Goal: Task Accomplishment & Management: Complete application form

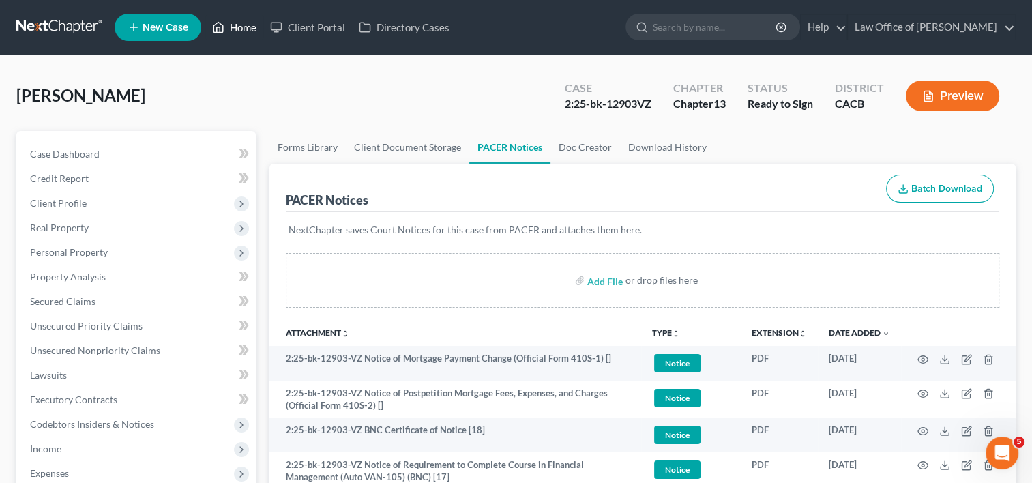
click at [237, 29] on link "Home" at bounding box center [234, 27] width 58 height 25
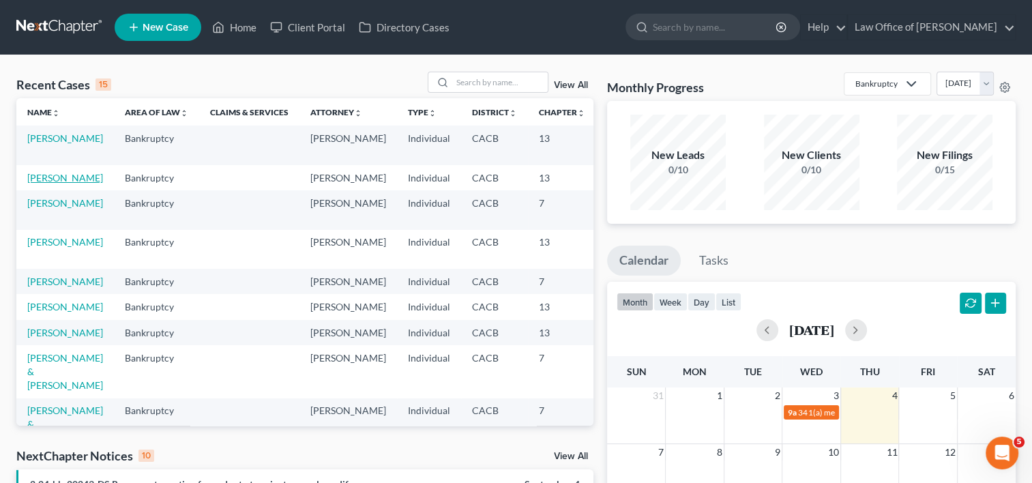
click at [35, 181] on link "[PERSON_NAME]" at bounding box center [65, 178] width 76 height 12
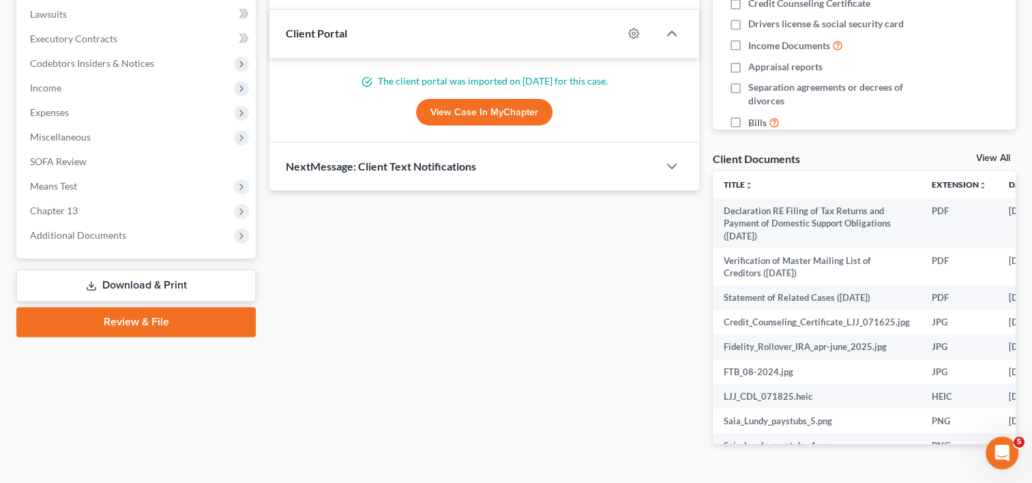
scroll to position [366, 0]
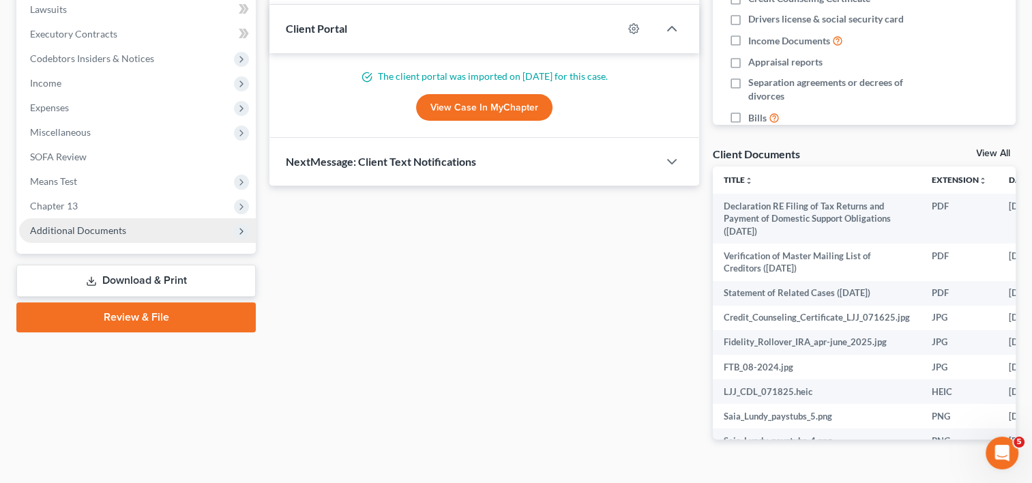
click at [101, 228] on span "Additional Documents" at bounding box center [78, 230] width 96 height 12
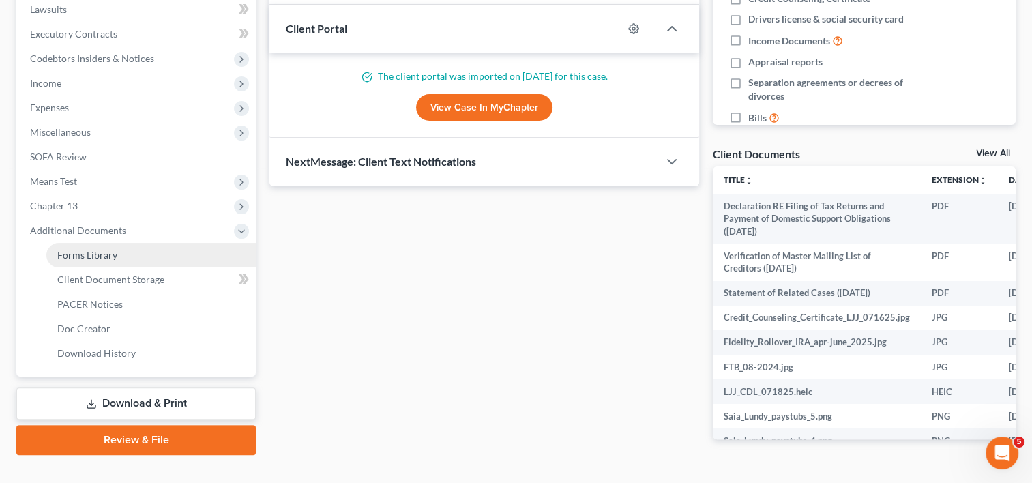
click at [106, 257] on span "Forms Library" at bounding box center [87, 255] width 60 height 12
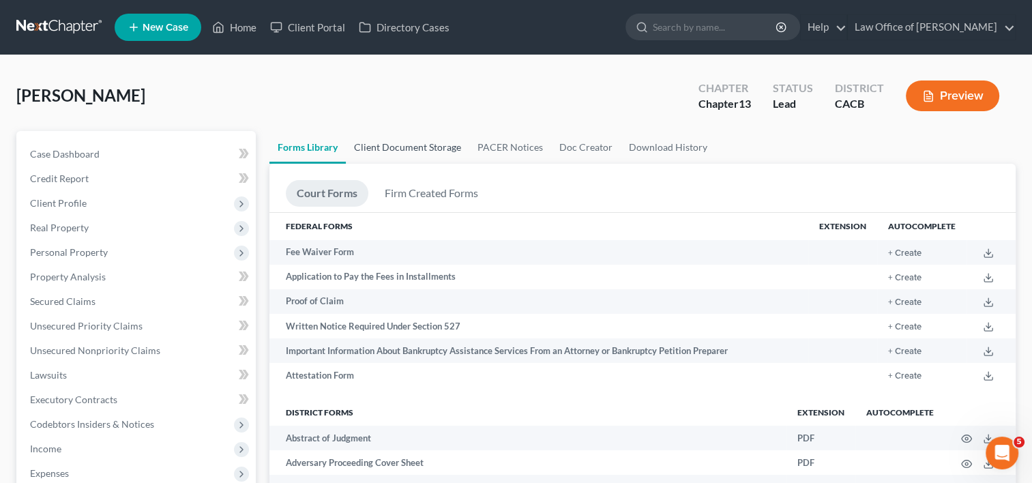
click at [374, 143] on link "Client Document Storage" at bounding box center [407, 147] width 123 height 33
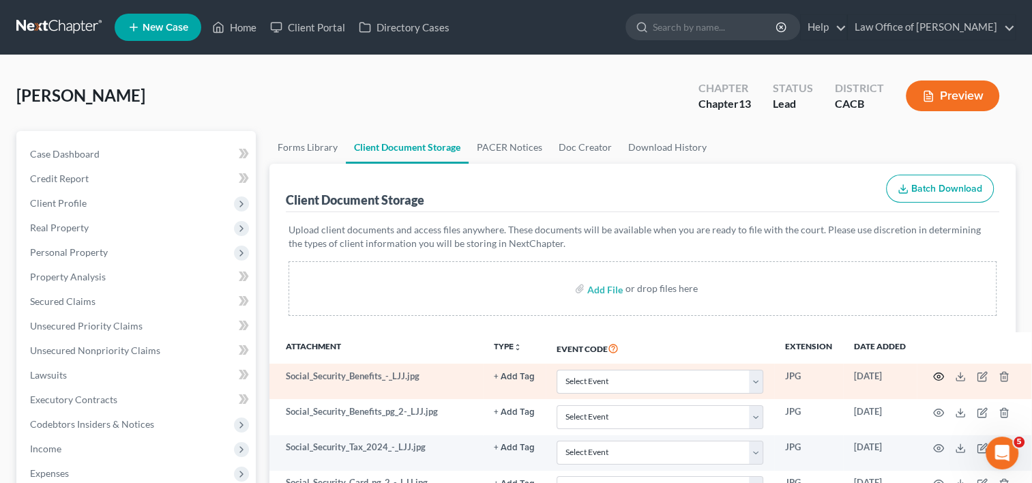
click at [936, 373] on icon "button" at bounding box center [938, 376] width 11 height 11
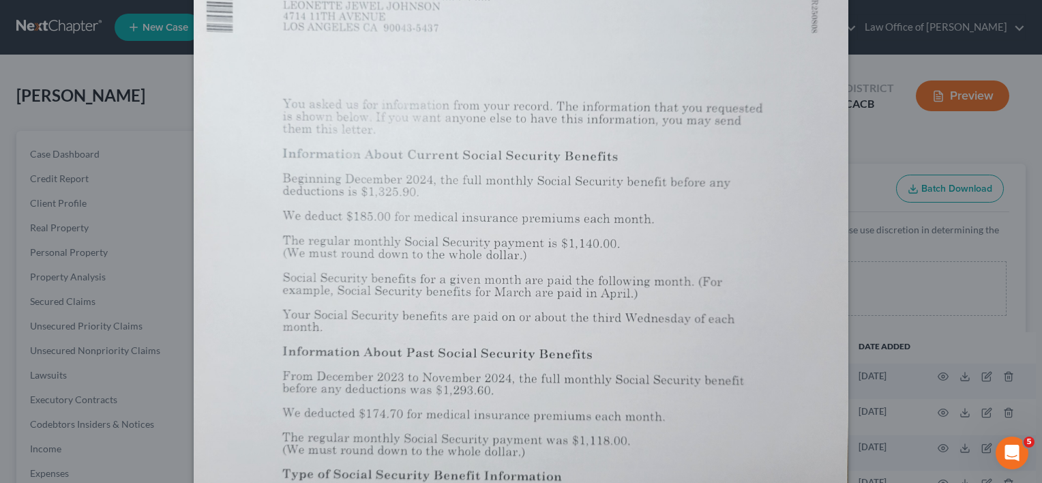
scroll to position [279, 0]
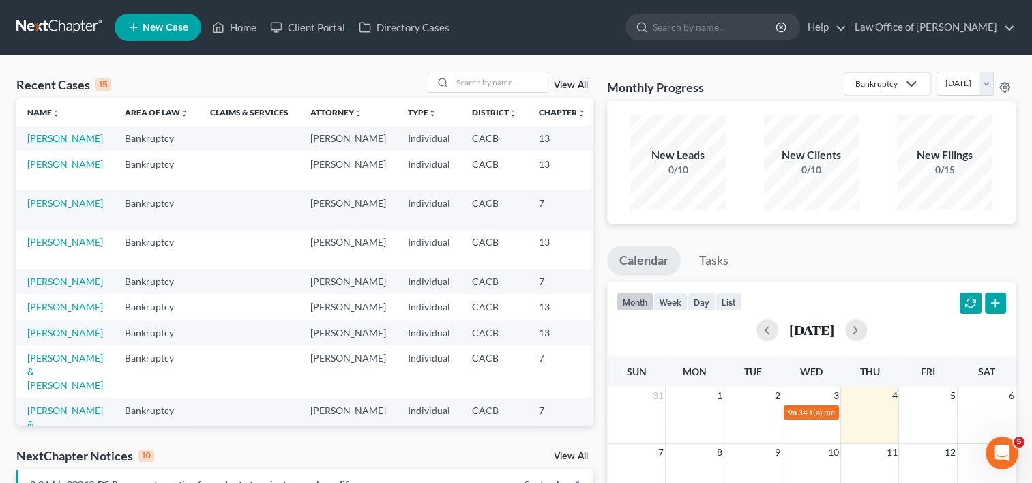
click at [44, 144] on link "[PERSON_NAME]" at bounding box center [65, 138] width 76 height 12
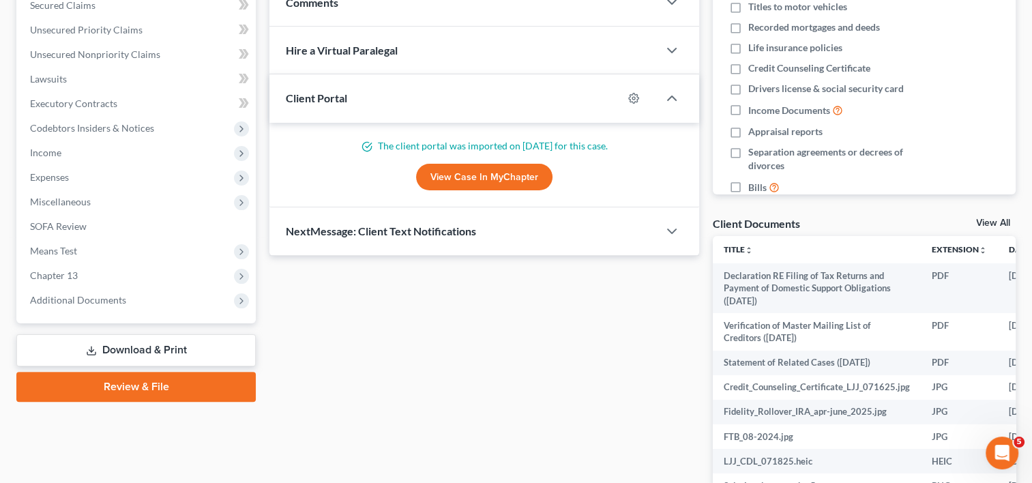
scroll to position [297, 0]
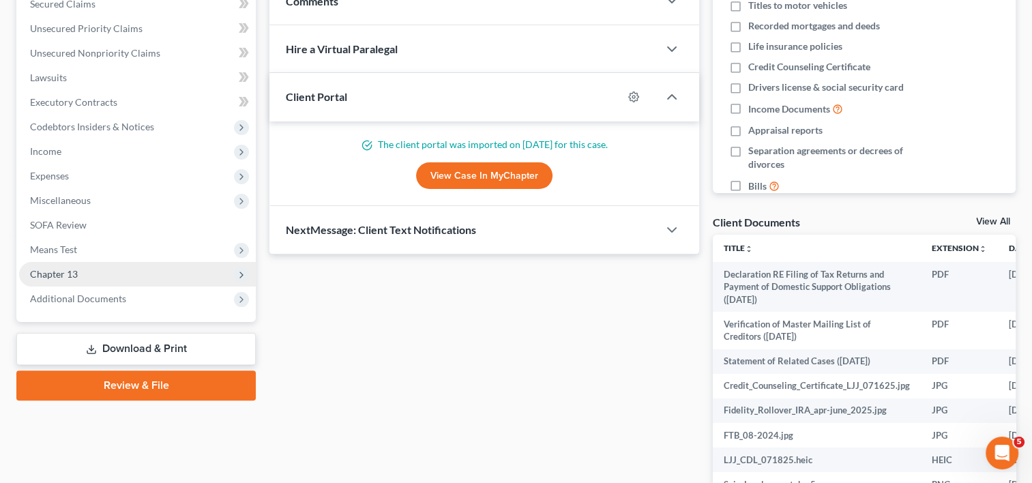
click at [46, 276] on span "Chapter 13" at bounding box center [54, 274] width 48 height 12
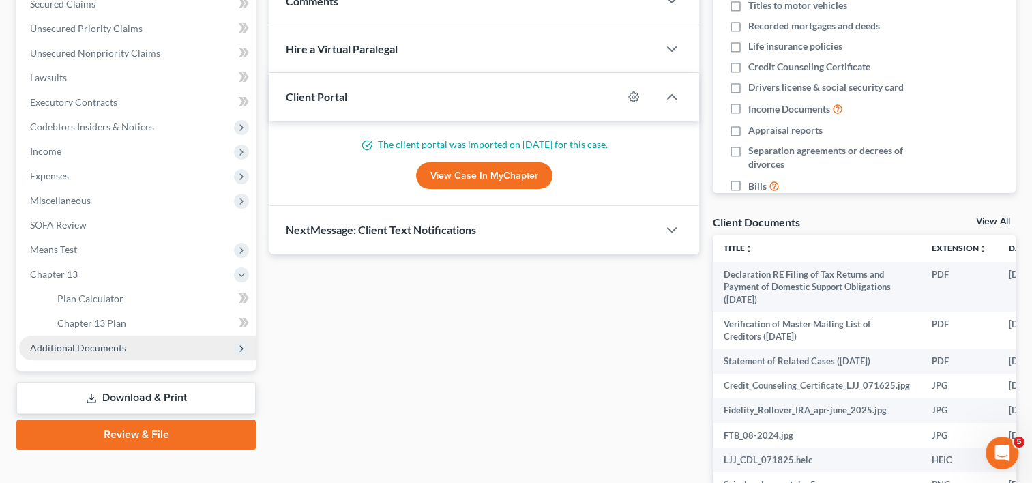
click at [85, 349] on span "Additional Documents" at bounding box center [78, 348] width 96 height 12
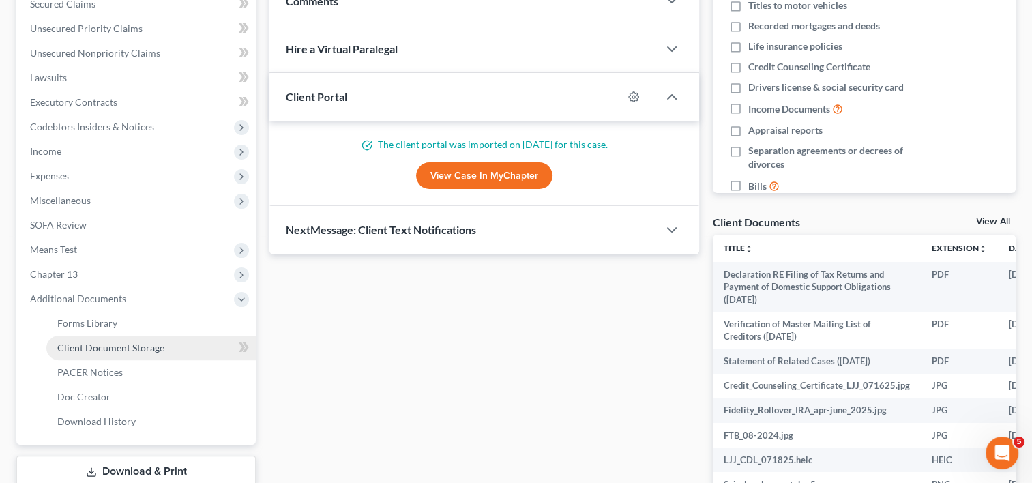
click at [112, 351] on span "Client Document Storage" at bounding box center [110, 348] width 107 height 12
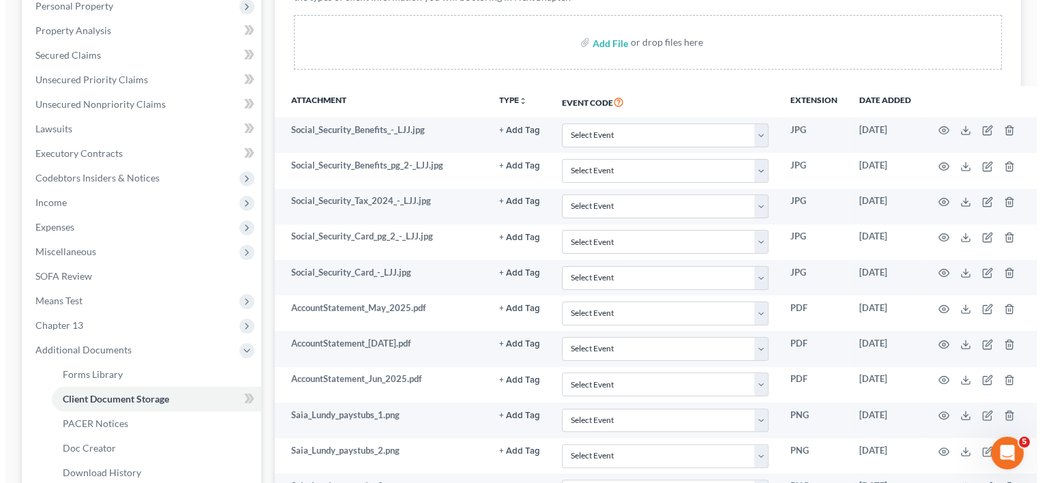
scroll to position [254, 0]
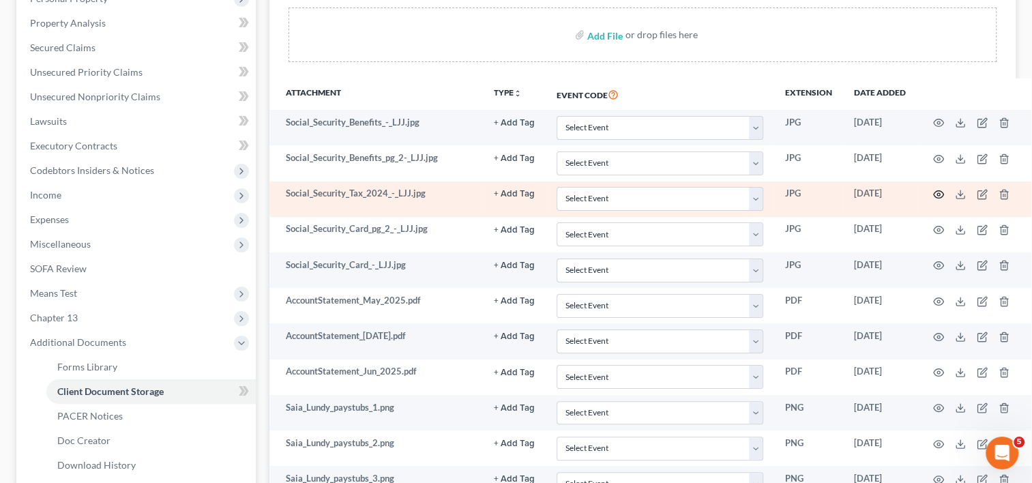
click at [937, 194] on circle "button" at bounding box center [938, 194] width 3 height 3
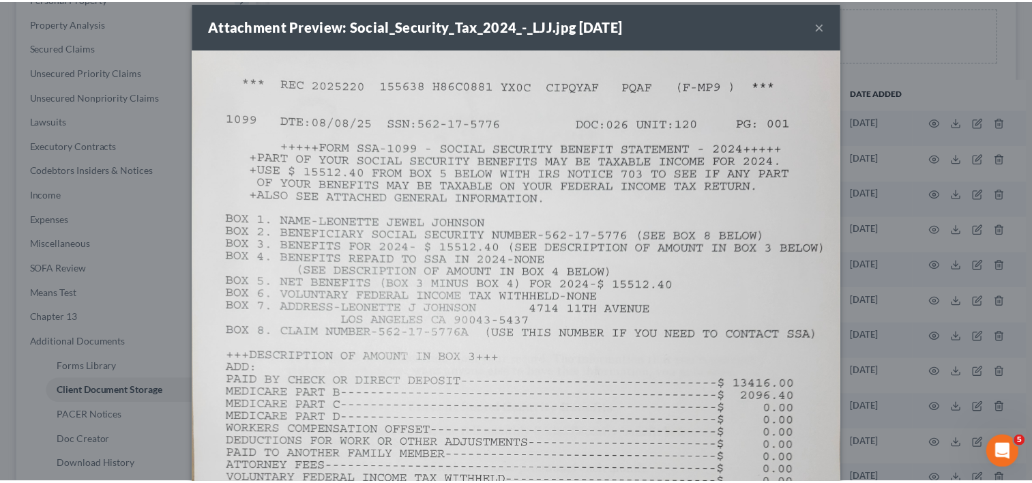
scroll to position [10, 0]
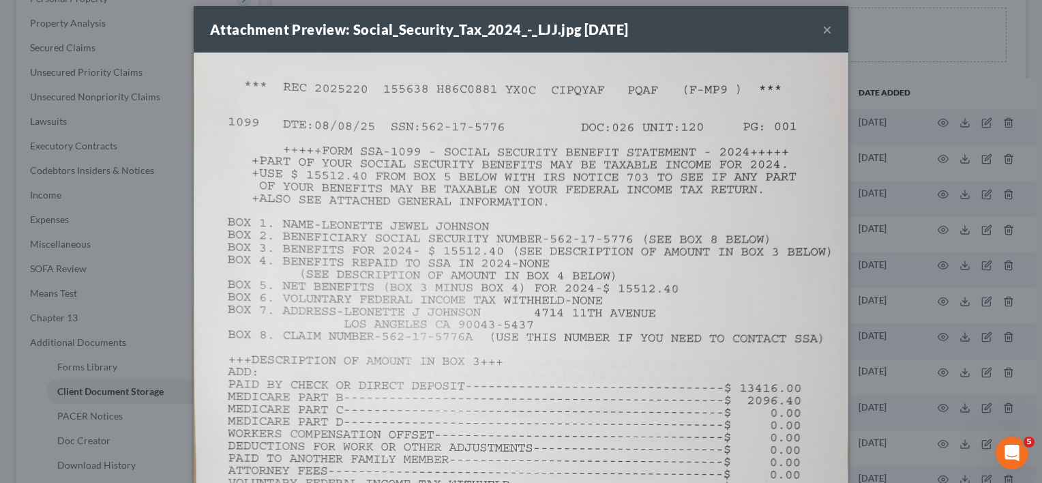
click at [824, 33] on button "×" at bounding box center [828, 29] width 10 height 16
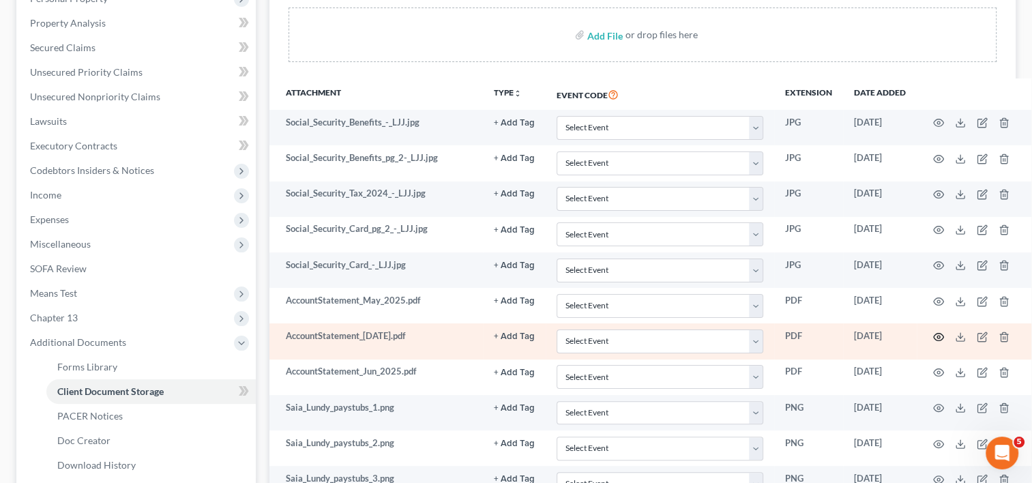
click at [940, 331] on icon "button" at bounding box center [938, 336] width 11 height 11
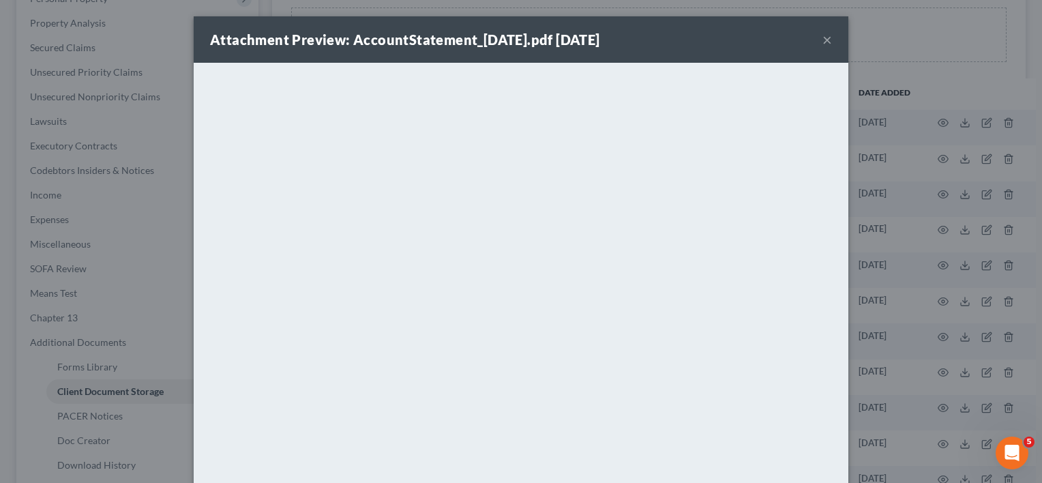
click at [823, 43] on button "×" at bounding box center [828, 39] width 10 height 16
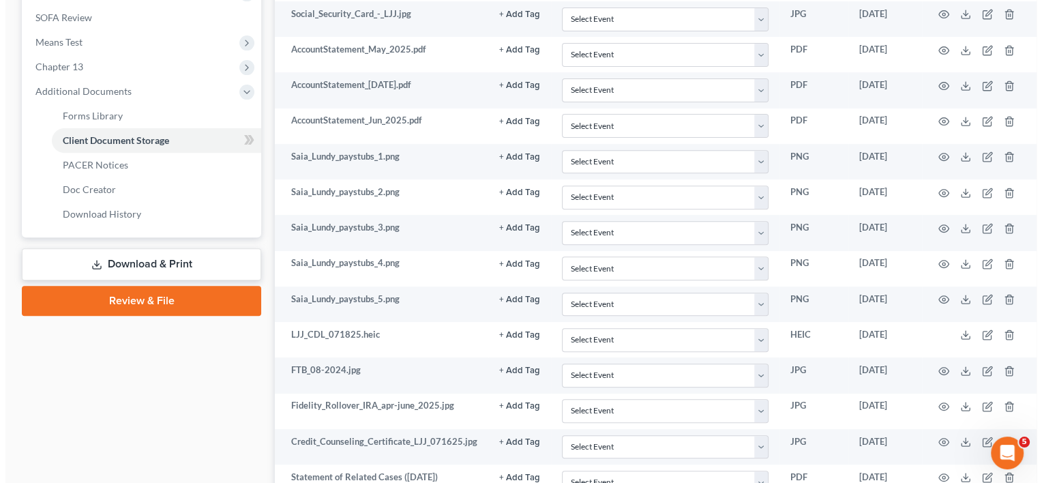
scroll to position [509, 0]
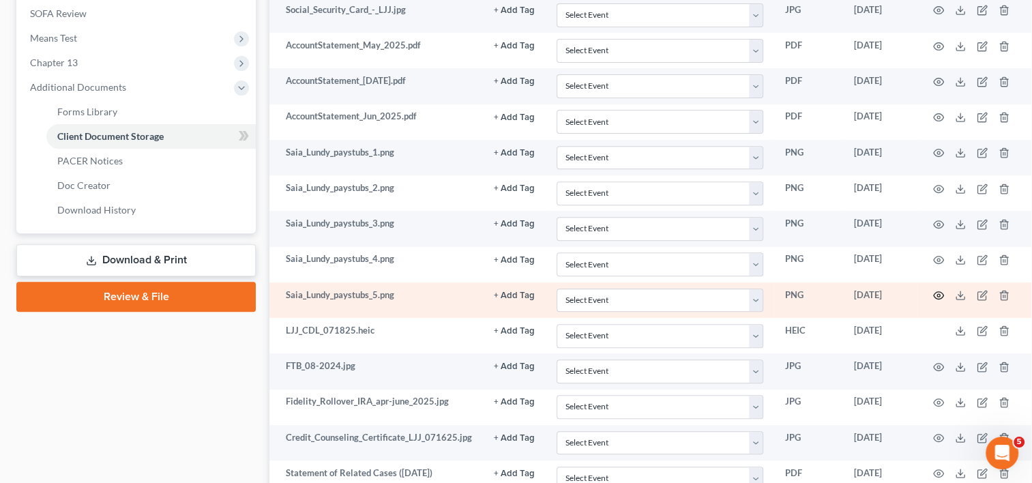
click at [936, 293] on icon "button" at bounding box center [938, 295] width 11 height 11
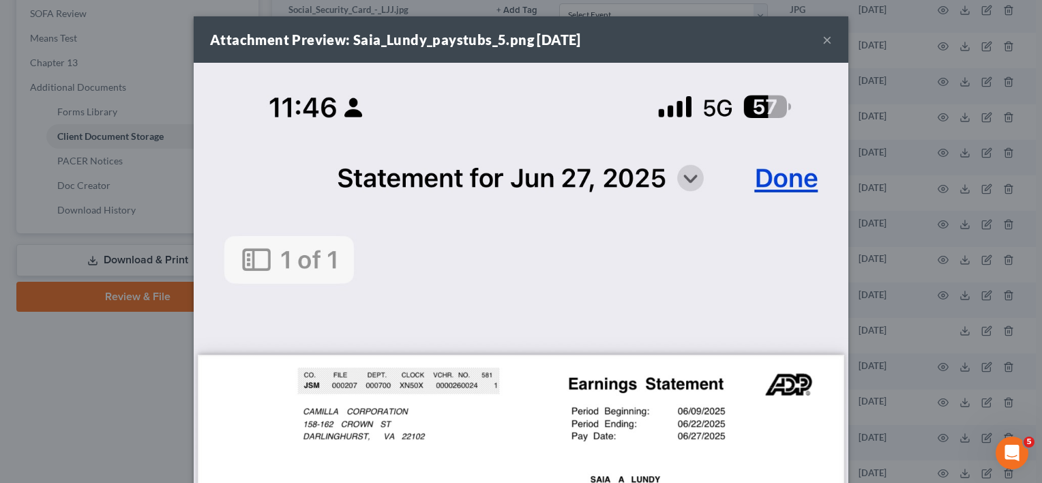
click at [825, 44] on button "×" at bounding box center [828, 39] width 10 height 16
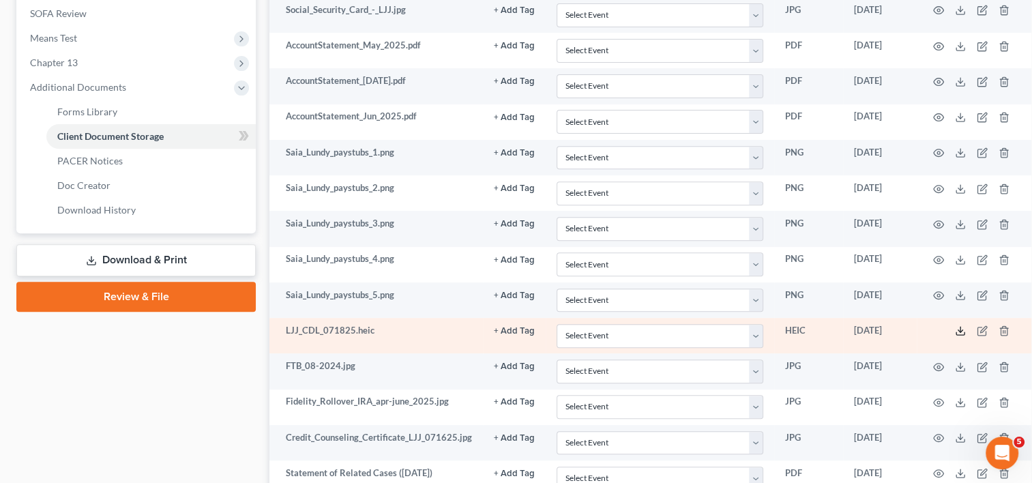
click at [958, 330] on polyline at bounding box center [960, 331] width 5 height 2
click at [955, 325] on icon at bounding box center [960, 330] width 11 height 11
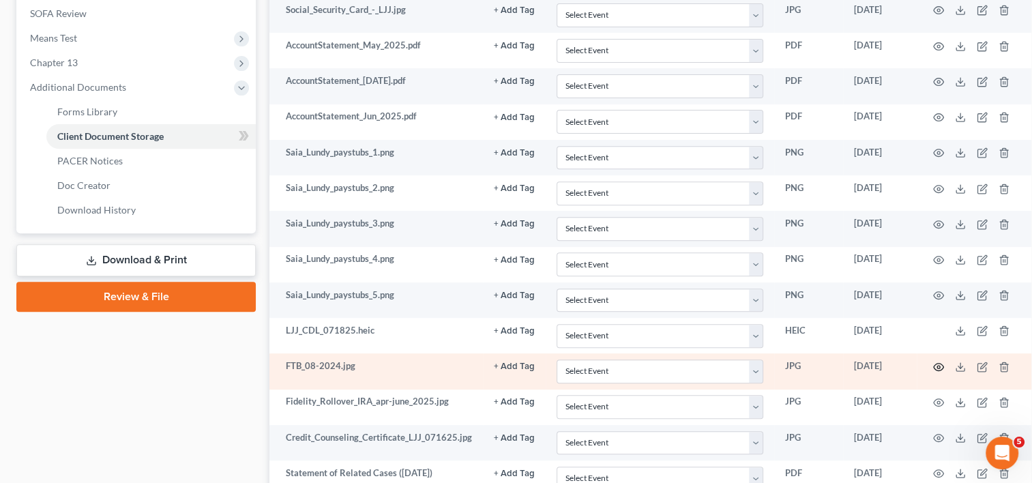
click at [937, 366] on circle "button" at bounding box center [938, 367] width 3 height 3
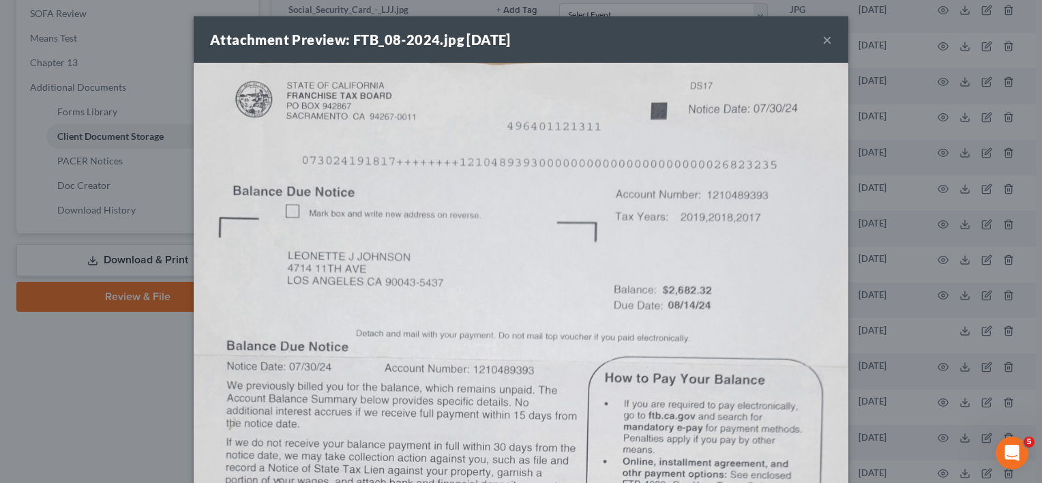
scroll to position [31, 0]
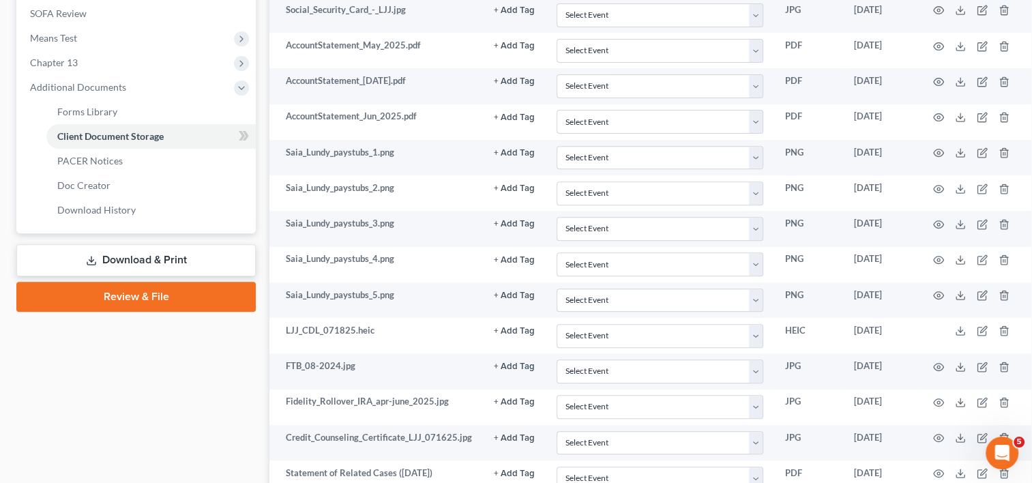
drag, startPoint x: 1035, startPoint y: 49, endPoint x: 1044, endPoint y: 146, distance: 97.3
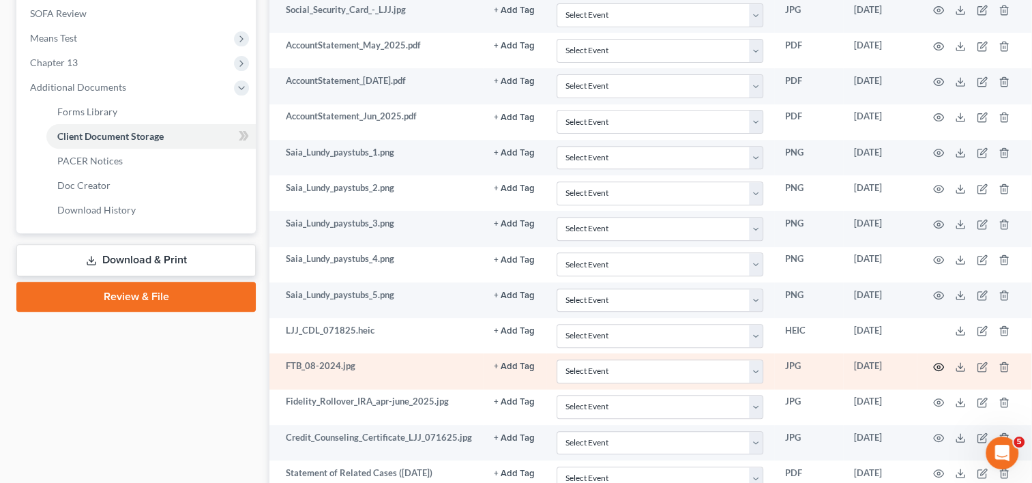
click at [933, 363] on icon "button" at bounding box center [938, 366] width 11 height 11
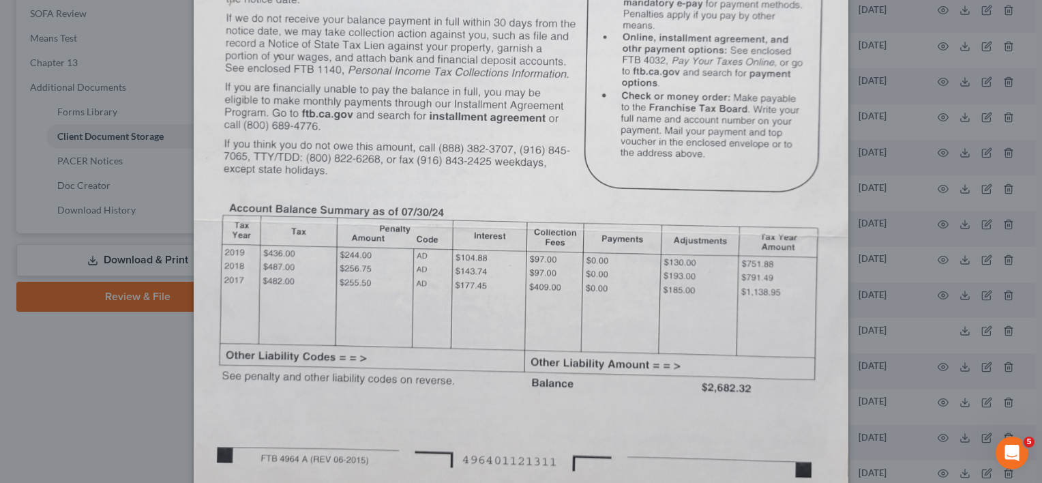
scroll to position [423, 0]
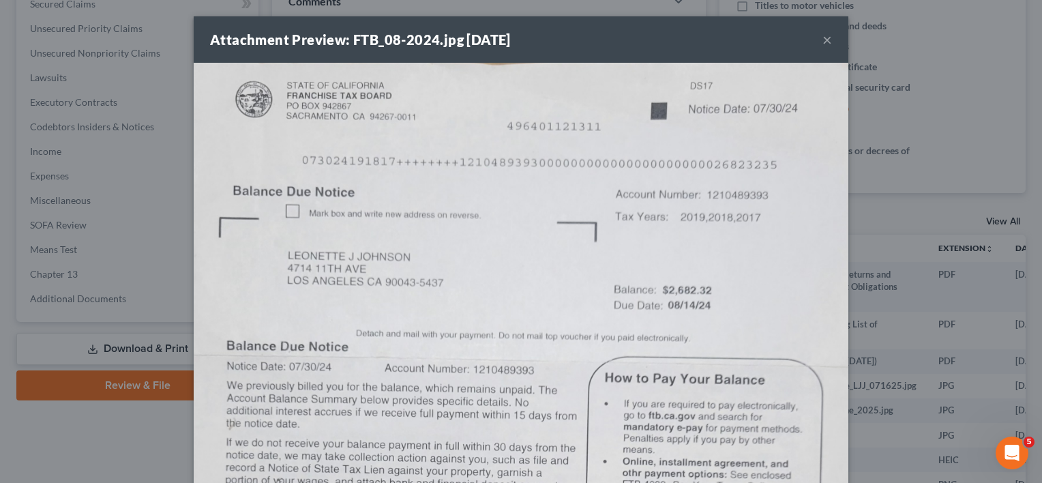
click at [823, 42] on button "×" at bounding box center [828, 39] width 10 height 16
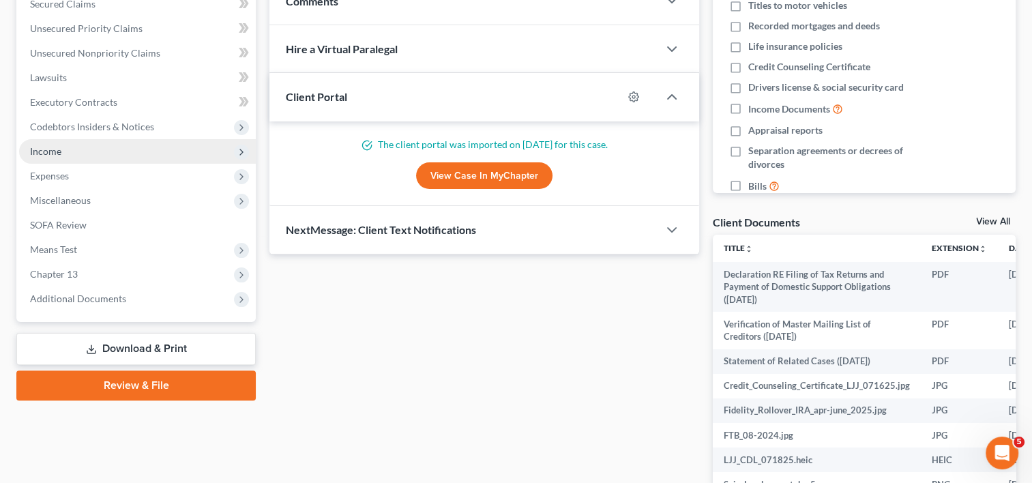
click at [60, 157] on span "Income" at bounding box center [137, 151] width 237 height 25
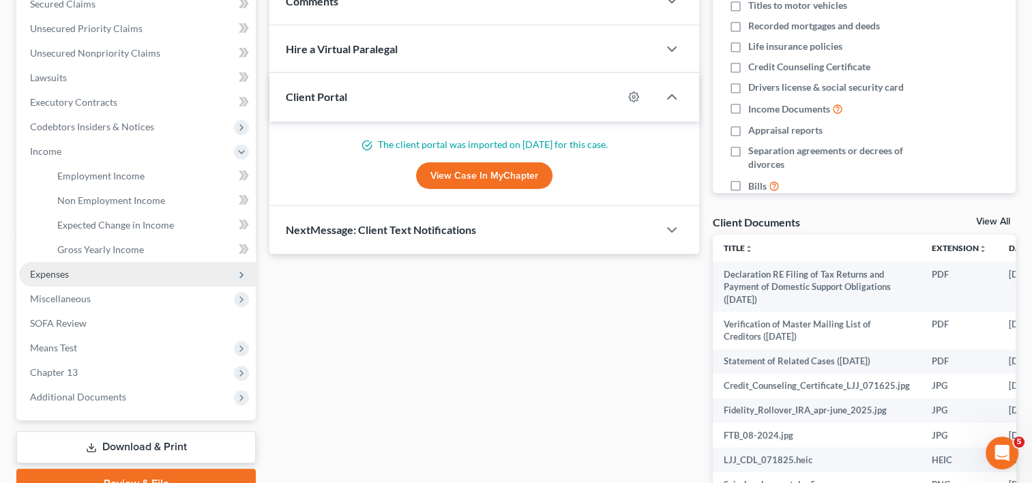
click at [76, 270] on span "Expenses" at bounding box center [137, 274] width 237 height 25
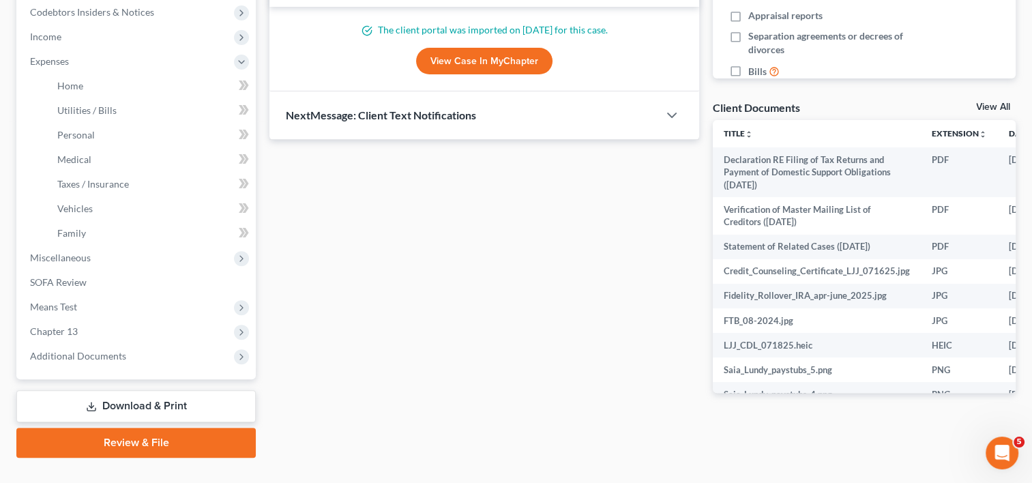
scroll to position [437, 0]
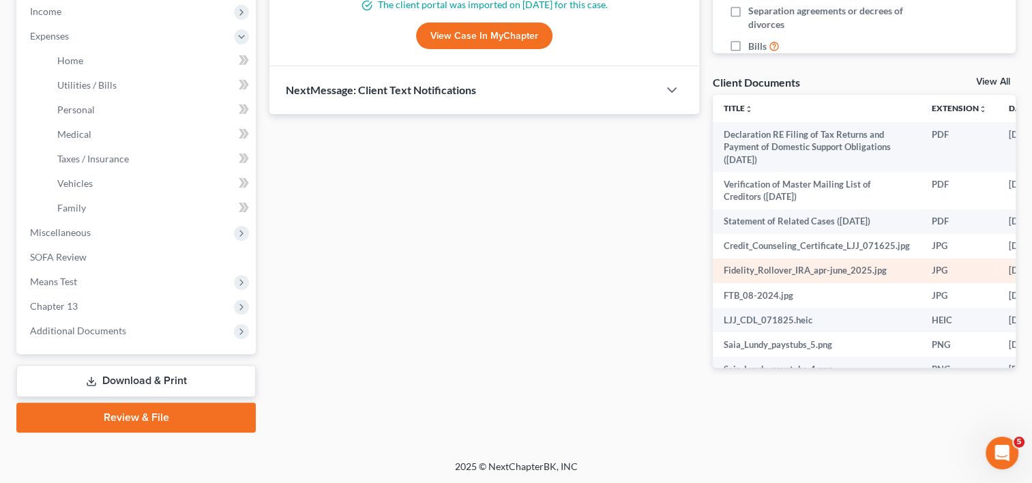
click at [862, 269] on td "Fidelity_Rollover_IRA_apr-june_2025.jpg" at bounding box center [817, 270] width 208 height 25
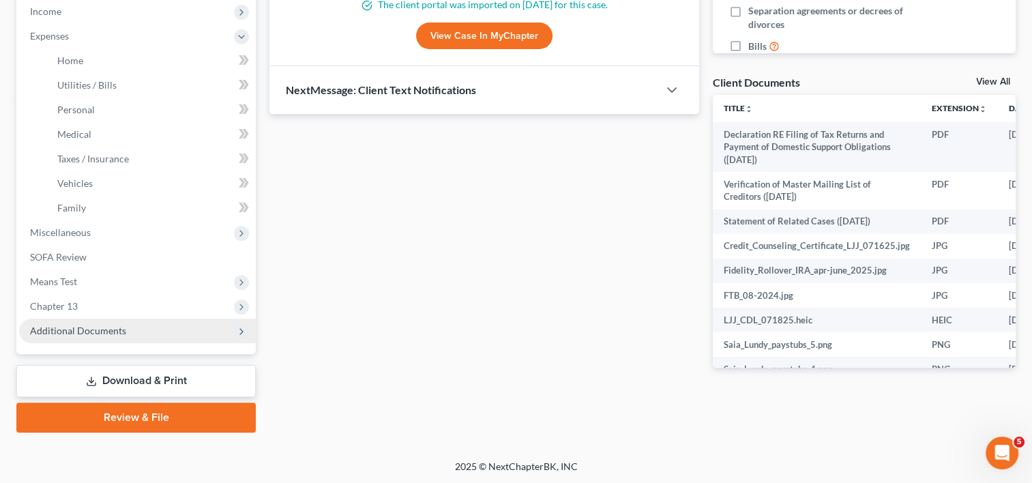
click at [117, 328] on span "Additional Documents" at bounding box center [78, 331] width 96 height 12
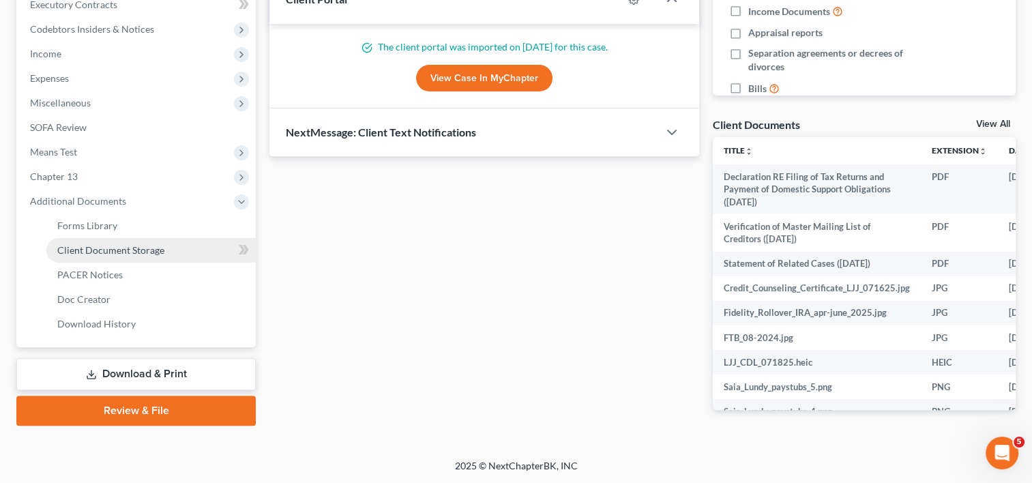
click at [132, 254] on span "Client Document Storage" at bounding box center [110, 250] width 107 height 12
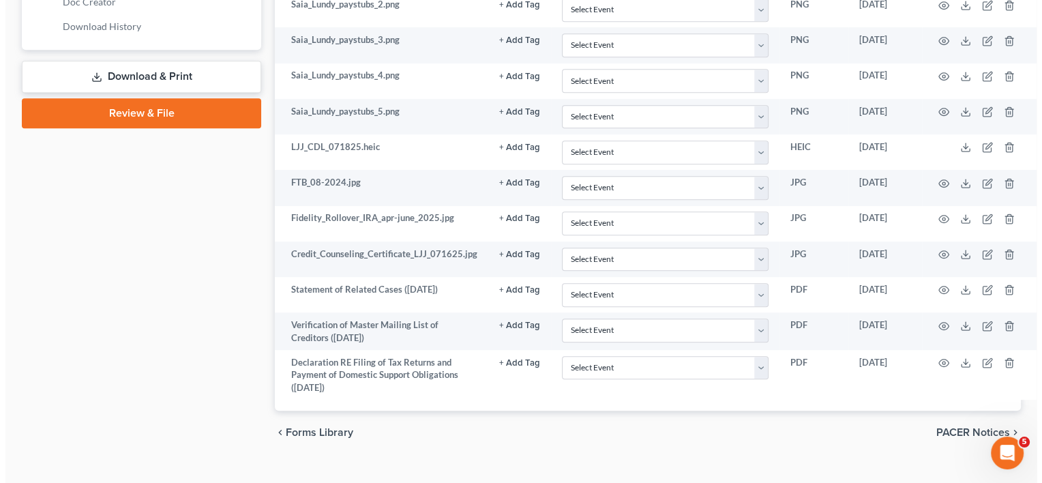
scroll to position [709, 0]
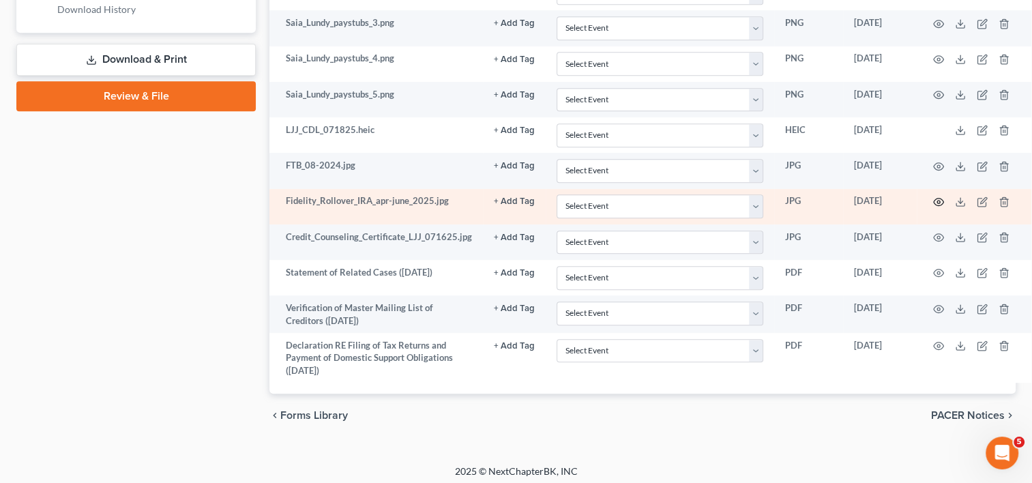
click at [933, 199] on icon "button" at bounding box center [938, 201] width 11 height 11
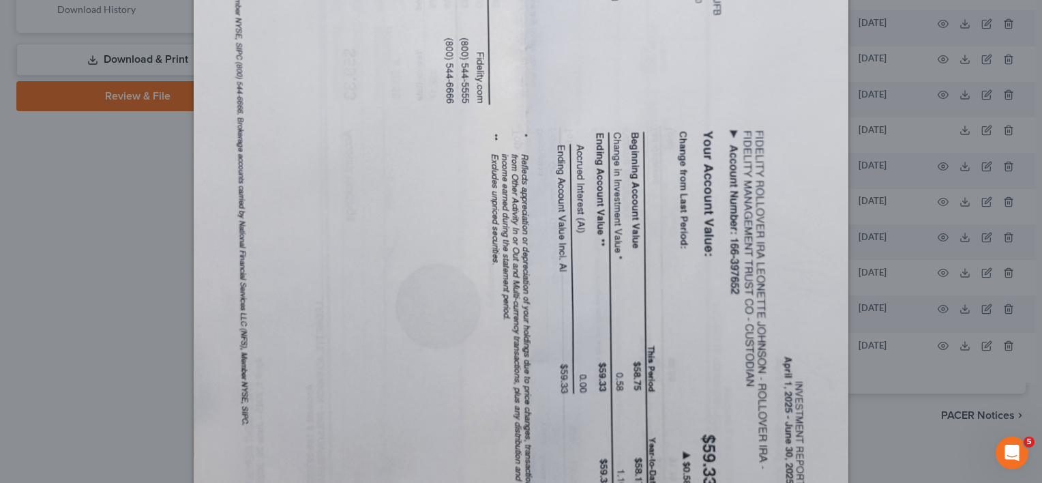
scroll to position [382, 0]
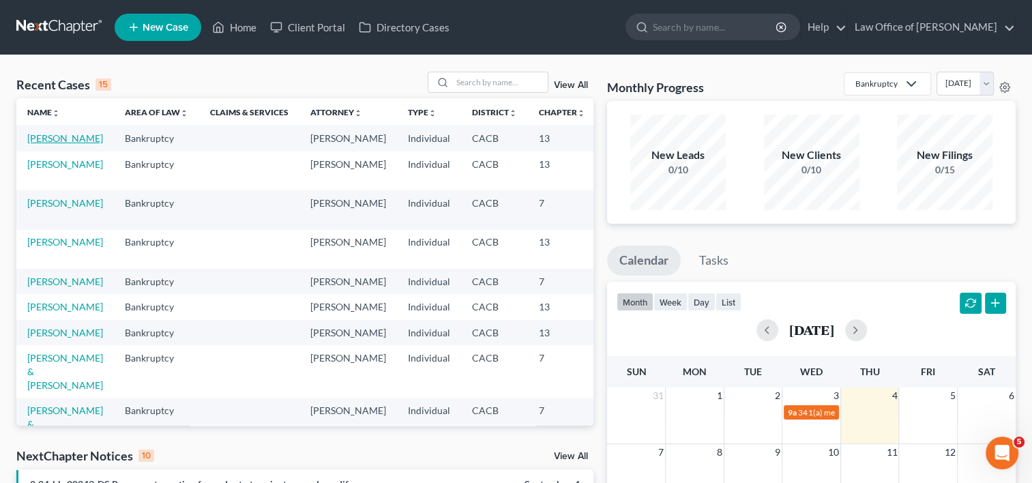
click at [38, 144] on link "[PERSON_NAME]" at bounding box center [65, 138] width 76 height 12
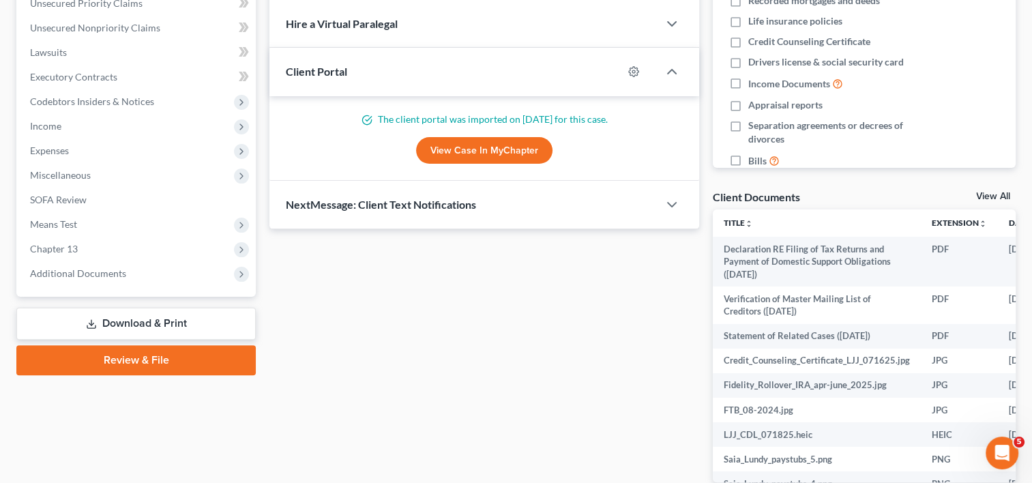
scroll to position [319, 0]
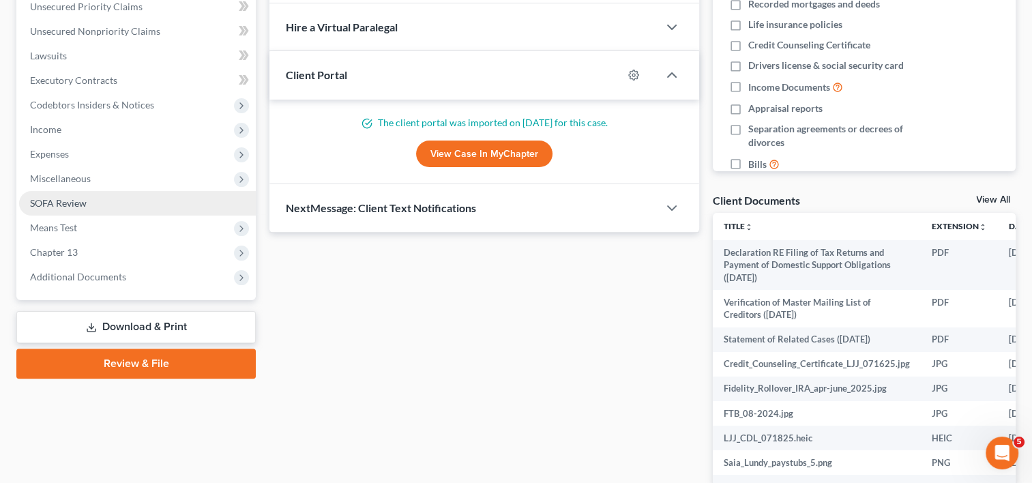
click at [53, 197] on span "SOFA Review" at bounding box center [58, 203] width 57 height 12
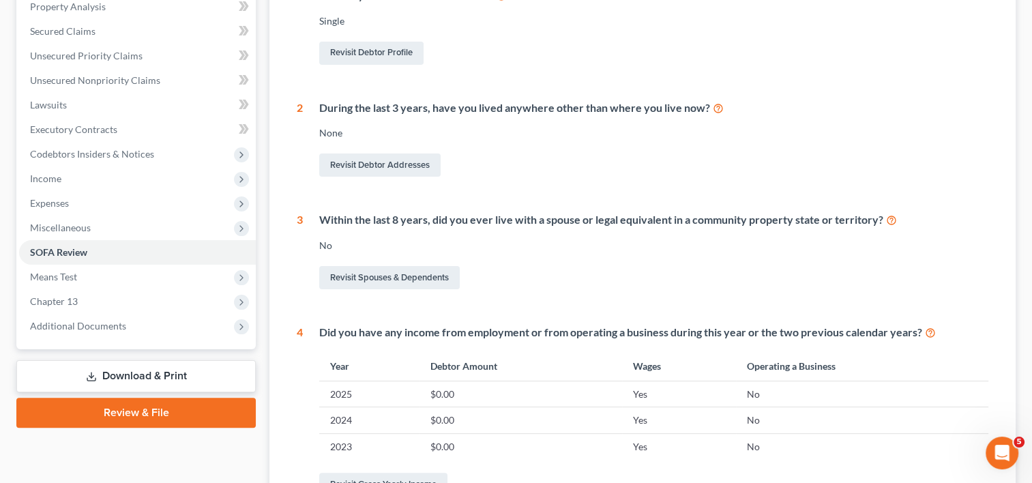
scroll to position [306, 0]
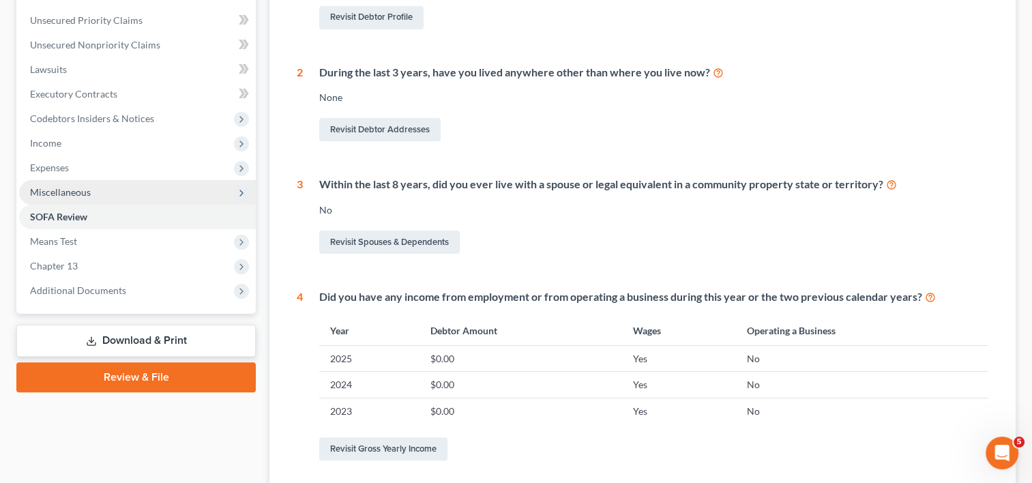
click at [62, 194] on span "Miscellaneous" at bounding box center [60, 192] width 61 height 12
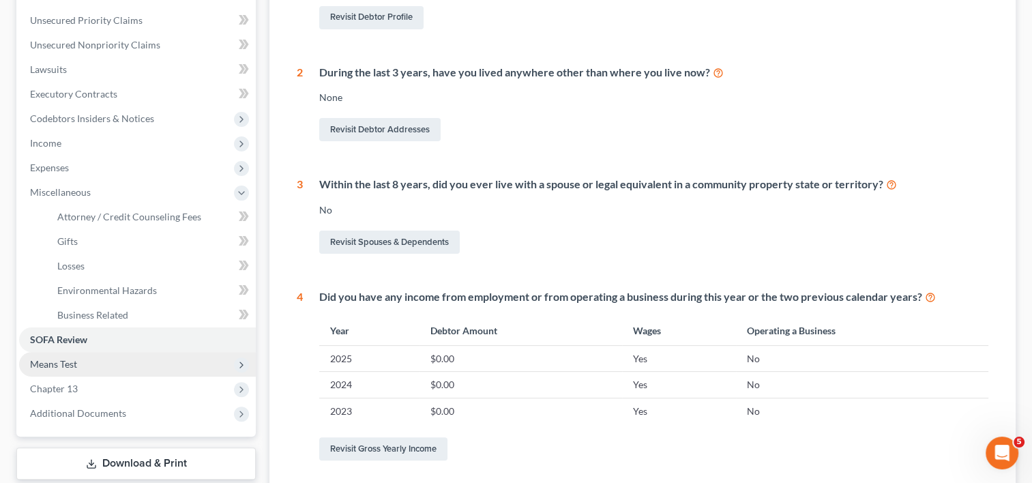
click at [71, 361] on span "Means Test" at bounding box center [53, 364] width 47 height 12
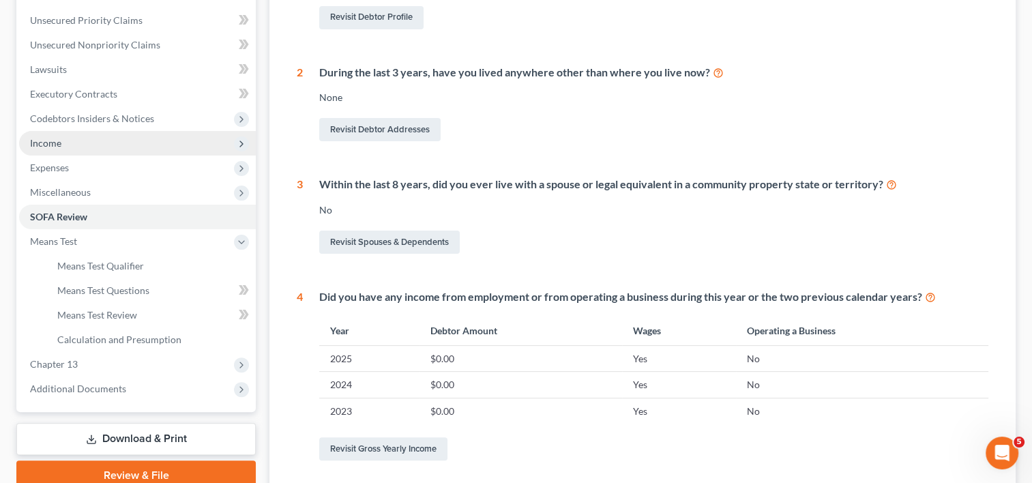
click at [49, 145] on span "Income" at bounding box center [45, 143] width 31 height 12
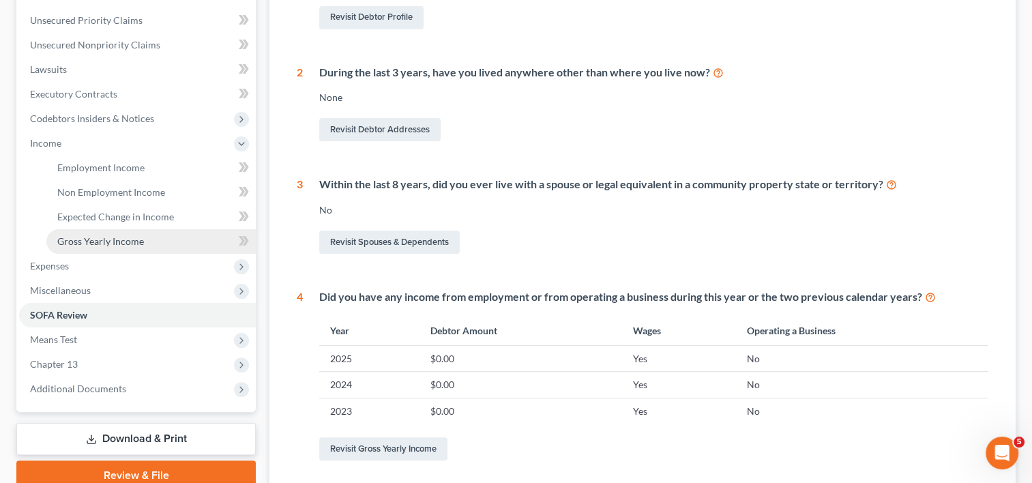
click at [84, 243] on span "Gross Yearly Income" at bounding box center [100, 241] width 87 height 12
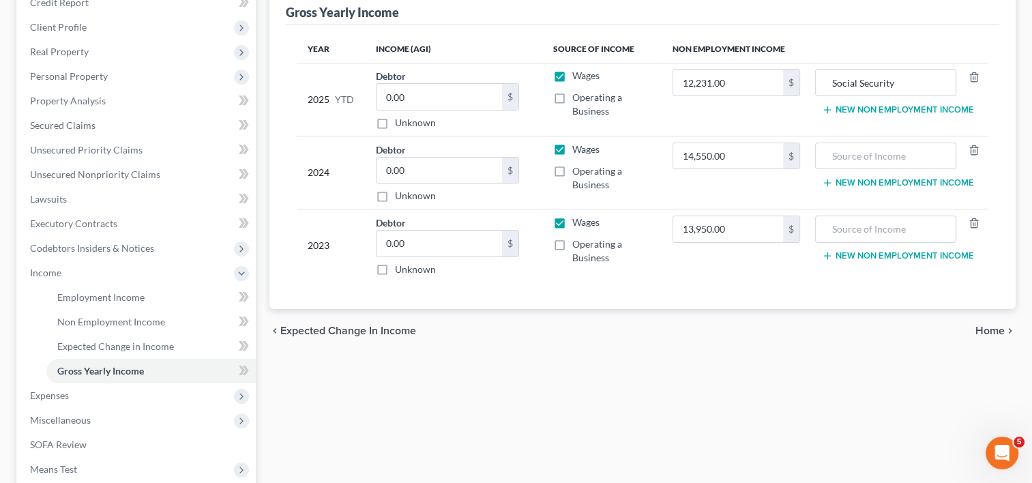
scroll to position [175, 0]
click at [745, 147] on input "14,550.00" at bounding box center [728, 158] width 110 height 26
type input "15,512.40"
click at [887, 151] on input "text" at bounding box center [886, 158] width 126 height 26
type input "Social Security Benefits"
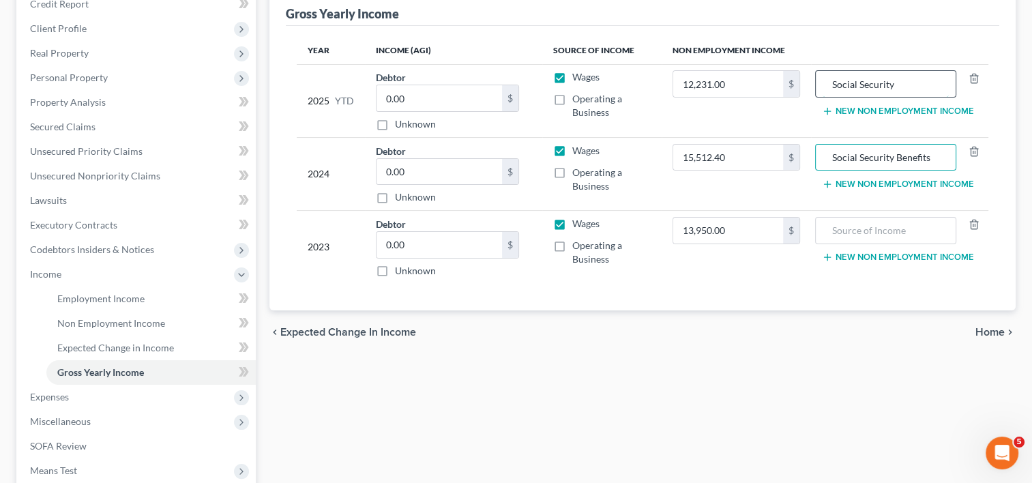
click at [938, 87] on input "Social Security" at bounding box center [886, 84] width 126 height 26
type input "Social Security Benefits"
click at [859, 235] on input "text" at bounding box center [886, 231] width 126 height 26
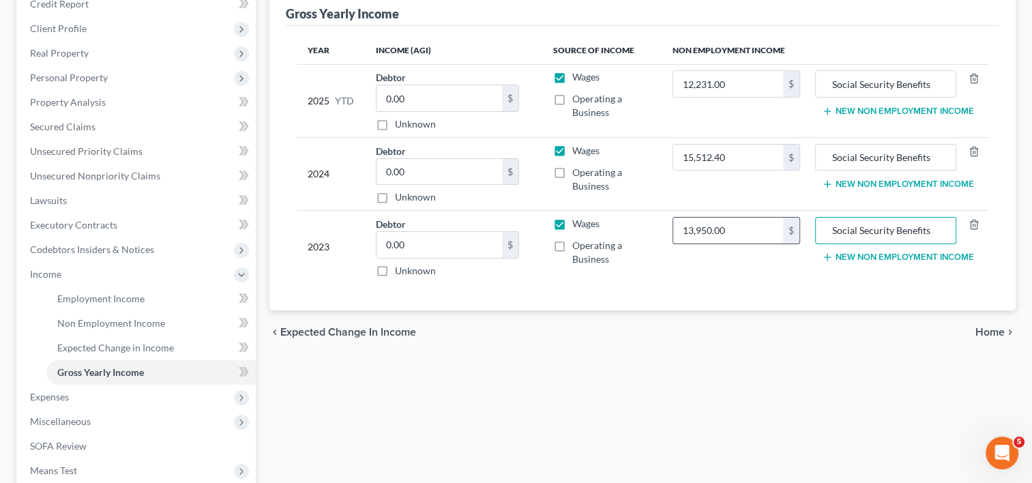
type input "Social Security Benefits"
click at [764, 236] on input "13,950.00" at bounding box center [728, 231] width 110 height 26
drag, startPoint x: 737, startPoint y: 236, endPoint x: 641, endPoint y: 232, distance: 95.6
click at [641, 232] on tr "2023 Debtor 0.00 $ Unknown Balance Undetermined 0.00 $ Unknown Wages Operating …" at bounding box center [643, 247] width 692 height 73
type input "15,523.20"
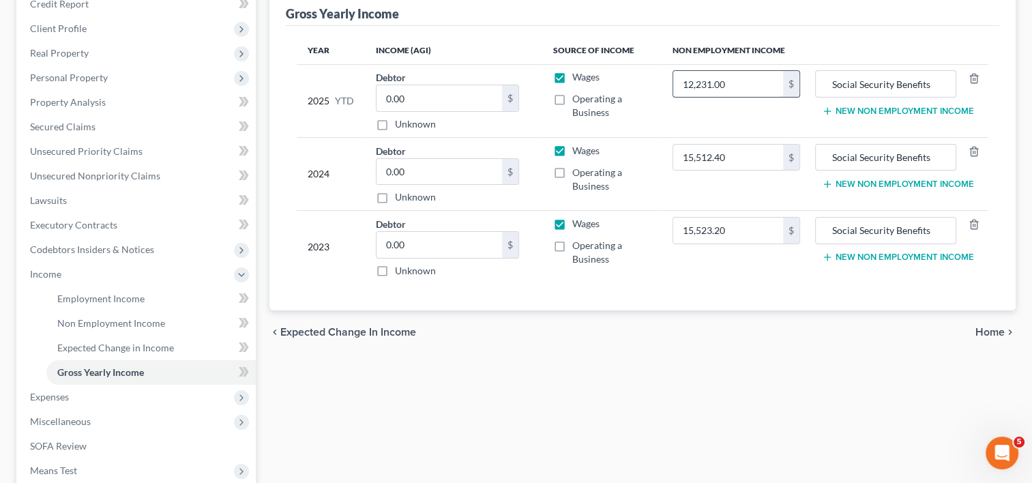
click at [756, 82] on input "12,231.00" at bounding box center [728, 84] width 110 height 26
click at [748, 84] on input "12,231.00" at bounding box center [728, 84] width 110 height 26
click at [691, 84] on input "011,933.10" at bounding box center [728, 84] width 110 height 26
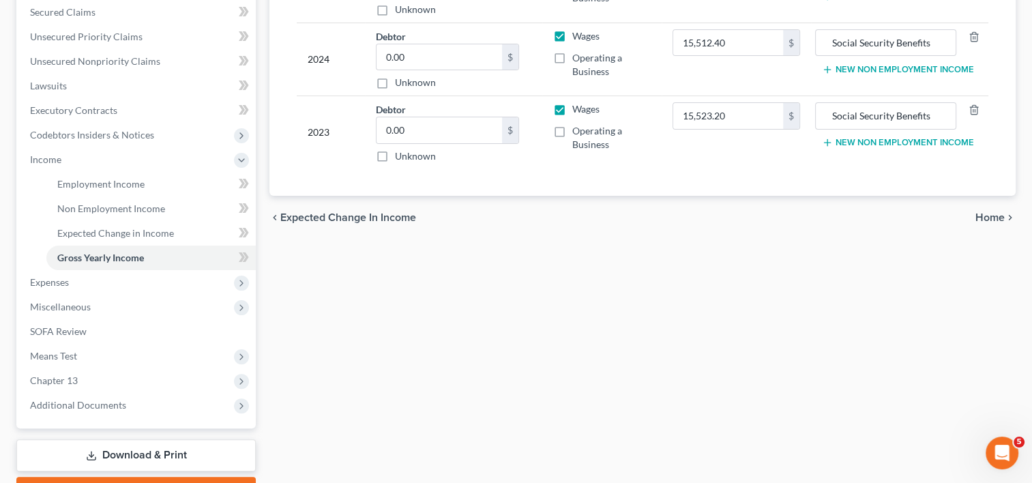
scroll to position [294, 0]
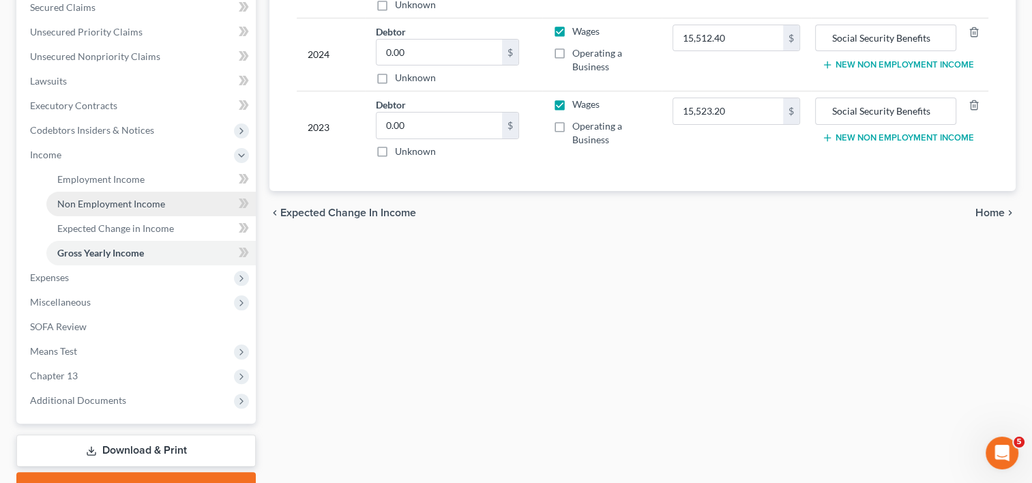
type input "11,933.10"
click at [128, 205] on span "Non Employment Income" at bounding box center [111, 204] width 108 height 12
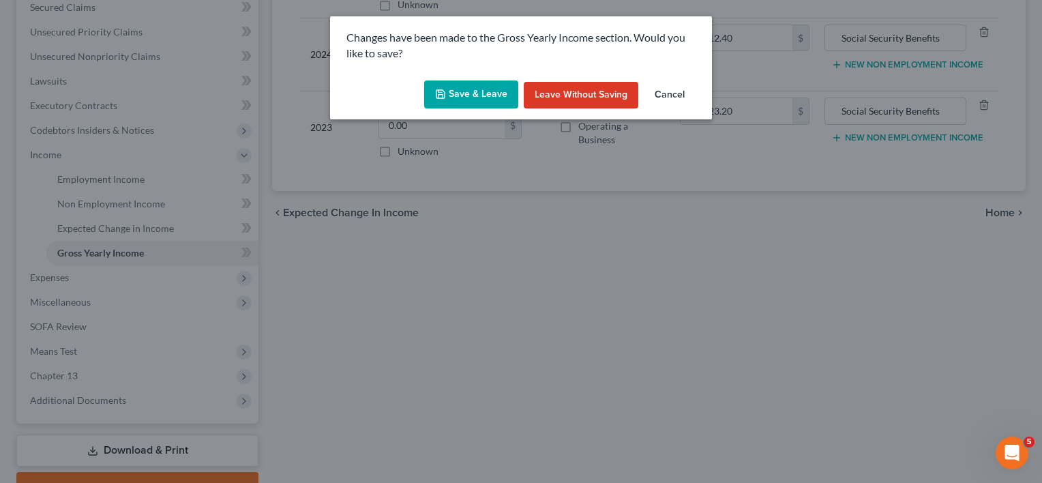
click at [473, 95] on button "Save & Leave" at bounding box center [471, 94] width 94 height 29
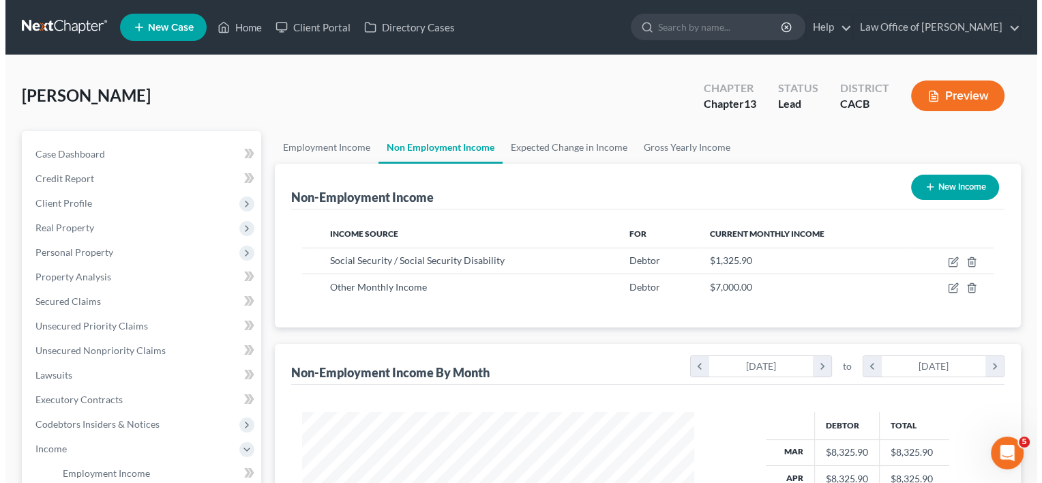
scroll to position [243, 419]
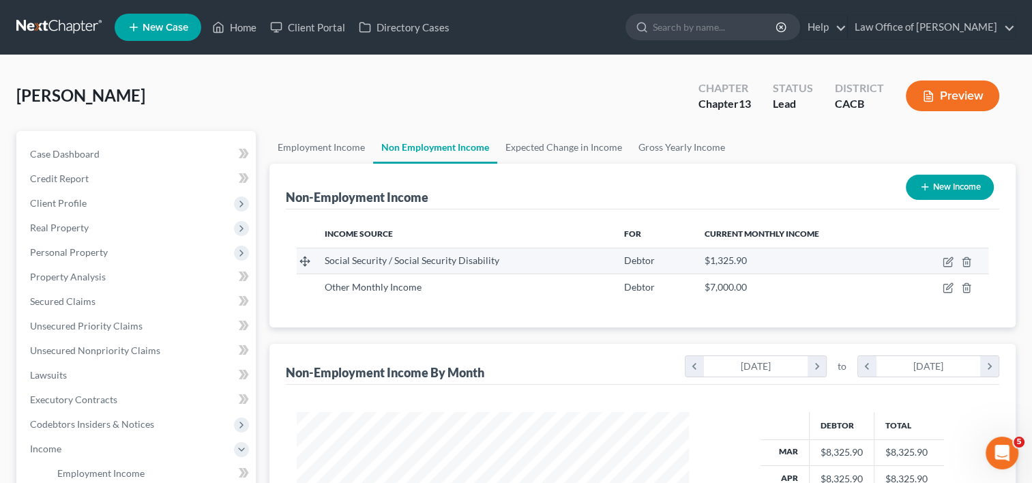
click at [949, 254] on td at bounding box center [945, 261] width 87 height 26
click at [948, 262] on icon "button" at bounding box center [949, 260] width 6 height 6
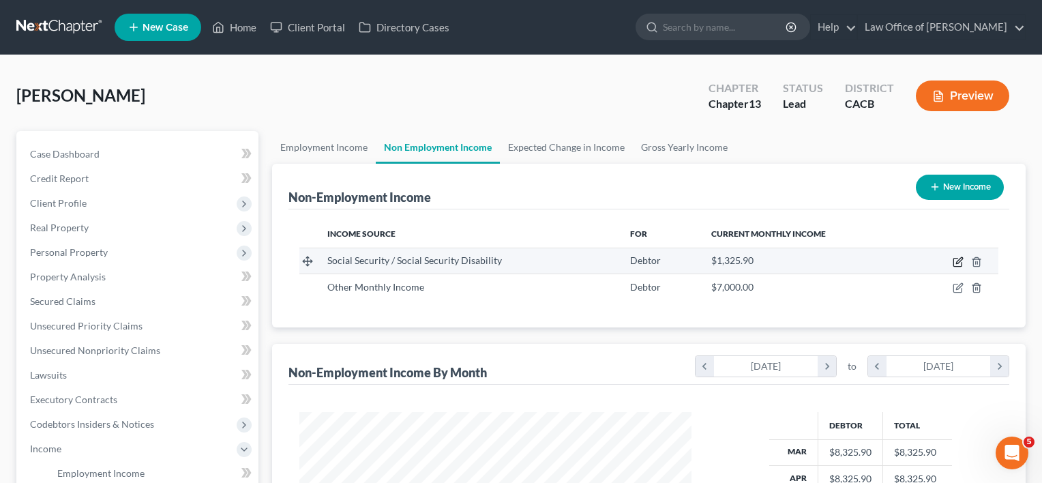
select select "4"
select select "0"
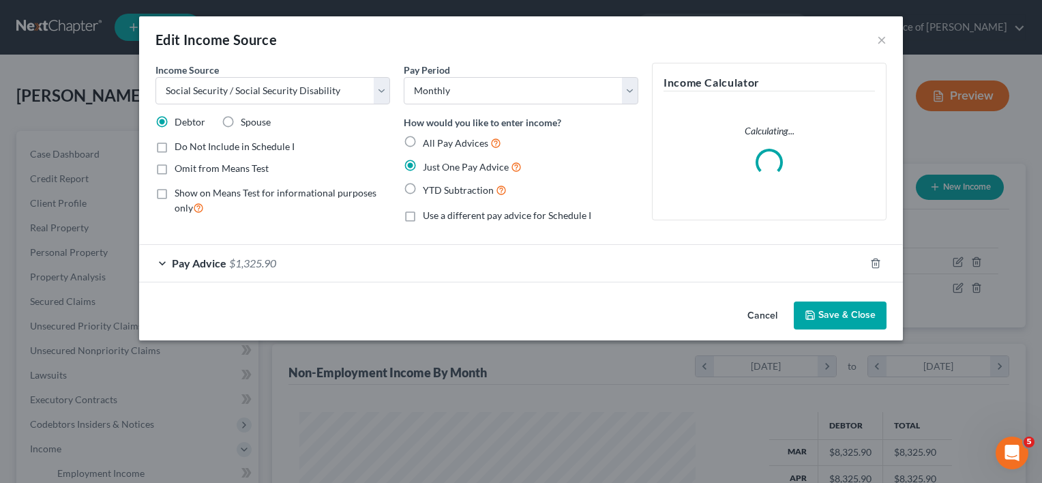
click at [175, 256] on span "Pay Advice" at bounding box center [199, 262] width 55 height 13
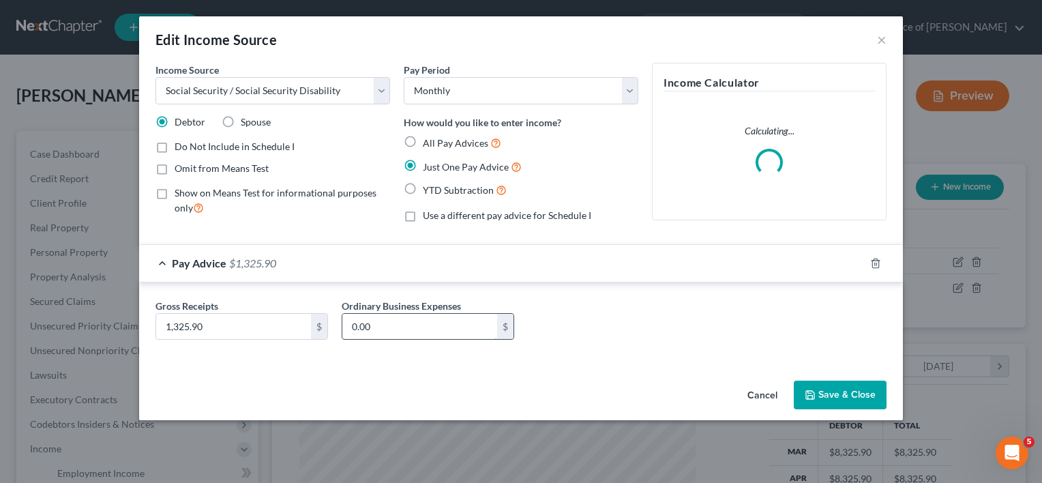
click at [409, 325] on input "0.00" at bounding box center [419, 327] width 155 height 26
type input "185.00"
click at [846, 404] on button "Save & Close" at bounding box center [840, 395] width 93 height 29
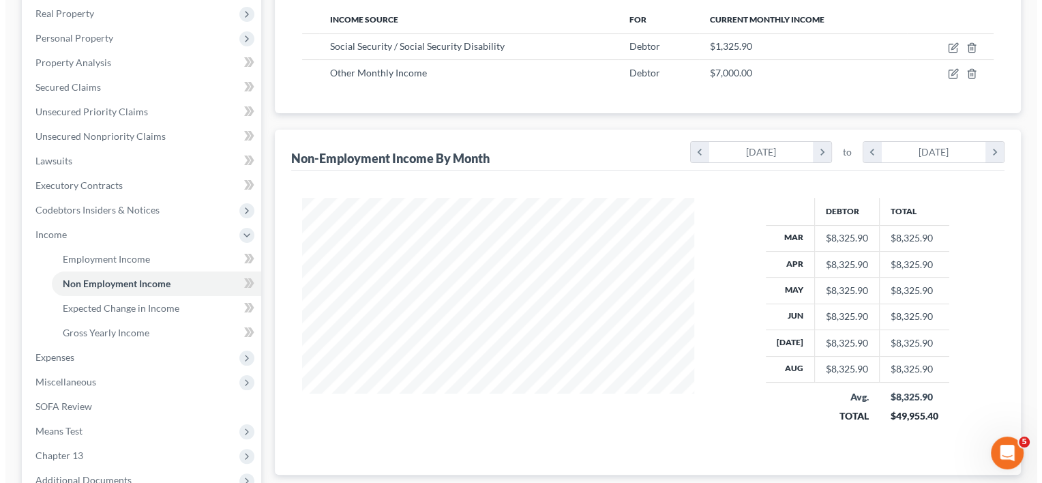
scroll to position [216, 0]
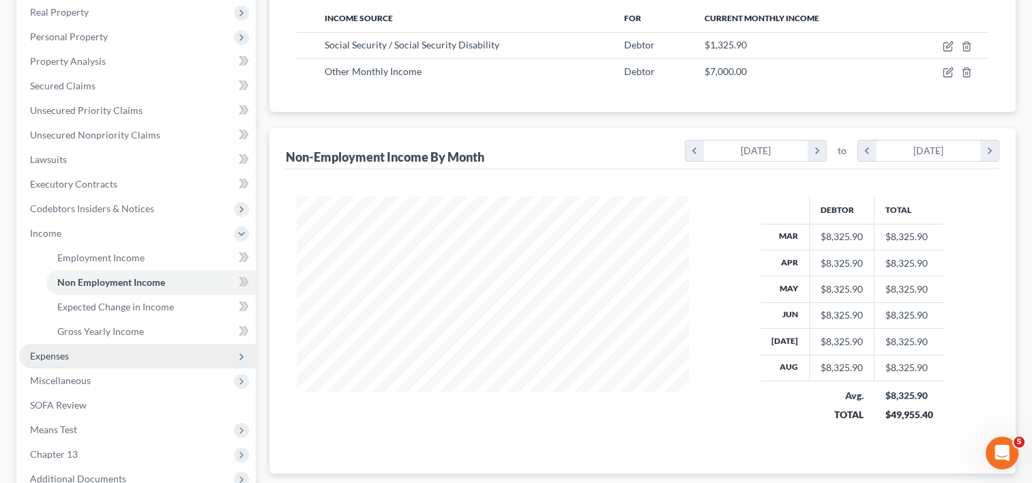
click at [74, 355] on span "Expenses" at bounding box center [137, 356] width 237 height 25
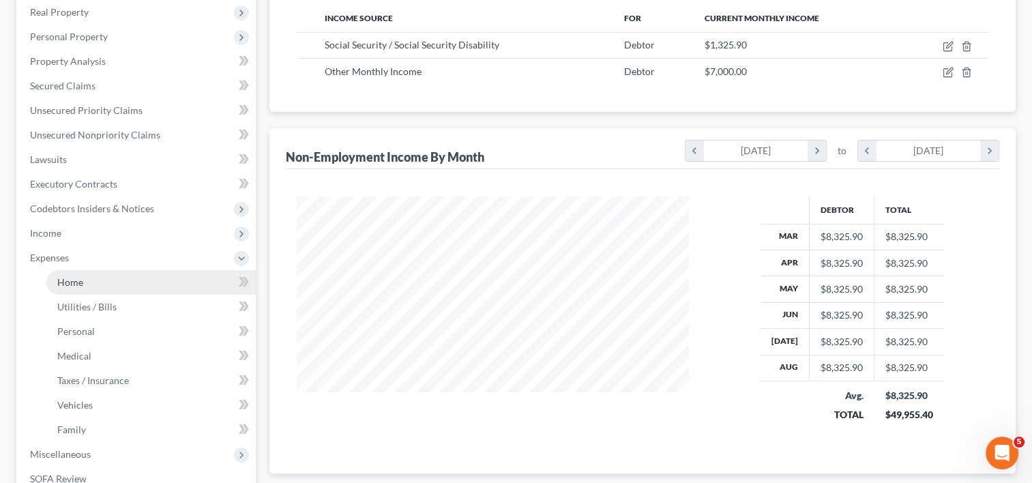
click at [97, 282] on link "Home" at bounding box center [150, 282] width 209 height 25
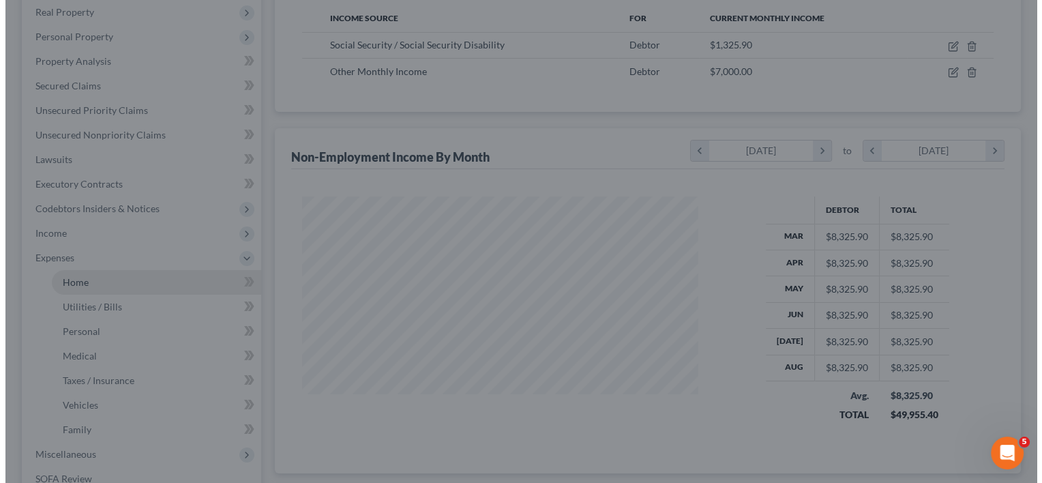
scroll to position [243, 423]
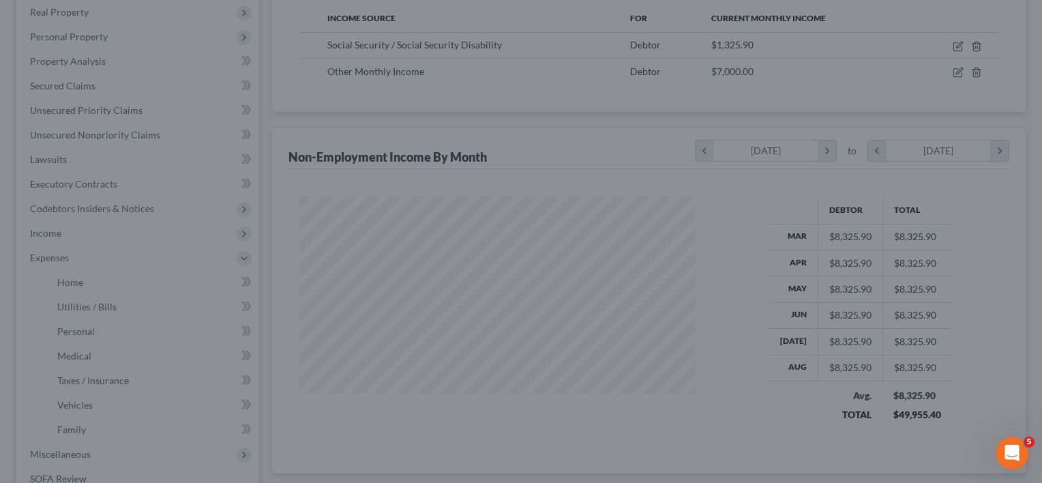
click at [439, 313] on div at bounding box center [521, 241] width 1042 height 483
click at [38, 300] on div at bounding box center [521, 241] width 1042 height 483
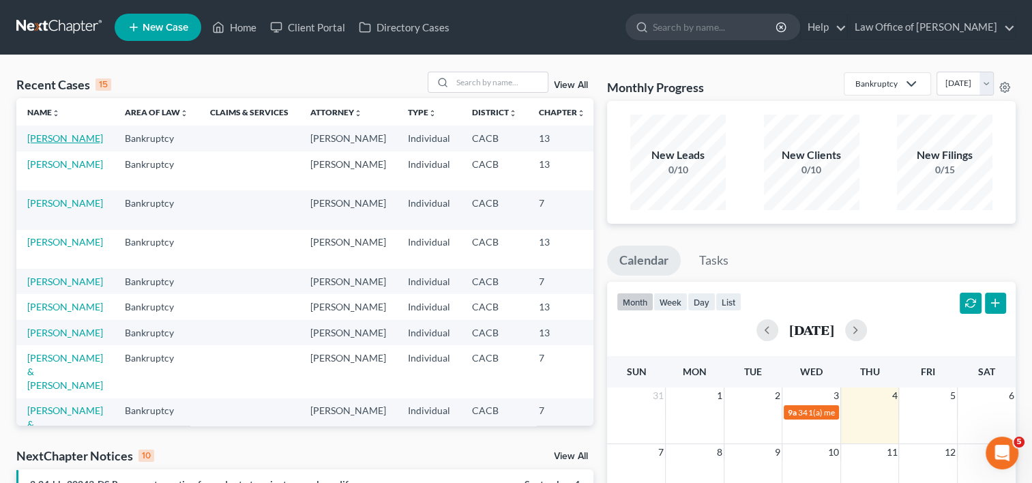
click at [34, 144] on link "[PERSON_NAME]" at bounding box center [65, 138] width 76 height 12
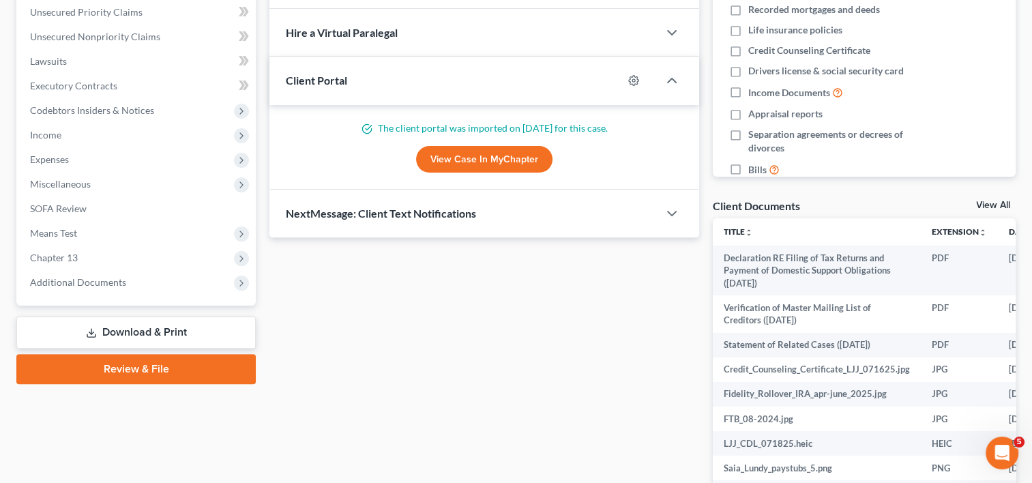
scroll to position [315, 0]
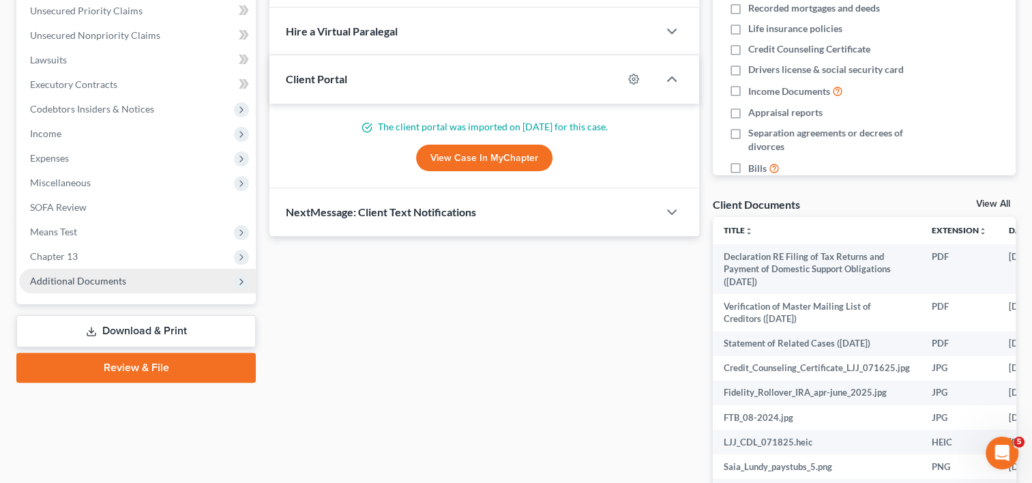
click at [121, 279] on span "Additional Documents" at bounding box center [78, 281] width 96 height 12
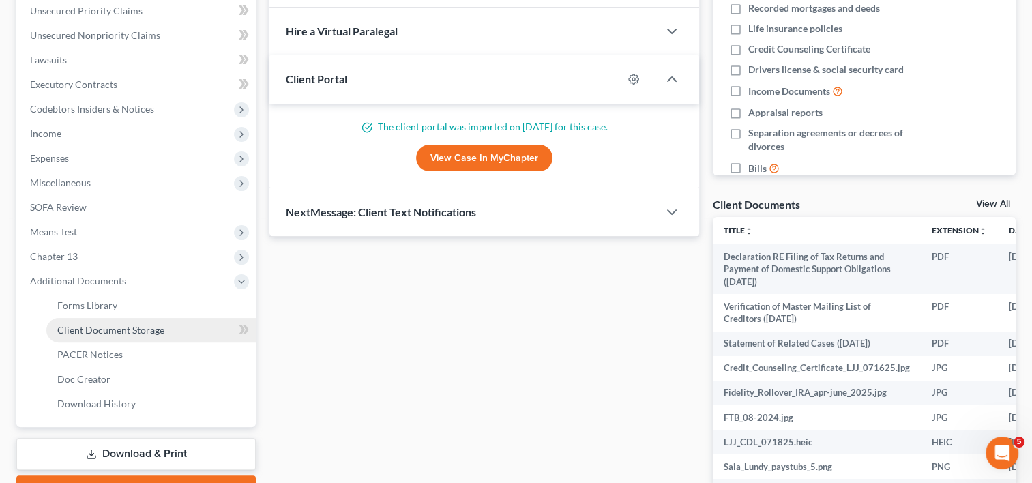
click at [125, 330] on span "Client Document Storage" at bounding box center [110, 330] width 107 height 12
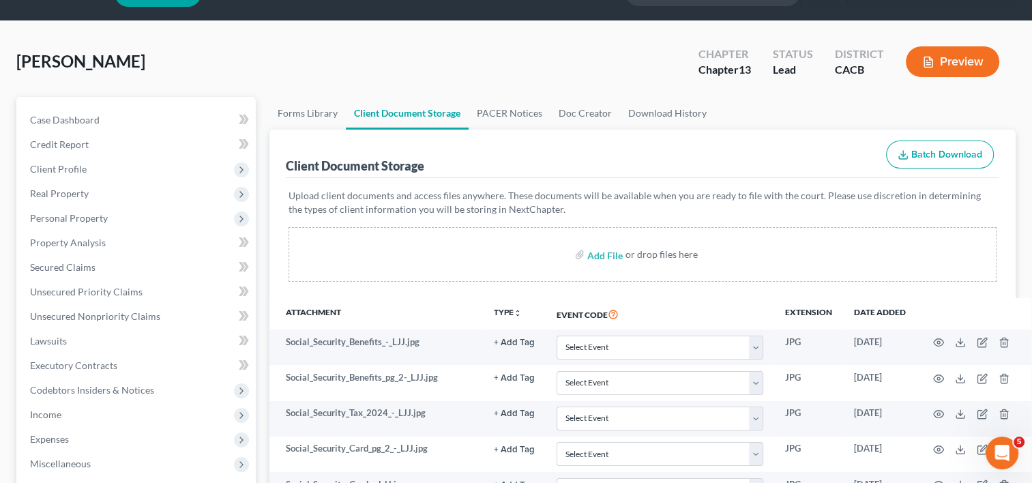
scroll to position [35, 0]
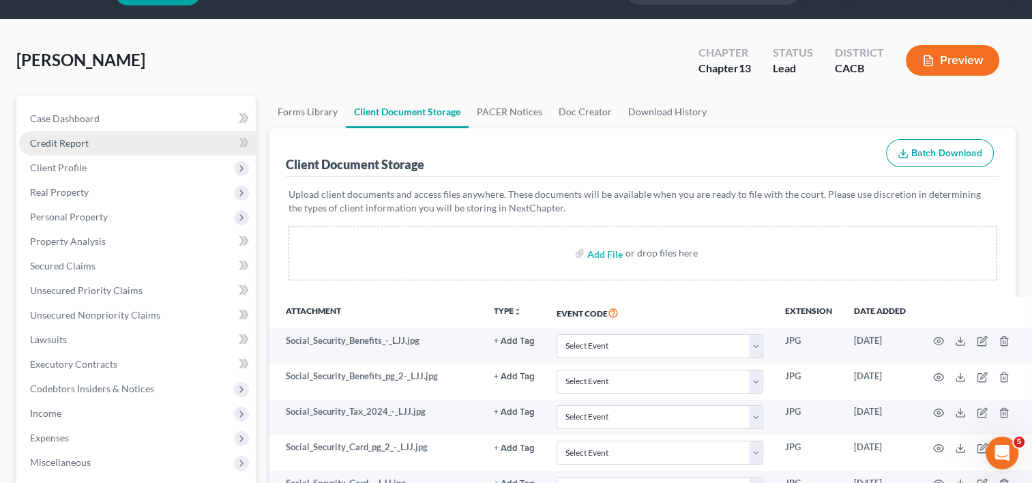
click at [58, 141] on span "Credit Report" at bounding box center [59, 143] width 59 height 12
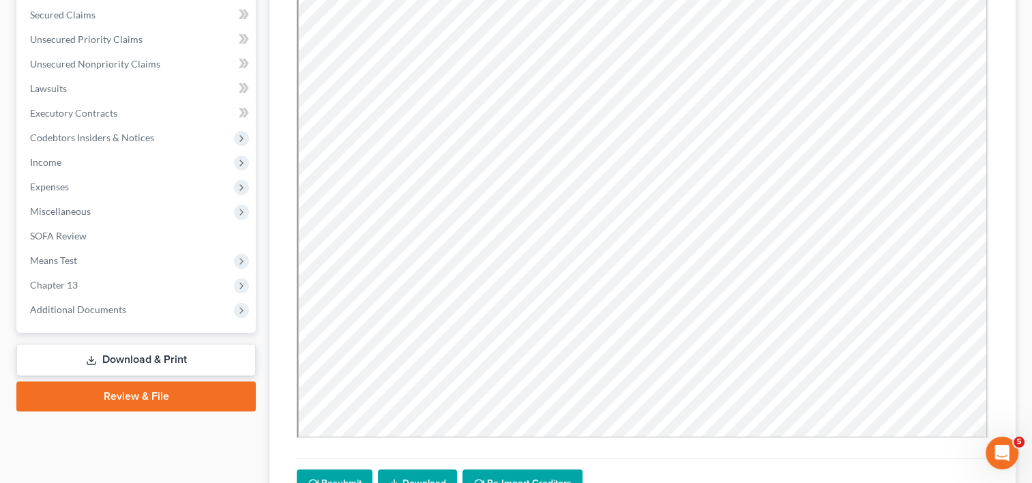
scroll to position [284, 0]
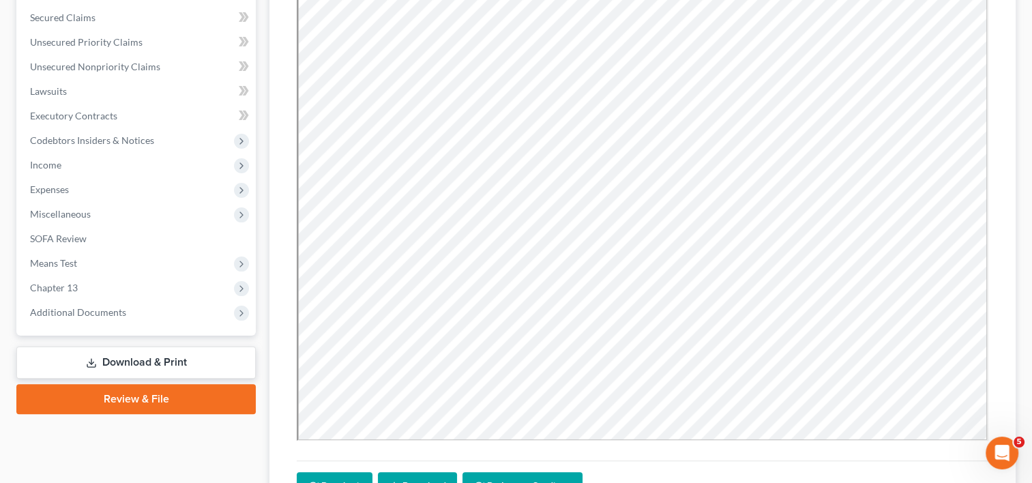
drag, startPoint x: 1031, startPoint y: 218, endPoint x: 1044, endPoint y: 284, distance: 67.4
click at [1032, 284] on html "Home New Case Client Portal Directory Cases Law Office of Erika Luna ealunalega…" at bounding box center [516, 164] width 1032 height 896
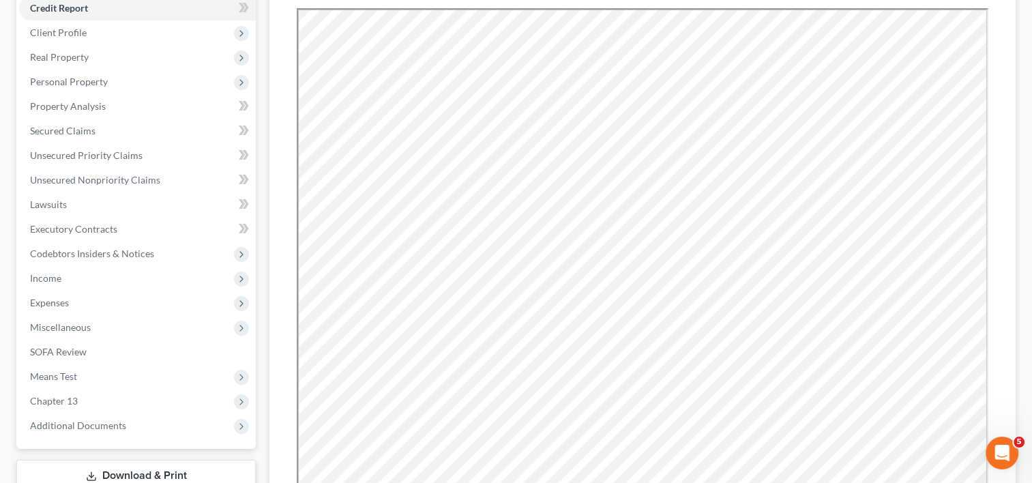
scroll to position [169, 0]
click at [44, 304] on span "Expenses" at bounding box center [49, 304] width 39 height 12
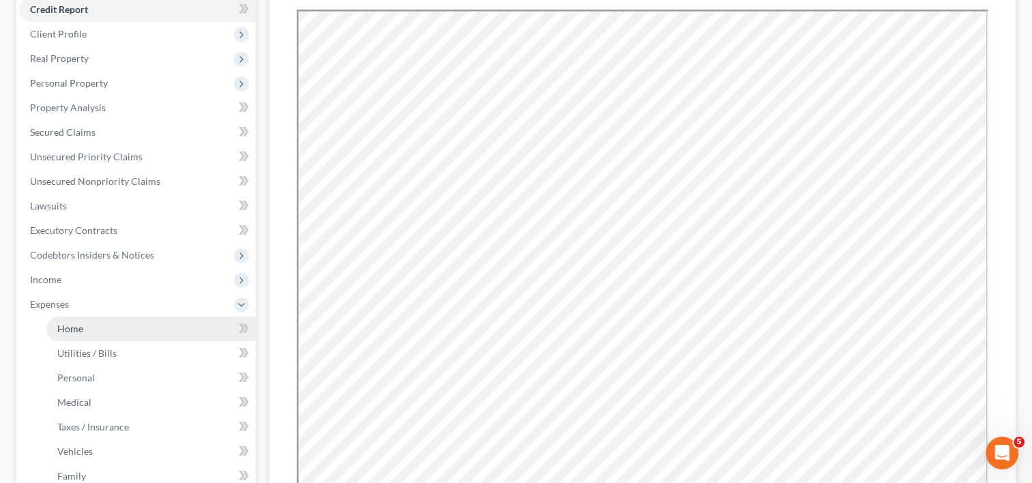
click at [80, 329] on span "Home" at bounding box center [70, 329] width 26 height 12
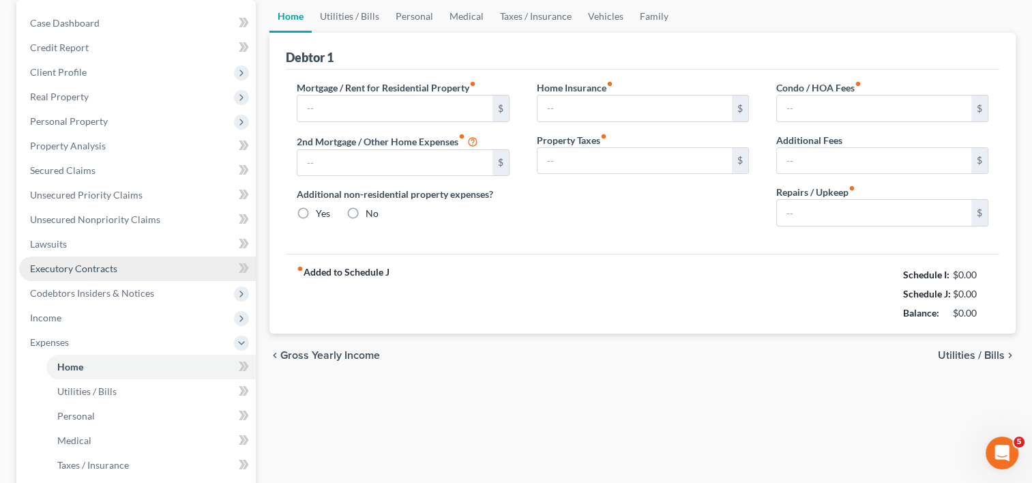
radio input "true"
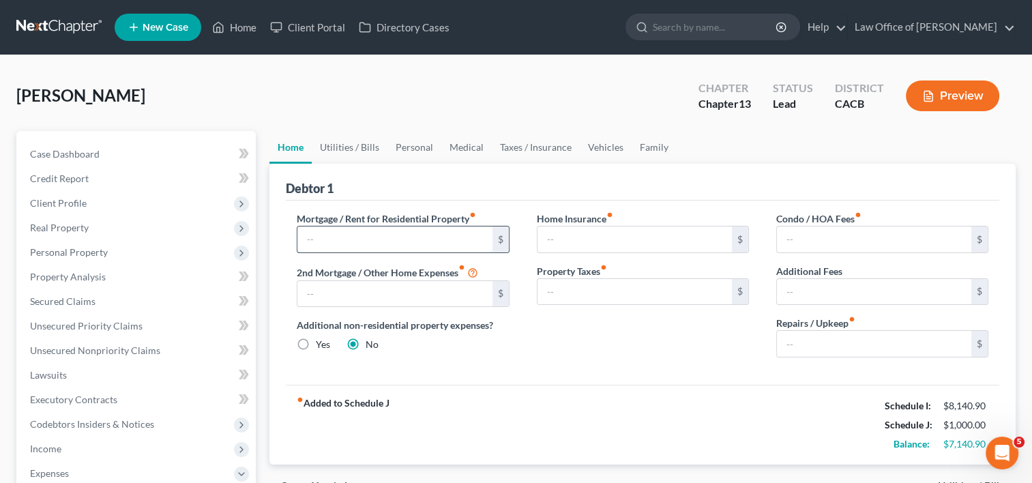
click at [381, 243] on input "text" at bounding box center [394, 239] width 194 height 26
type input "6,229.62"
click at [368, 301] on input "text" at bounding box center [394, 294] width 194 height 26
click at [306, 63] on div "Johnson, Leonette Upgraded Chapter Chapter 13 Status Lead District CACB Preview…" at bounding box center [516, 476] width 1032 height 842
click at [367, 142] on link "Utilities / Bills" at bounding box center [350, 147] width 76 height 33
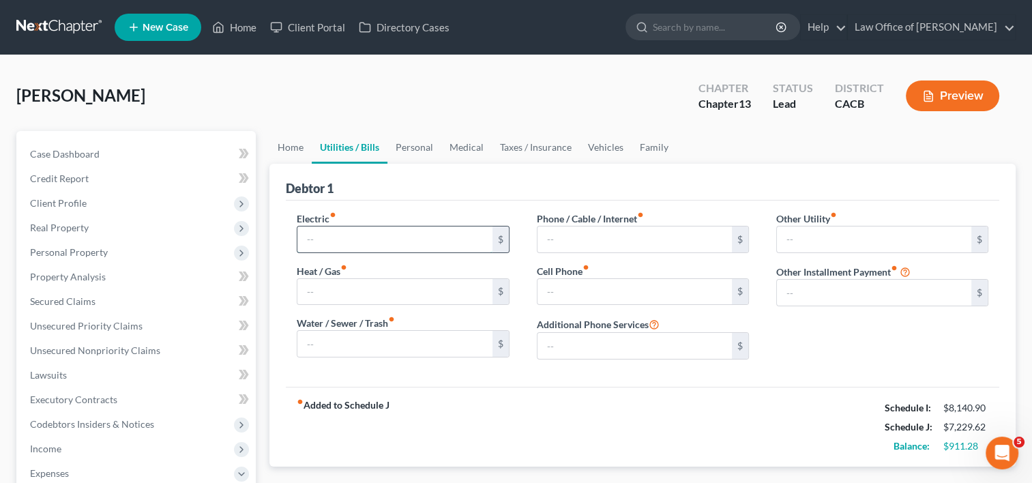
click at [319, 243] on input "text" at bounding box center [394, 239] width 194 height 26
type input "5"
click at [282, 151] on link "Home" at bounding box center [290, 147] width 42 height 33
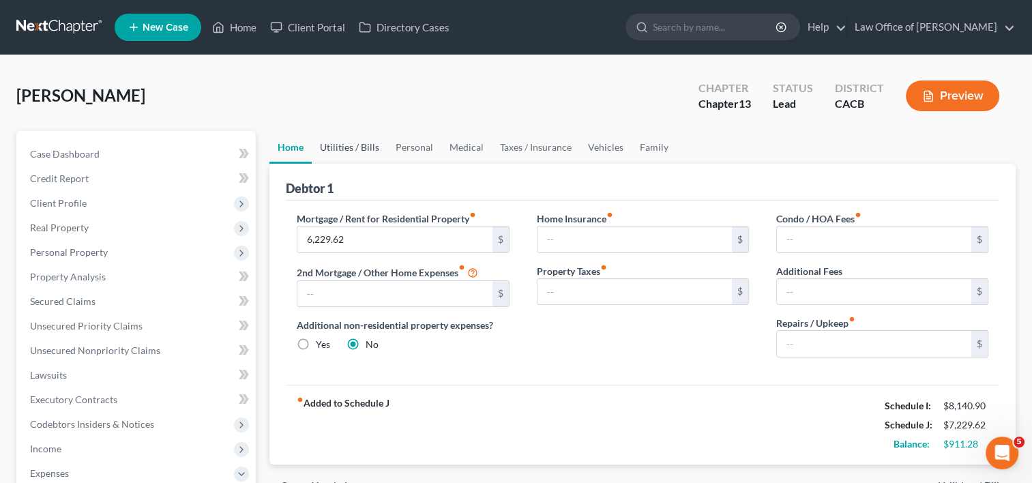
click at [336, 145] on link "Utilities / Bills" at bounding box center [350, 147] width 76 height 33
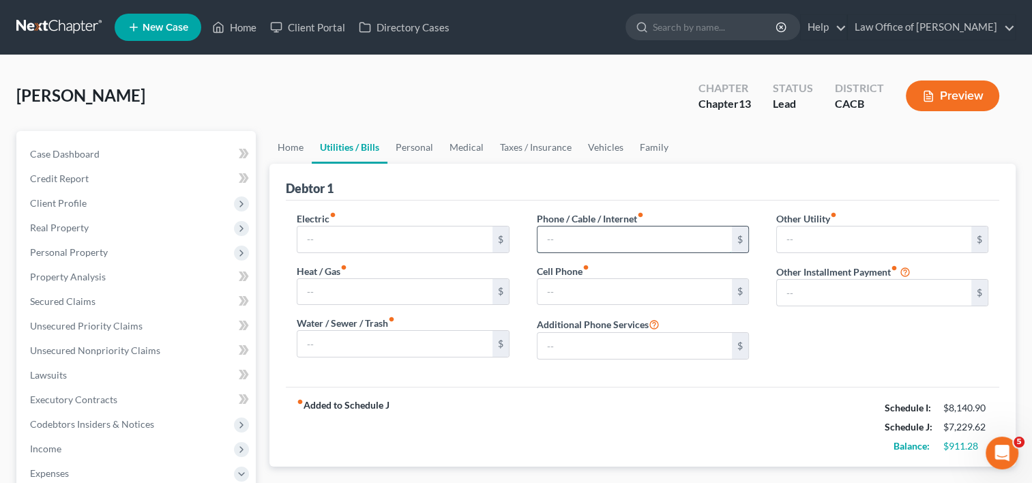
click at [589, 229] on input "text" at bounding box center [634, 239] width 194 height 26
type input "120.00"
type input "50.00"
click at [413, 146] on link "Personal" at bounding box center [414, 147] width 54 height 33
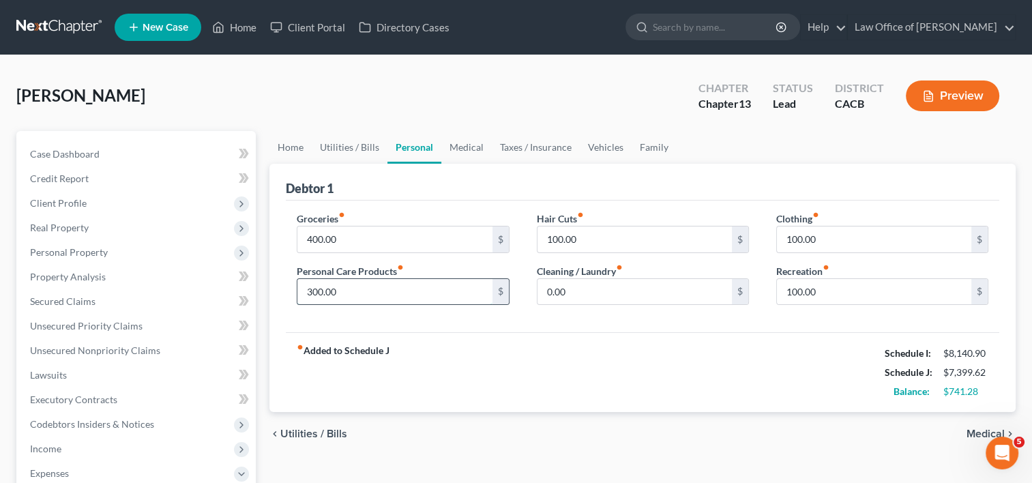
click at [378, 292] on input "300.00" at bounding box center [394, 292] width 194 height 26
type input "120.00"
type input "80.00"
type input "75.00"
type input "50.00"
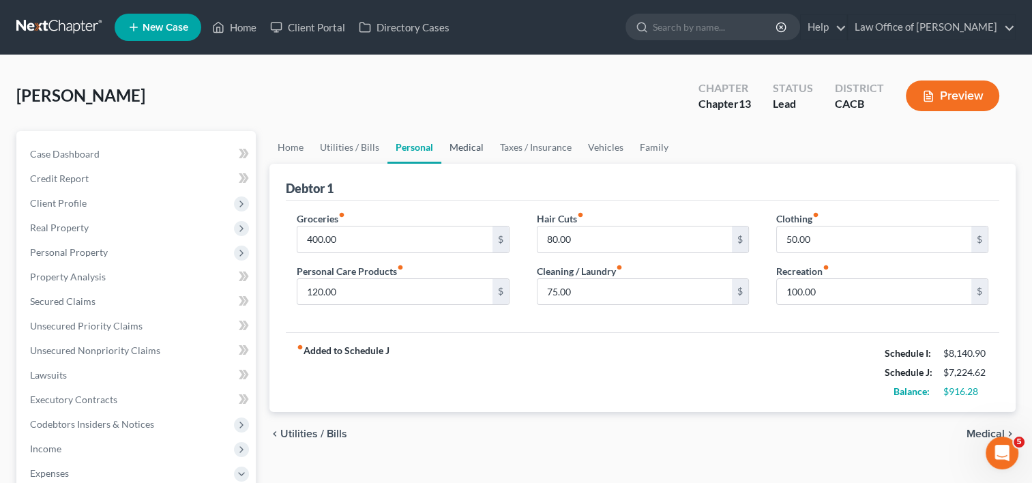
click at [469, 142] on link "Medical" at bounding box center [466, 147] width 50 height 33
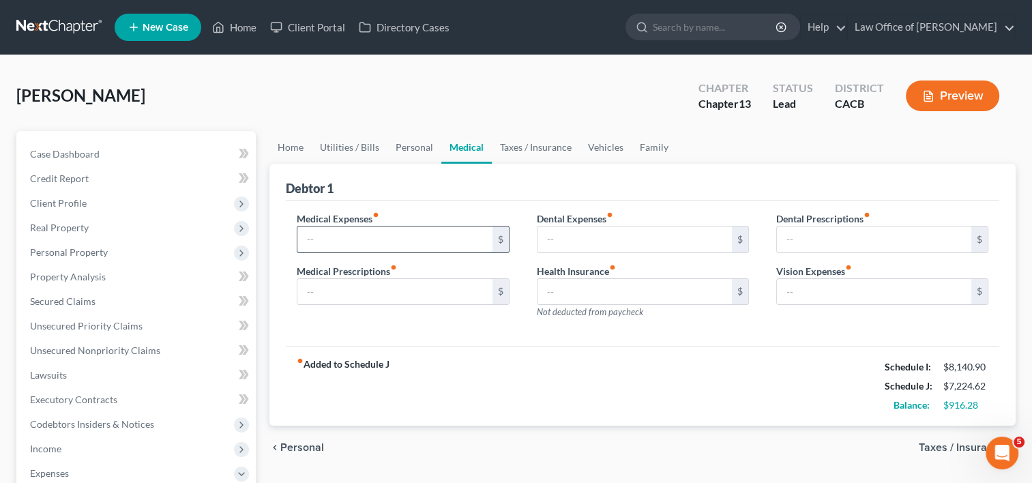
click at [390, 234] on input "text" at bounding box center [394, 239] width 194 height 26
type input "20.0"
click at [548, 148] on link "Taxes / Insurance" at bounding box center [536, 147] width 88 height 33
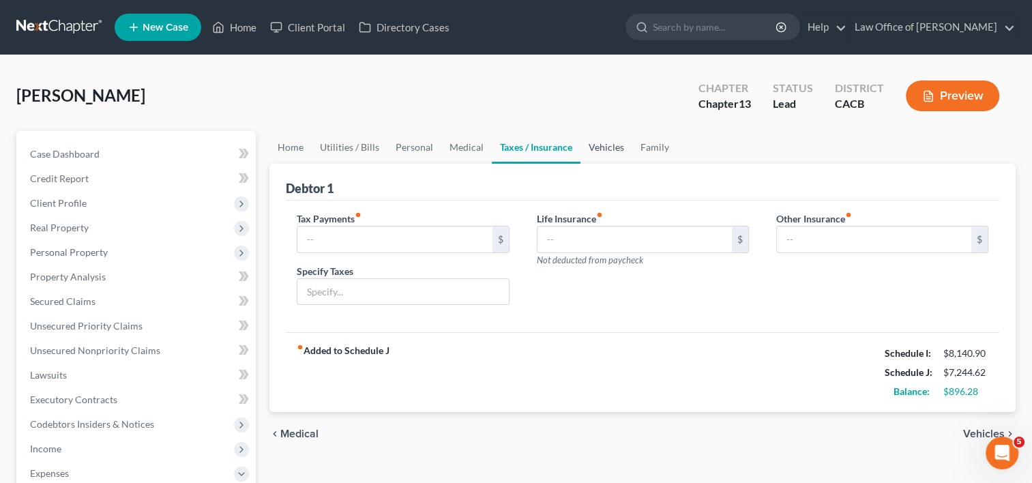
click at [608, 142] on link "Vehicles" at bounding box center [606, 147] width 52 height 33
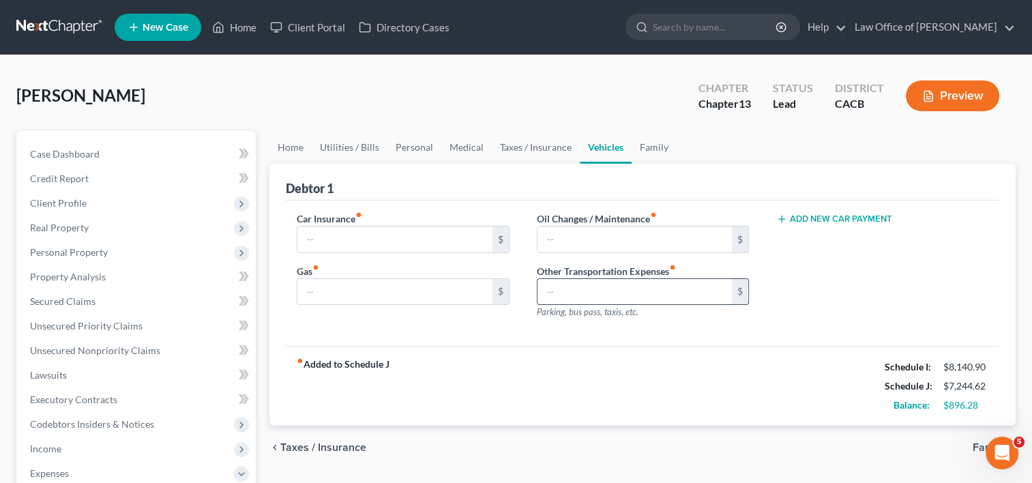
click at [590, 295] on input "text" at bounding box center [634, 292] width 194 height 26
type input "200.00"
click at [298, 144] on link "Home" at bounding box center [290, 147] width 42 height 33
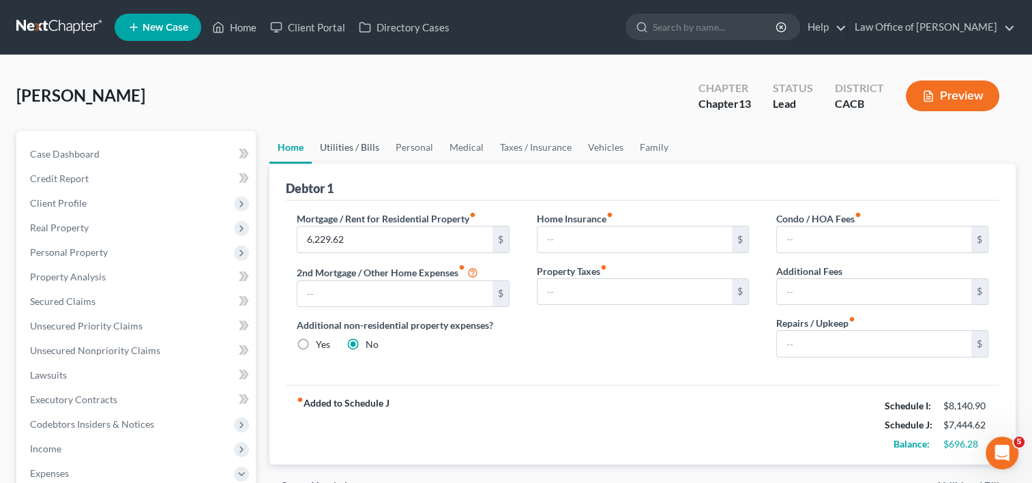
click at [358, 147] on link "Utilities / Bills" at bounding box center [350, 147] width 76 height 33
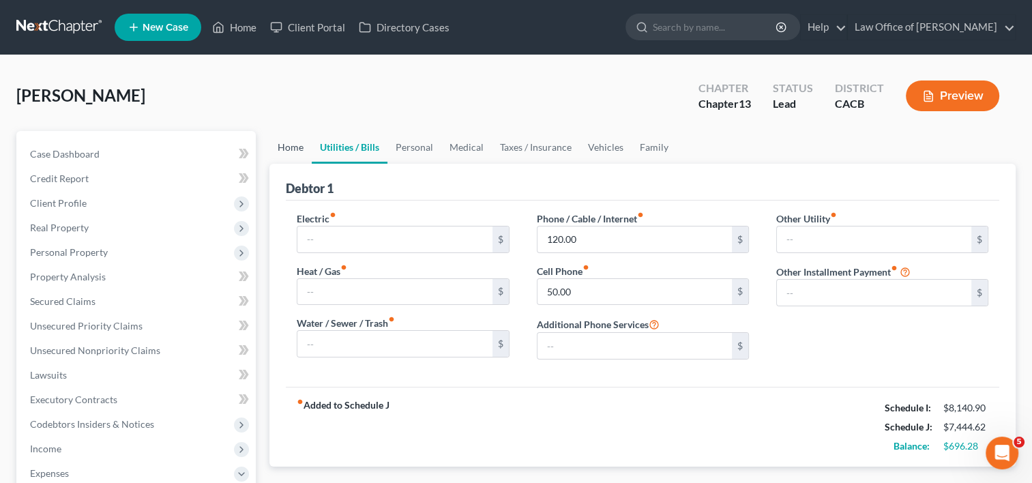
click at [284, 155] on link "Home" at bounding box center [290, 147] width 42 height 33
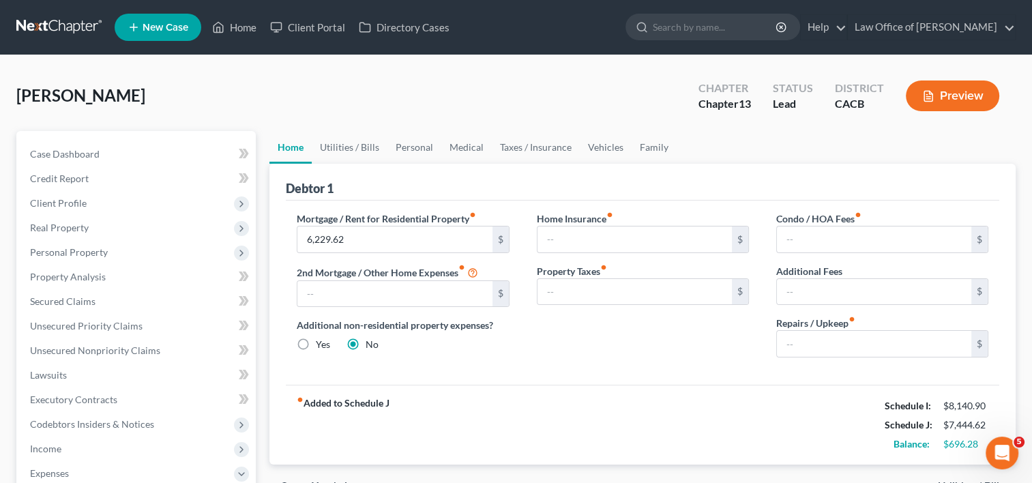
click at [316, 342] on label "Yes" at bounding box center [323, 345] width 14 height 14
click at [321, 342] on input "Yes" at bounding box center [325, 342] width 9 height 9
radio input "true"
radio input "false"
click at [721, 139] on link "Other Properties" at bounding box center [721, 147] width 89 height 33
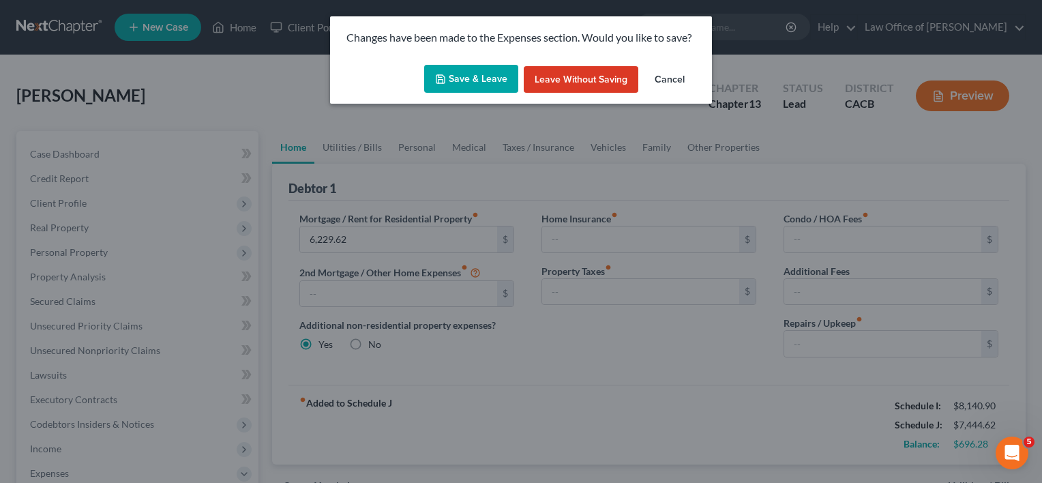
click at [675, 76] on button "Cancel" at bounding box center [670, 79] width 52 height 27
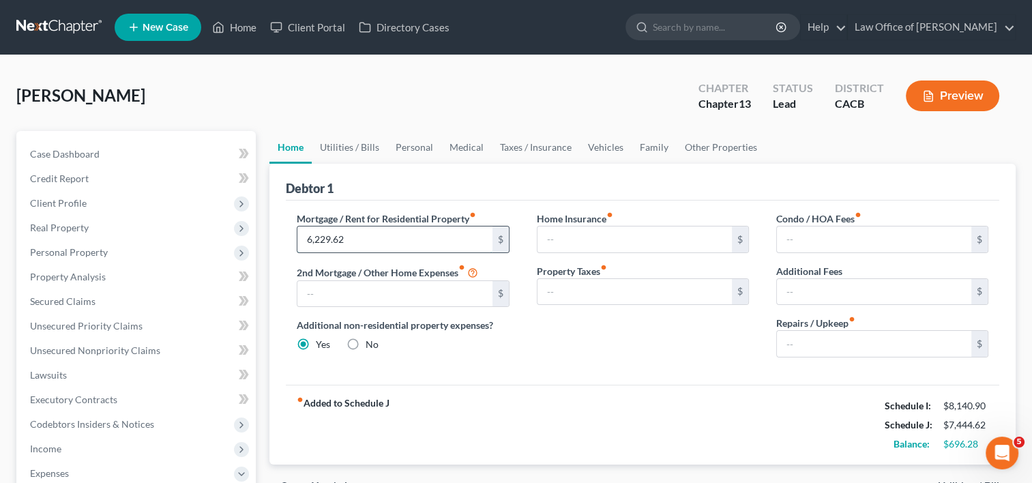
click at [362, 242] on input "6,229.62" at bounding box center [394, 239] width 194 height 26
type input "200.00"
click at [709, 144] on link "Other Properties" at bounding box center [721, 147] width 89 height 33
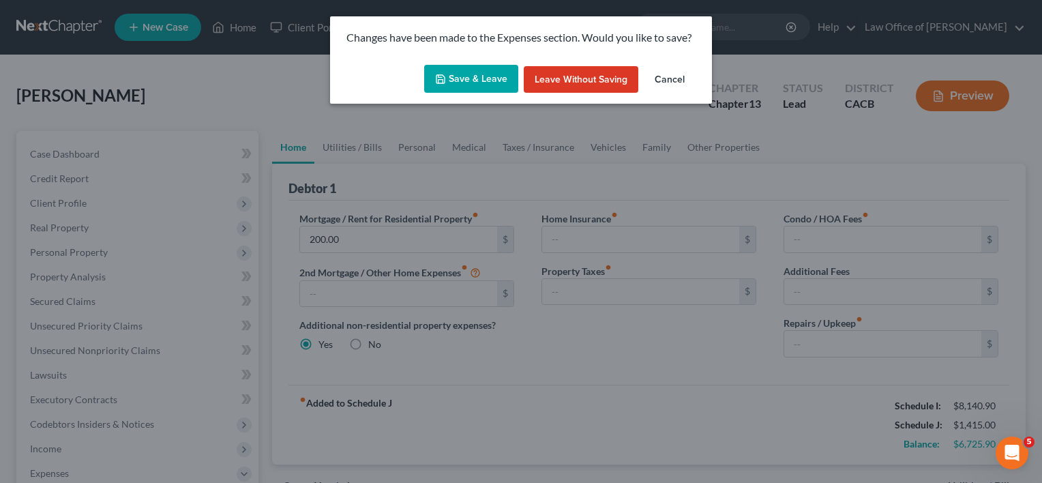
click at [478, 82] on button "Save & Leave" at bounding box center [471, 79] width 94 height 29
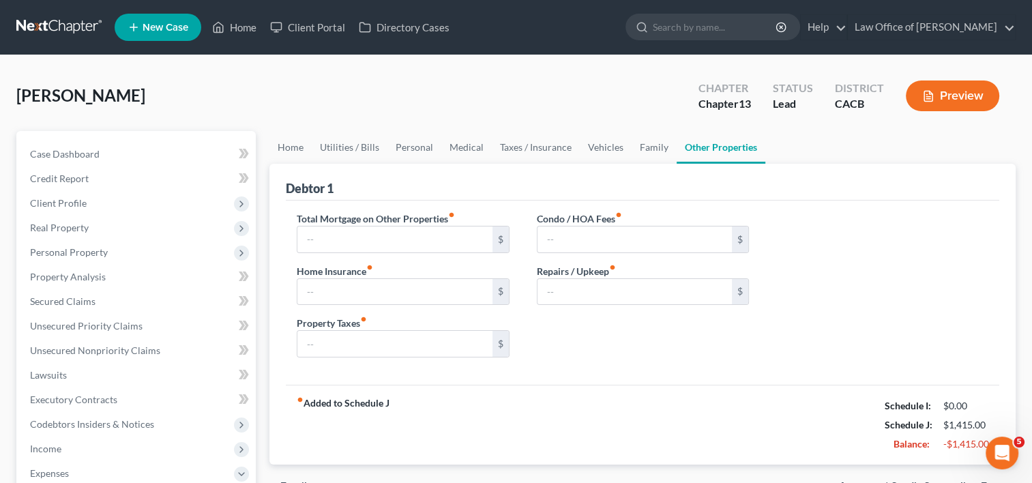
type input "0.00"
click at [385, 235] on input "text" at bounding box center [394, 239] width 194 height 26
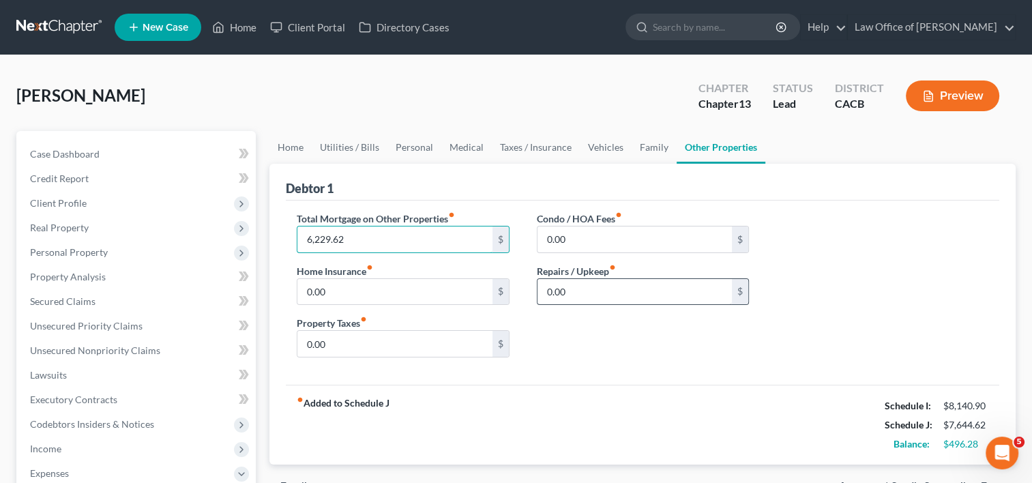
type input "6,229.62"
click at [590, 300] on input "0.00" at bounding box center [634, 292] width 194 height 26
type input "50.00"
click at [650, 145] on link "Family" at bounding box center [654, 147] width 45 height 33
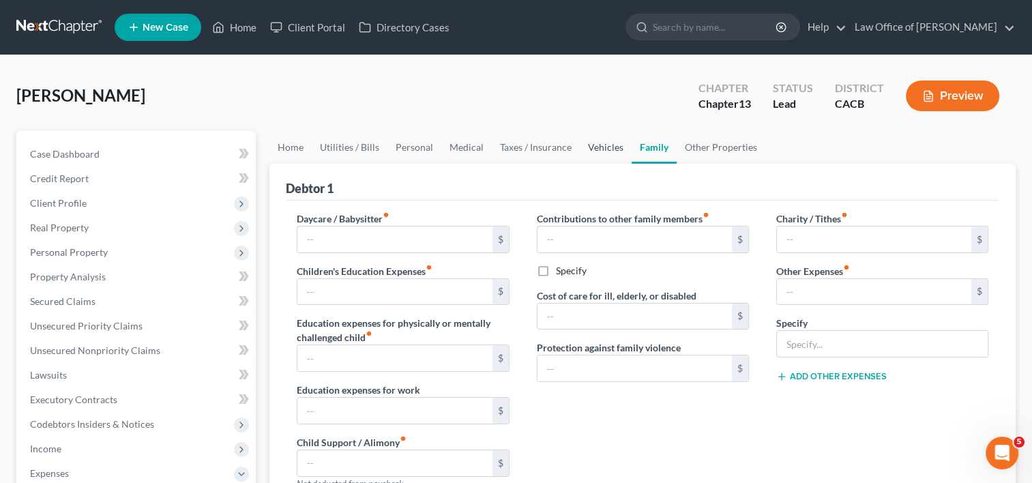
click at [582, 146] on link "Vehicles" at bounding box center [606, 147] width 52 height 33
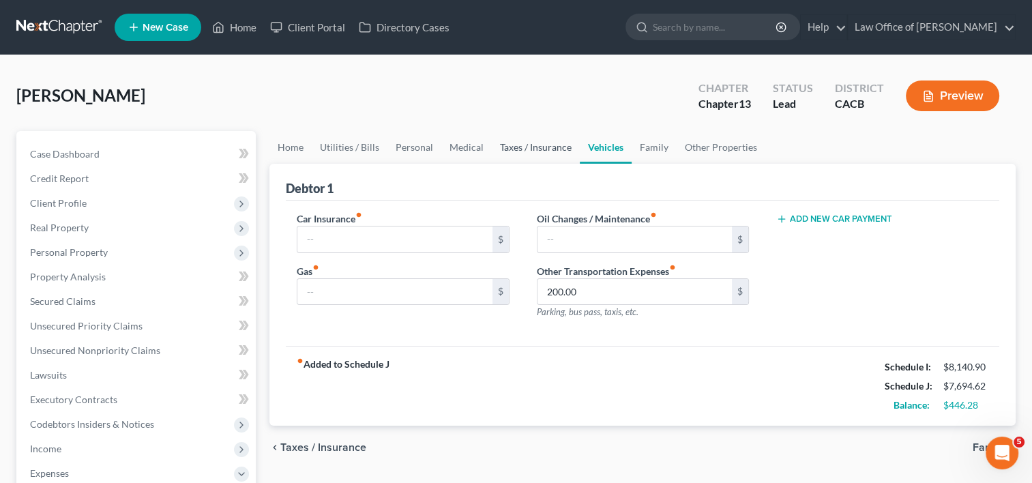
click at [537, 153] on link "Taxes / Insurance" at bounding box center [536, 147] width 88 height 33
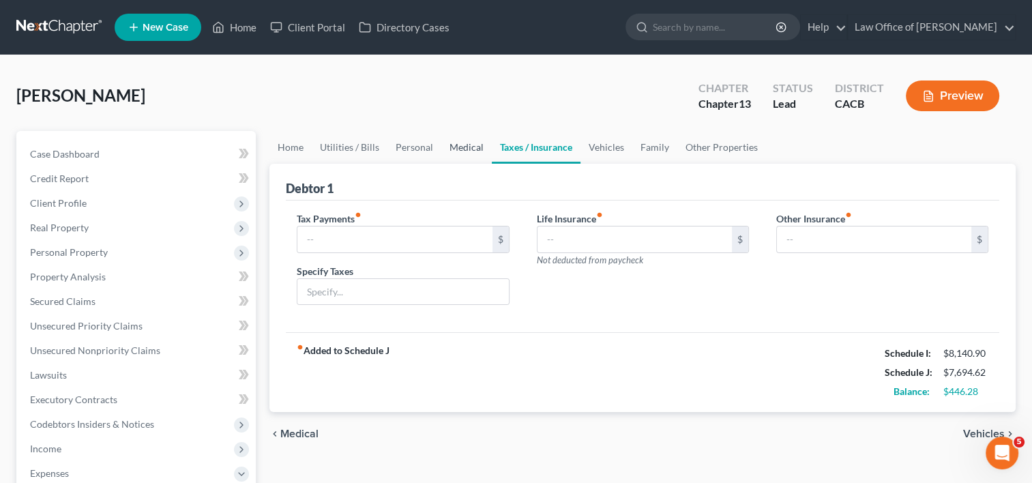
click at [471, 146] on link "Medical" at bounding box center [466, 147] width 50 height 33
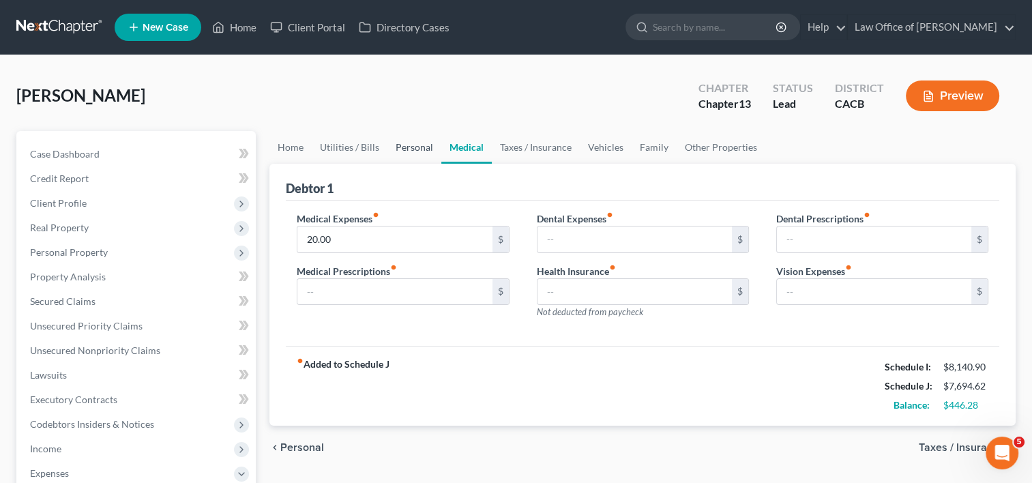
click at [421, 149] on link "Personal" at bounding box center [414, 147] width 54 height 33
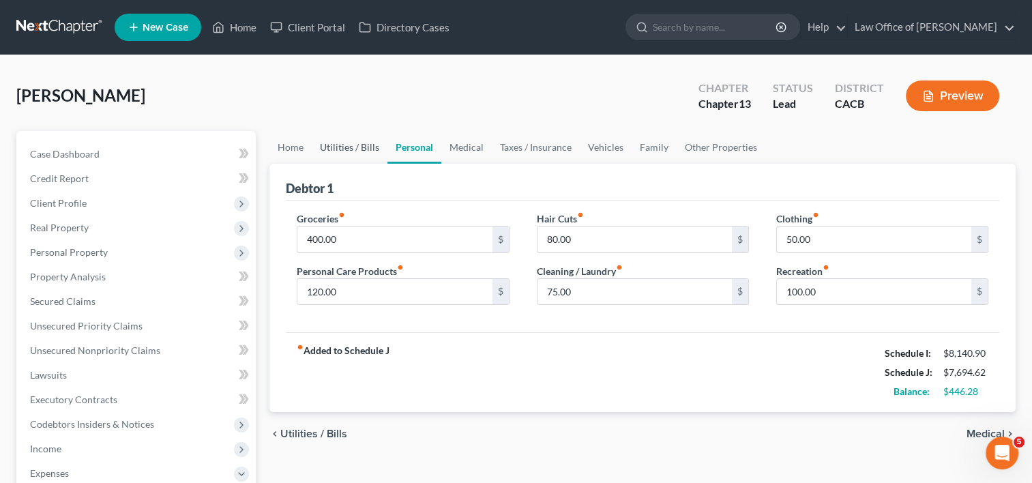
click at [353, 145] on link "Utilities / Bills" at bounding box center [350, 147] width 76 height 33
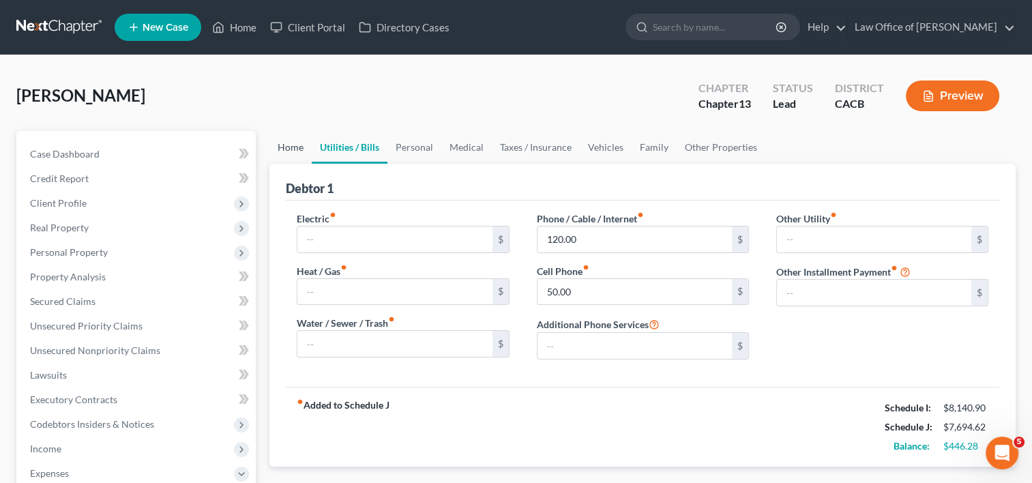
click at [298, 148] on link "Home" at bounding box center [290, 147] width 42 height 33
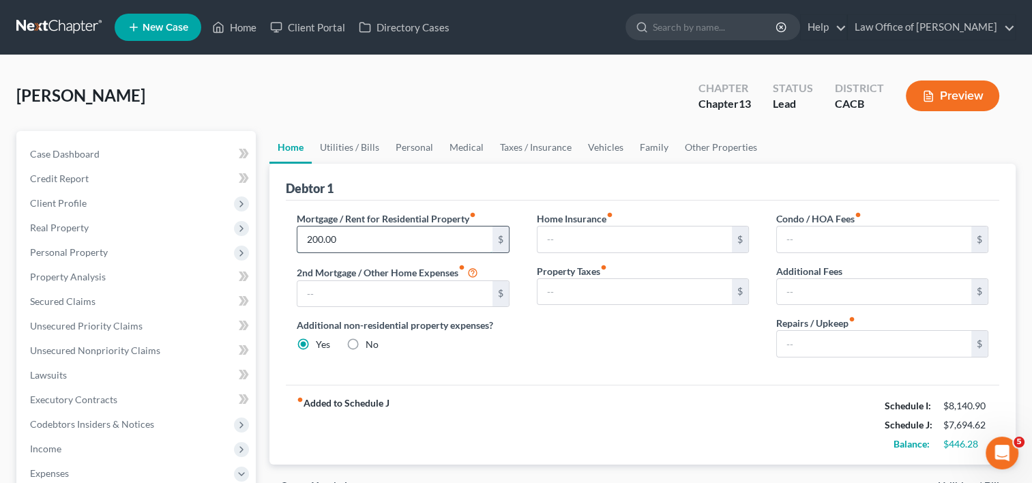
click at [342, 246] on input "200.00" at bounding box center [394, 239] width 194 height 26
type input "3"
type input "200.00"
click at [358, 136] on link "Utilities / Bills" at bounding box center [350, 147] width 76 height 33
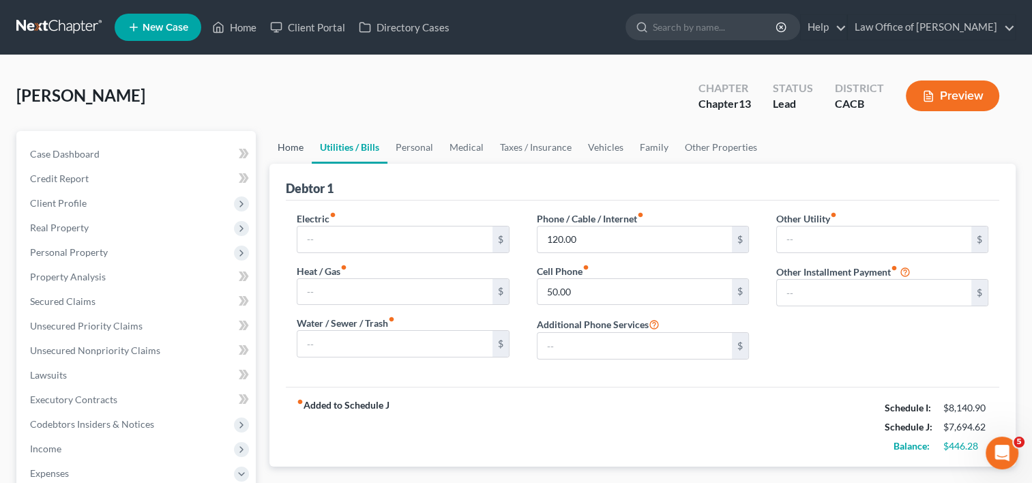
click at [298, 145] on link "Home" at bounding box center [290, 147] width 42 height 33
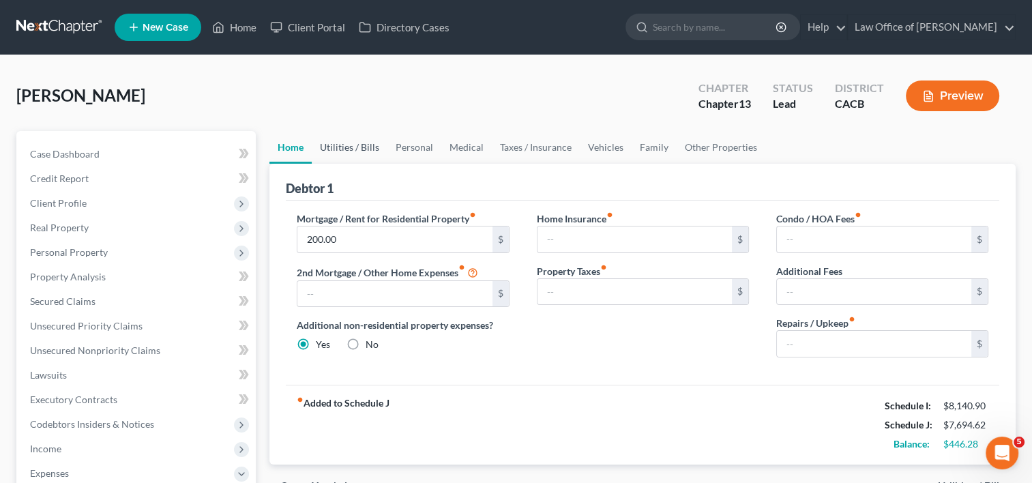
click at [373, 143] on link "Utilities / Bills" at bounding box center [350, 147] width 76 height 33
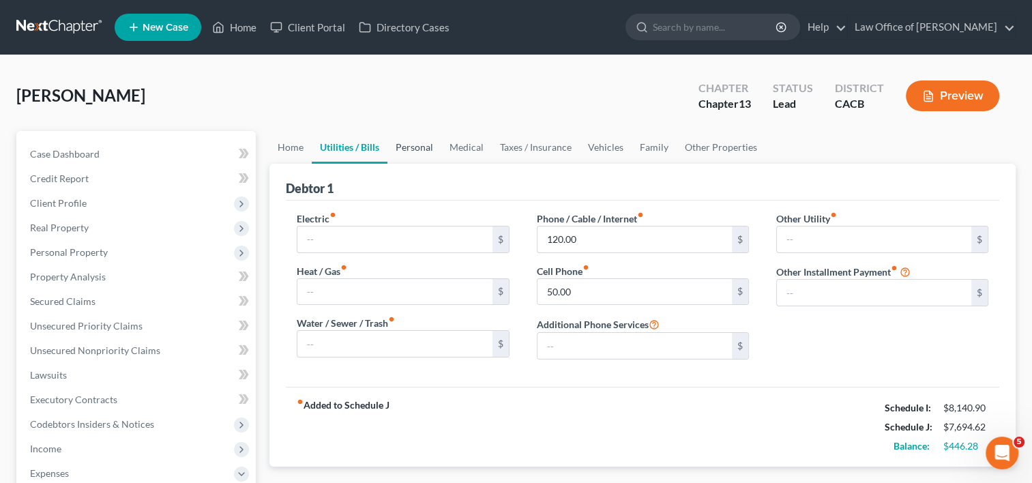
click at [421, 147] on link "Personal" at bounding box center [414, 147] width 54 height 33
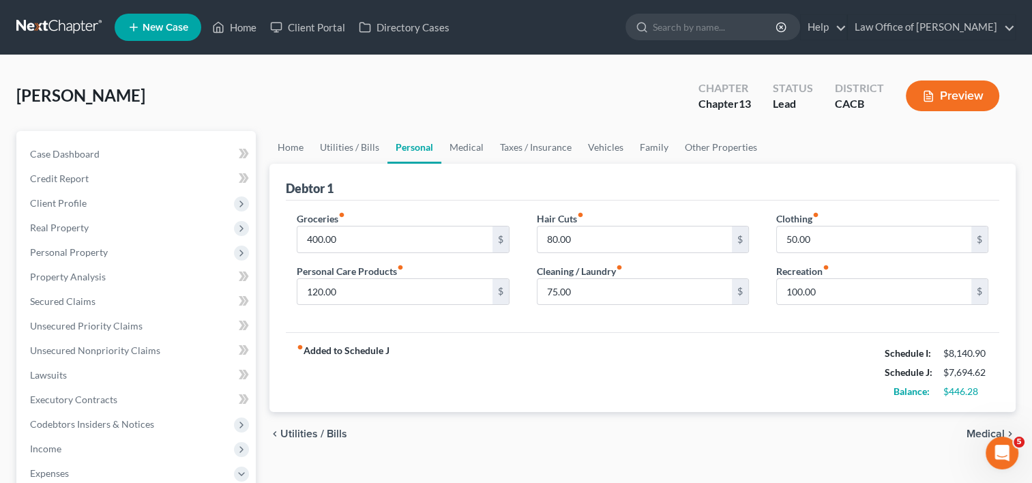
click at [420, 147] on link "Personal" at bounding box center [414, 147] width 54 height 33
click at [449, 150] on link "Medical" at bounding box center [466, 147] width 50 height 33
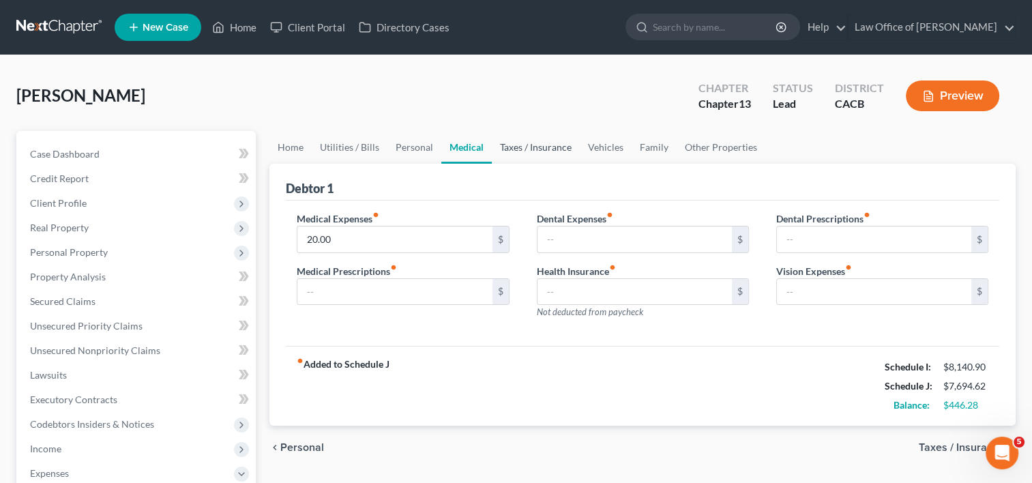
click at [523, 148] on link "Taxes / Insurance" at bounding box center [536, 147] width 88 height 33
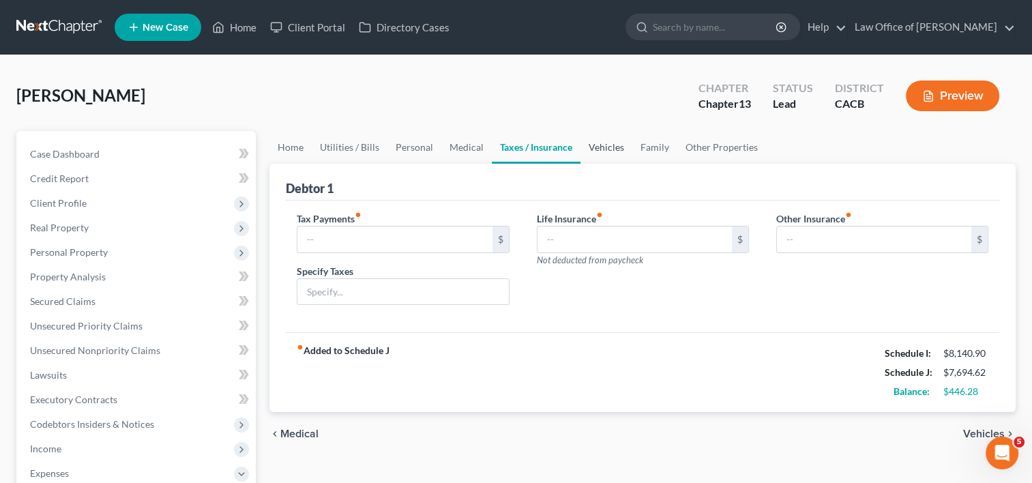
click at [606, 149] on link "Vehicles" at bounding box center [606, 147] width 52 height 33
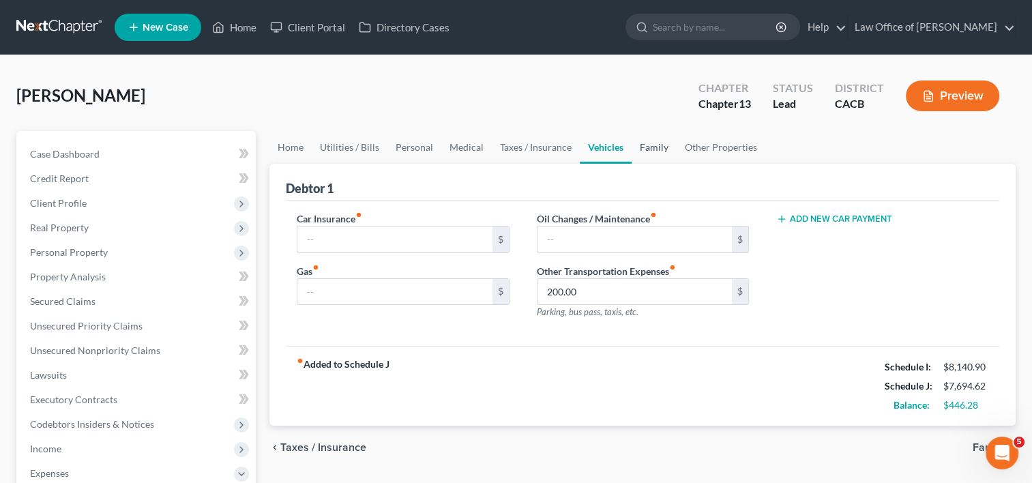
click at [653, 145] on link "Family" at bounding box center [654, 147] width 45 height 33
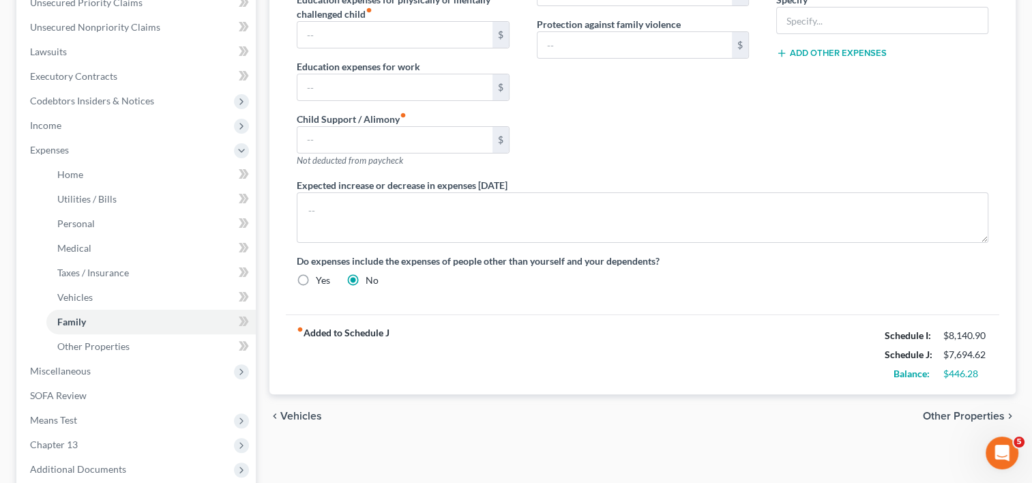
scroll to position [338, 0]
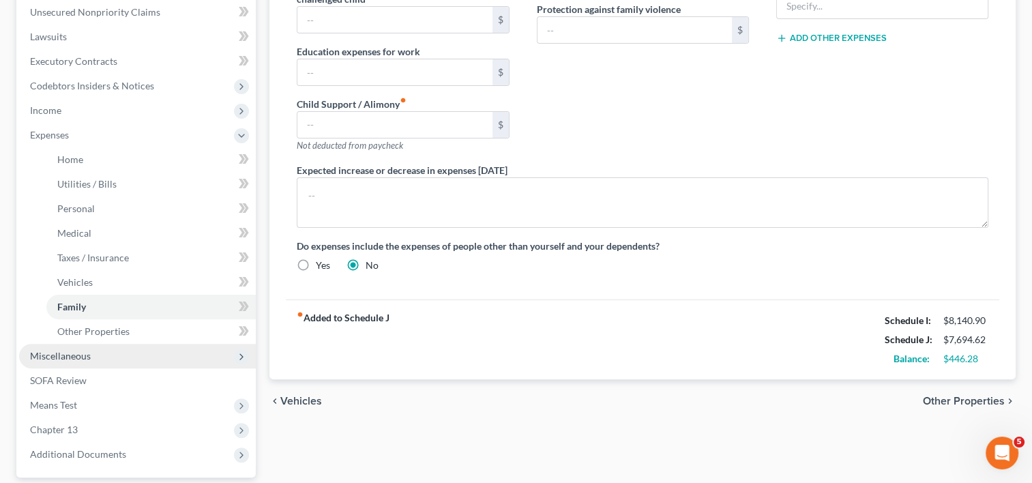
click at [83, 351] on span "Miscellaneous" at bounding box center [60, 356] width 61 height 12
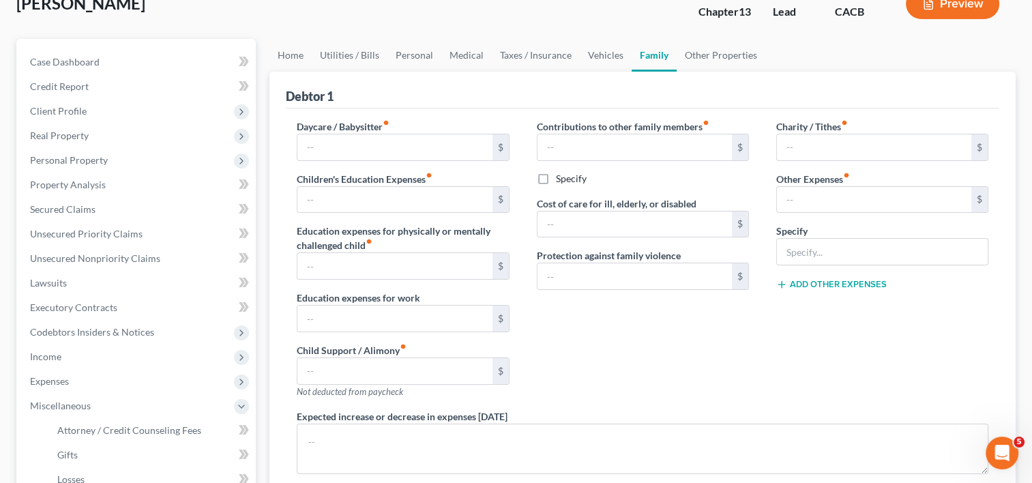
scroll to position [91, 0]
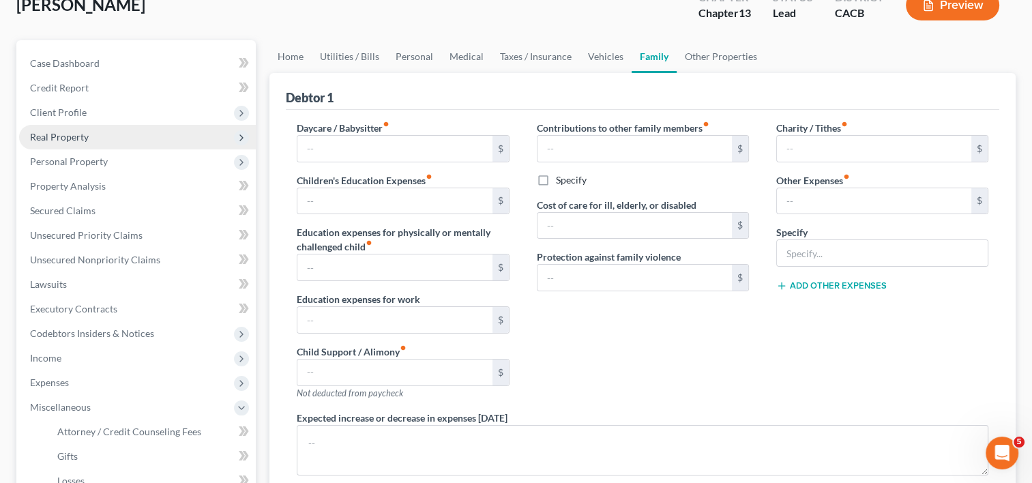
click at [76, 136] on span "Real Property" at bounding box center [59, 137] width 59 height 12
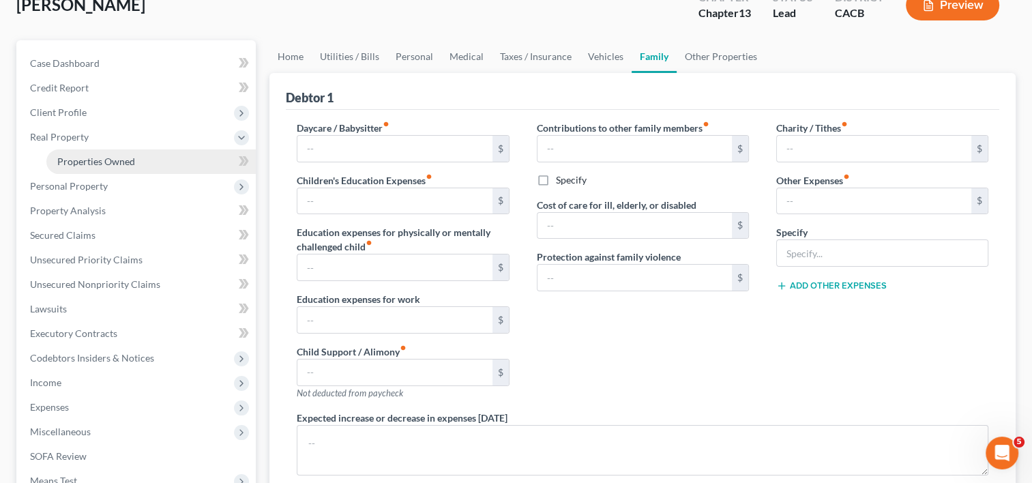
click at [115, 165] on span "Properties Owned" at bounding box center [96, 162] width 78 height 12
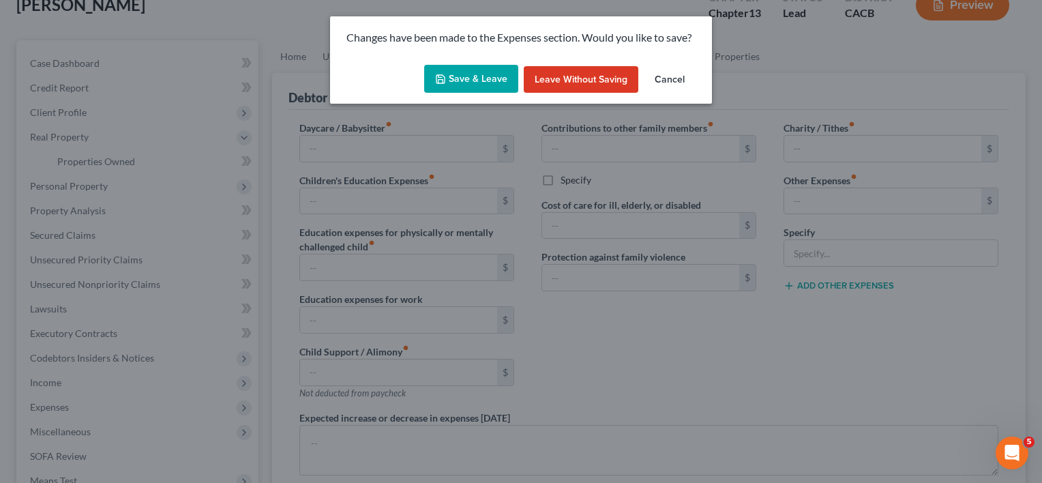
click at [474, 85] on button "Save & Leave" at bounding box center [471, 79] width 94 height 29
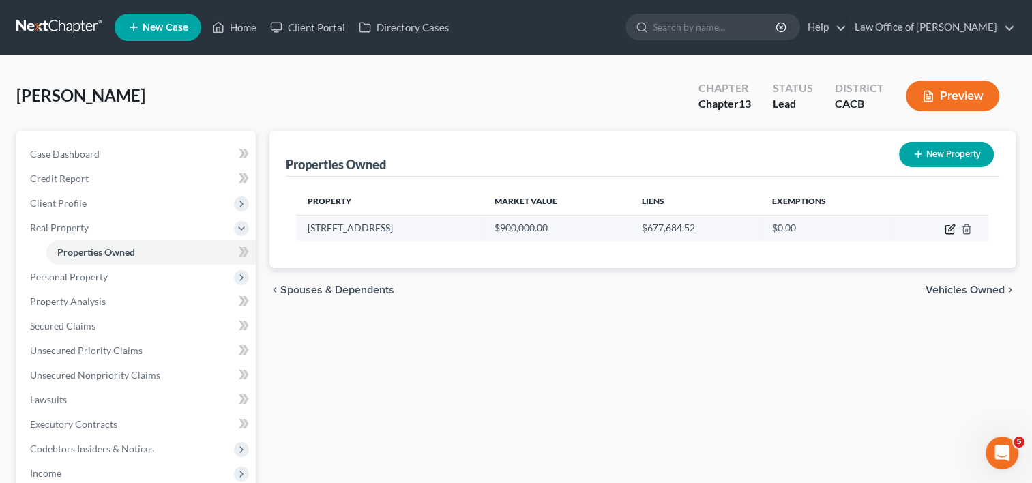
click at [953, 227] on icon "button" at bounding box center [950, 229] width 11 height 11
select select "4"
select select "3"
select select "7"
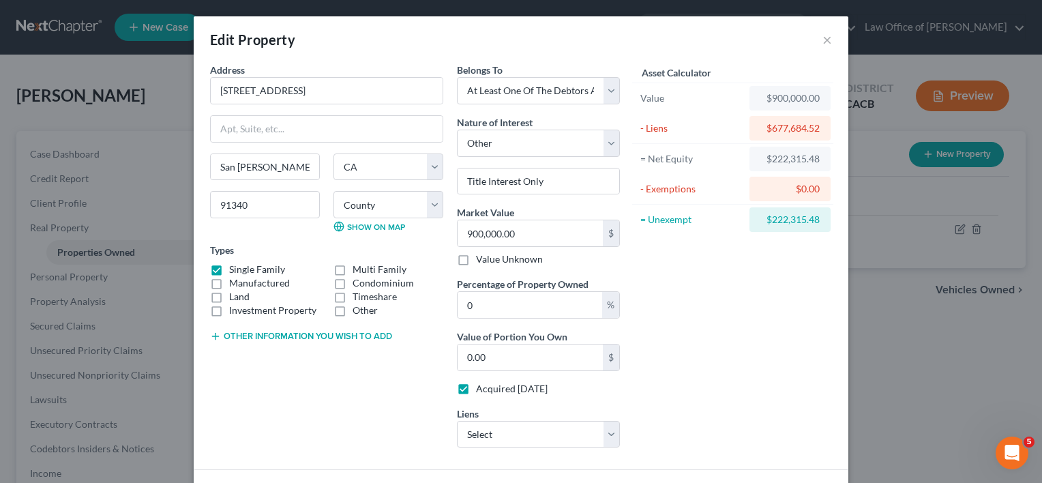
scroll to position [97, 0]
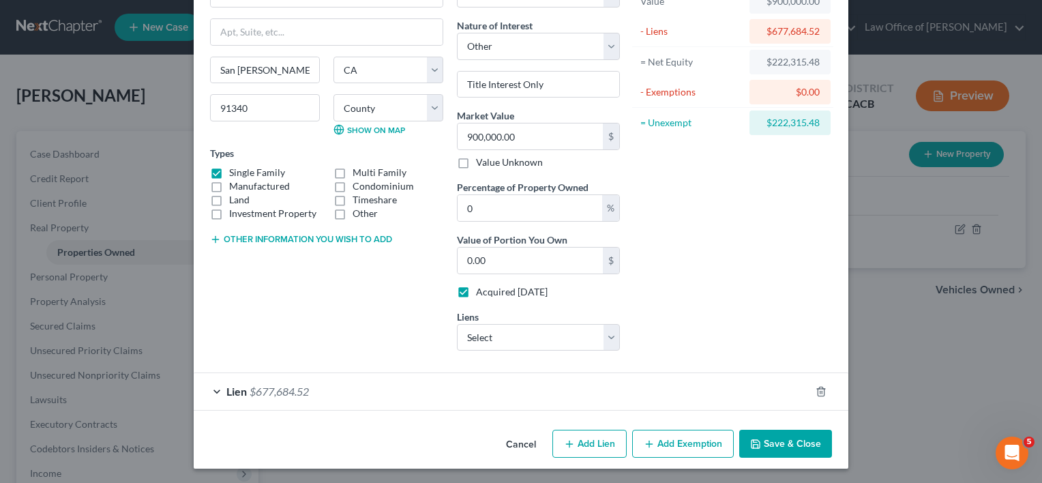
click at [267, 391] on span "$677,684.52" at bounding box center [279, 391] width 59 height 13
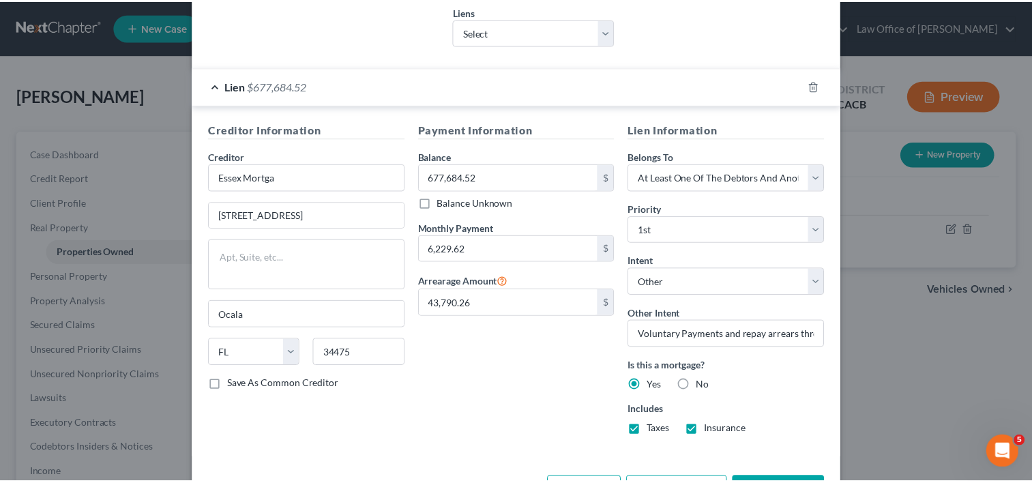
scroll to position [449, 0]
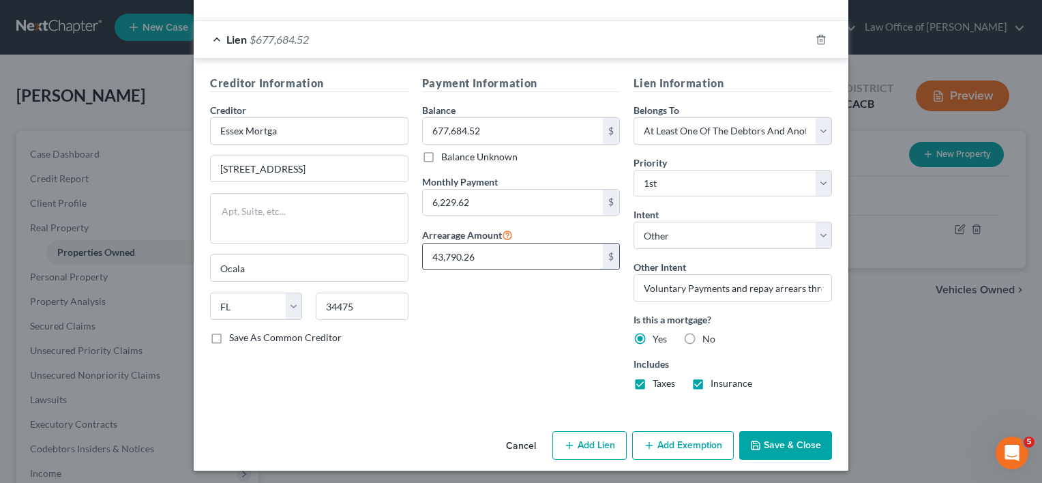
click at [511, 248] on input "43,790.26" at bounding box center [513, 256] width 181 height 26
type input "38,060.00"
click at [787, 442] on button "Save & Close" at bounding box center [785, 445] width 93 height 29
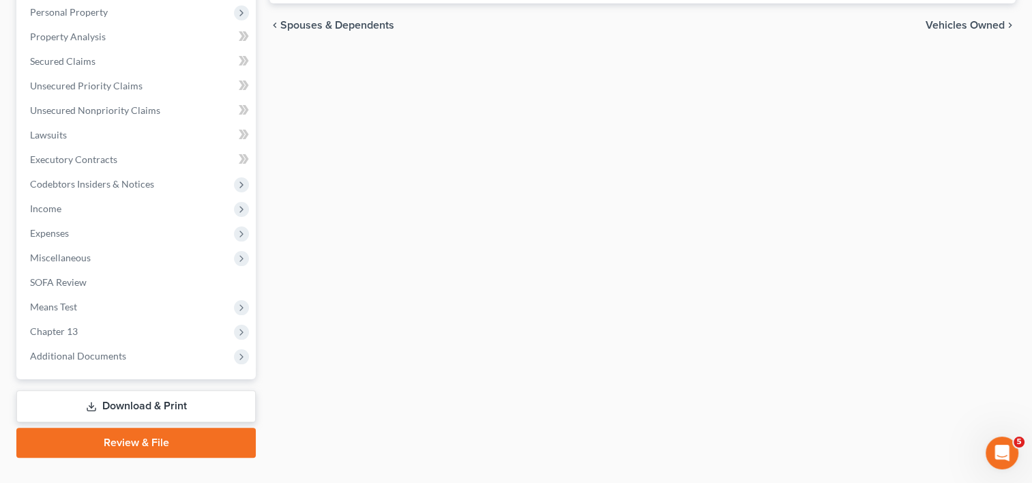
scroll to position [290, 0]
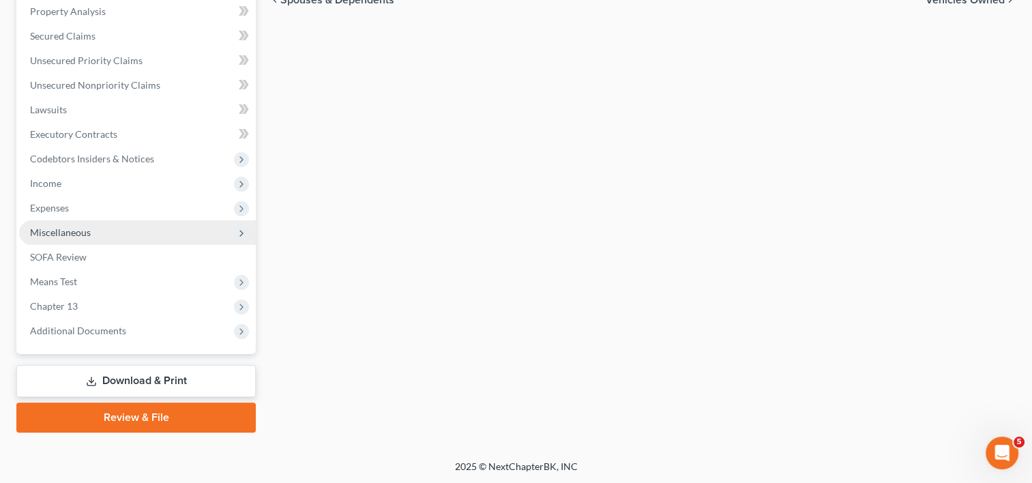
click at [68, 234] on span "Miscellaneous" at bounding box center [60, 232] width 61 height 12
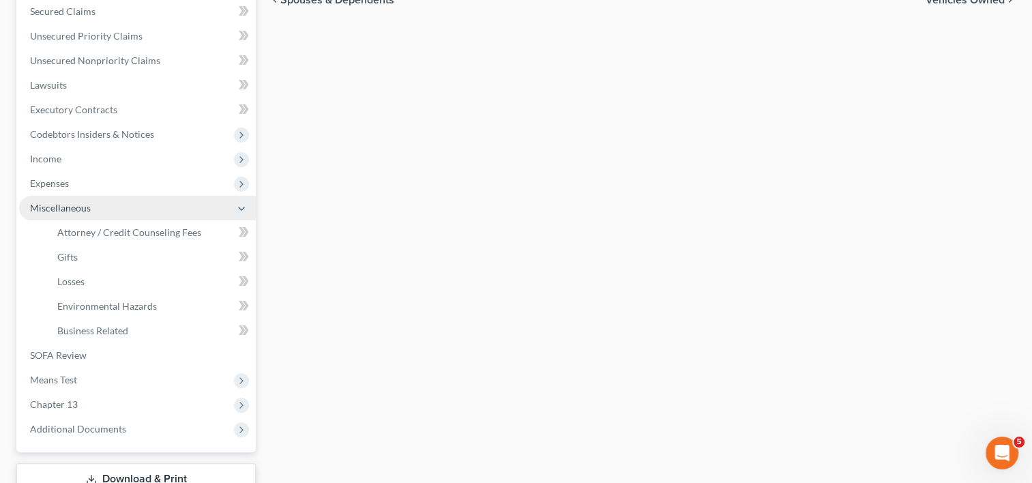
scroll to position [265, 0]
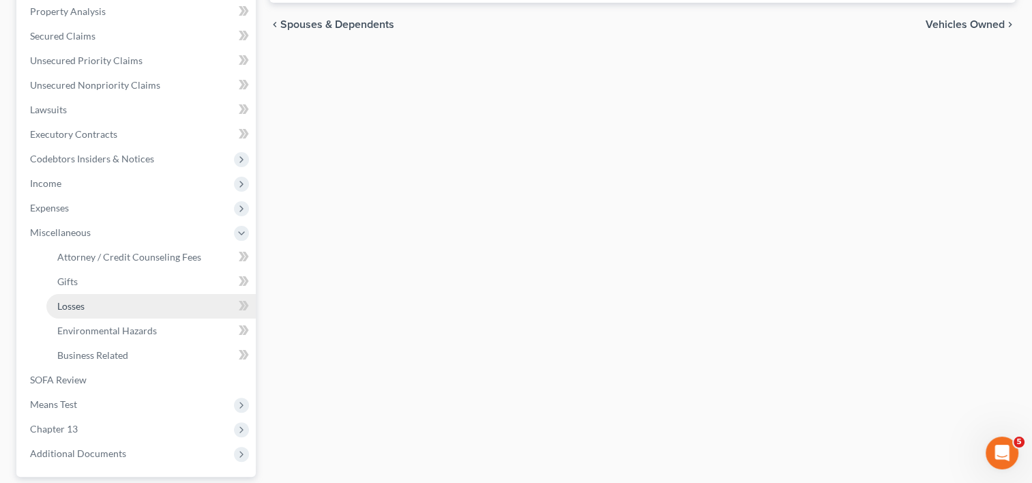
click at [75, 307] on span "Losses" at bounding box center [70, 306] width 27 height 12
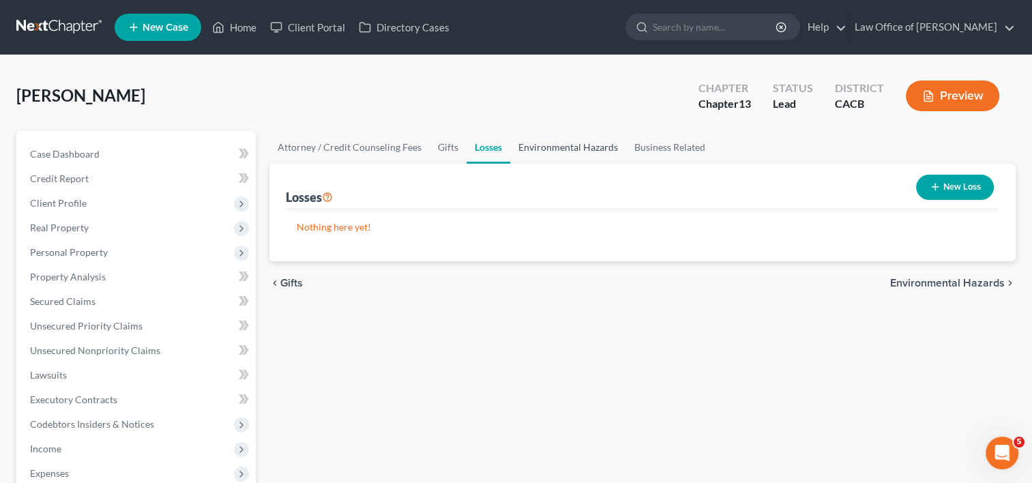
click at [540, 147] on link "Environmental Hazards" at bounding box center [568, 147] width 116 height 33
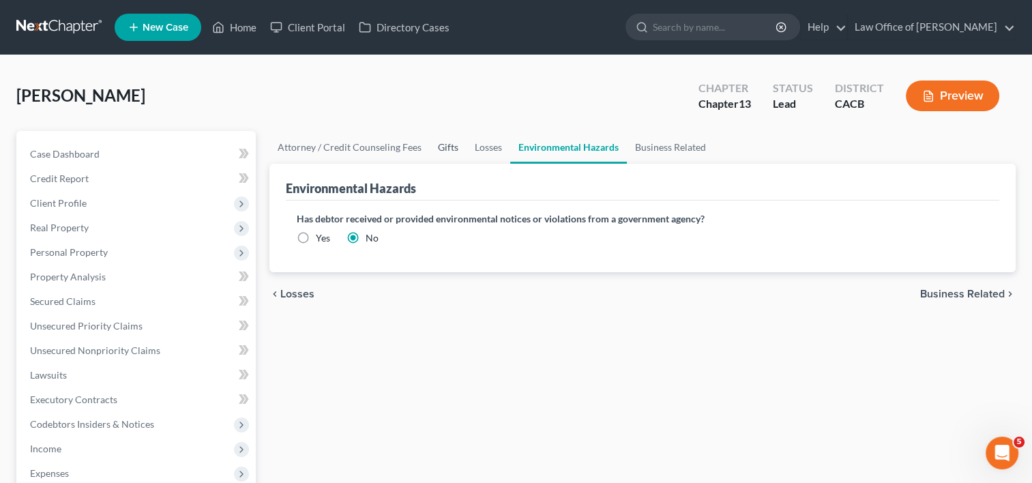
click at [438, 145] on link "Gifts" at bounding box center [448, 147] width 37 height 33
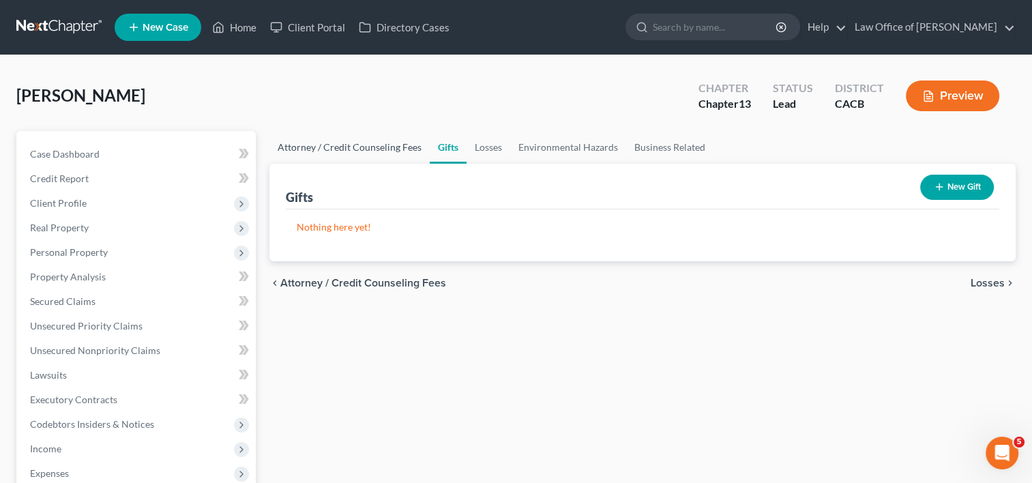
click at [359, 149] on link "Attorney / Credit Counseling Fees" at bounding box center [349, 147] width 160 height 33
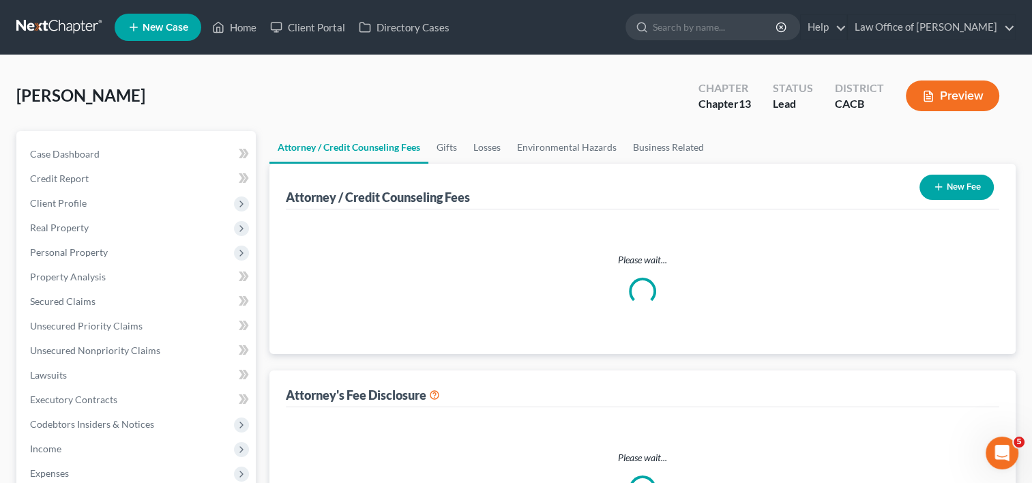
select select "0"
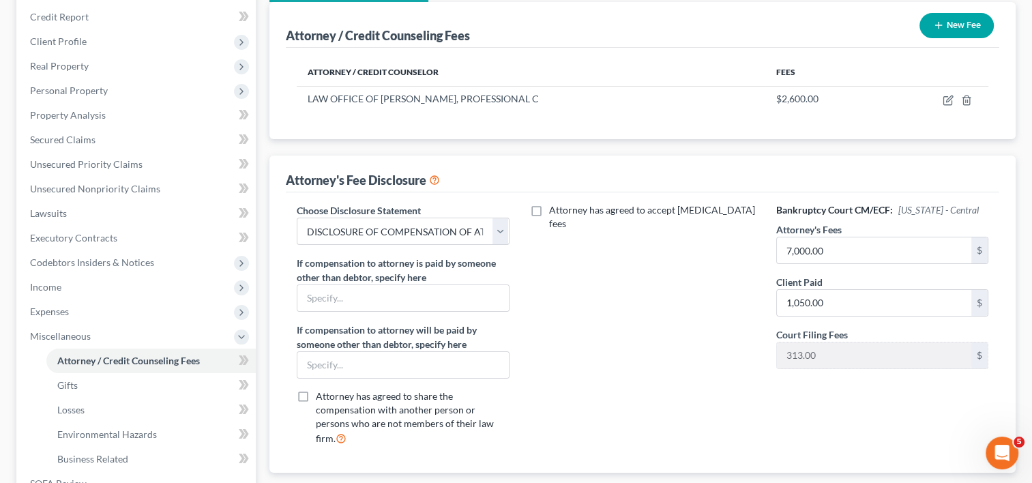
scroll to position [138, 0]
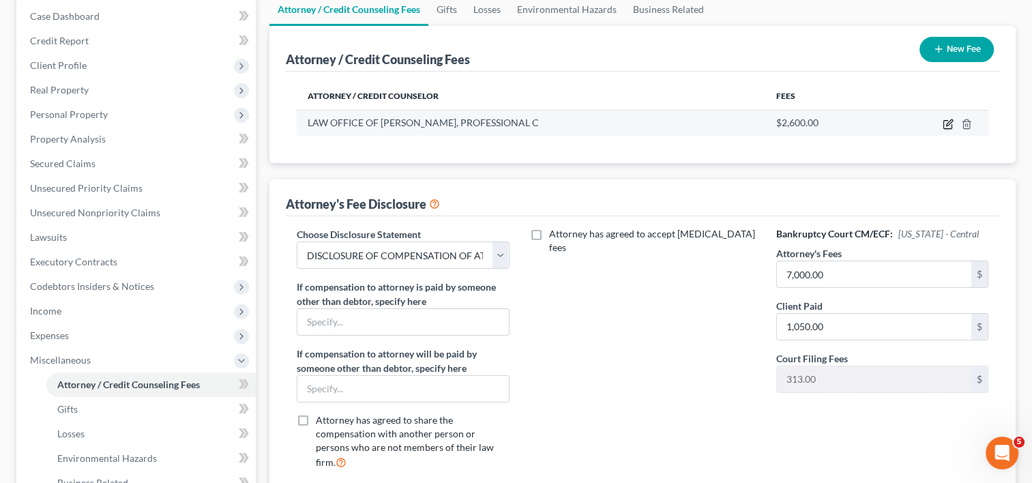
click at [947, 123] on icon "button" at bounding box center [949, 122] width 6 height 6
select select "4"
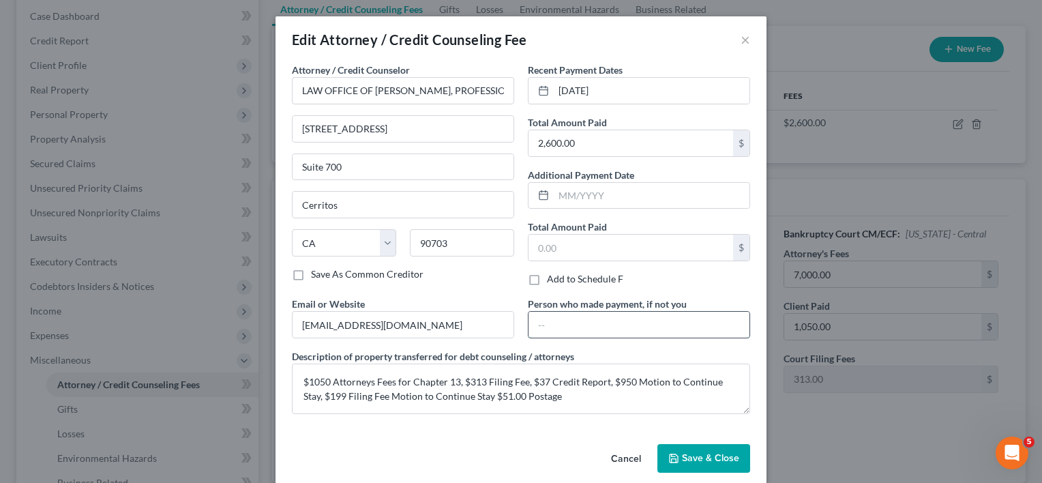
click at [590, 325] on input "text" at bounding box center [639, 325] width 221 height 26
click at [432, 452] on div "Cancel Save & Close" at bounding box center [521, 461] width 491 height 45
click at [712, 456] on span "Save & Close" at bounding box center [710, 458] width 57 height 12
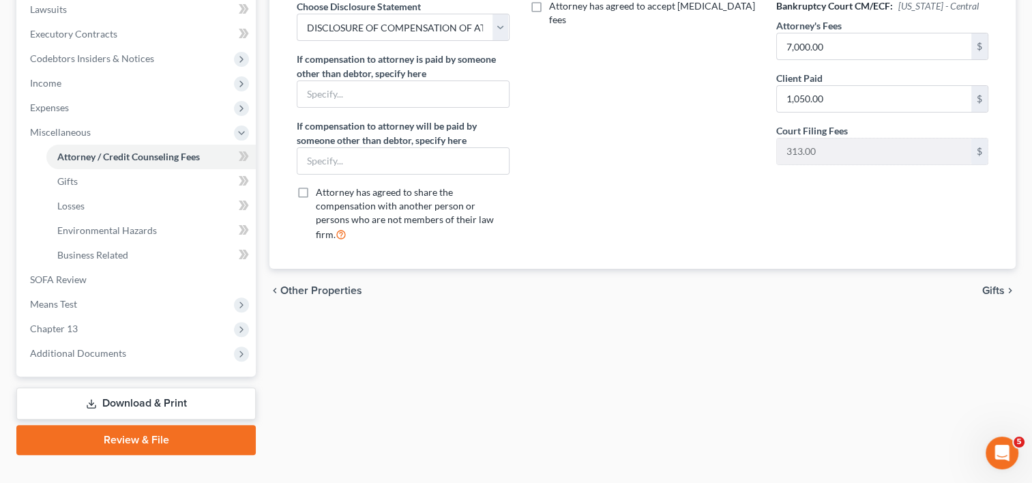
scroll to position [384, 0]
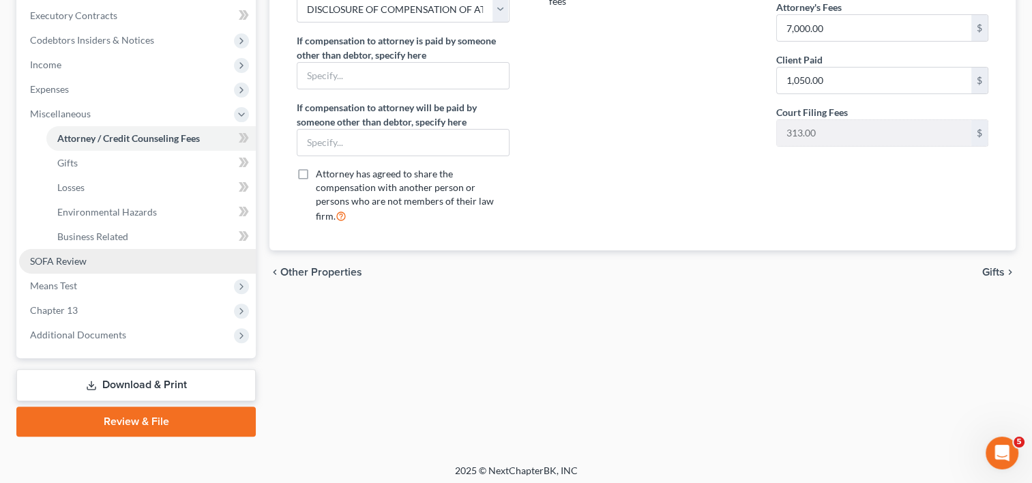
click at [78, 258] on span "SOFA Review" at bounding box center [58, 261] width 57 height 12
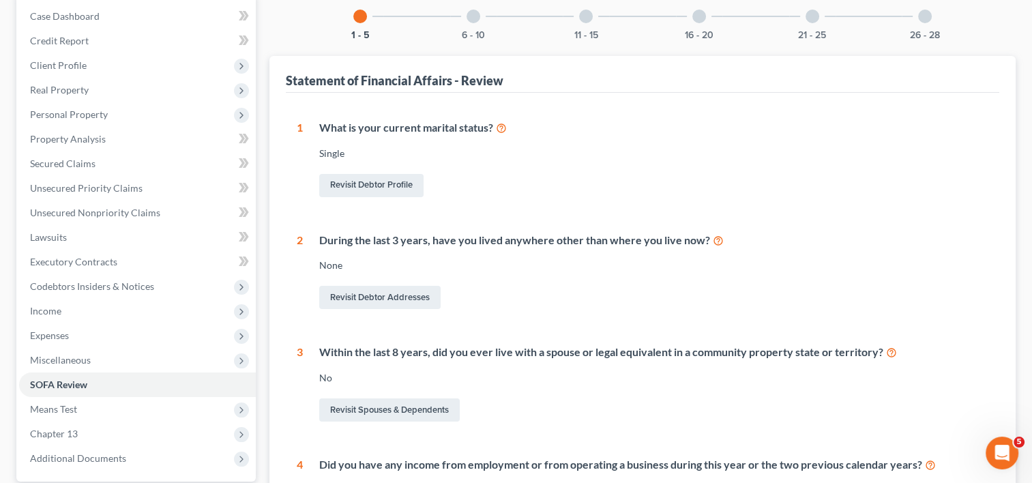
scroll to position [32, 0]
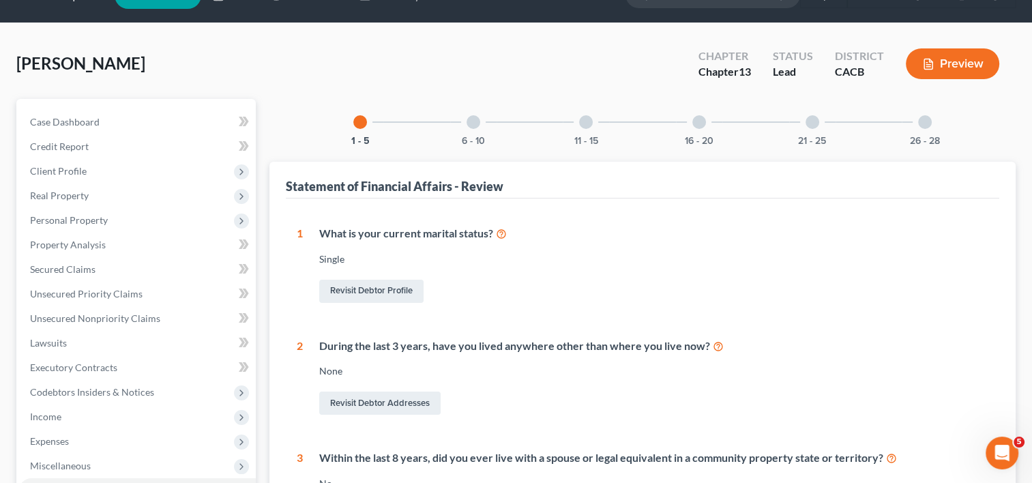
click at [475, 119] on div at bounding box center [474, 122] width 14 height 14
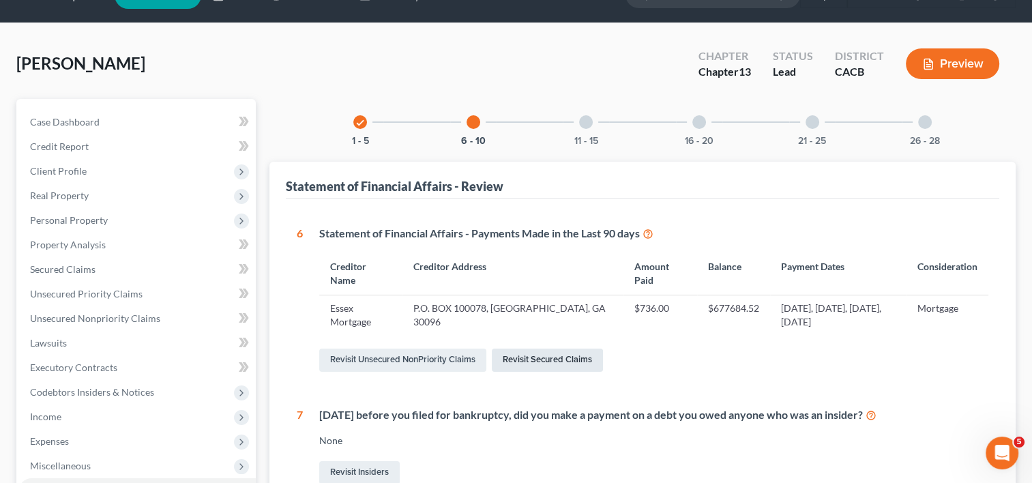
click at [565, 361] on link "Revisit Secured Claims" at bounding box center [547, 360] width 111 height 23
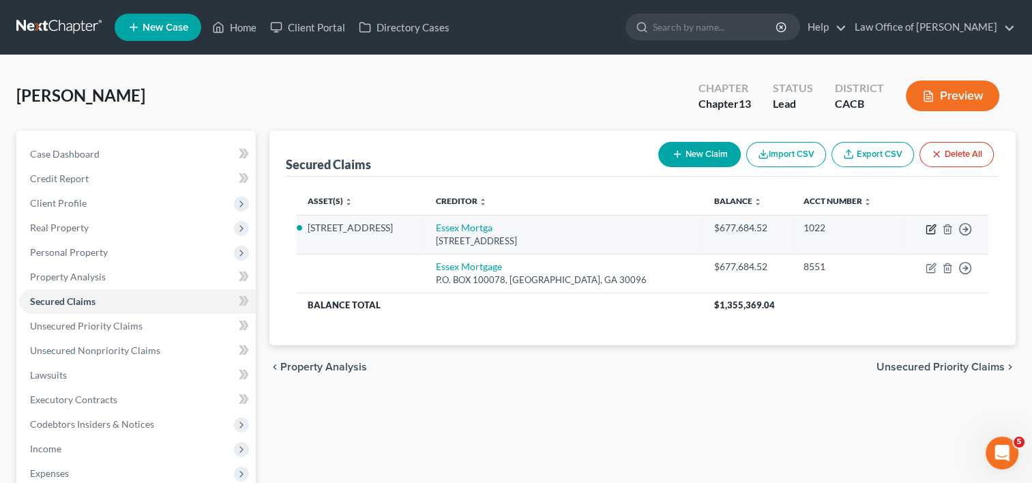
click at [930, 229] on icon "button" at bounding box center [932, 227] width 6 height 6
select select "9"
select select "4"
select select "3"
select select "0"
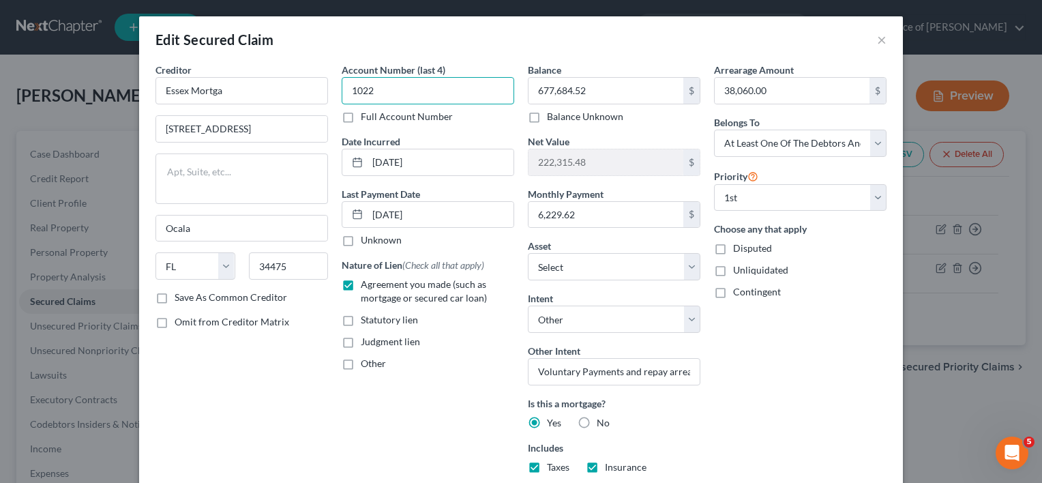
click at [390, 86] on input "1022" at bounding box center [428, 90] width 173 height 27
type input "1"
type input "0"
type input "8551"
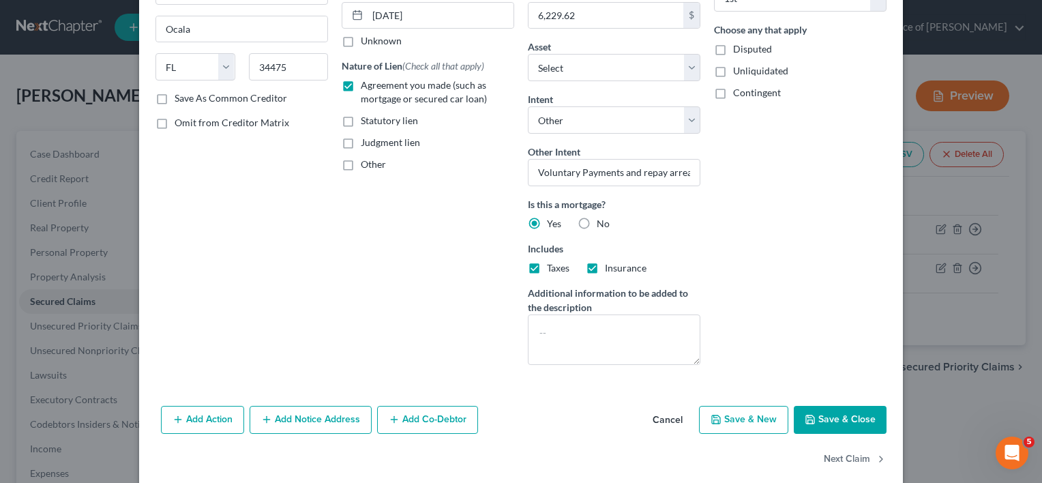
scroll to position [199, 0]
click at [551, 314] on textarea at bounding box center [614, 339] width 173 height 50
type textarea "Paid by Debtor's Daughter"
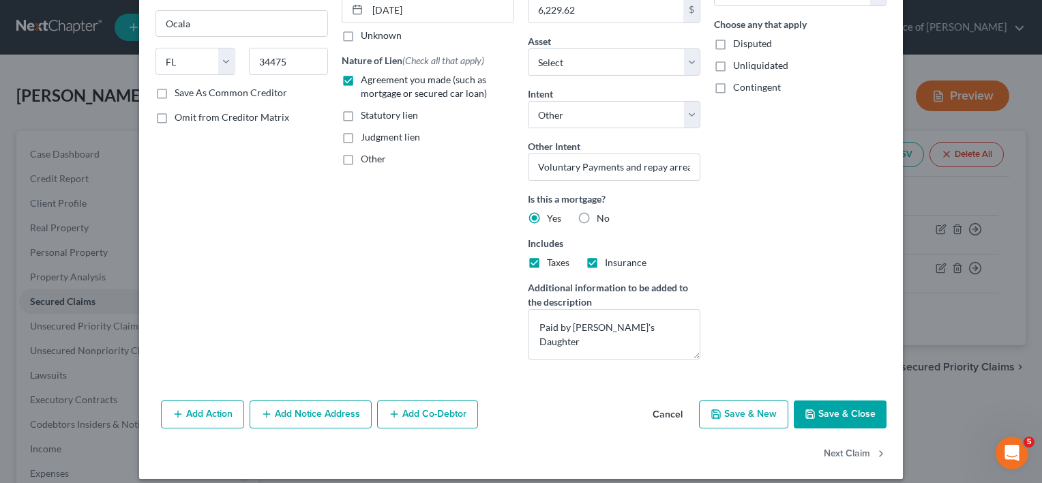
scroll to position [205, 0]
click at [835, 412] on button "Save & Close" at bounding box center [840, 414] width 93 height 29
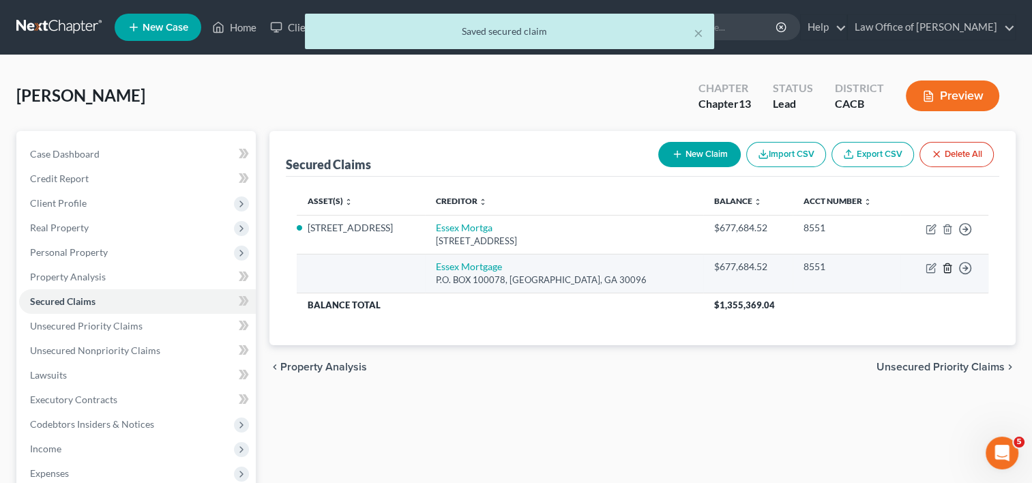
click at [951, 268] on icon "button" at bounding box center [947, 268] width 11 height 11
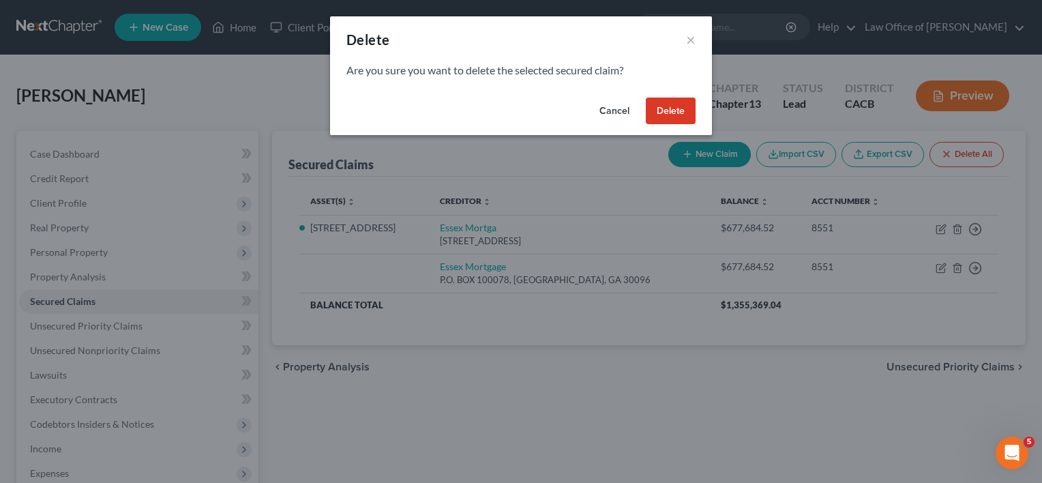
click at [665, 113] on button "Delete" at bounding box center [671, 111] width 50 height 27
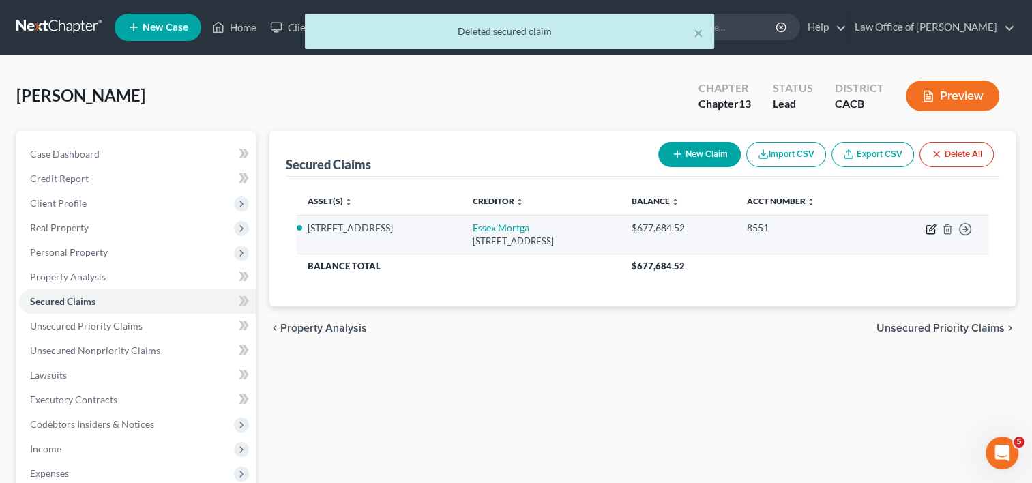
click at [933, 229] on icon "button" at bounding box center [931, 229] width 11 height 11
select select "9"
select select "4"
select select "3"
select select "0"
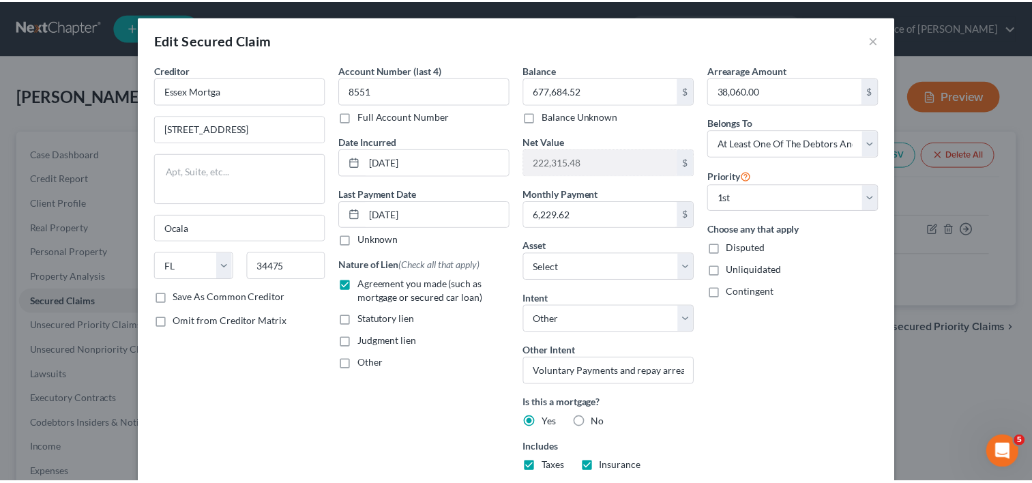
scroll to position [186, 0]
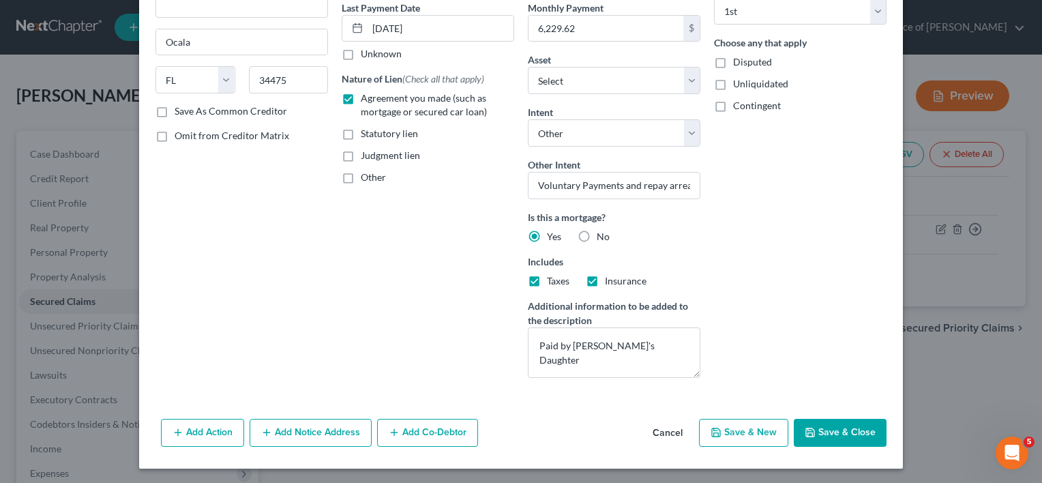
click at [831, 422] on button "Save & Close" at bounding box center [840, 433] width 93 height 29
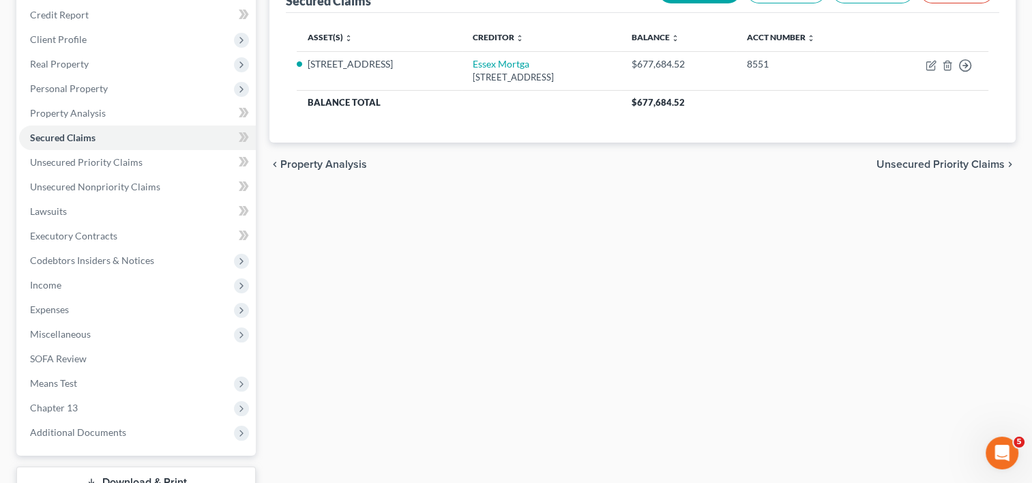
scroll to position [165, 0]
click at [82, 160] on span "Unsecured Priority Claims" at bounding box center [86, 161] width 113 height 12
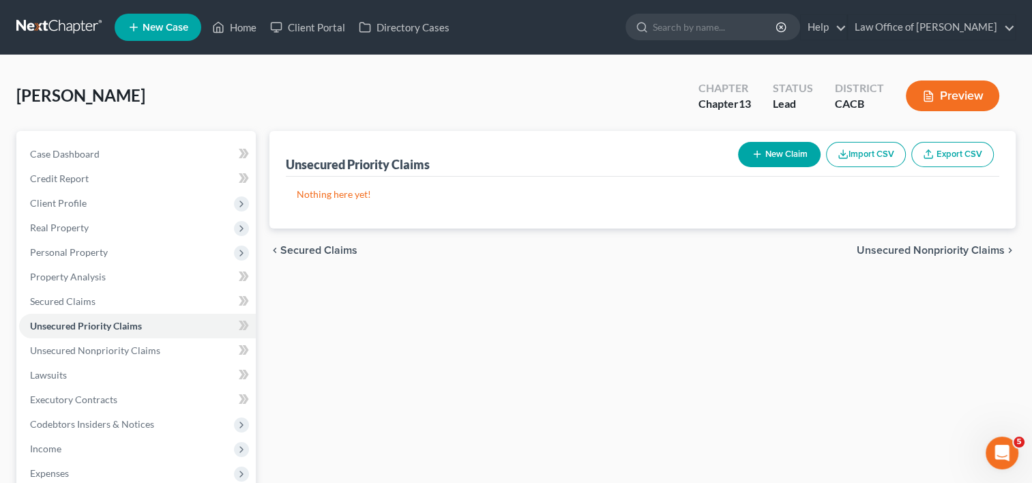
click at [769, 153] on button "New Claim" at bounding box center [779, 154] width 83 height 25
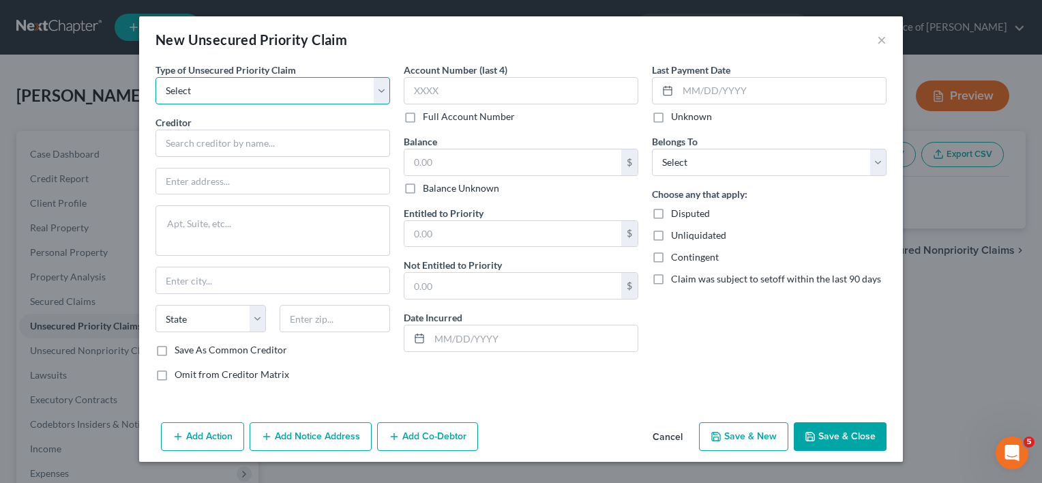
click at [203, 87] on select "Select Taxes & Other Government Units Domestic Support Obligations Extensions o…" at bounding box center [273, 90] width 235 height 27
select select "0"
click at [156, 77] on select "Select Taxes & Other Government Units Domestic Support Obligations Extensions o…" at bounding box center [273, 90] width 235 height 27
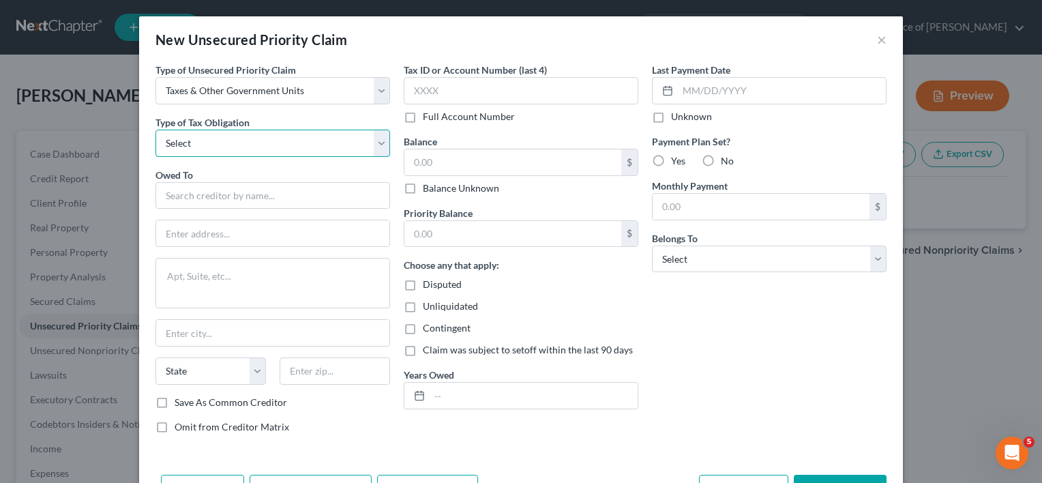
click at [218, 140] on select "Select Federal City State Franchise Tax Board Other" at bounding box center [273, 143] width 235 height 27
click at [156, 130] on select "Select Federal City State Franchise Tax Board Other" at bounding box center [273, 143] width 235 height 27
click at [241, 143] on select "Select Federal City State Franchise Tax Board Other" at bounding box center [273, 143] width 235 height 27
select select "2"
click at [156, 130] on select "Select Federal City State Franchise Tax Board Other" at bounding box center [273, 143] width 235 height 27
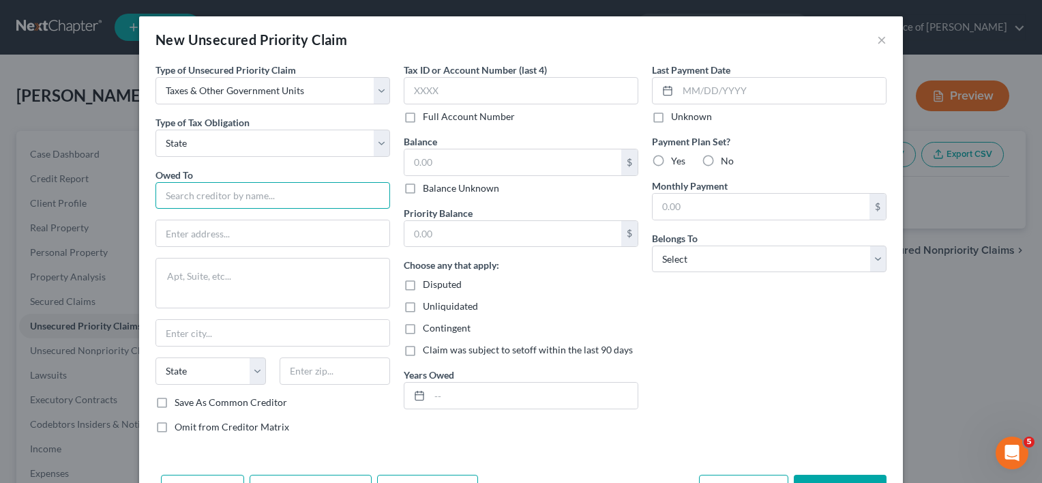
click at [231, 203] on input "text" at bounding box center [273, 195] width 235 height 27
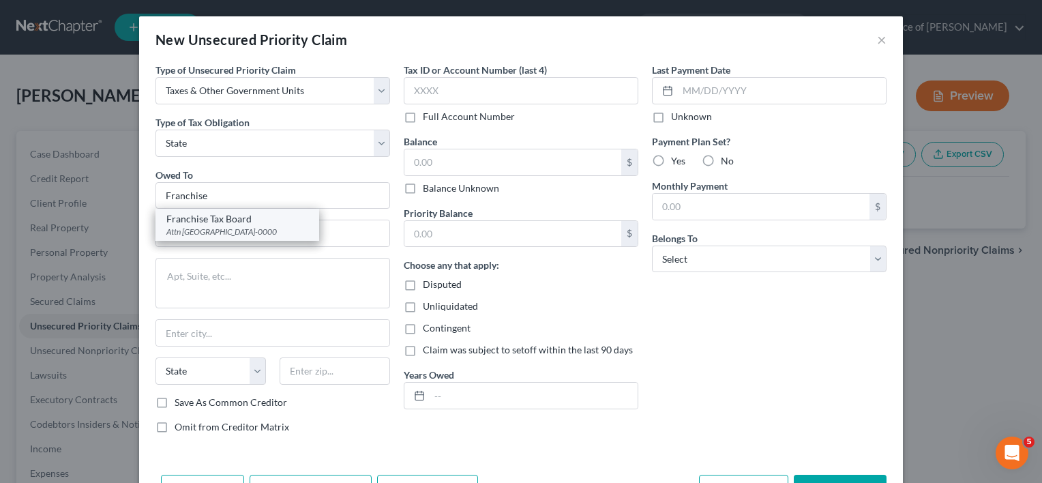
click at [226, 235] on div "Attn BK Unit PO Box 2952, Sacramento, CA 95812-0000" at bounding box center [237, 232] width 142 height 12
type input "Franchise Tax Board"
type input "Attn BK Unit"
type textarea "PO Box 2952"
type input "Sacramento"
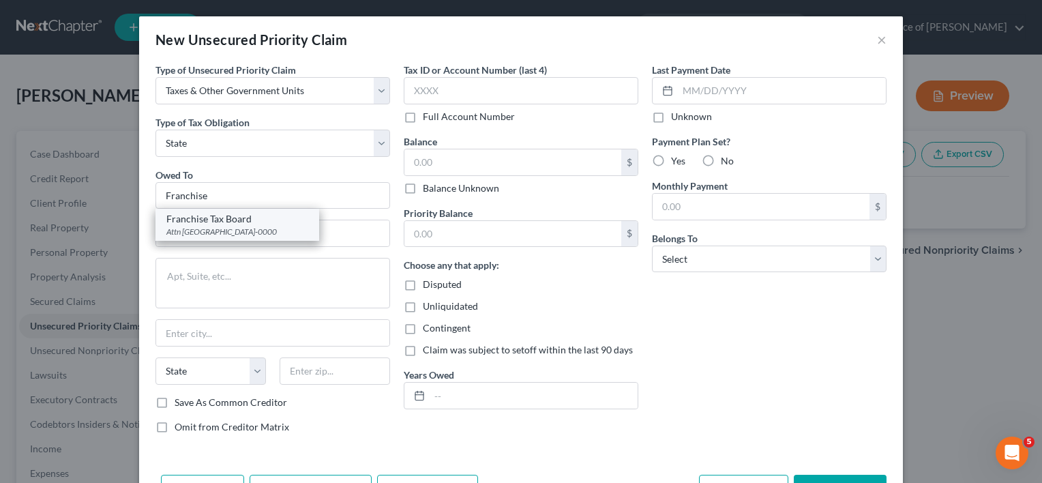
select select "4"
type input "95812-0000"
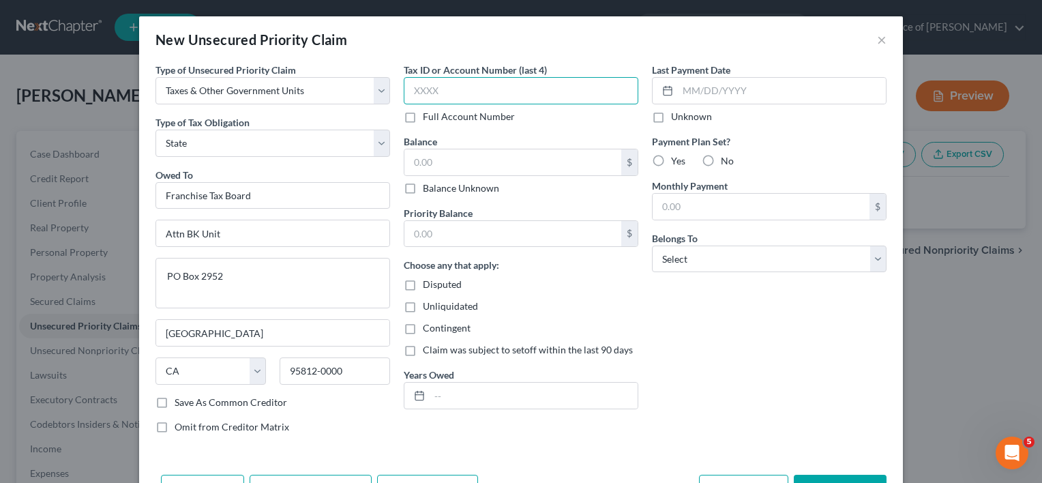
click at [461, 92] on input "text" at bounding box center [521, 90] width 235 height 27
click at [435, 161] on input "text" at bounding box center [512, 162] width 217 height 26
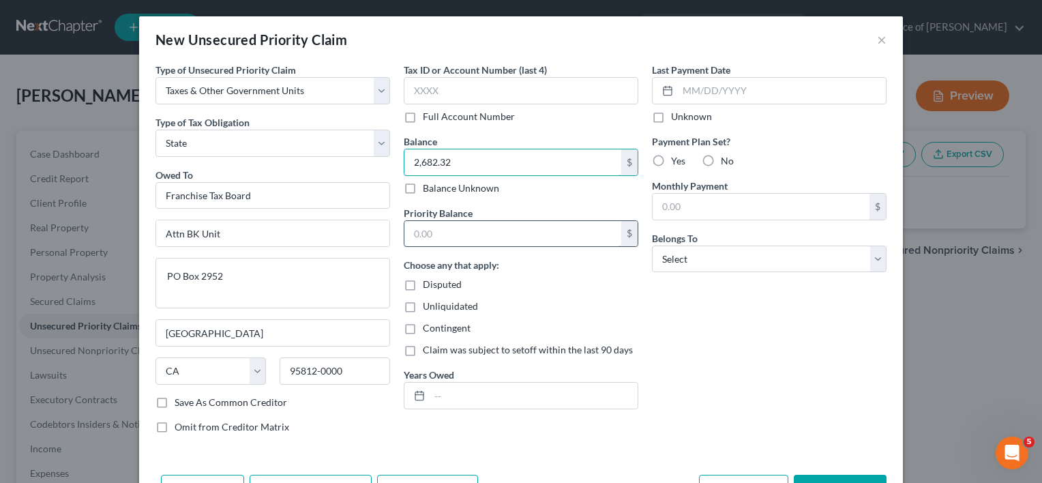
type input "2,682.32"
click at [450, 229] on input "text" at bounding box center [512, 234] width 217 height 26
type input "0"
drag, startPoint x: 450, startPoint y: 390, endPoint x: 439, endPoint y: 394, distance: 11.4
click at [439, 394] on input "text" at bounding box center [534, 396] width 208 height 26
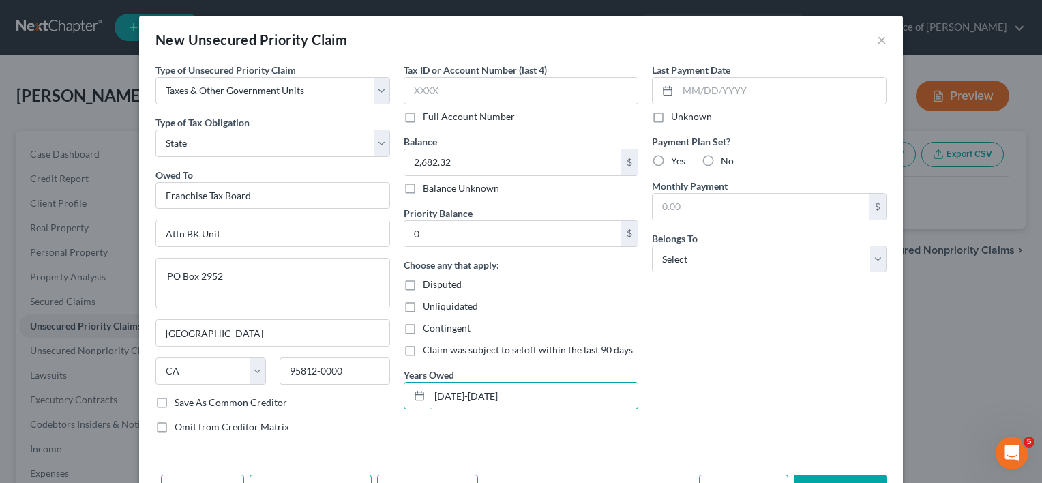
type input "2013-2017"
click at [721, 158] on label "No" at bounding box center [727, 161] width 13 height 14
click at [726, 158] on input "No" at bounding box center [730, 158] width 9 height 9
radio input "true"
click at [712, 258] on select "Select Debtor 1 Only Debtor 2 Only Debtor 1 And Debtor 2 Only At Least One Of T…" at bounding box center [769, 259] width 235 height 27
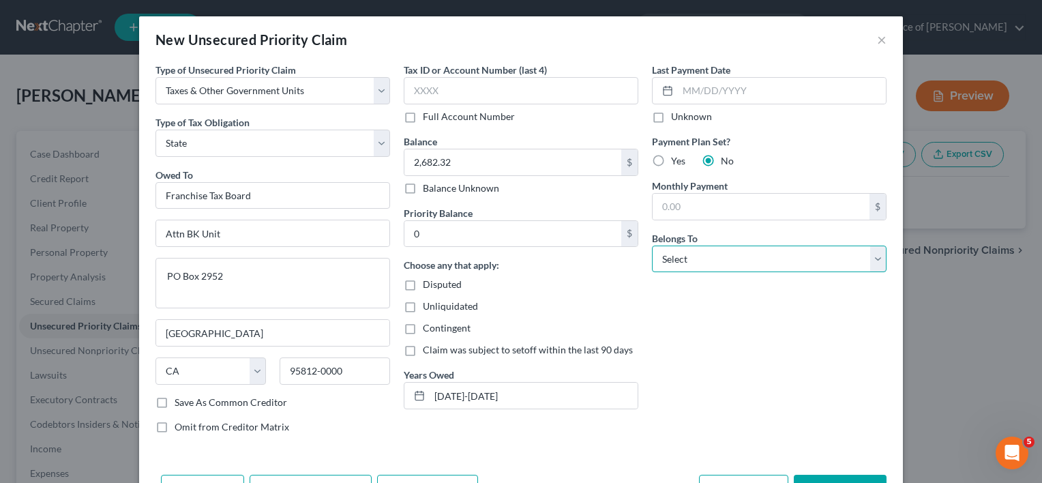
select select "0"
click at [652, 246] on select "Select Debtor 1 Only Debtor 2 Only Debtor 1 And Debtor 2 Only At Least One Of T…" at bounding box center [769, 259] width 235 height 27
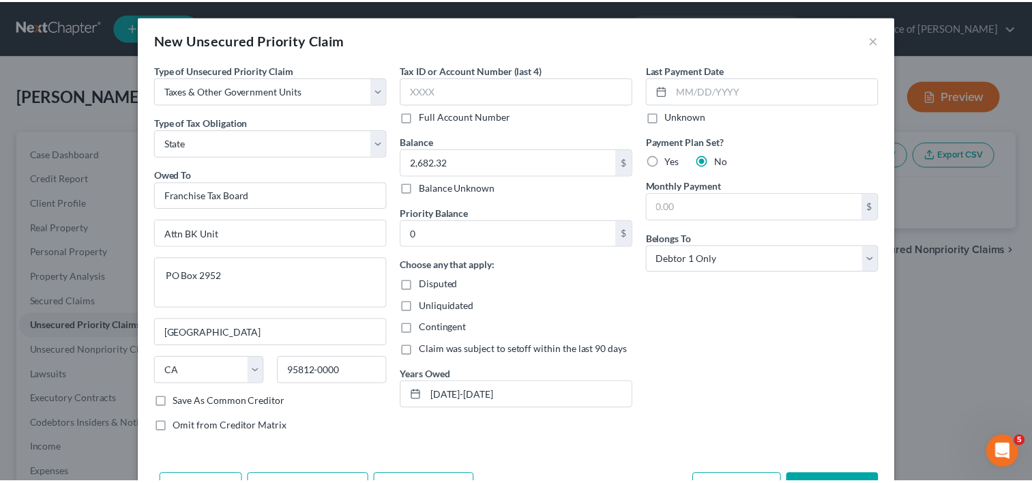
scroll to position [45, 0]
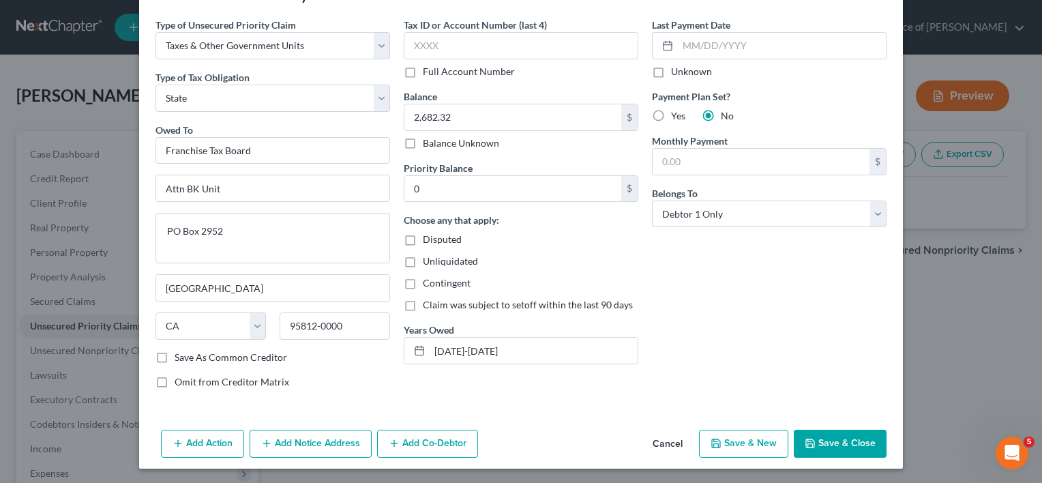
click at [816, 434] on button "Save & Close" at bounding box center [840, 444] width 93 height 29
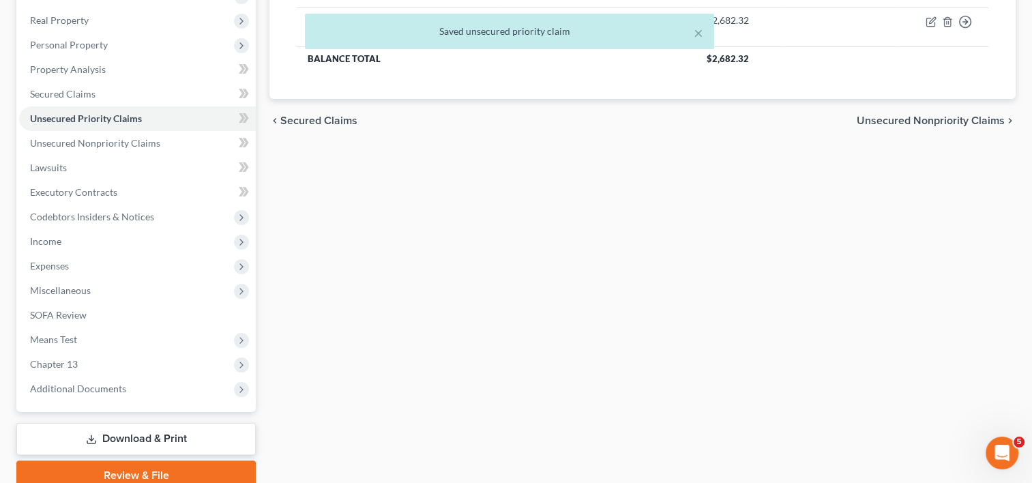
scroll to position [209, 0]
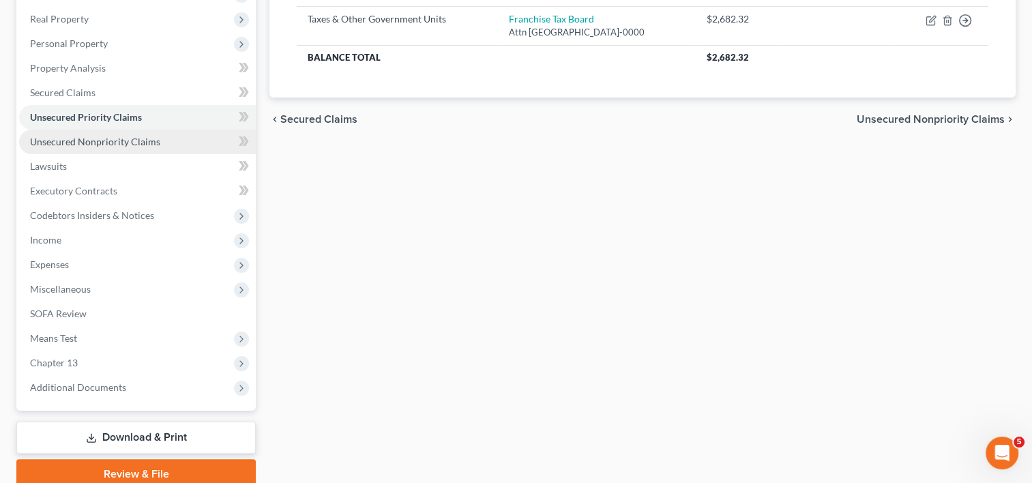
click at [138, 140] on span "Unsecured Nonpriority Claims" at bounding box center [95, 142] width 130 height 12
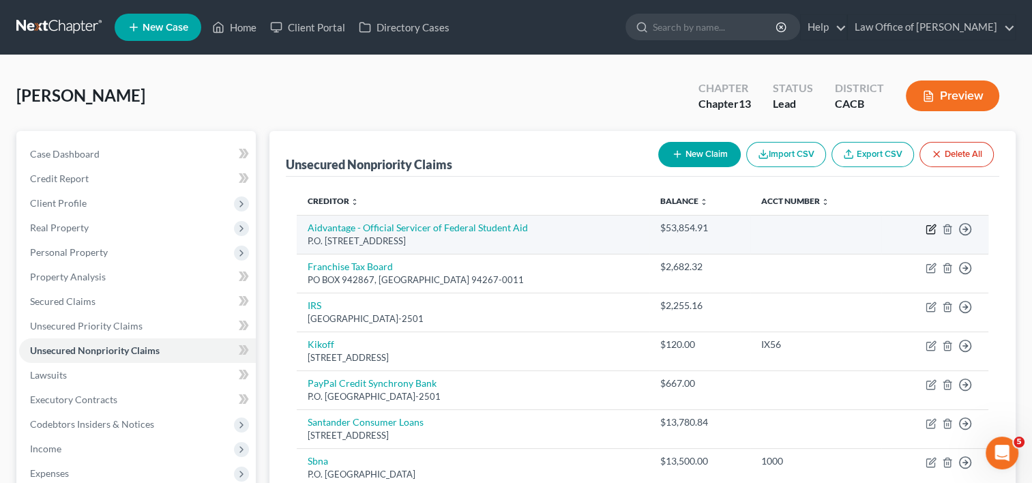
click at [931, 229] on icon "button" at bounding box center [932, 227] width 6 height 6
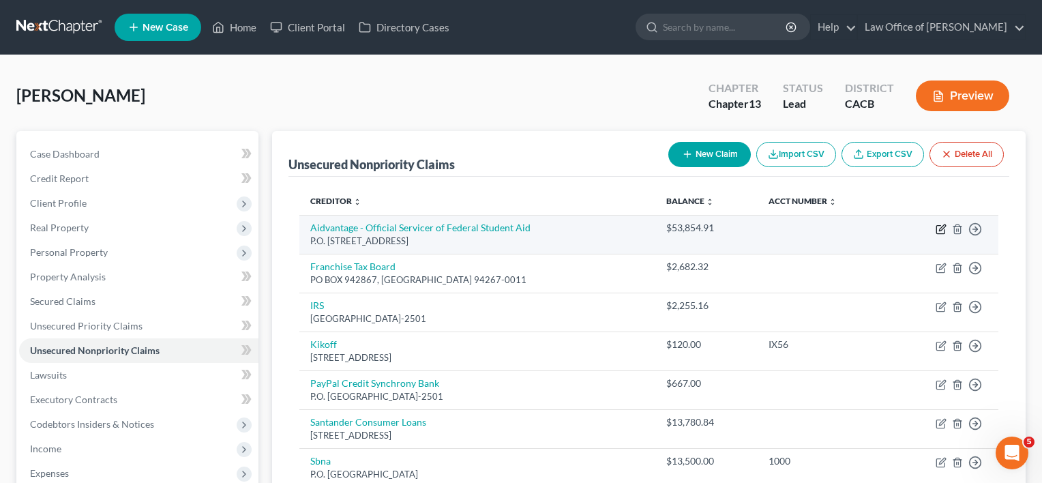
select select "45"
select select "17"
select select "0"
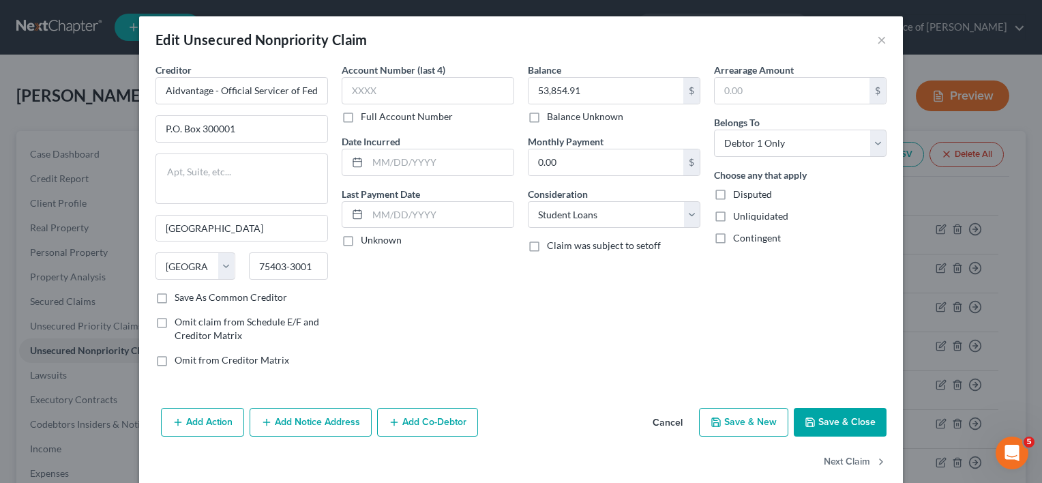
click at [851, 419] on button "Save & Close" at bounding box center [840, 422] width 93 height 29
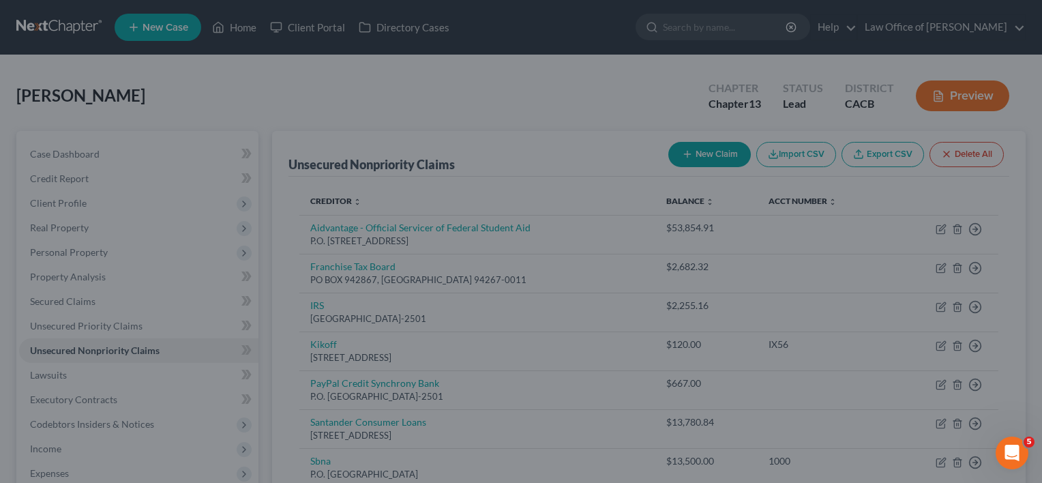
type input "0"
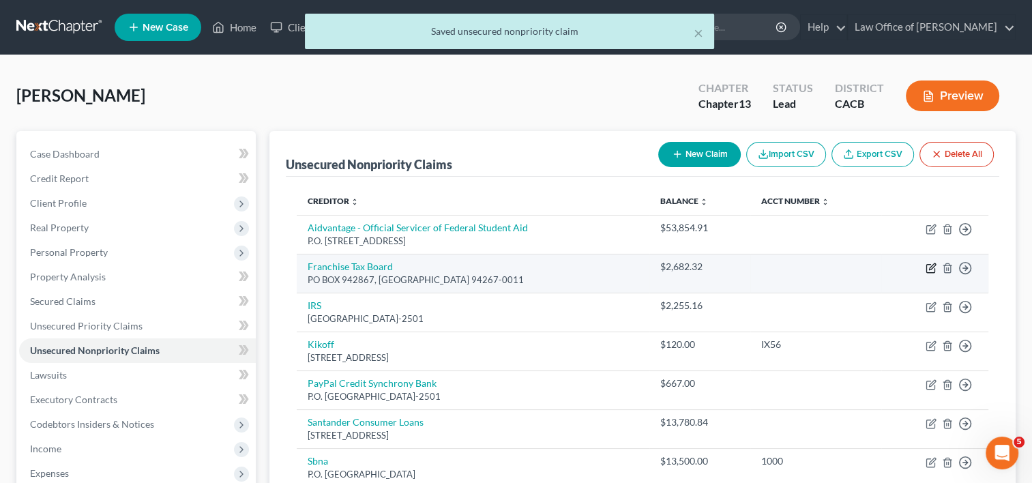
click at [930, 267] on icon "button" at bounding box center [932, 266] width 6 height 6
select select "4"
select select "7"
select select "0"
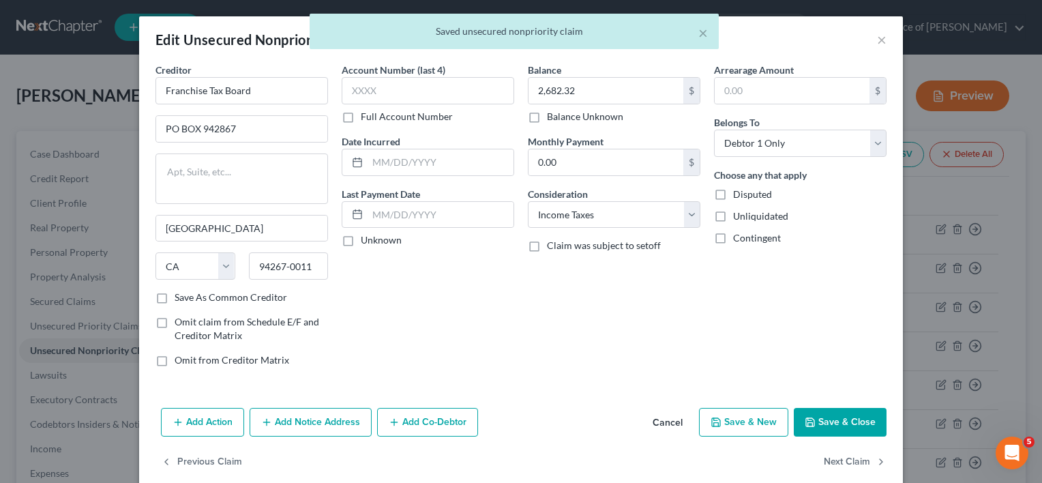
click at [851, 422] on button "Save & Close" at bounding box center [840, 422] width 93 height 29
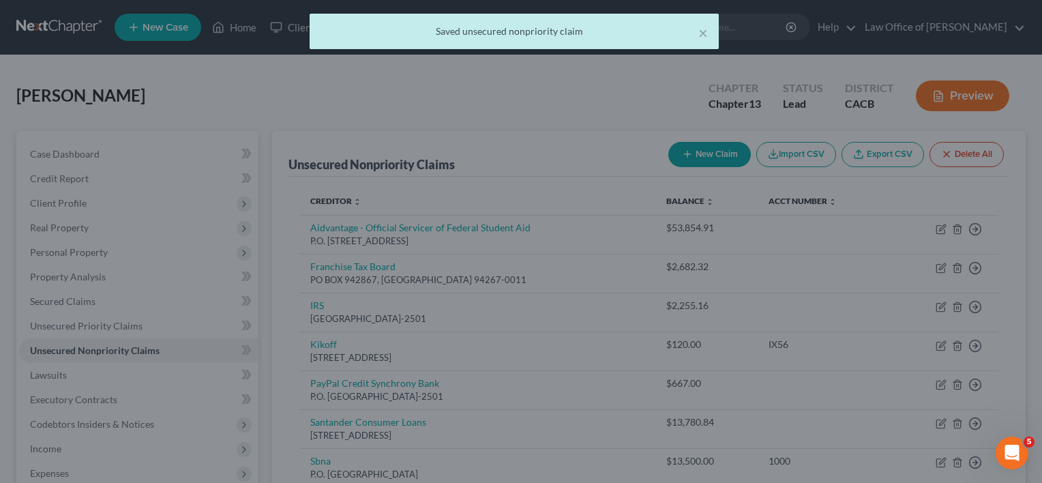
type input "0"
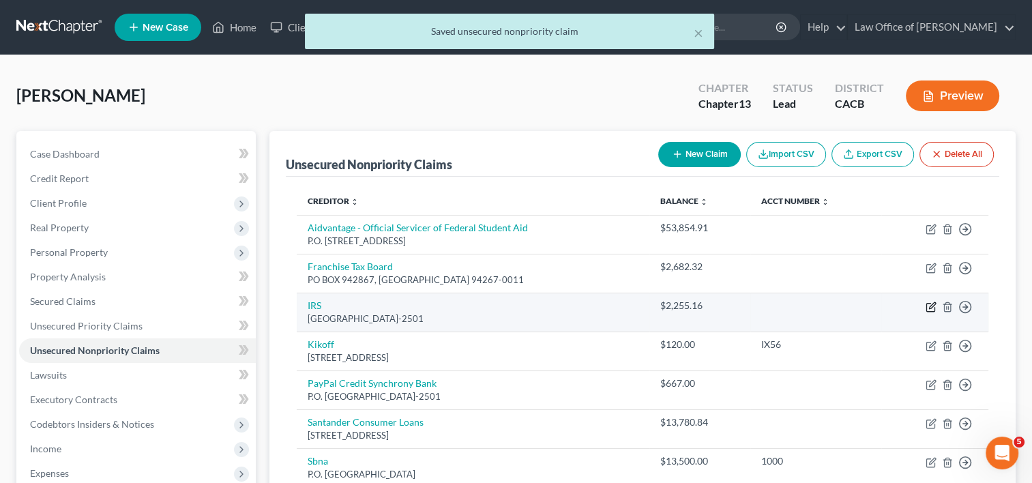
click at [932, 309] on icon "button" at bounding box center [931, 306] width 11 height 11
select select "36"
select select "7"
select select "0"
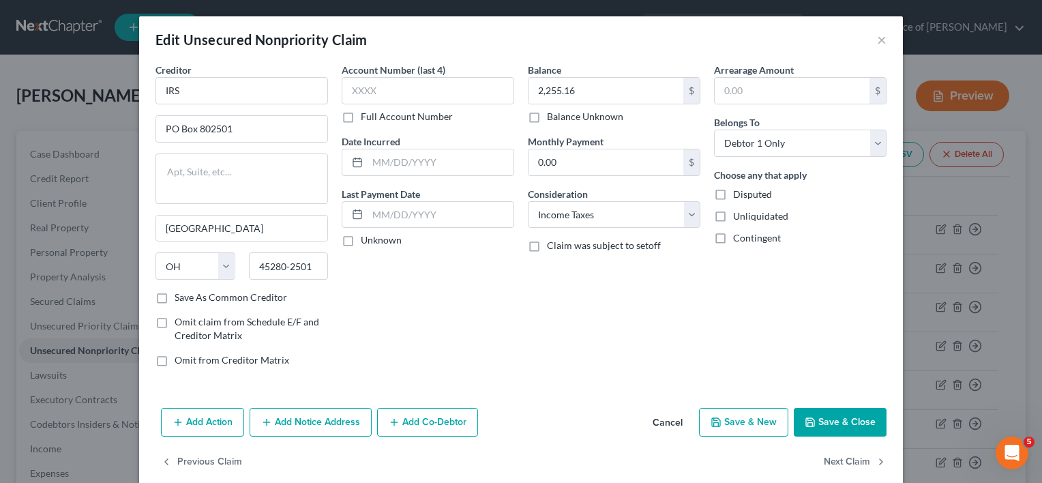
click at [829, 420] on button "Save & Close" at bounding box center [840, 422] width 93 height 29
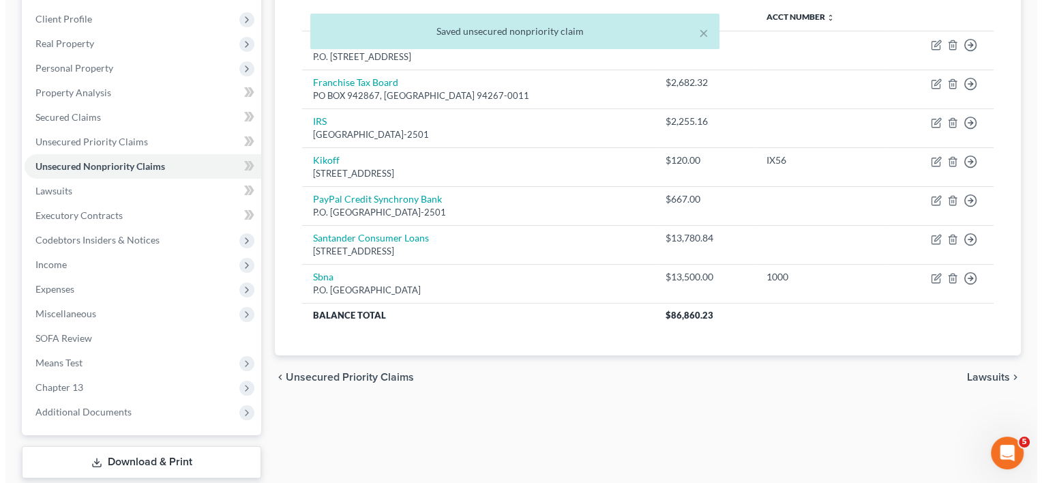
scroll to position [193, 0]
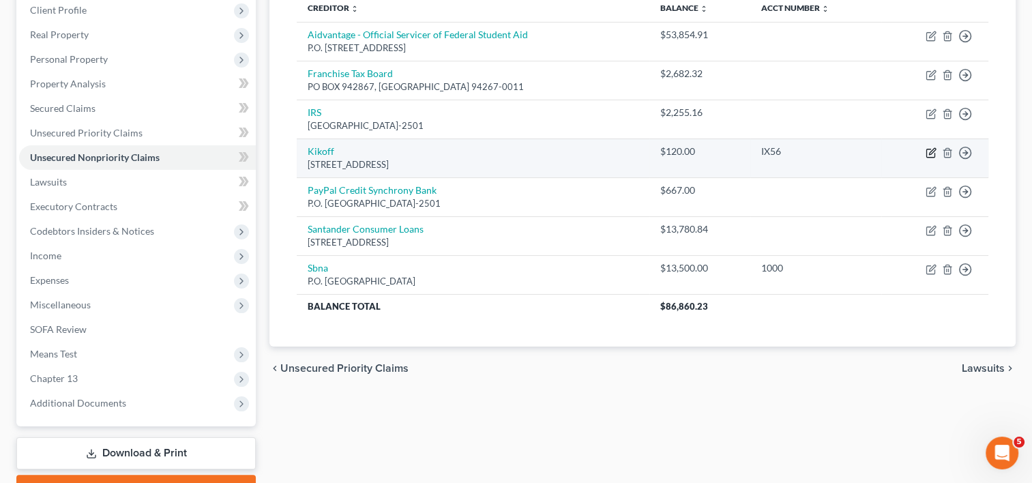
click at [930, 156] on icon "button" at bounding box center [931, 152] width 11 height 11
select select "4"
select select "2"
select select "0"
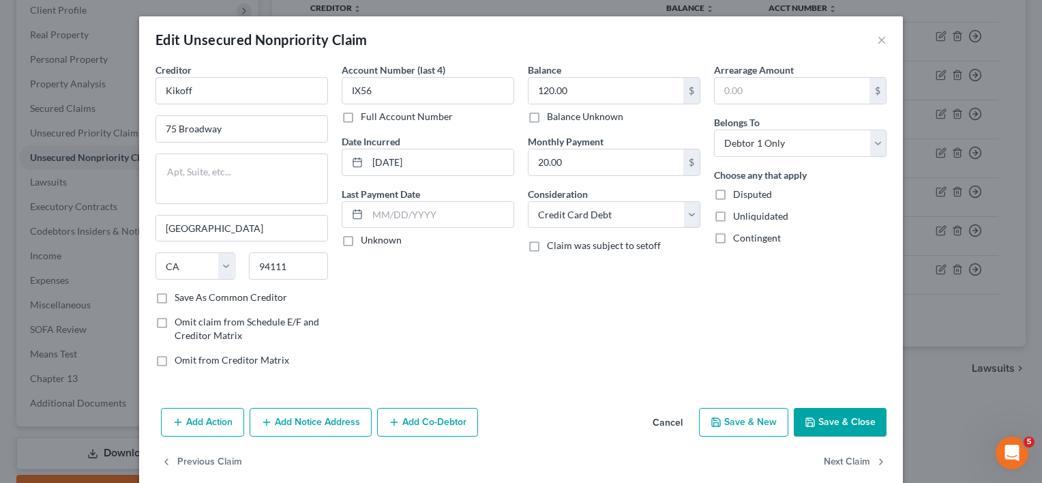
click at [808, 422] on icon "button" at bounding box center [810, 422] width 11 height 11
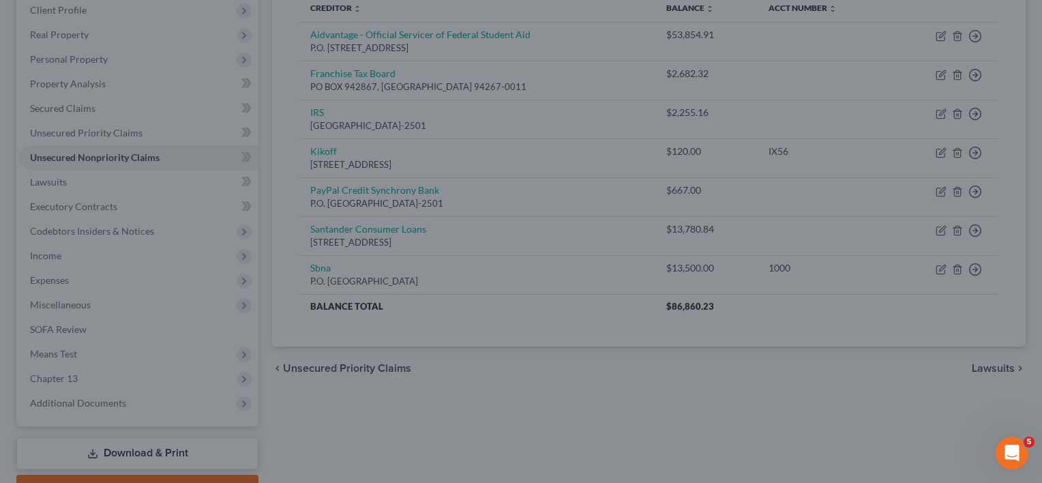
type input "0"
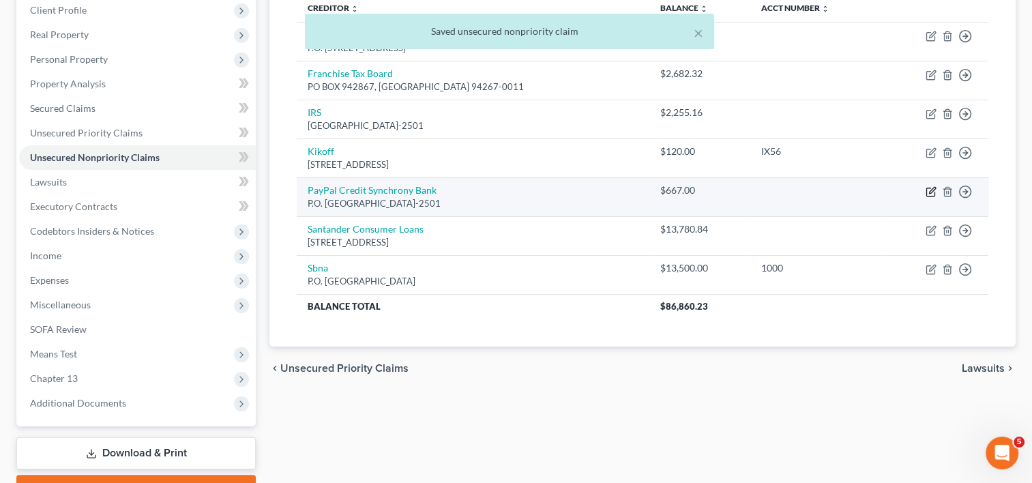
click at [930, 194] on icon "button" at bounding box center [931, 191] width 11 height 11
select select "9"
select select "2"
select select "0"
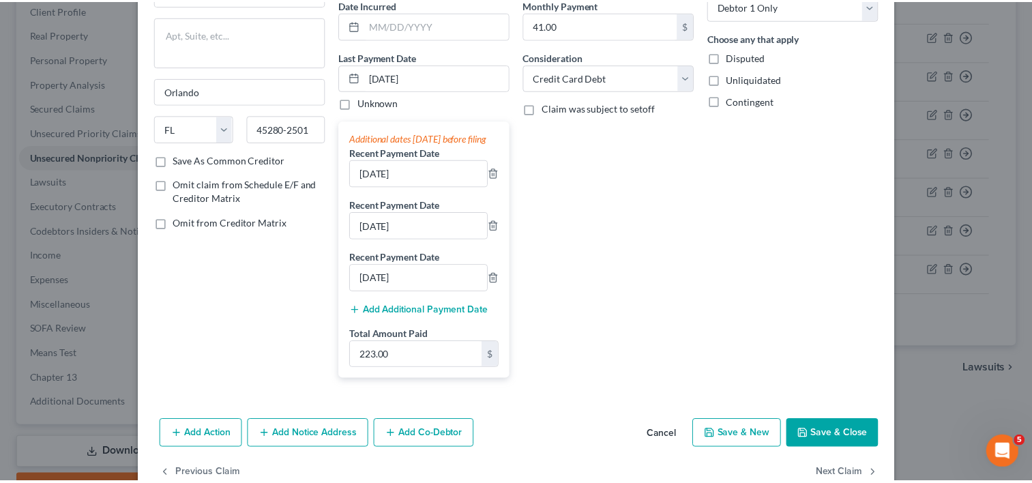
scroll to position [128, 0]
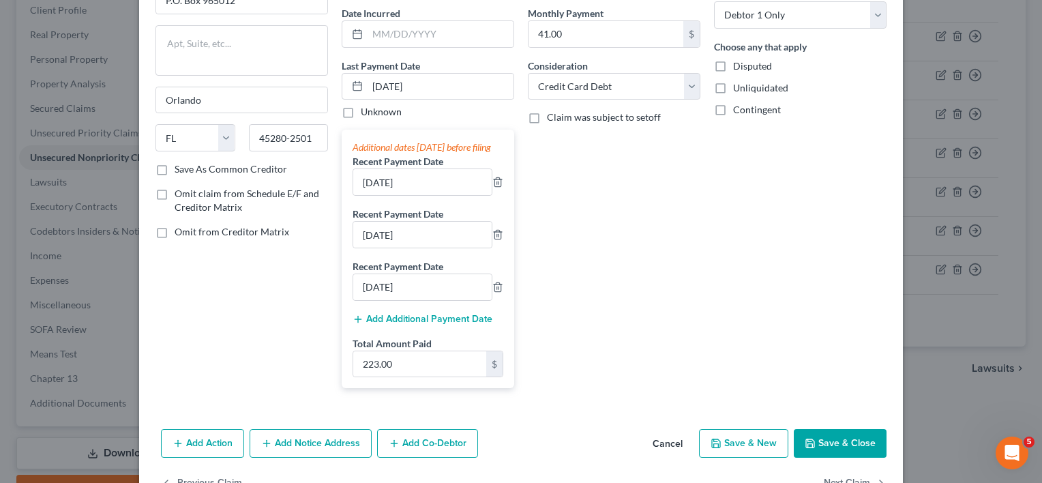
click at [825, 450] on button "Save & Close" at bounding box center [840, 443] width 93 height 29
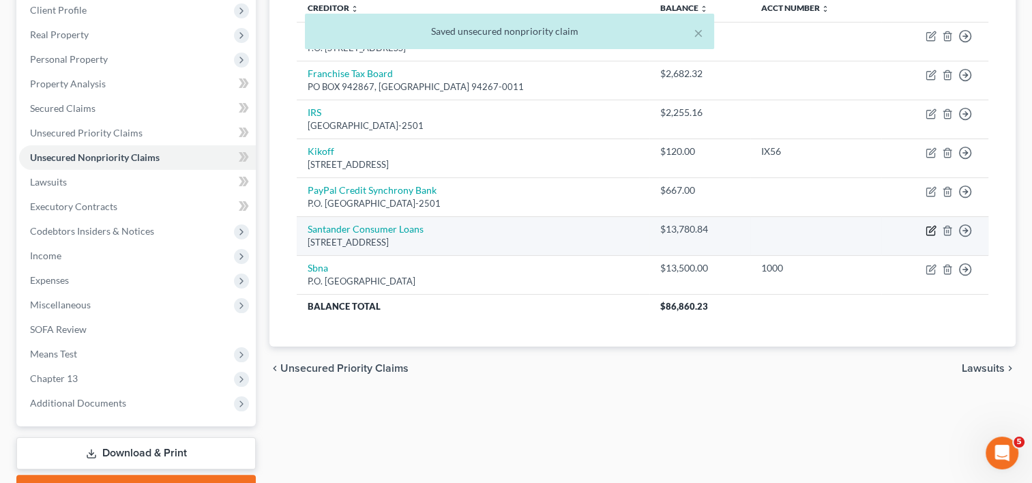
click at [930, 226] on icon "button" at bounding box center [932, 229] width 6 height 6
select select "45"
select select "14"
select select "0"
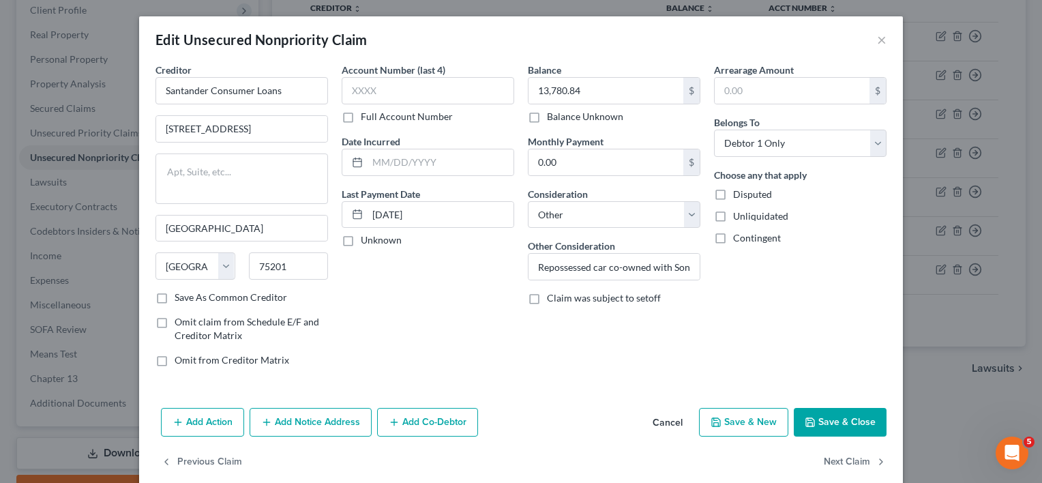
click at [825, 426] on button "Save & Close" at bounding box center [840, 422] width 93 height 29
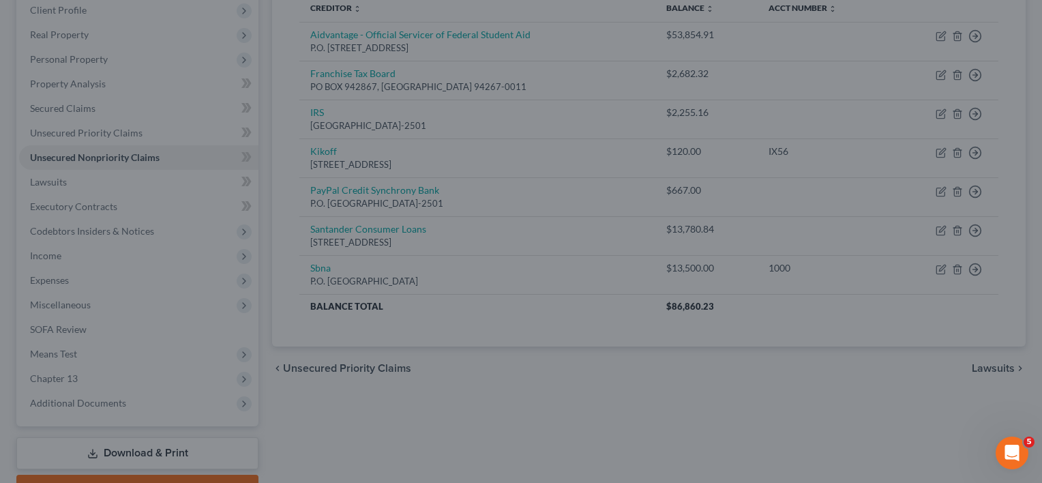
type input "0"
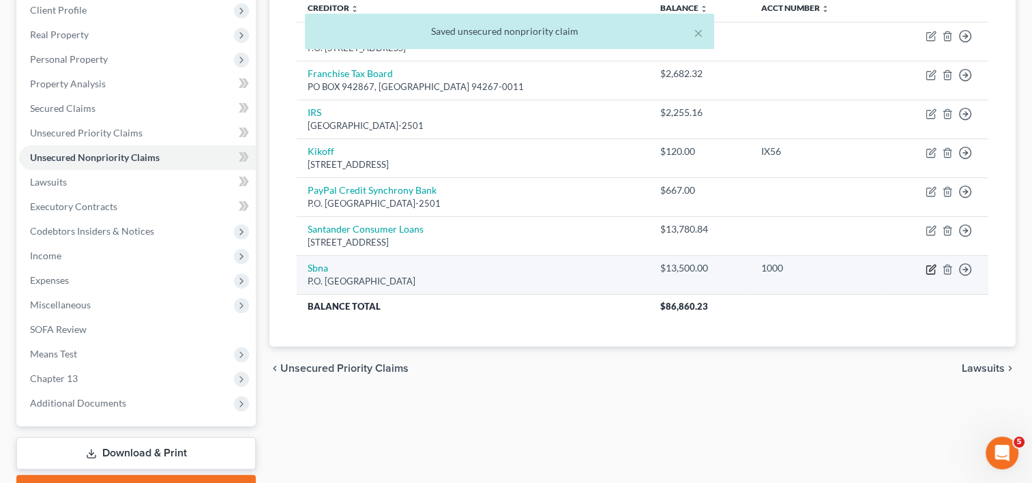
click at [926, 269] on icon "button" at bounding box center [930, 269] width 8 height 8
select select "45"
select select "0"
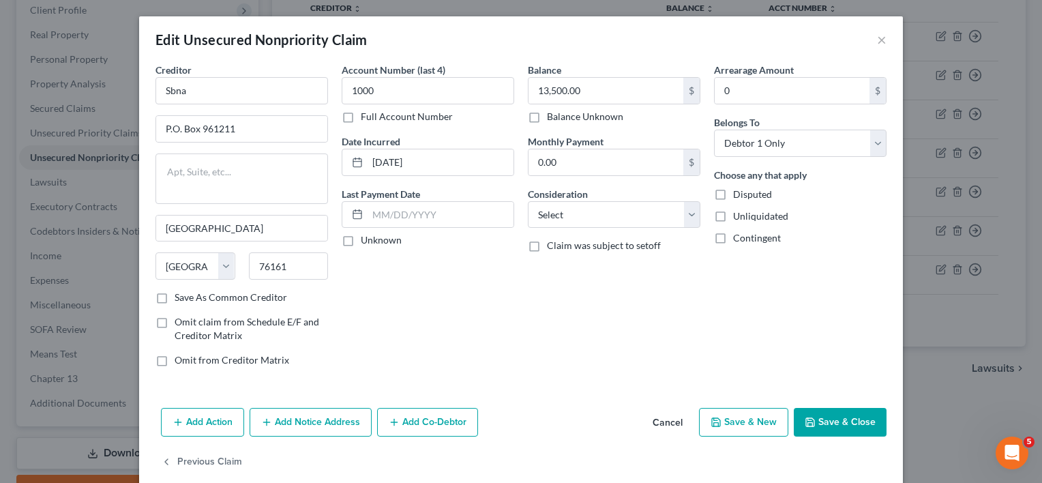
click at [857, 420] on button "Save & Close" at bounding box center [840, 422] width 93 height 29
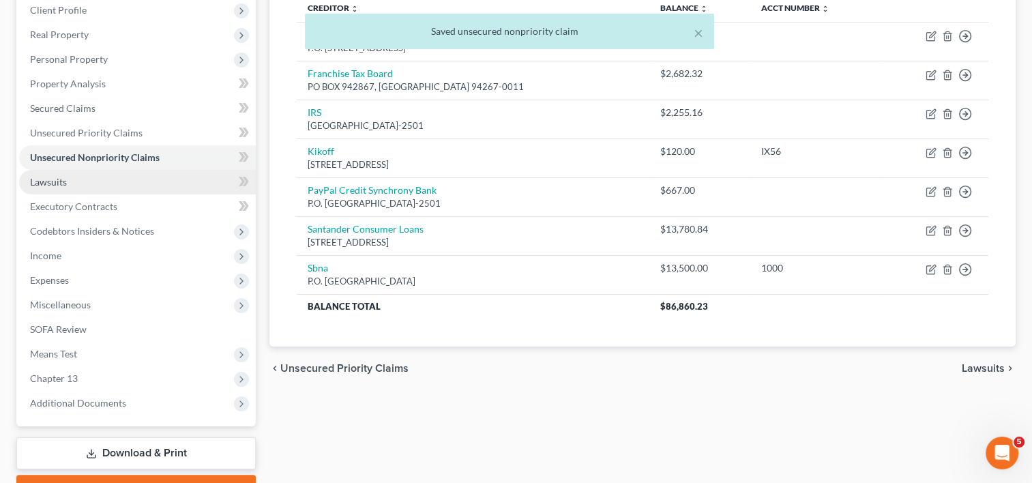
click at [127, 186] on link "Lawsuits" at bounding box center [137, 182] width 237 height 25
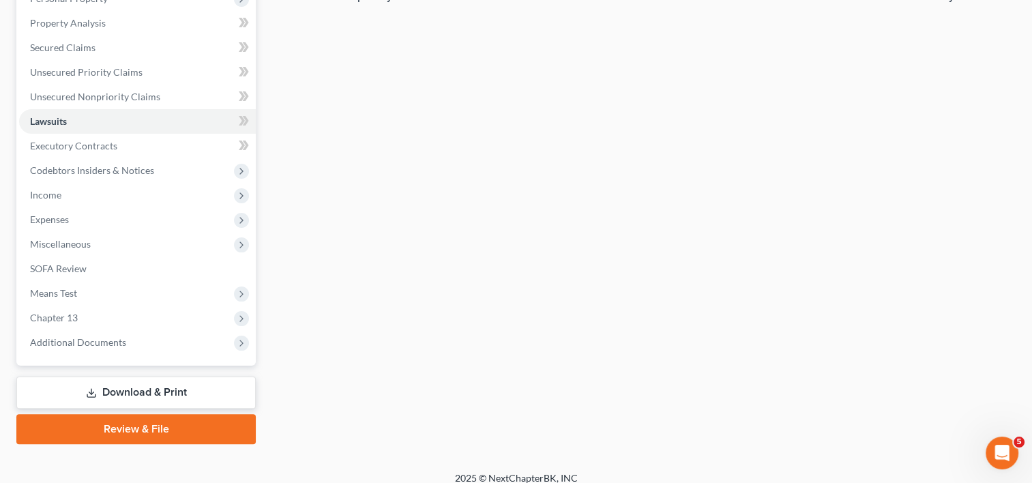
scroll to position [256, 0]
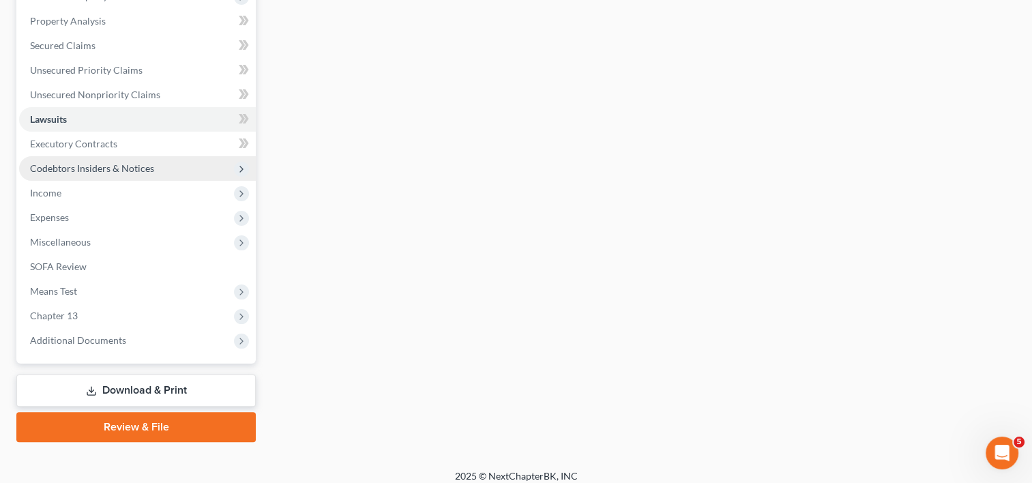
click at [93, 170] on span "Codebtors Insiders & Notices" at bounding box center [92, 168] width 124 height 12
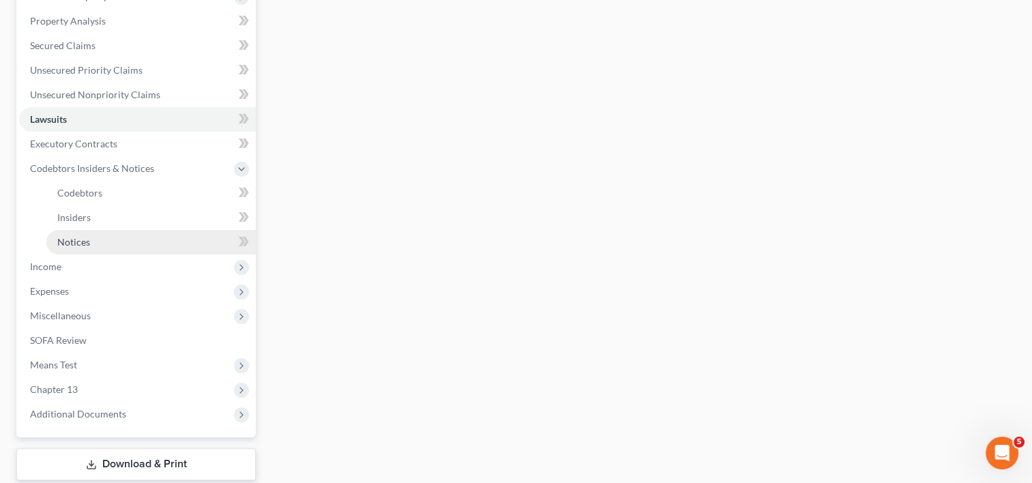
click at [96, 241] on link "Notices" at bounding box center [150, 242] width 209 height 25
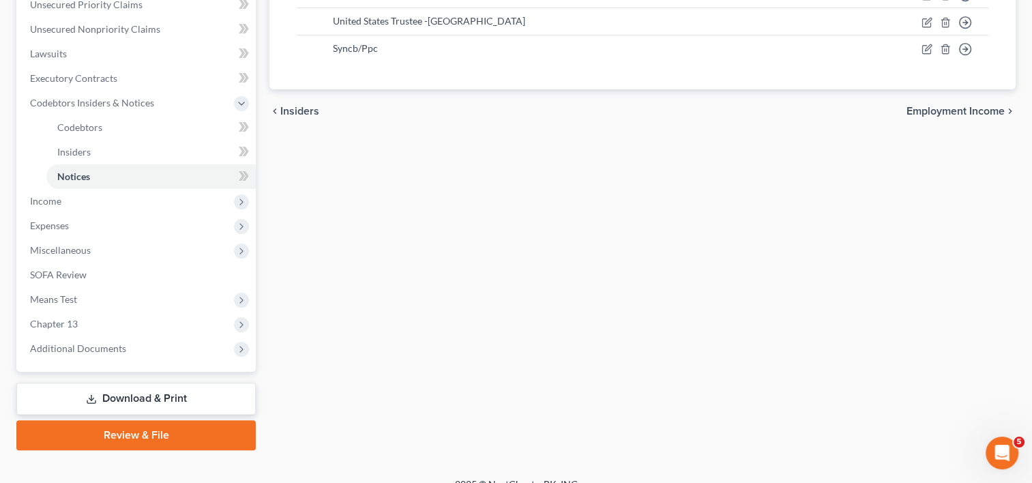
scroll to position [325, 0]
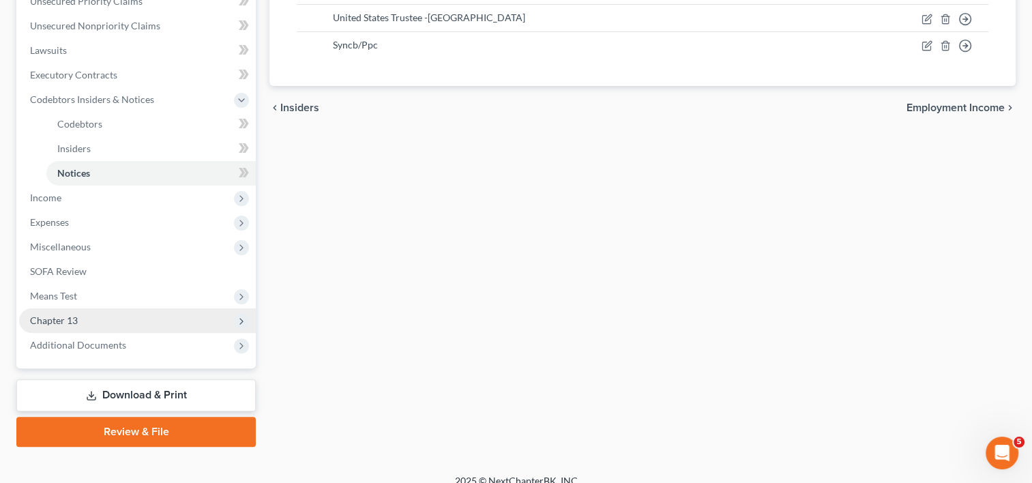
click at [68, 319] on span "Chapter 13" at bounding box center [54, 320] width 48 height 12
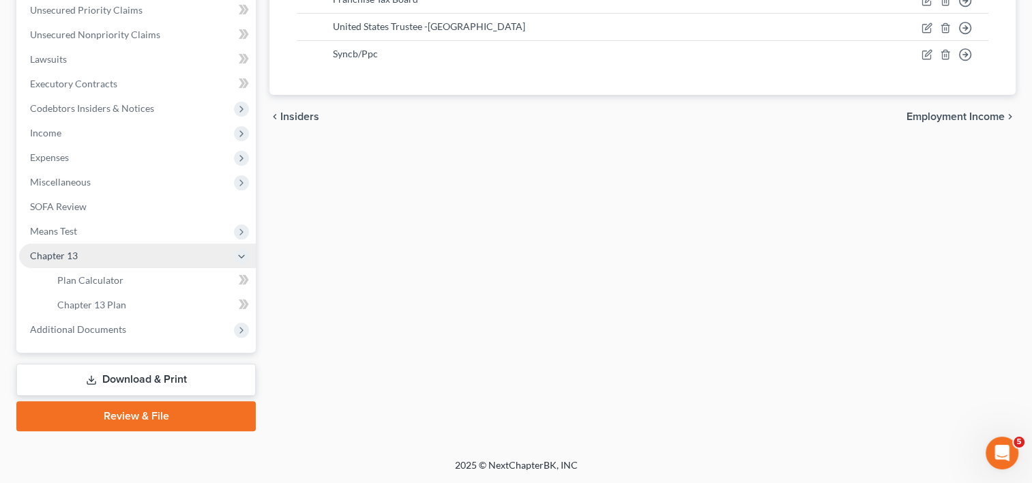
scroll to position [314, 0]
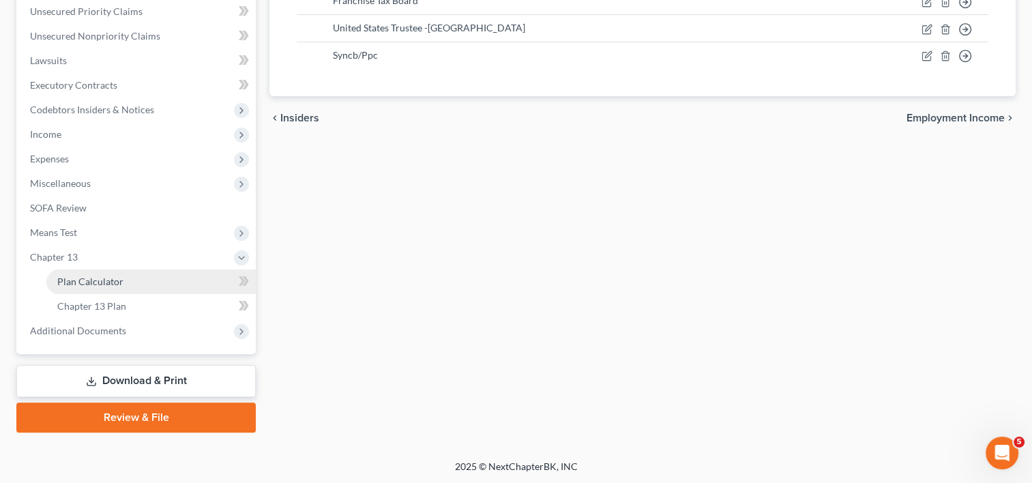
click at [85, 278] on span "Plan Calculator" at bounding box center [90, 282] width 66 height 12
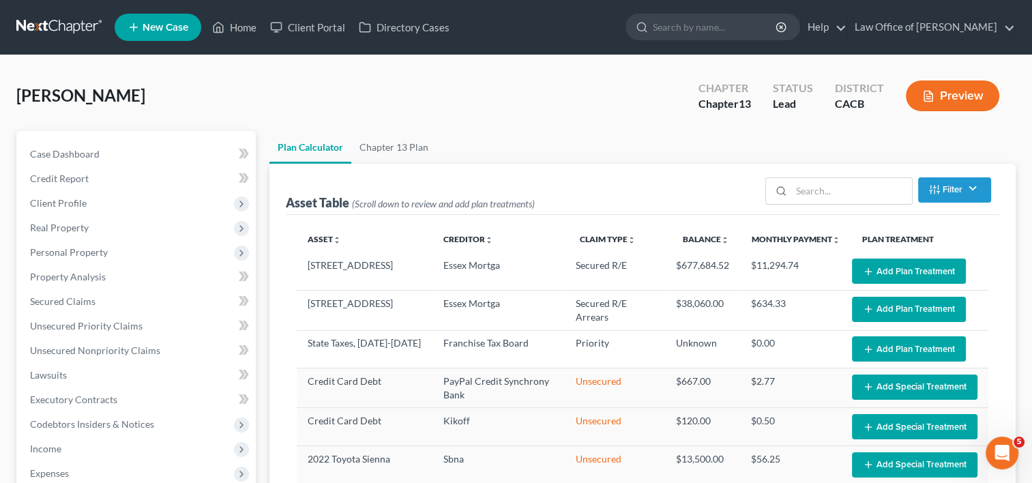
select select "59"
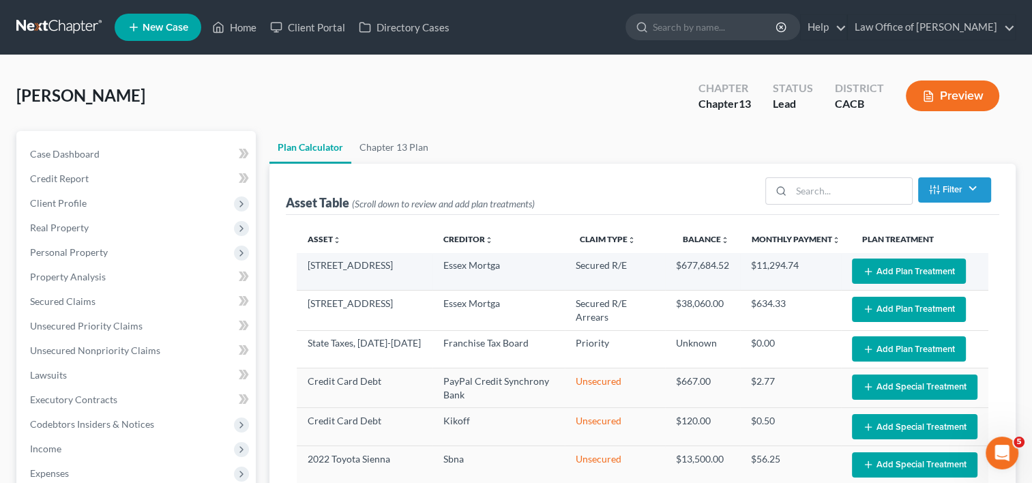
click at [902, 269] on button "Add Plan Treatment" at bounding box center [909, 270] width 114 height 25
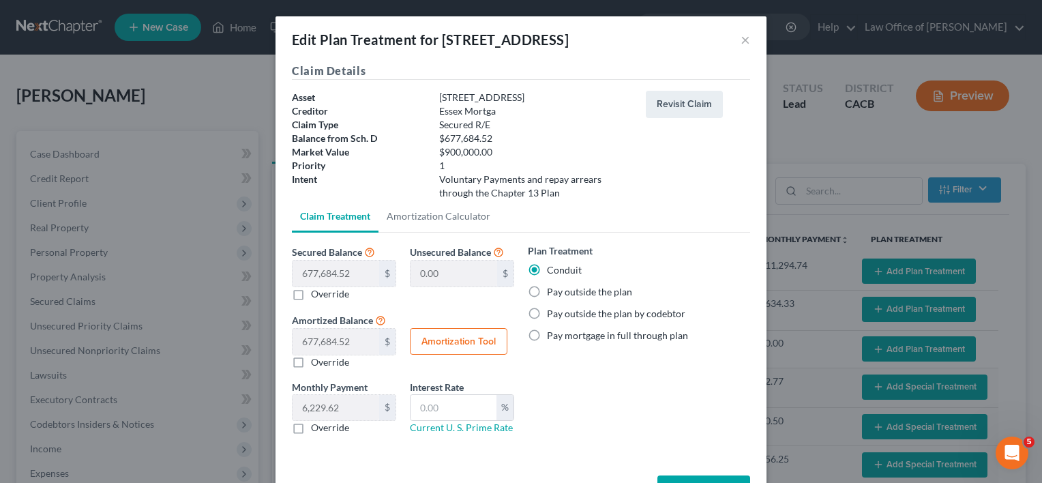
click at [547, 297] on label "Pay outside the plan" at bounding box center [589, 292] width 85 height 14
click at [552, 294] on input "Pay outside the plan" at bounding box center [556, 289] width 9 height 9
radio input "true"
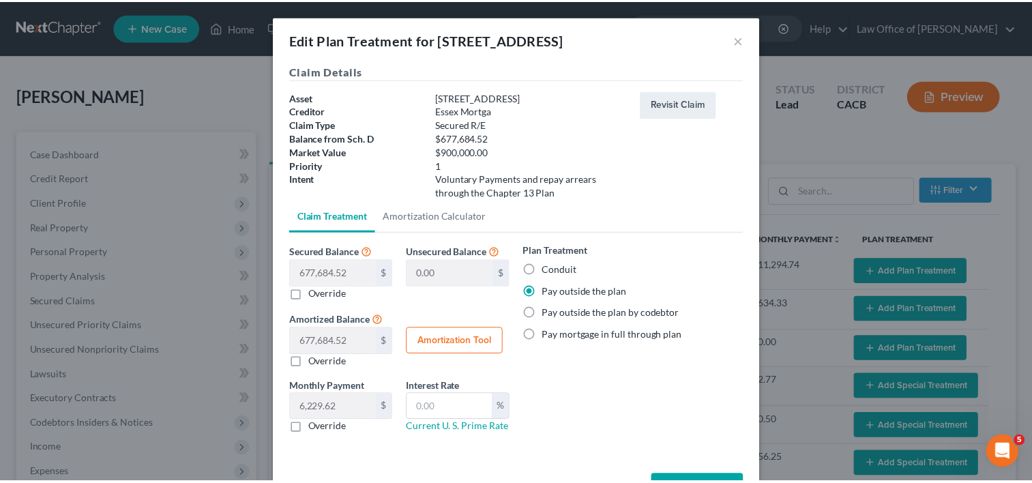
scroll to position [48, 0]
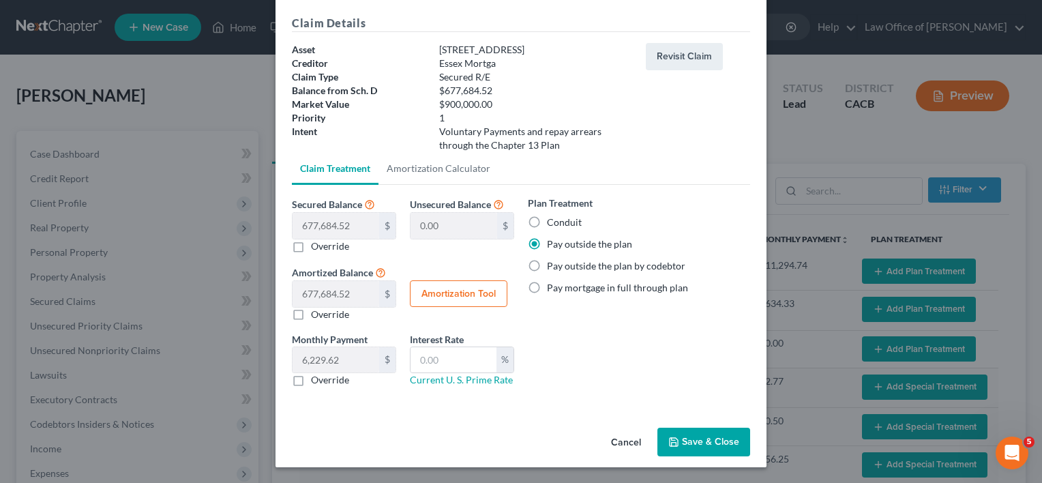
click at [696, 438] on button "Save & Close" at bounding box center [703, 442] width 93 height 29
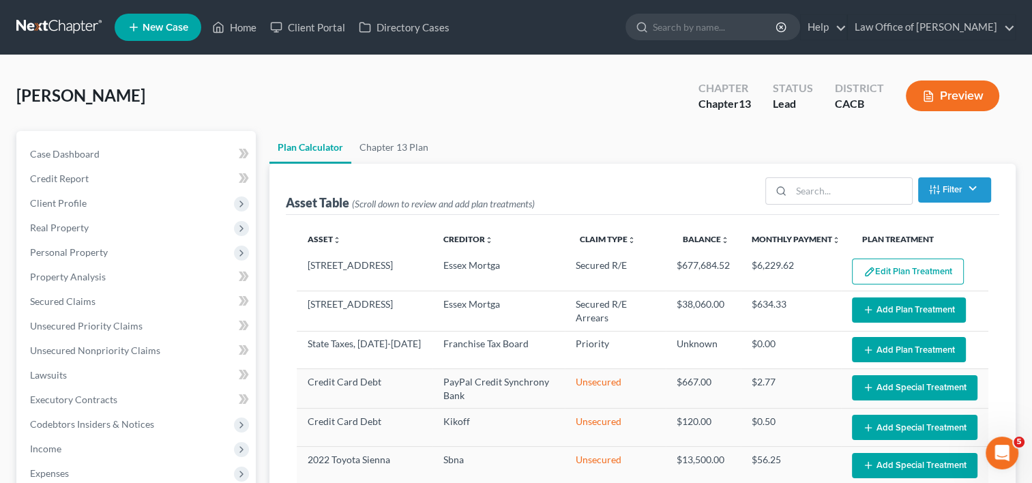
select select "59"
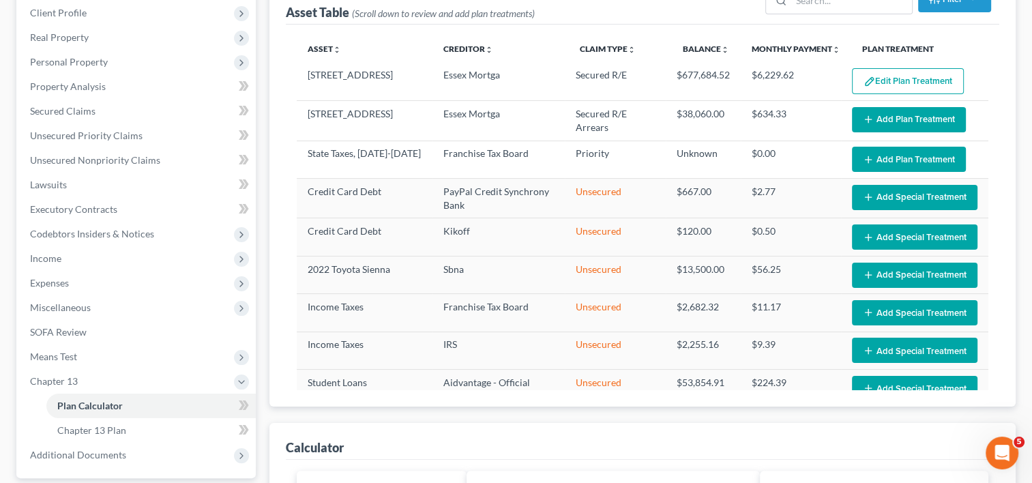
scroll to position [186, 0]
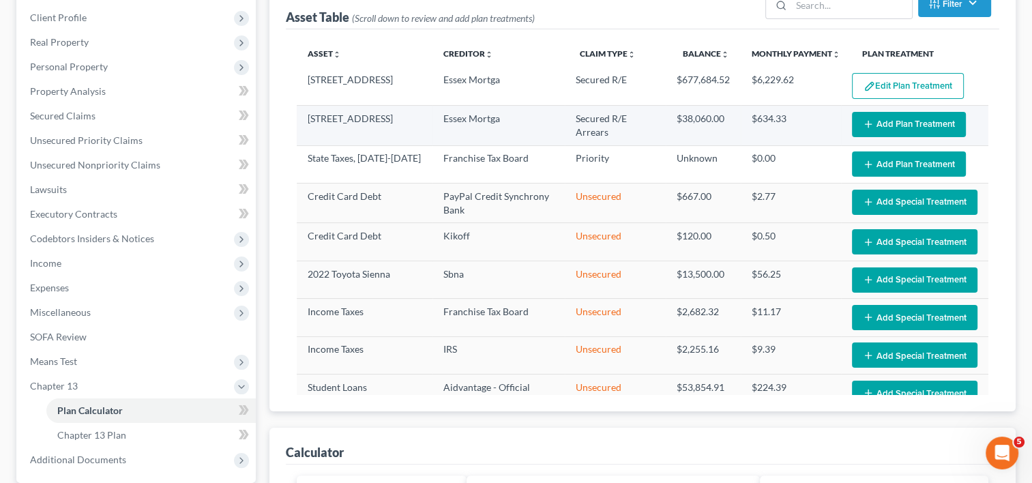
click at [863, 123] on icon "button" at bounding box center [868, 124] width 11 height 11
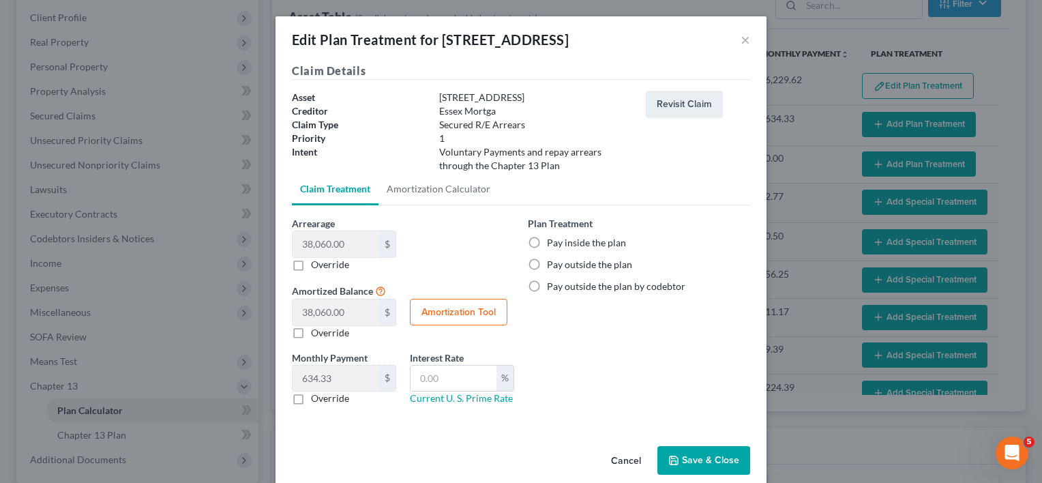
click at [547, 241] on label "Pay inside the plan" at bounding box center [586, 243] width 79 height 14
click at [552, 241] on input "Pay inside the plan" at bounding box center [556, 240] width 9 height 9
radio input "true"
click at [711, 452] on button "Save & Close" at bounding box center [703, 460] width 93 height 29
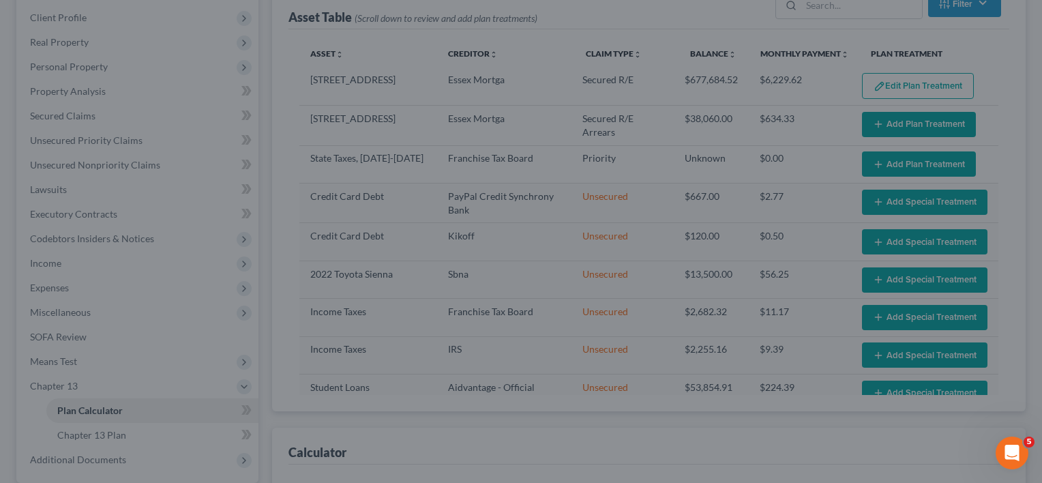
select select "59"
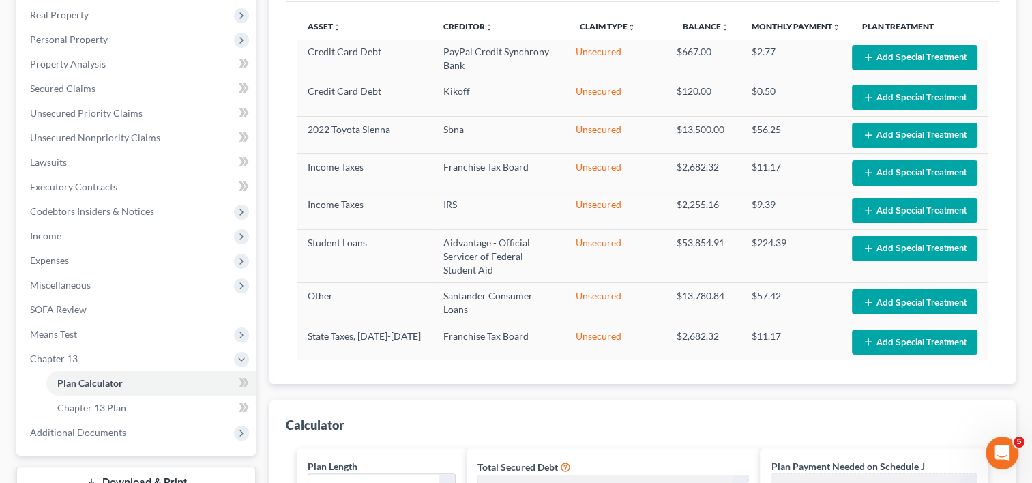
scroll to position [119, 0]
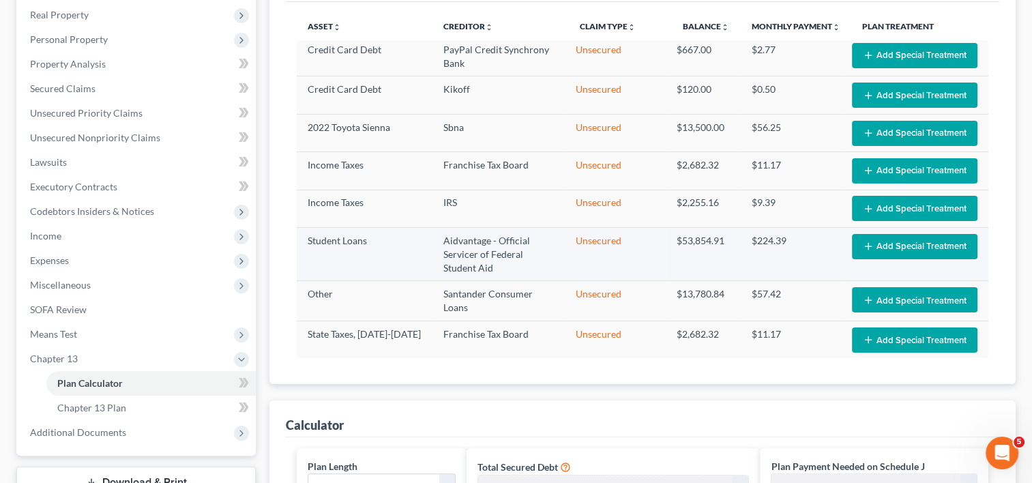
click at [872, 240] on button "Add Special Treatment" at bounding box center [914, 246] width 125 height 25
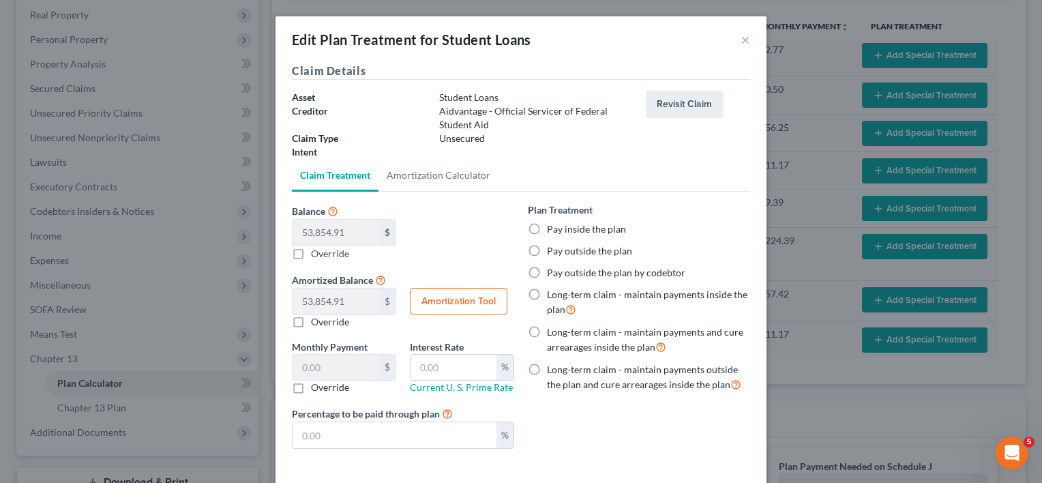
click at [547, 253] on label "Pay outside the plan" at bounding box center [589, 251] width 85 height 14
click at [552, 253] on input "Pay outside the plan" at bounding box center [556, 248] width 9 height 9
radio input "true"
click at [547, 225] on label "Pay inside the plan" at bounding box center [586, 229] width 79 height 14
click at [552, 225] on input "Pay inside the plan" at bounding box center [556, 226] width 9 height 9
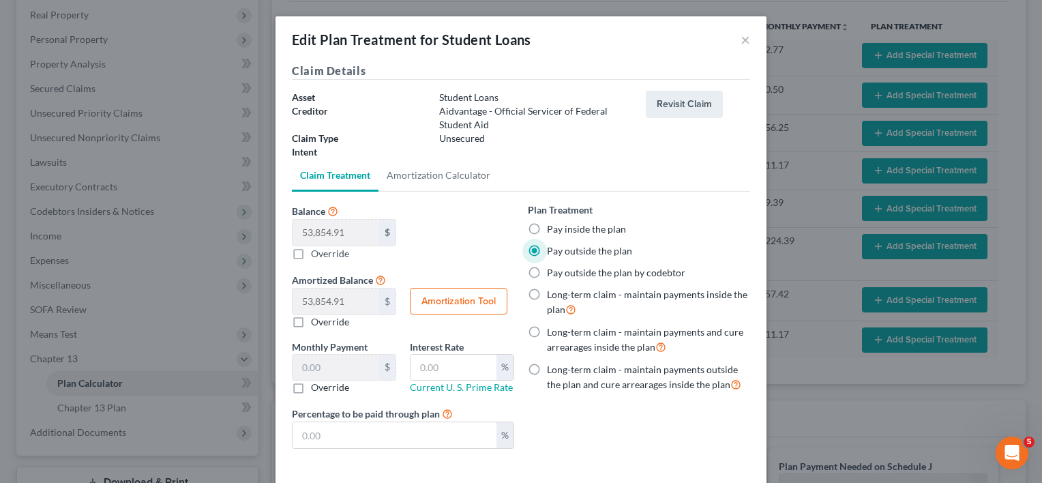
radio input "true"
click at [741, 39] on button "×" at bounding box center [746, 39] width 10 height 16
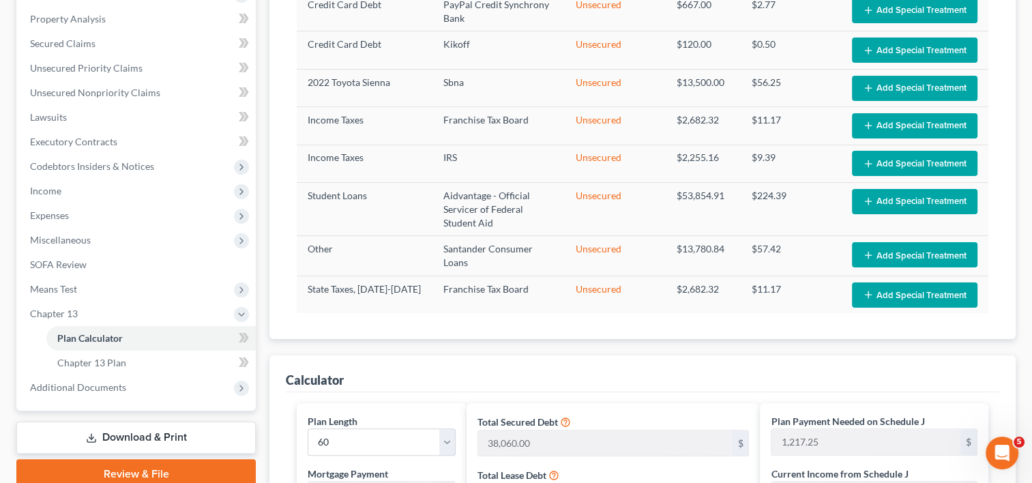
scroll to position [277, 0]
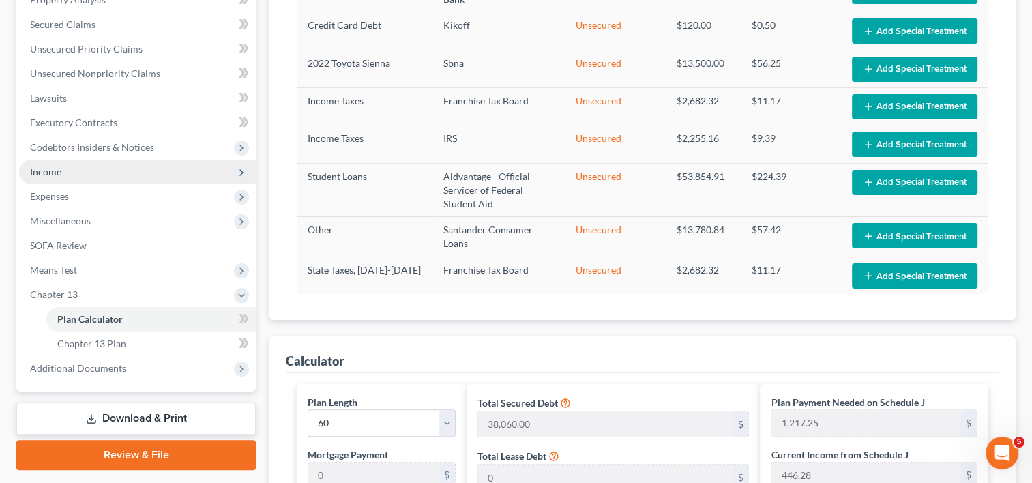
click at [55, 168] on span "Income" at bounding box center [45, 172] width 31 height 12
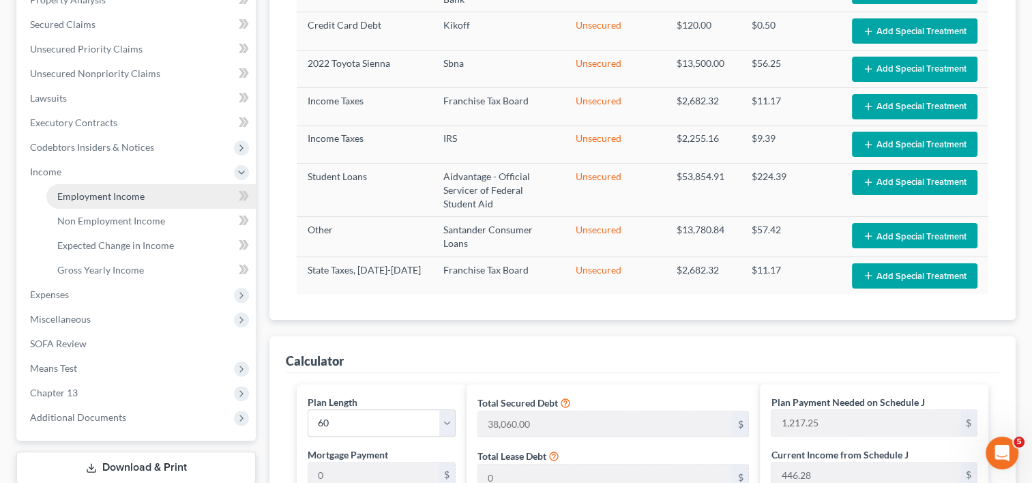
click at [110, 194] on span "Employment Income" at bounding box center [100, 196] width 87 height 12
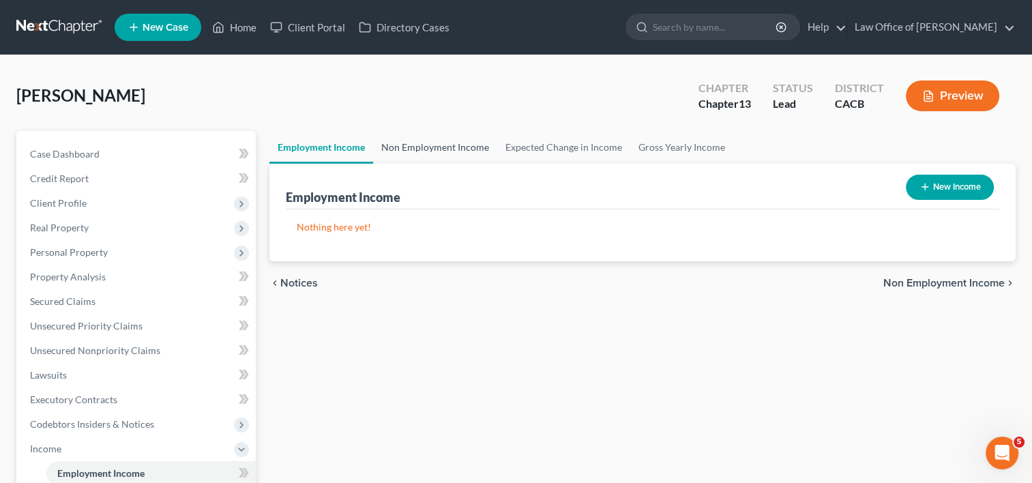
click at [434, 145] on link "Non Employment Income" at bounding box center [435, 147] width 124 height 33
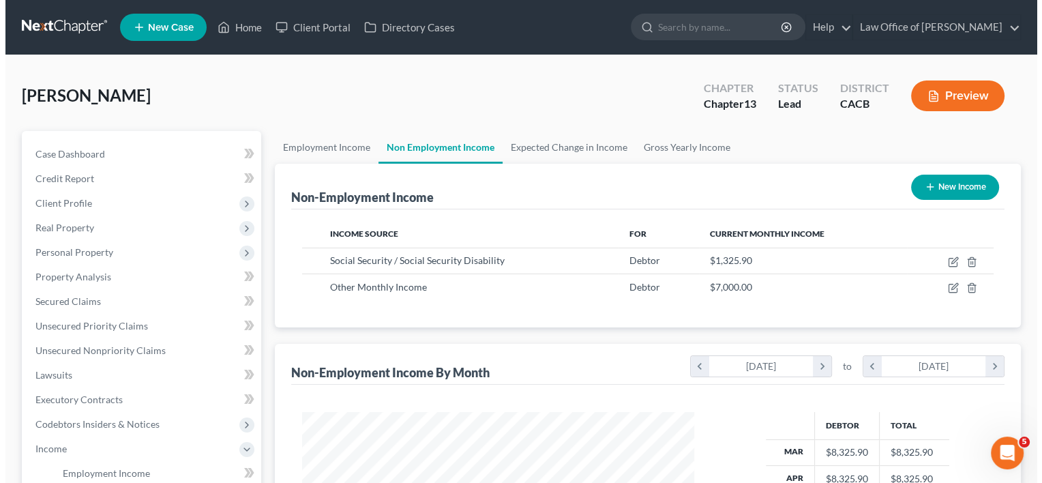
scroll to position [243, 419]
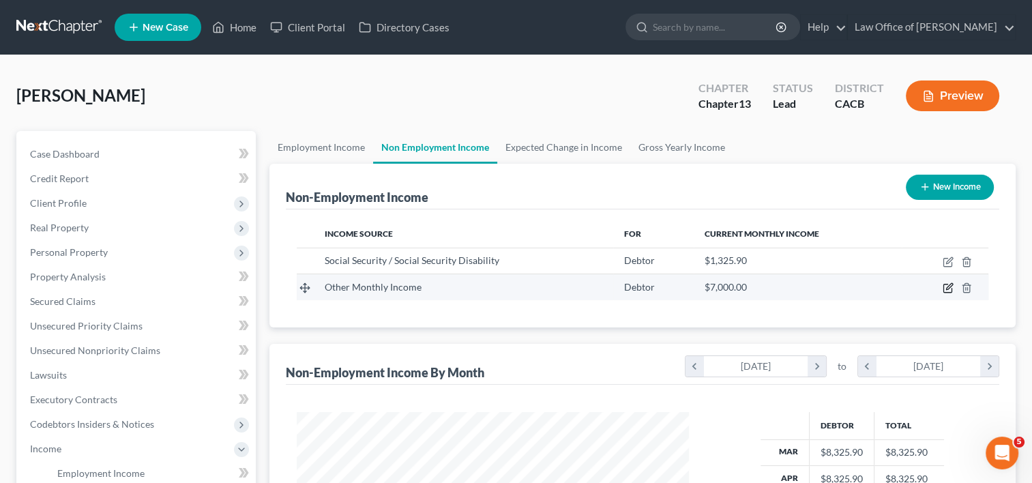
click at [949, 286] on icon "button" at bounding box center [948, 287] width 11 height 11
select select "13"
select select "0"
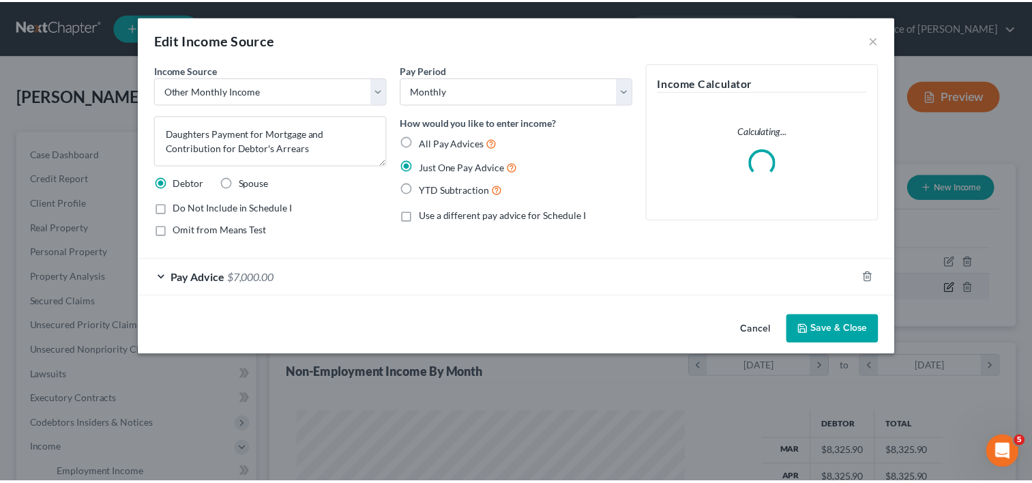
scroll to position [243, 423]
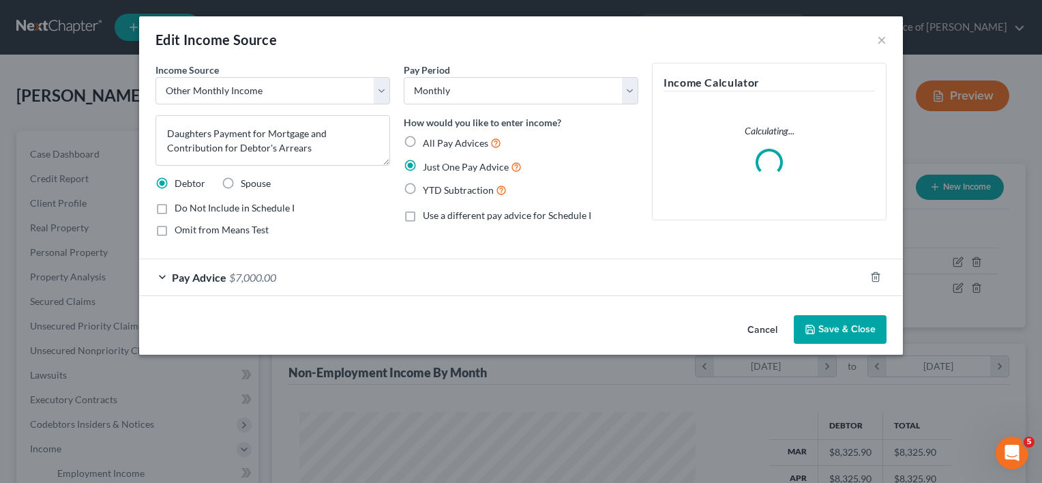
click at [236, 273] on span "$7,000.00" at bounding box center [252, 277] width 47 height 13
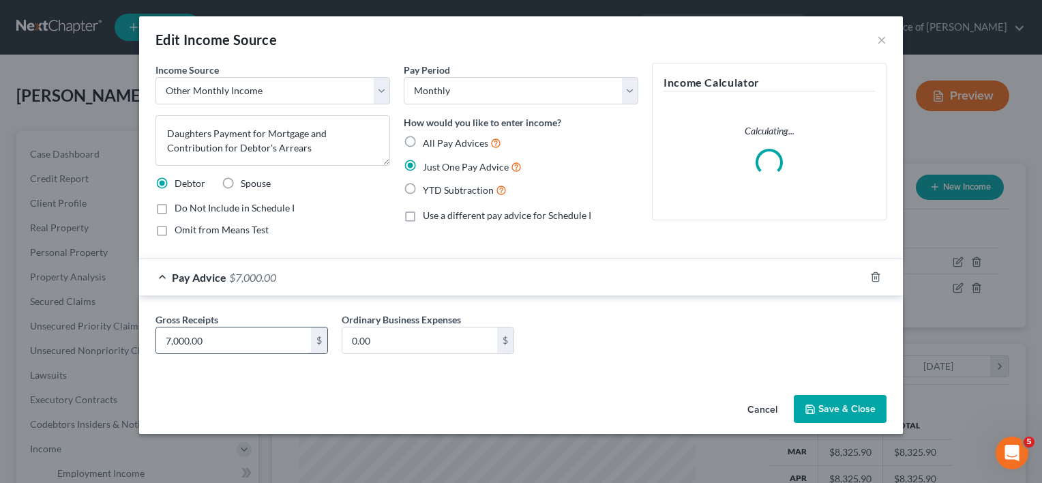
click at [242, 341] on input "7,000.00" at bounding box center [233, 340] width 155 height 26
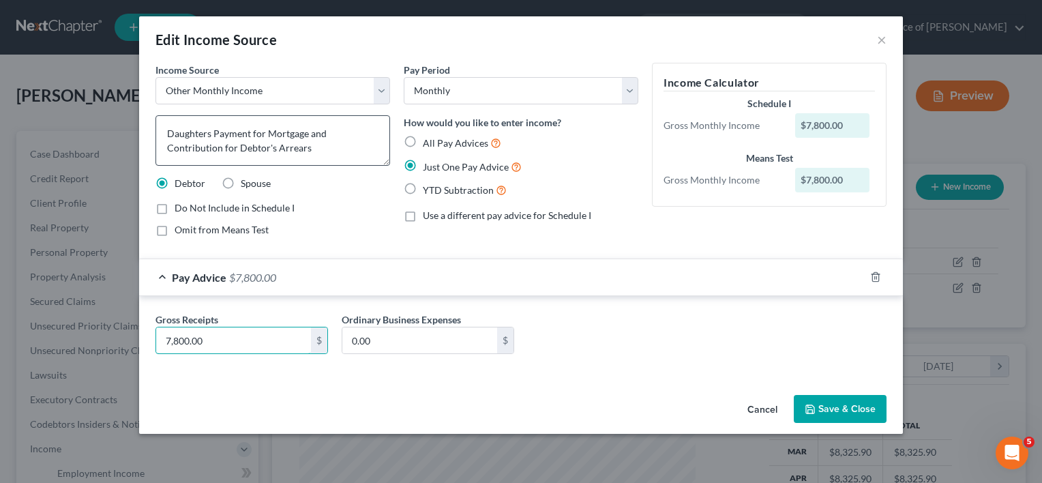
type input "7,800.00"
click at [276, 147] on textarea "Daughters Payment for Mortgage and Contribution for Debtor's Arrears" at bounding box center [273, 140] width 235 height 50
click at [276, 147] on textarea "Daughters Payment for Mortgage and Contribution for Arrears" at bounding box center [273, 140] width 235 height 50
type textarea "Daughters Payment for Mortgage and Contribution"
click at [827, 412] on button "Save & Close" at bounding box center [840, 409] width 93 height 29
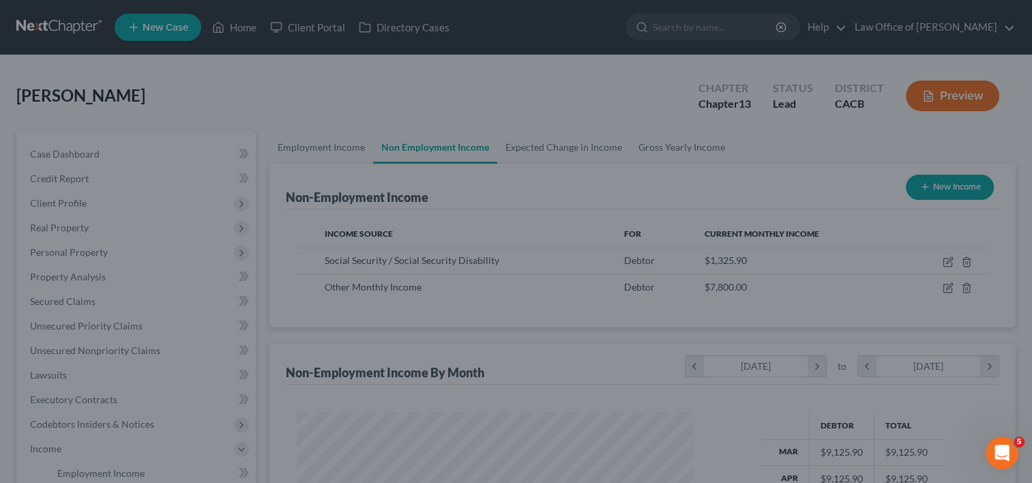
scroll to position [681796, 681620]
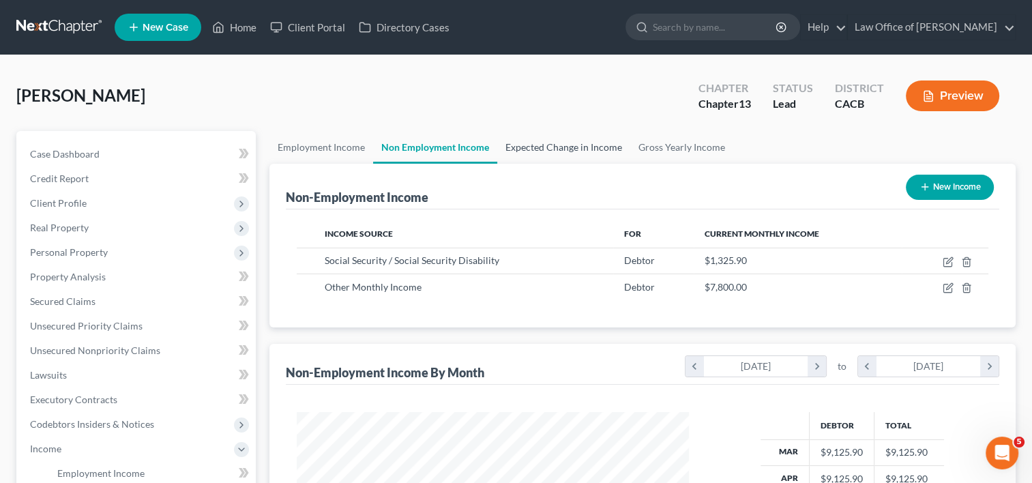
click at [573, 154] on link "Expected Change in Income" at bounding box center [563, 147] width 133 height 33
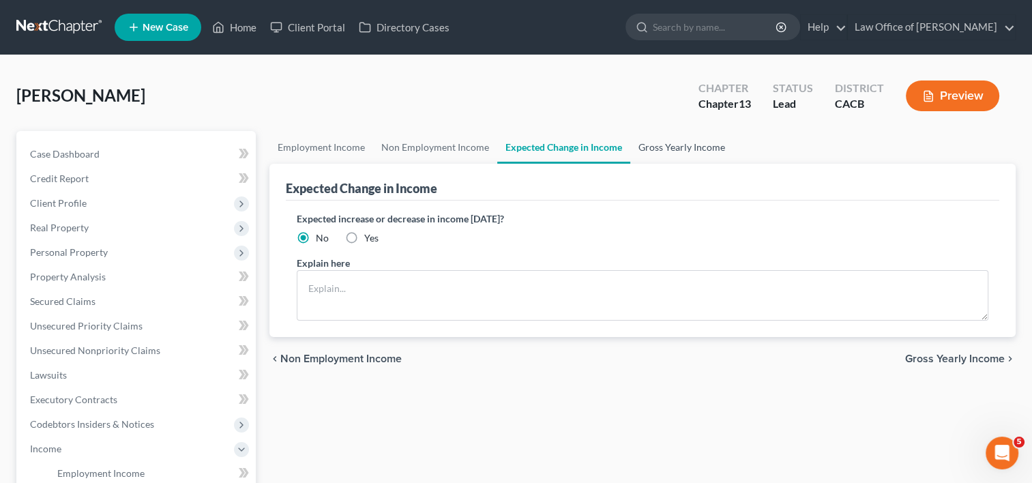
click at [653, 147] on link "Gross Yearly Income" at bounding box center [681, 147] width 103 height 33
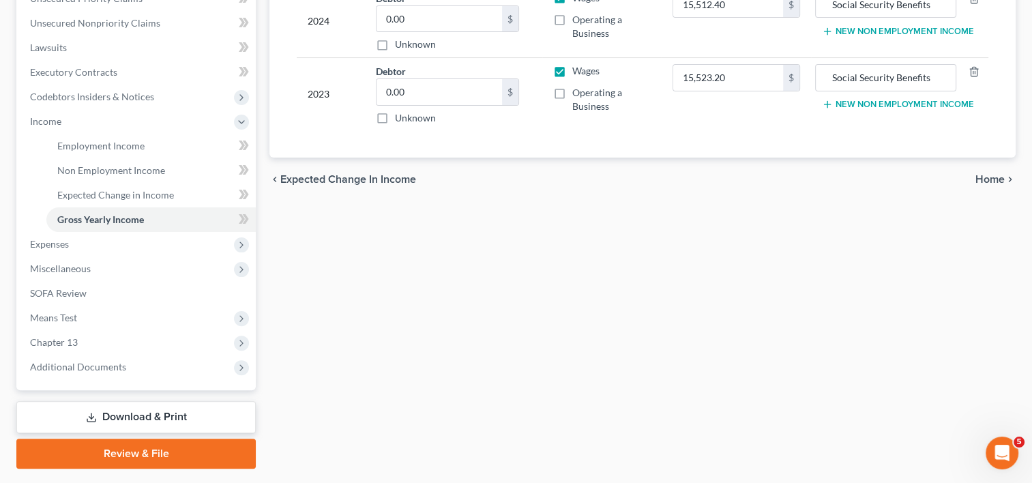
scroll to position [364, 0]
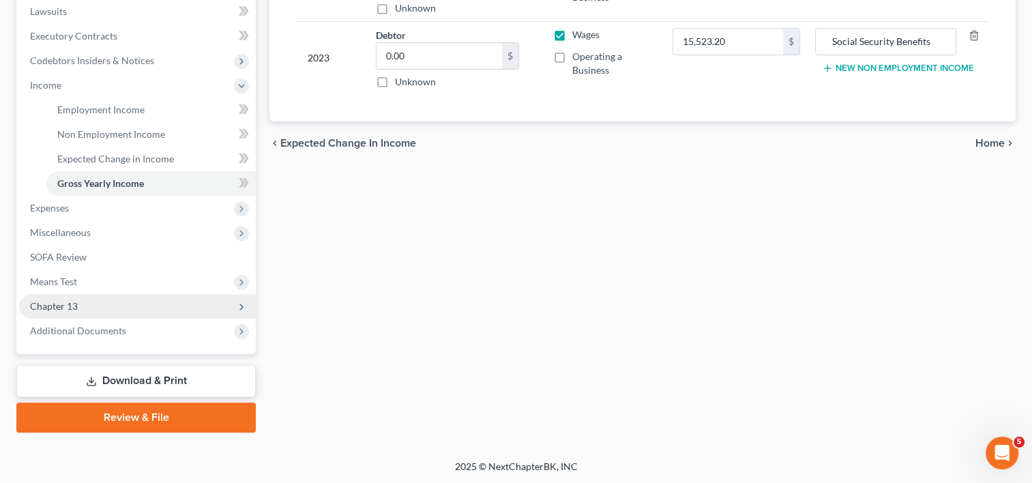
click at [57, 307] on span "Chapter 13" at bounding box center [54, 306] width 48 height 12
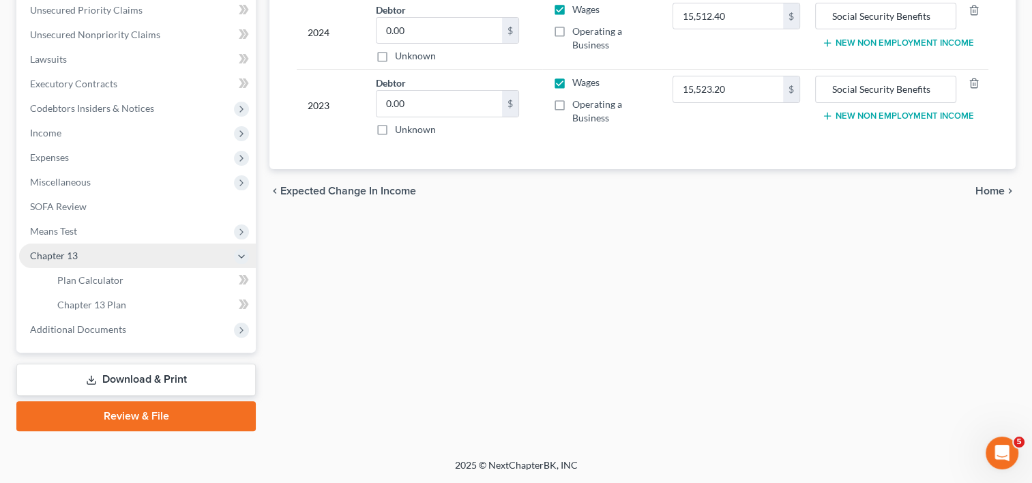
scroll to position [314, 0]
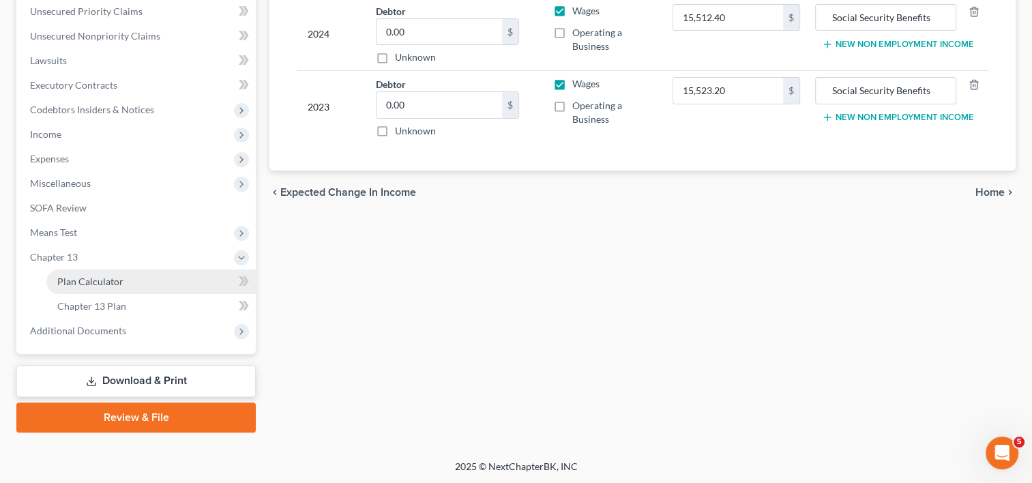
click at [113, 292] on link "Plan Calculator" at bounding box center [150, 281] width 209 height 25
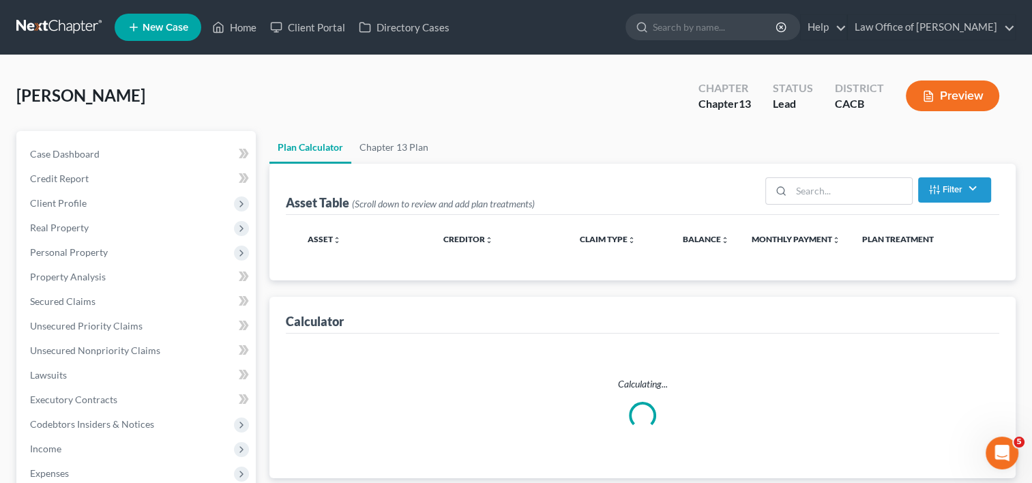
select select "59"
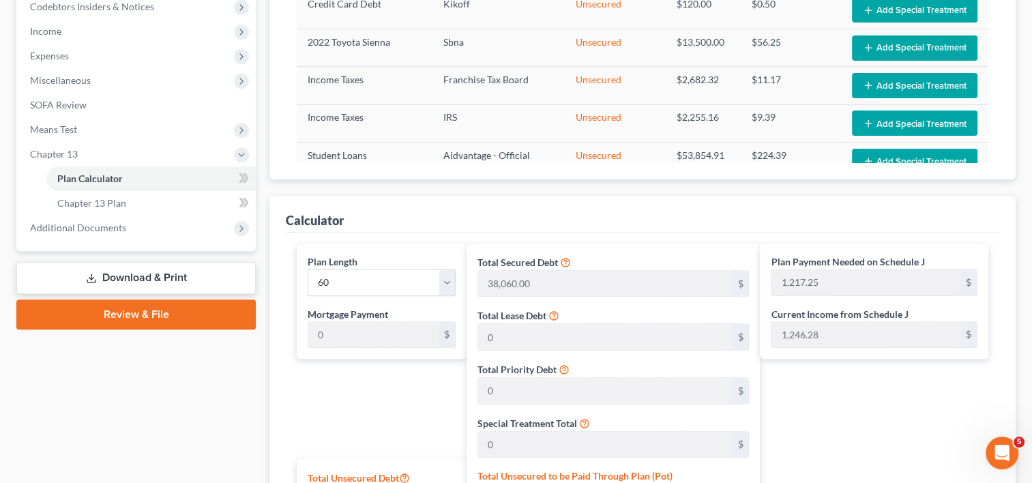
scroll to position [415, 0]
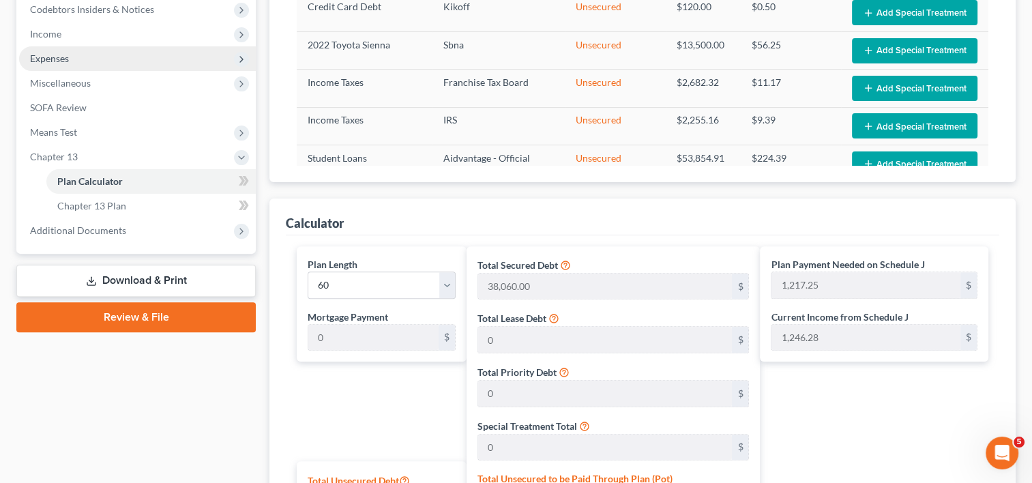
click at [55, 63] on span "Expenses" at bounding box center [49, 59] width 39 height 12
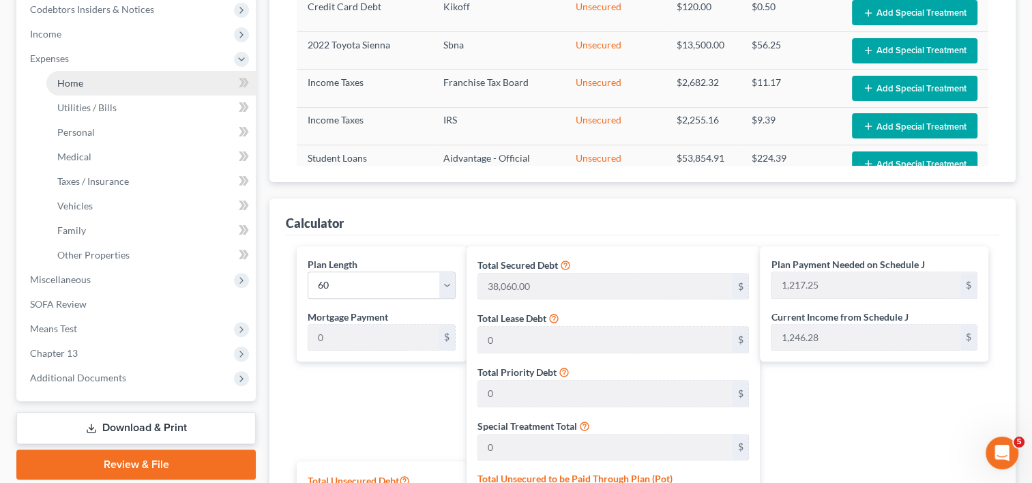
click at [100, 87] on link "Home" at bounding box center [150, 83] width 209 height 25
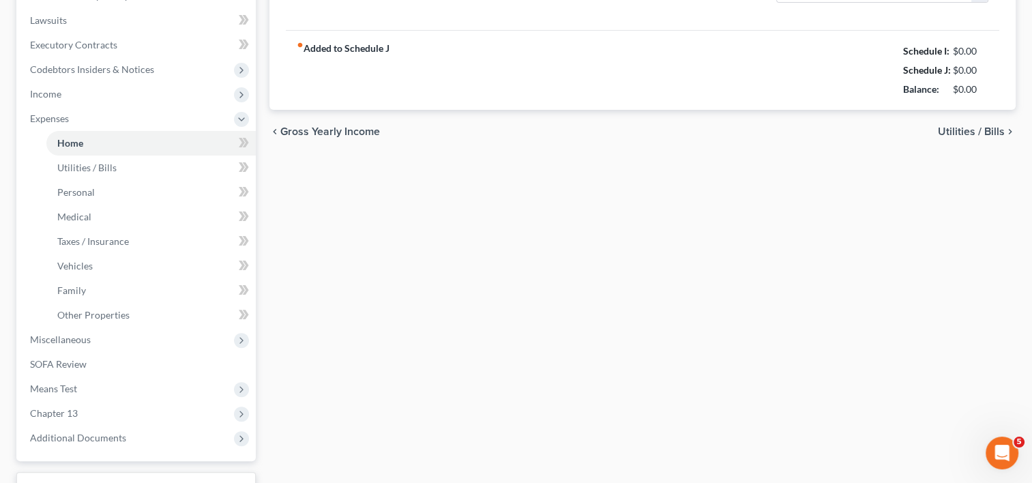
type input "200.00"
radio input "true"
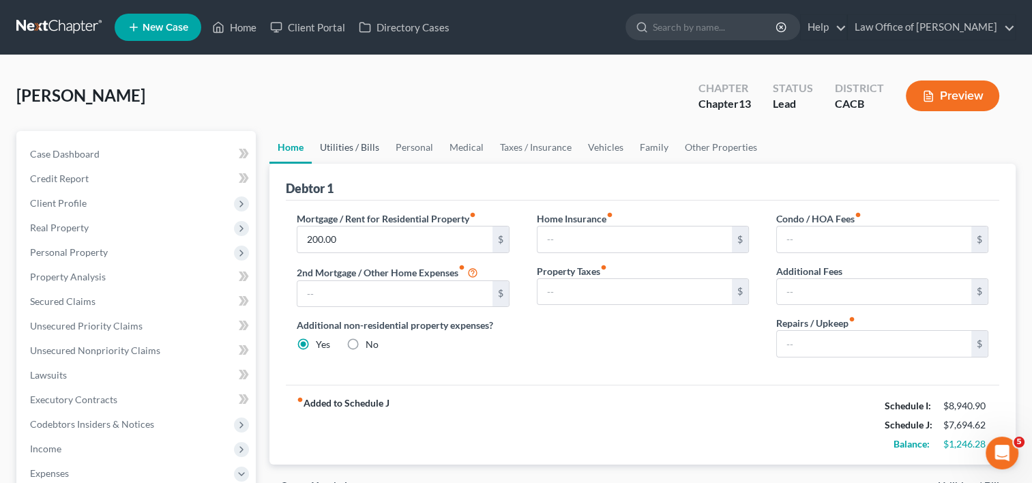
click at [336, 156] on link "Utilities / Bills" at bounding box center [350, 147] width 76 height 33
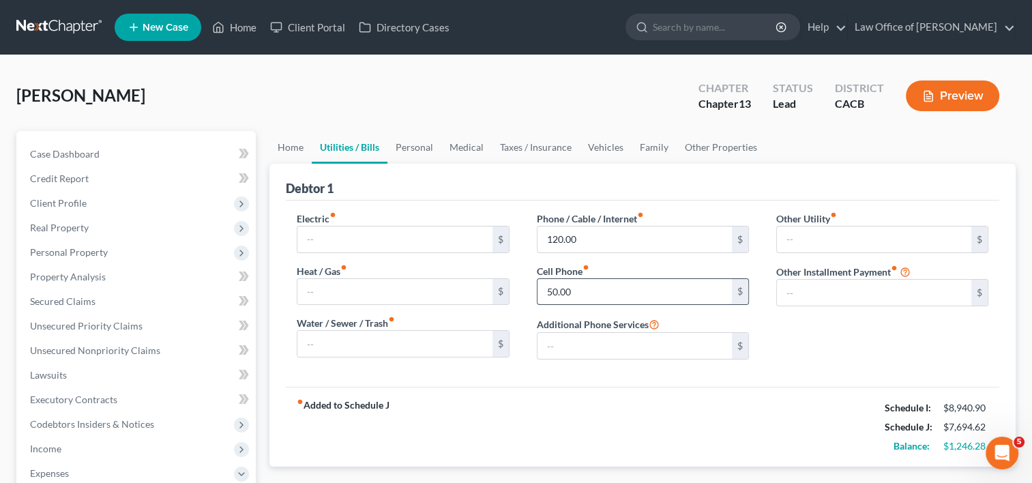
click at [611, 295] on input "50.00" at bounding box center [634, 292] width 194 height 26
type input "79.00"
click at [423, 145] on link "Personal" at bounding box center [414, 147] width 54 height 33
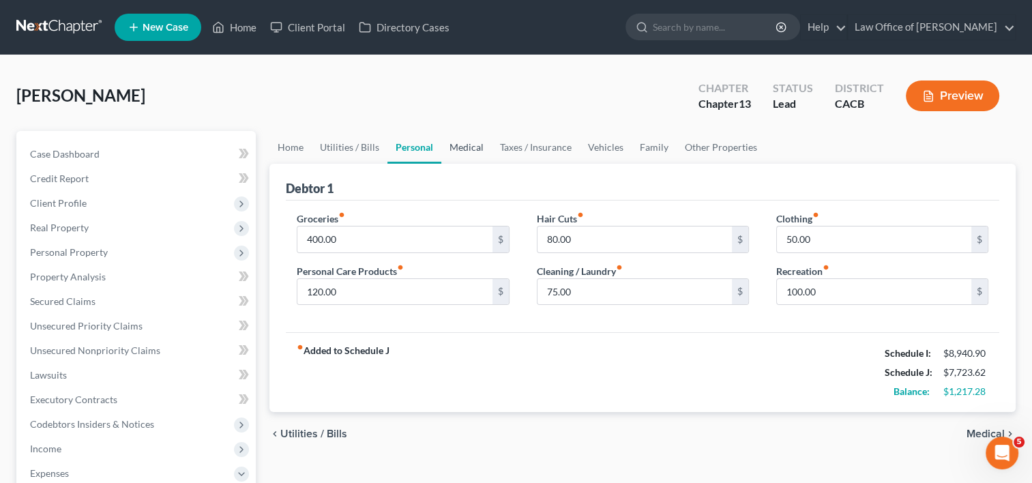
click at [464, 151] on link "Medical" at bounding box center [466, 147] width 50 height 33
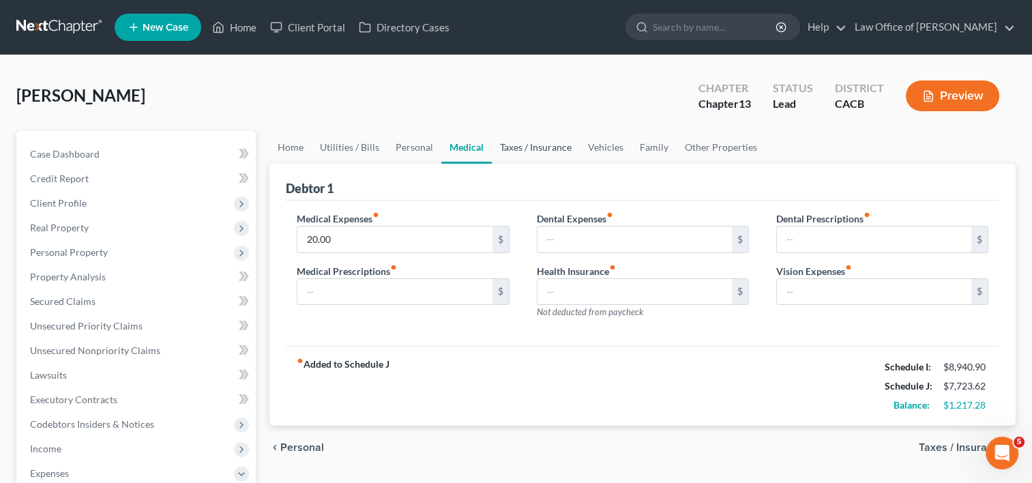
click at [523, 146] on link "Taxes / Insurance" at bounding box center [536, 147] width 88 height 33
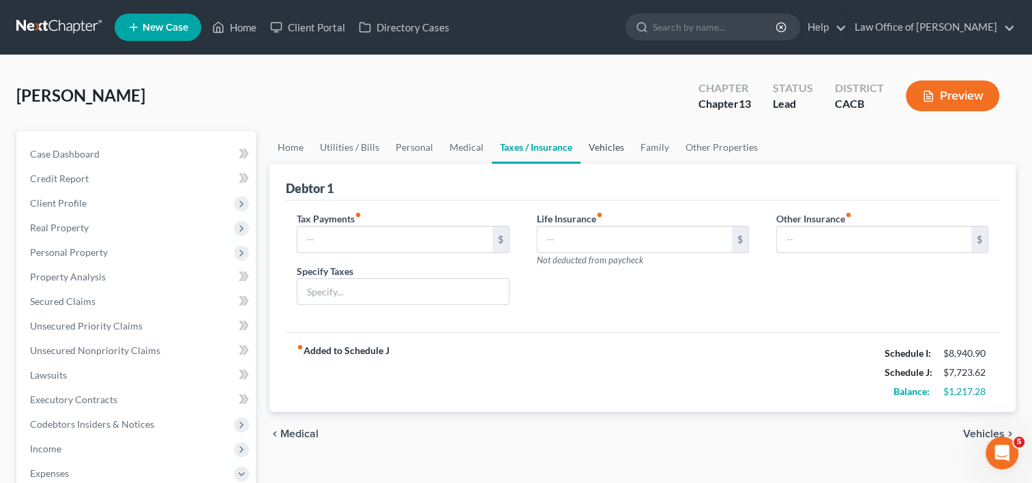
click at [600, 142] on link "Vehicles" at bounding box center [606, 147] width 52 height 33
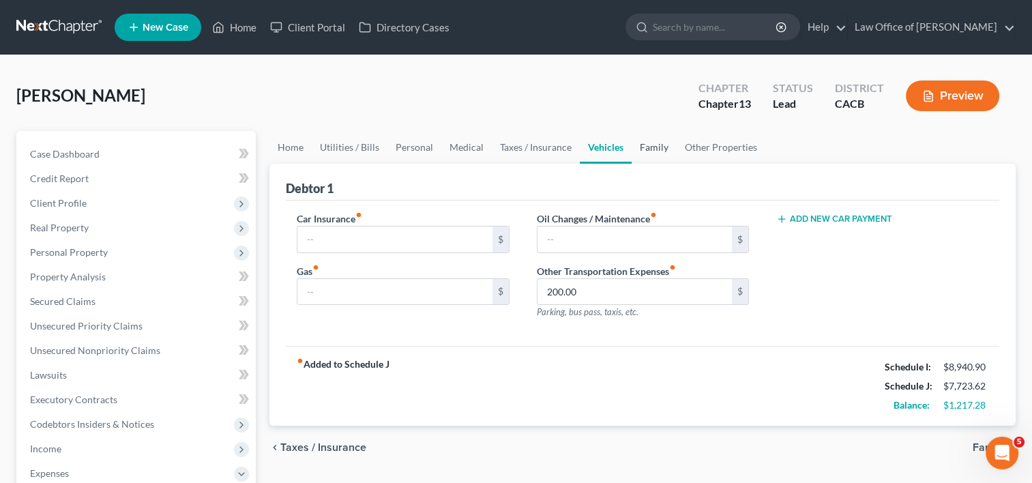
click at [663, 144] on link "Family" at bounding box center [654, 147] width 45 height 33
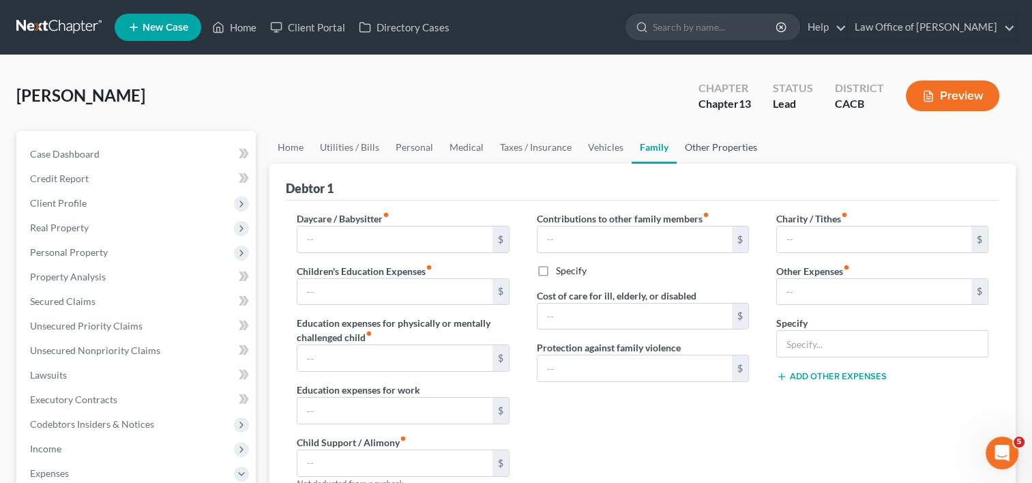
click at [715, 149] on link "Other Properties" at bounding box center [721, 147] width 89 height 33
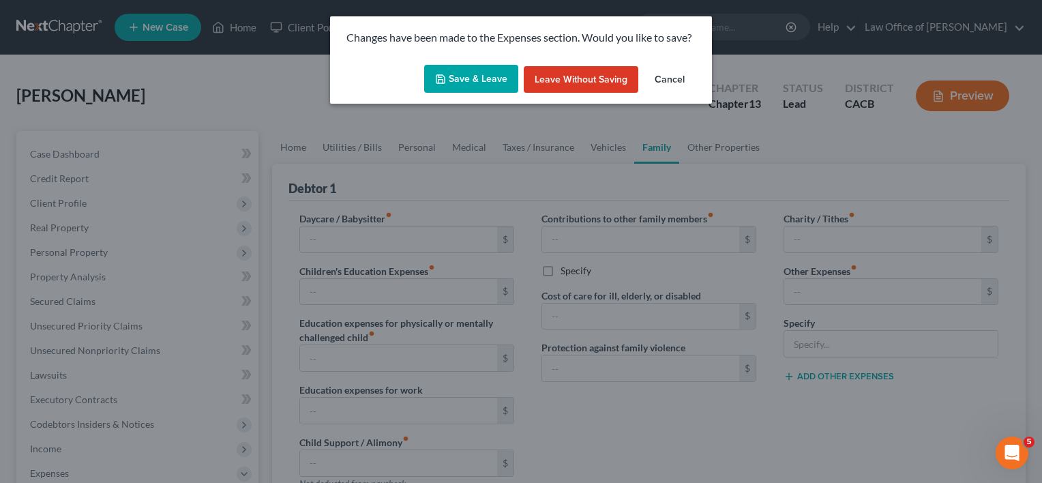
click at [488, 82] on button "Save & Leave" at bounding box center [471, 79] width 94 height 29
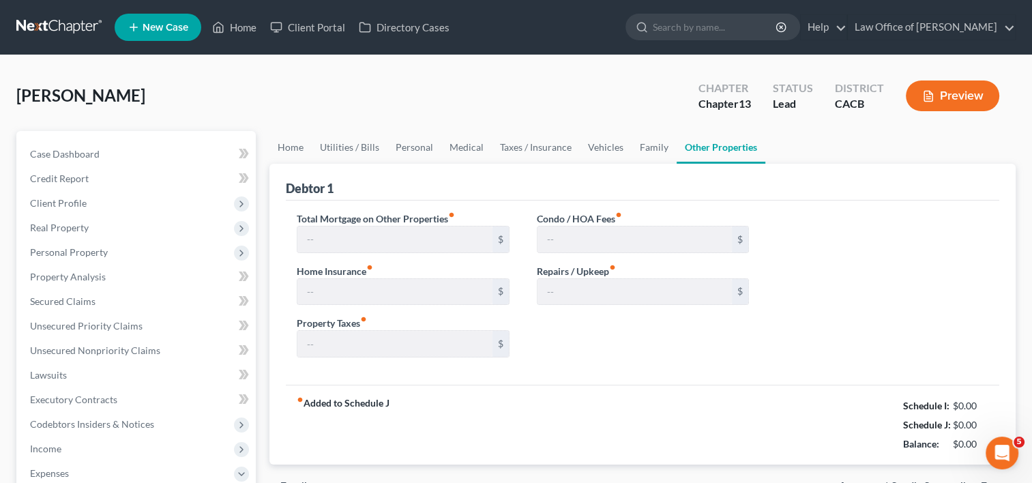
type input "6,229.62"
type input "0.00"
type input "50.00"
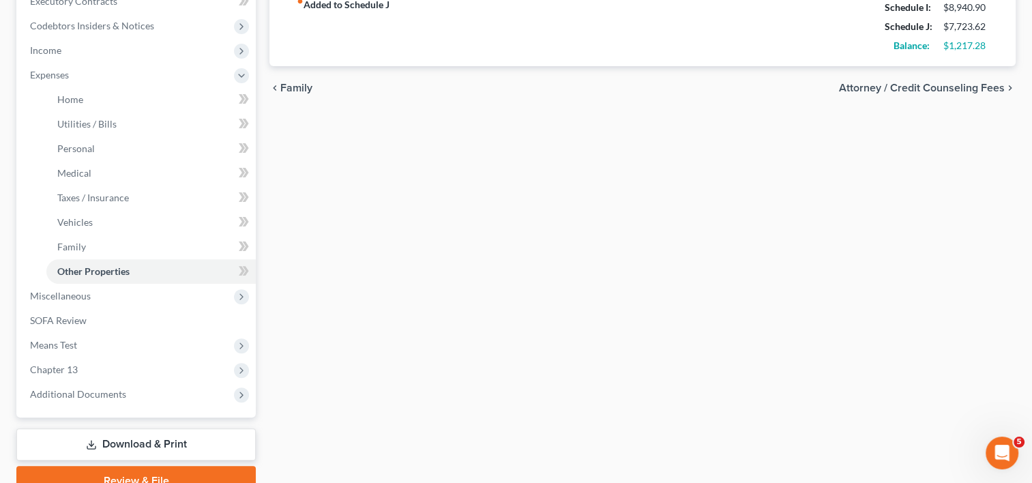
scroll to position [404, 0]
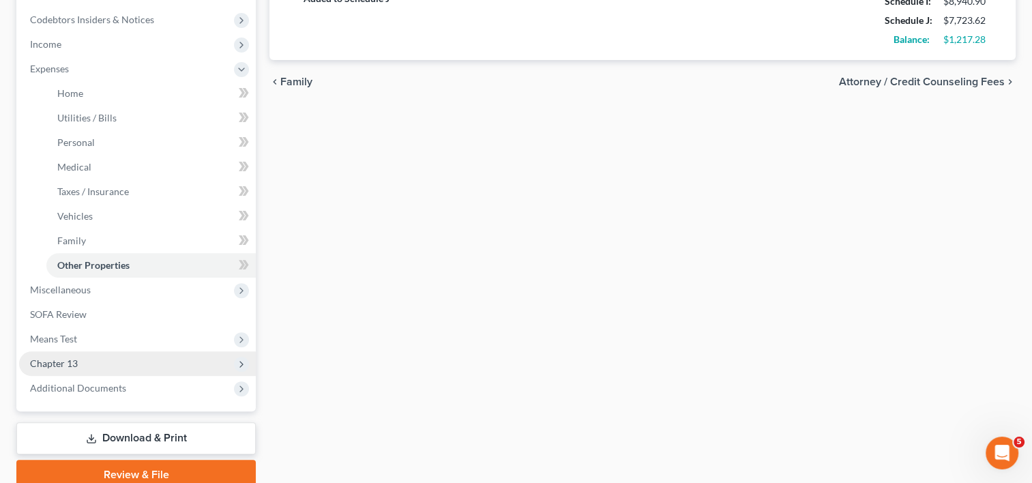
click at [84, 358] on span "Chapter 13" at bounding box center [137, 363] width 237 height 25
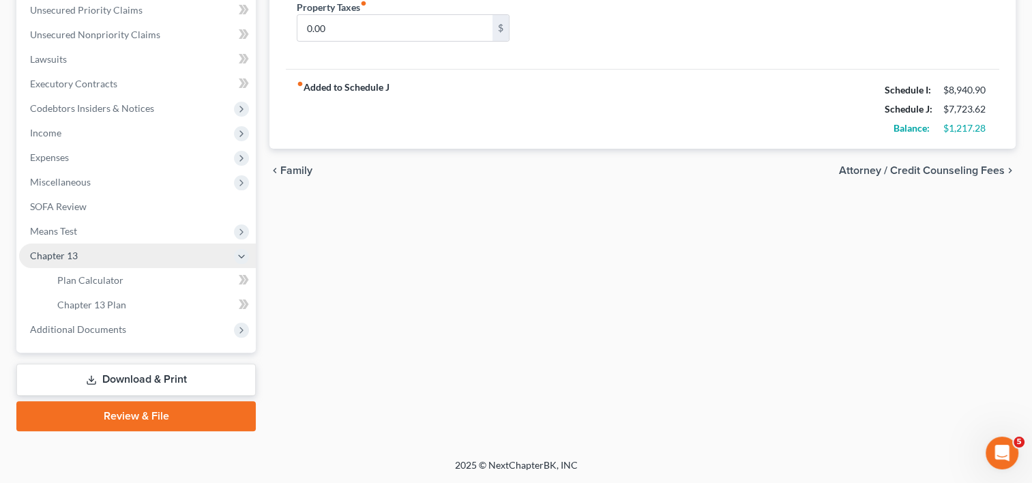
scroll to position [314, 0]
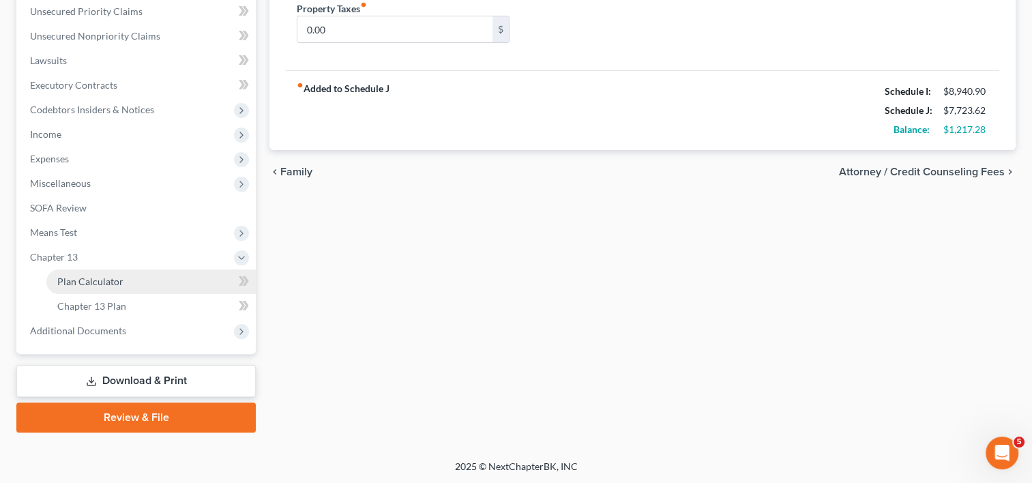
click at [120, 278] on span "Plan Calculator" at bounding box center [90, 282] width 66 height 12
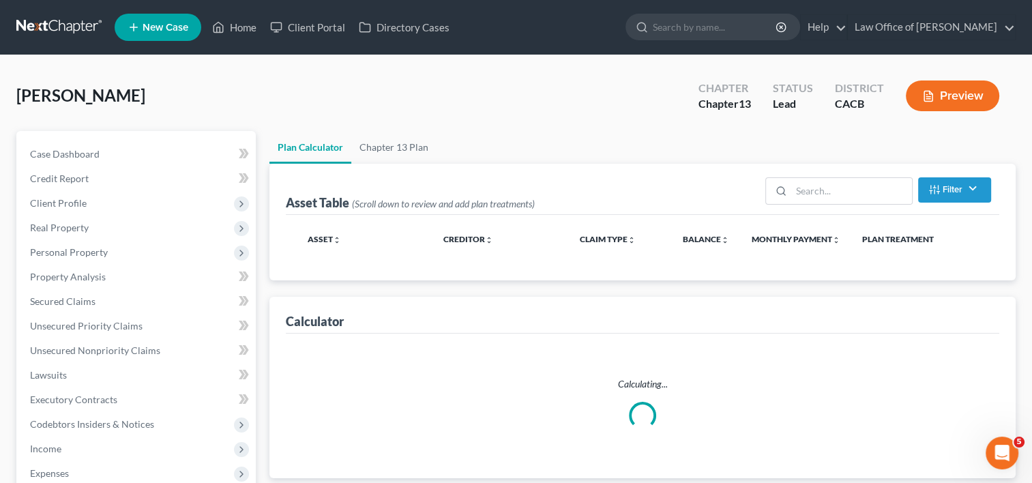
select select "59"
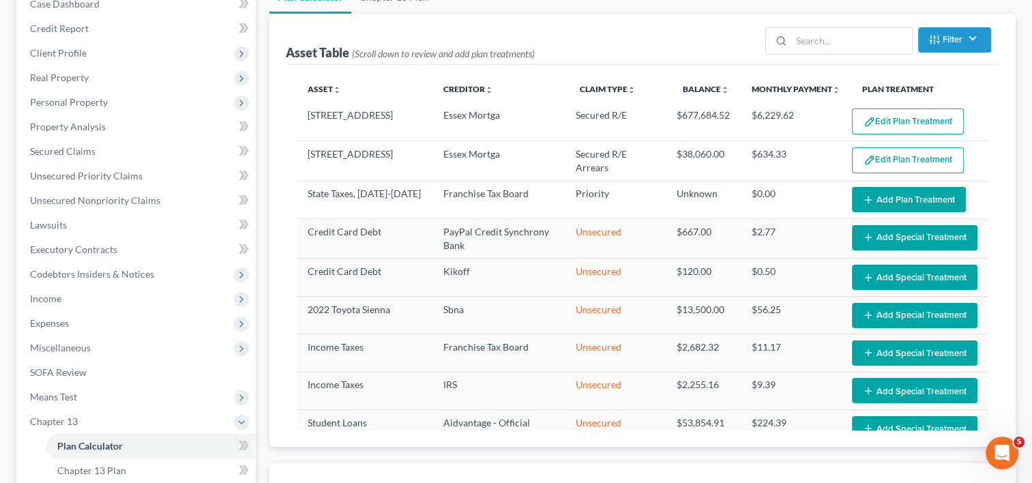
scroll to position [158, 0]
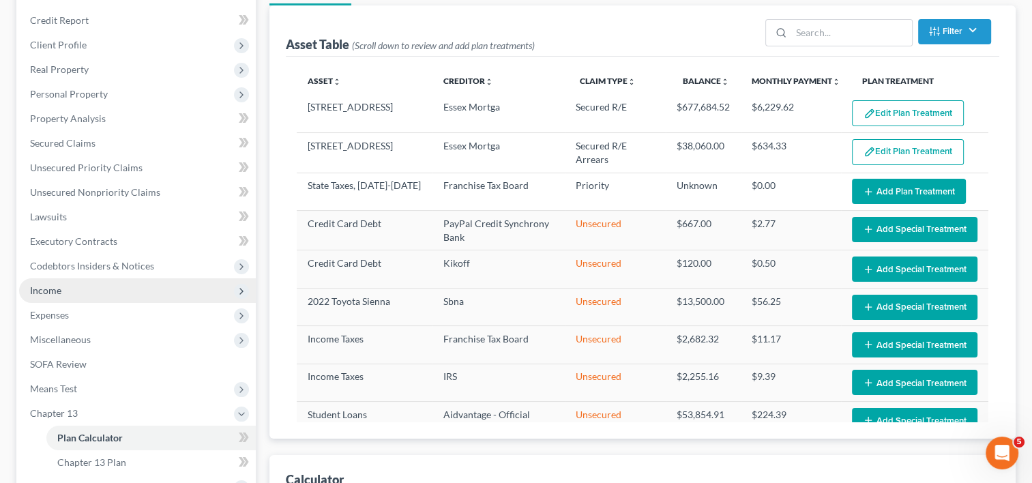
click at [44, 292] on span "Income" at bounding box center [45, 290] width 31 height 12
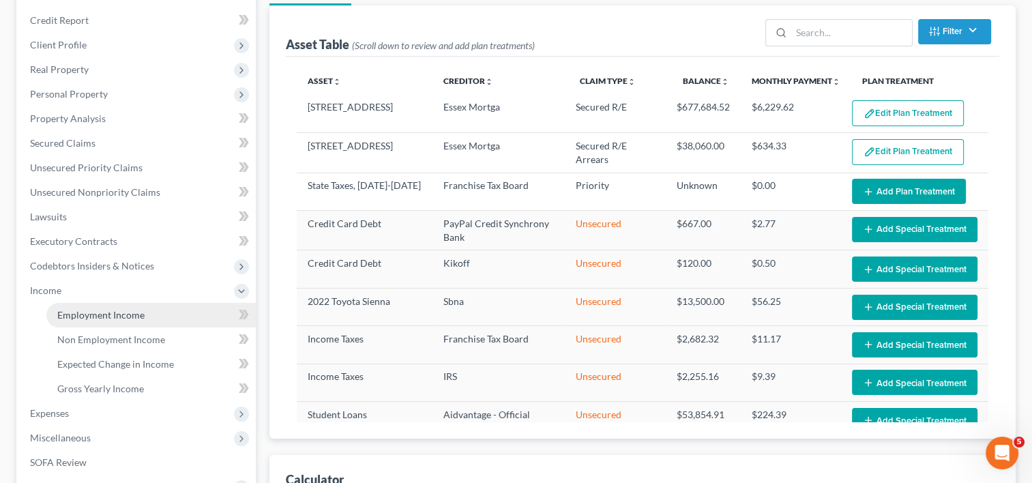
click at [101, 305] on link "Employment Income" at bounding box center [150, 315] width 209 height 25
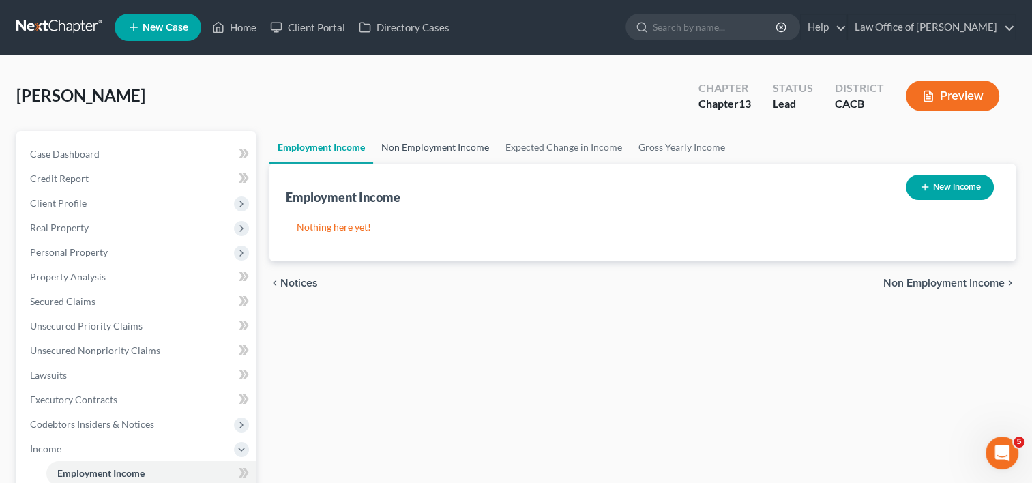
click at [415, 150] on link "Non Employment Income" at bounding box center [435, 147] width 124 height 33
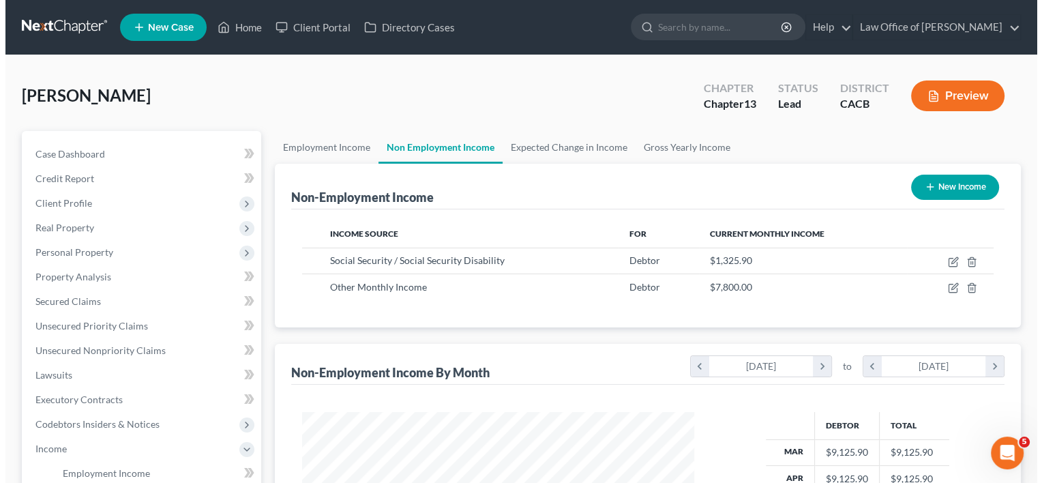
scroll to position [243, 419]
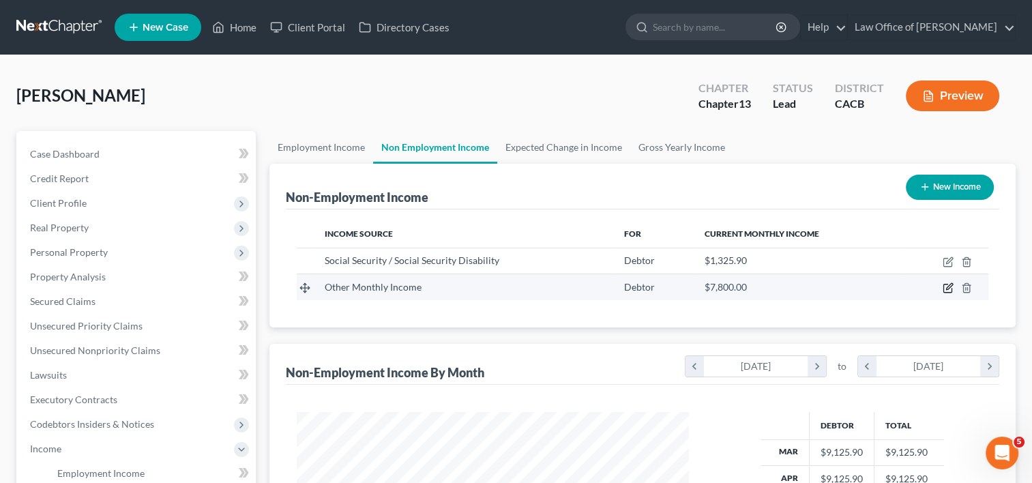
click at [951, 289] on icon "button" at bounding box center [947, 288] width 8 height 8
select select "13"
select select "0"
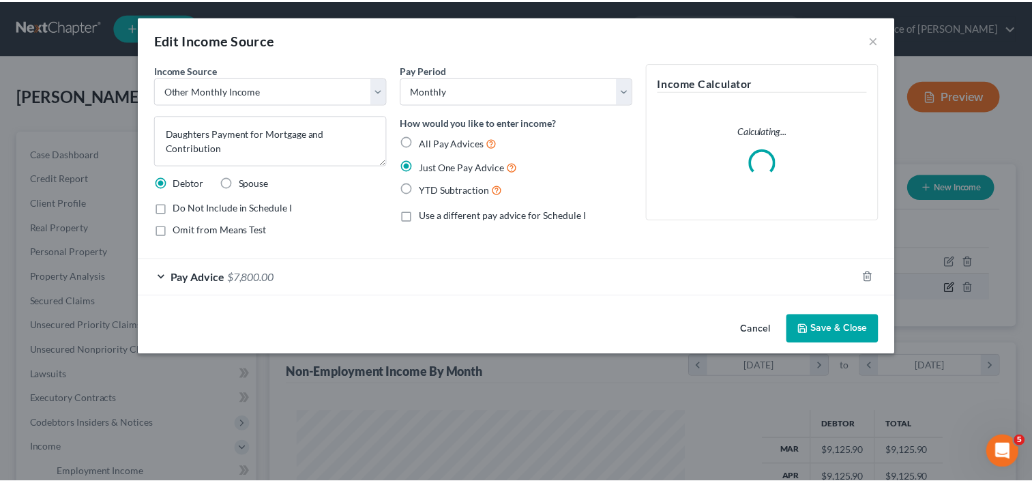
scroll to position [243, 423]
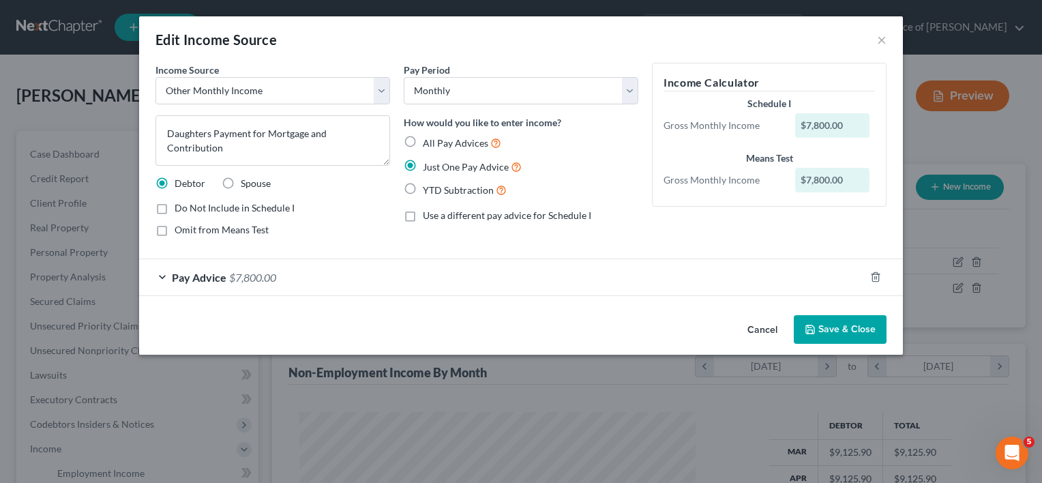
click at [228, 284] on div "Pay Advice $7,800.00" at bounding box center [502, 277] width 726 height 36
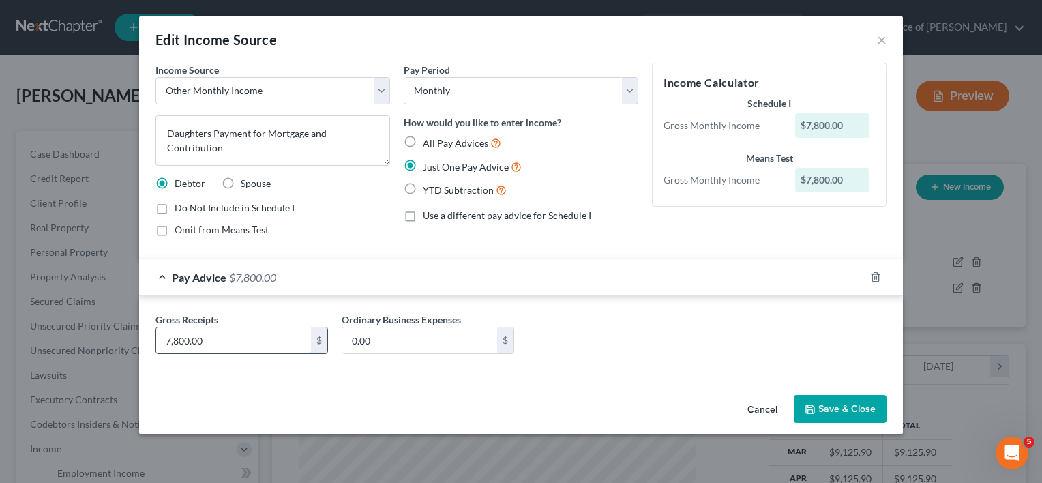
click at [236, 344] on input "7,800.00" at bounding box center [233, 340] width 155 height 26
type input "7,900"
click at [839, 407] on button "Save & Close" at bounding box center [840, 409] width 93 height 29
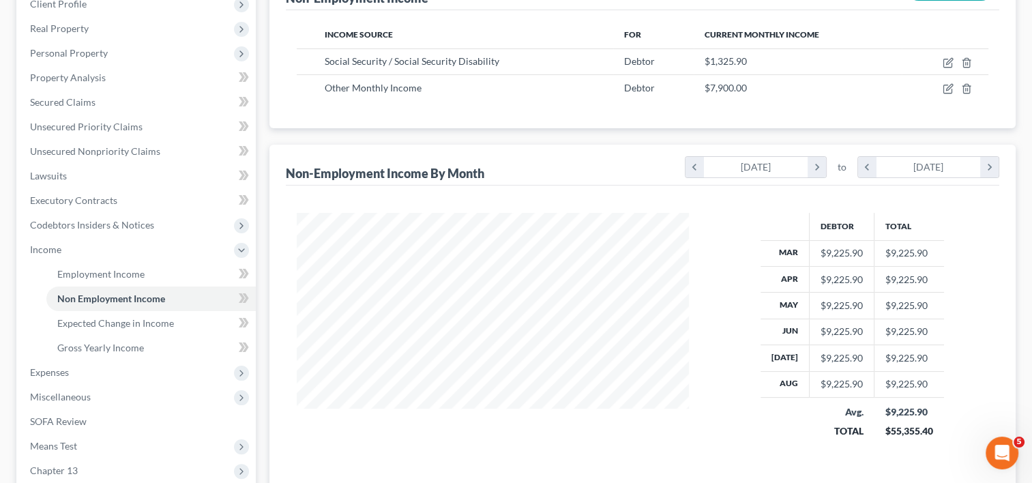
scroll to position [239, 0]
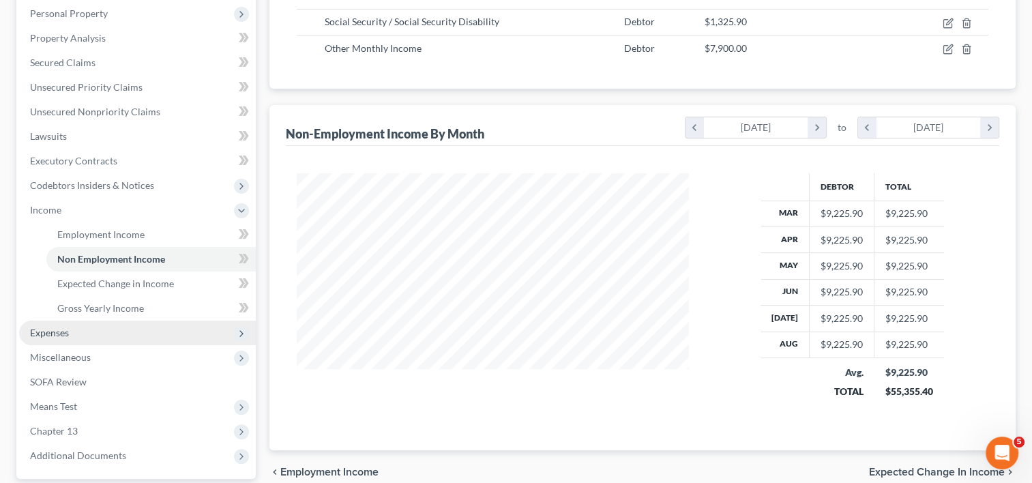
click at [78, 330] on span "Expenses" at bounding box center [137, 333] width 237 height 25
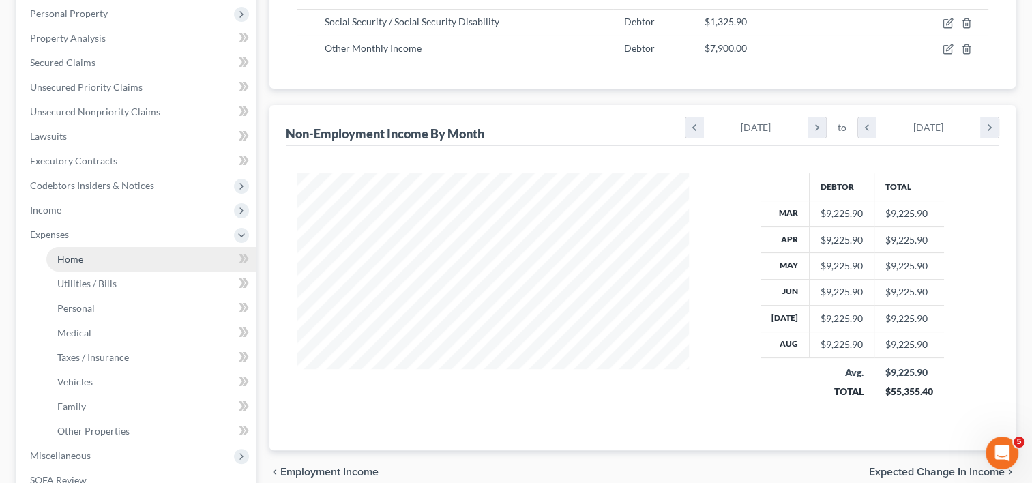
click at [74, 261] on span "Home" at bounding box center [70, 259] width 26 height 12
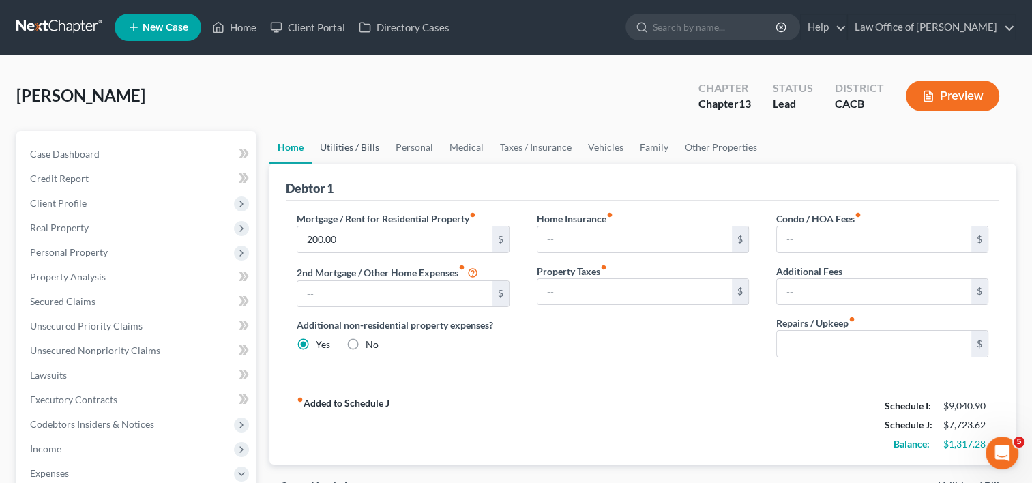
click at [349, 151] on link "Utilities / Bills" at bounding box center [350, 147] width 76 height 33
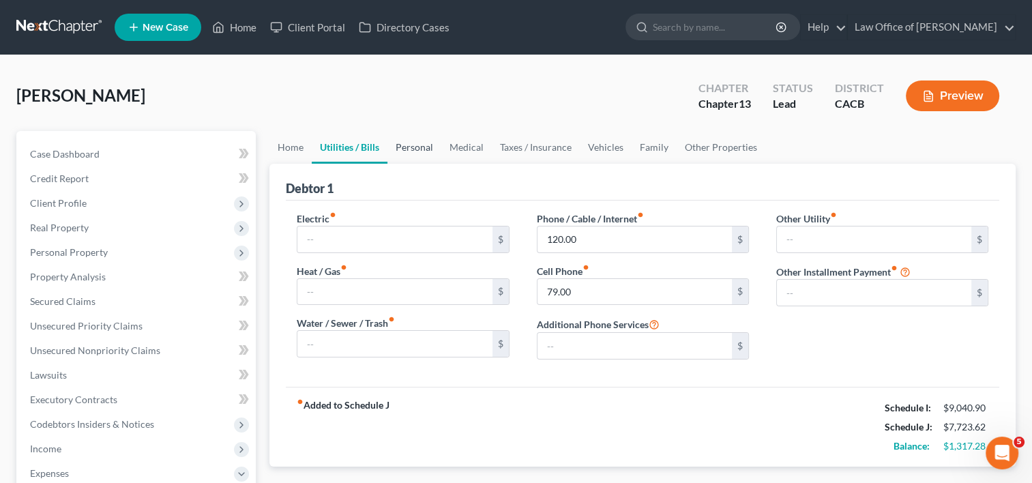
click at [419, 155] on link "Personal" at bounding box center [414, 147] width 54 height 33
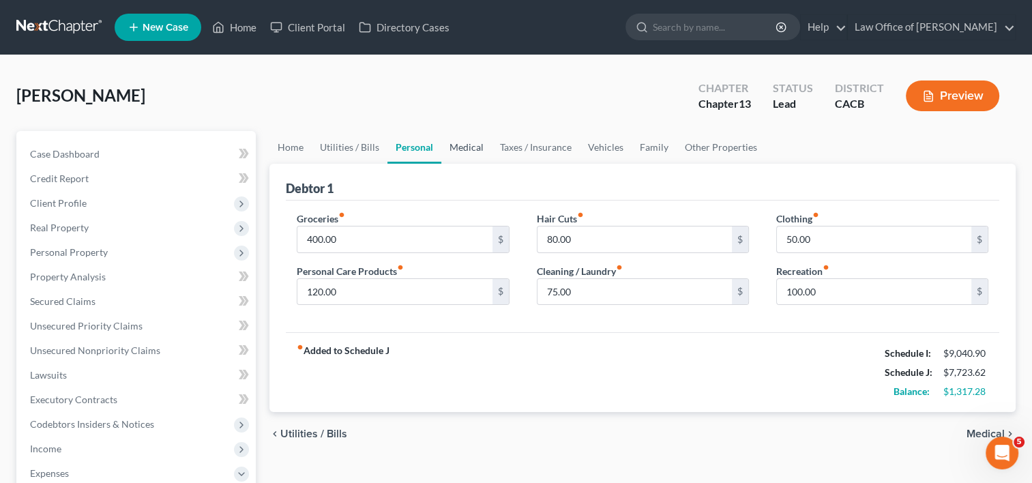
click at [470, 158] on link "Medical" at bounding box center [466, 147] width 50 height 33
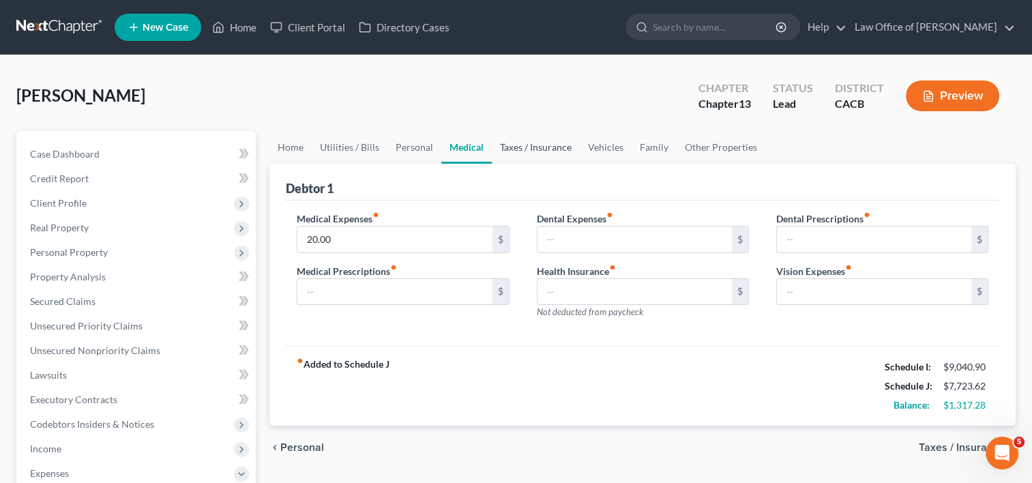
click at [517, 144] on link "Taxes / Insurance" at bounding box center [536, 147] width 88 height 33
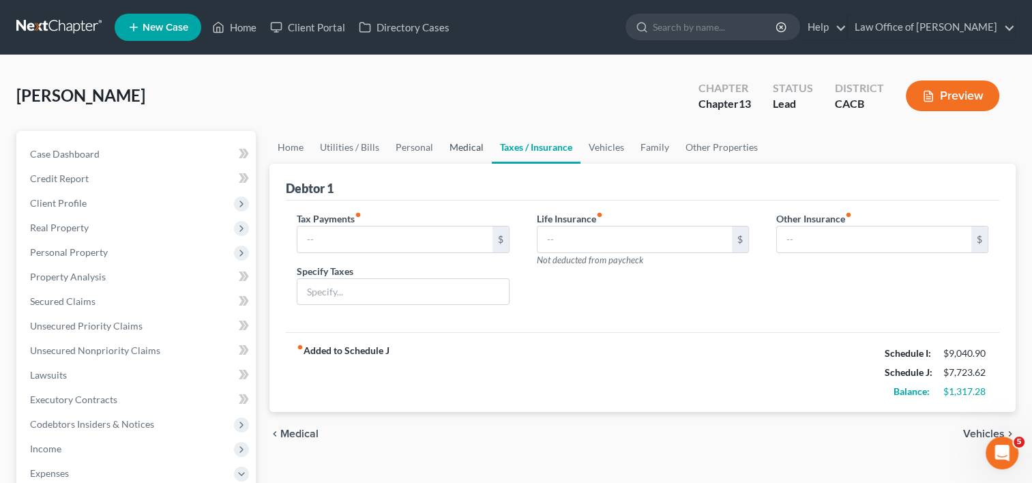
click at [475, 149] on link "Medical" at bounding box center [466, 147] width 50 height 33
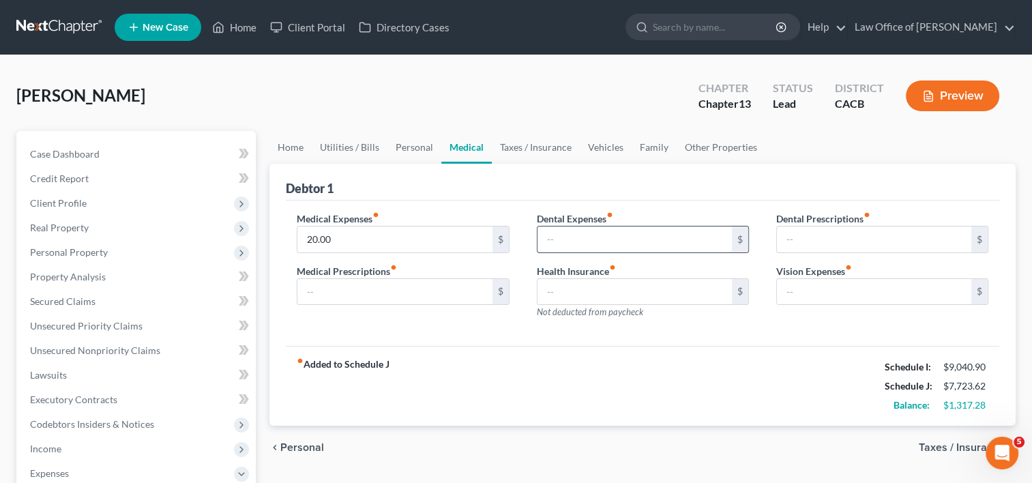
click at [548, 240] on input "text" at bounding box center [634, 239] width 194 height 26
type input "2"
click at [529, 143] on link "Taxes / Insurance" at bounding box center [536, 147] width 88 height 33
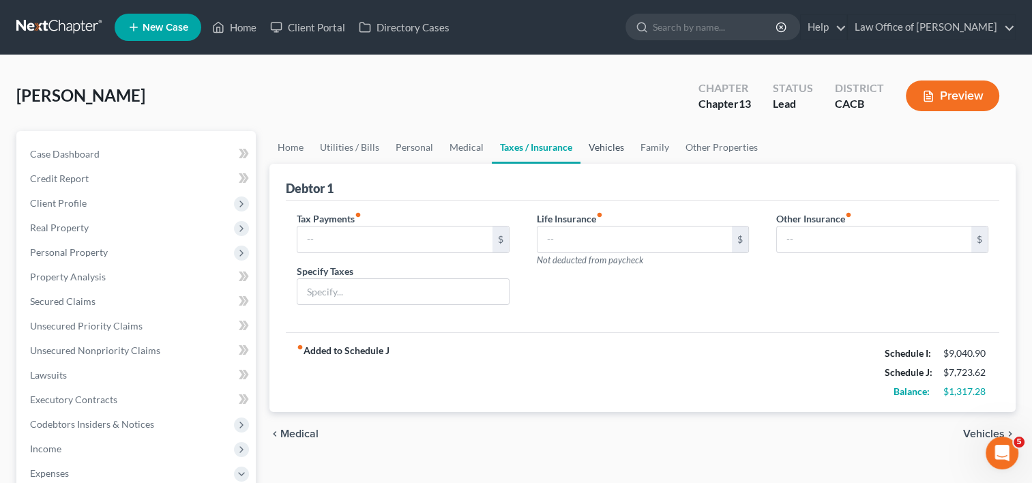
click at [612, 149] on link "Vehicles" at bounding box center [606, 147] width 52 height 33
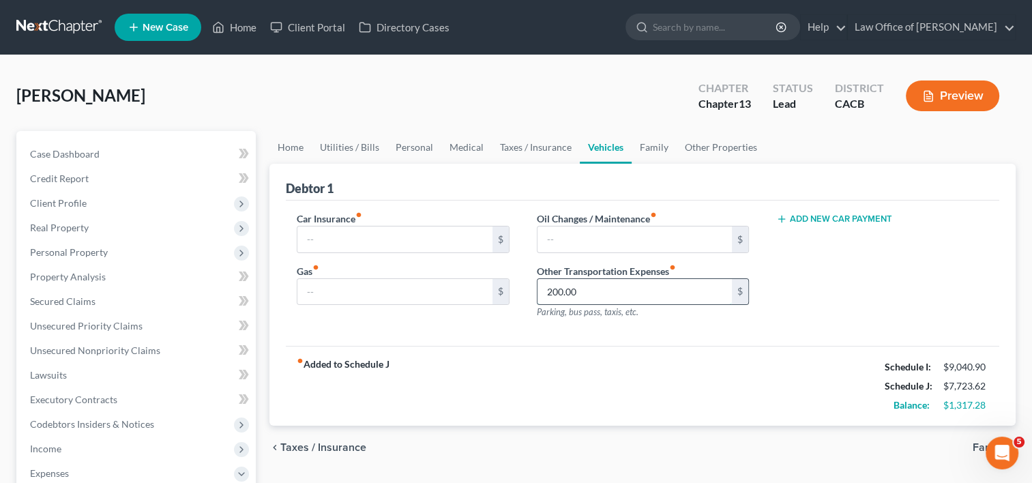
click at [602, 286] on input "200.00" at bounding box center [634, 292] width 194 height 26
click at [656, 147] on link "Family" at bounding box center [654, 147] width 45 height 33
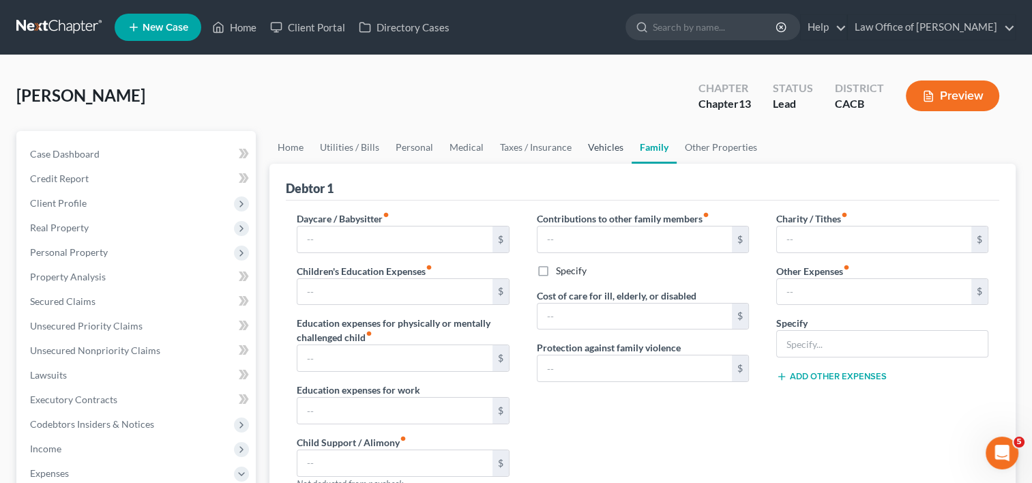
click at [587, 147] on link "Vehicles" at bounding box center [606, 147] width 52 height 33
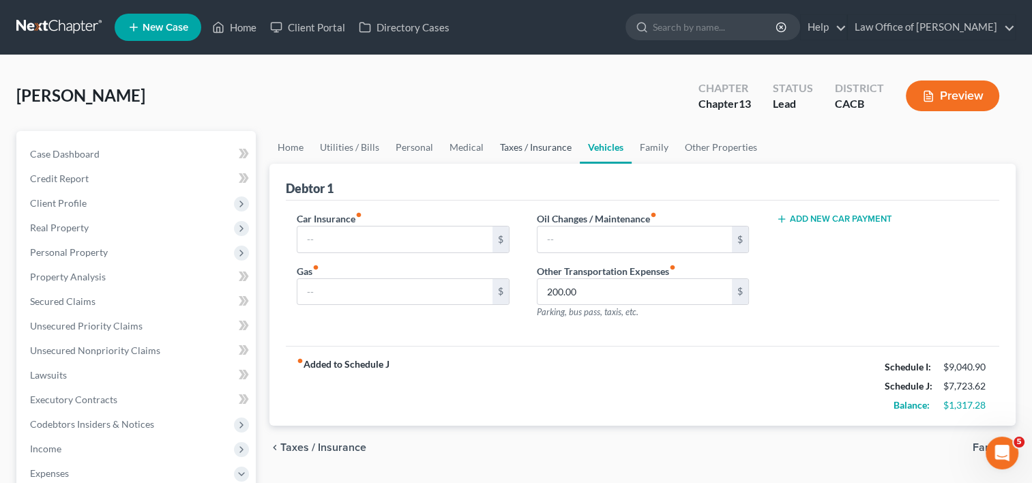
click at [535, 145] on link "Taxes / Insurance" at bounding box center [536, 147] width 88 height 33
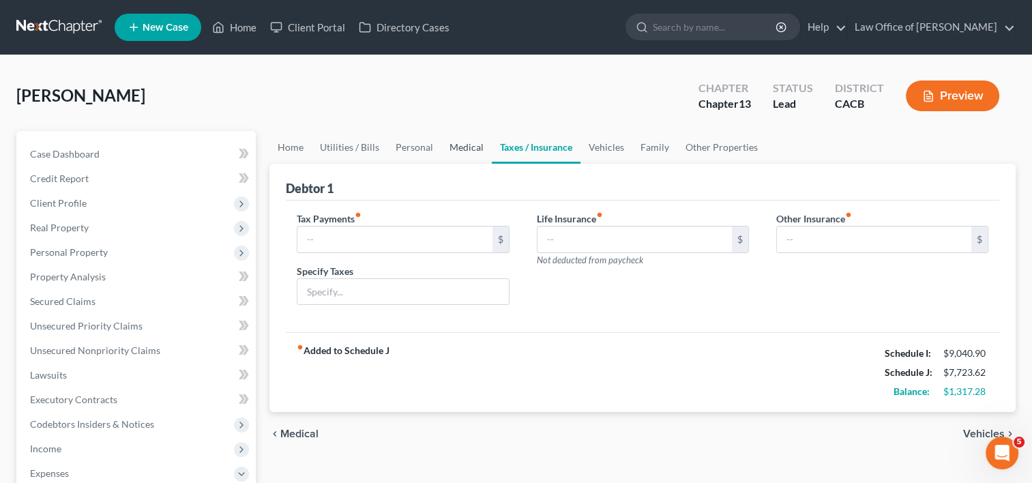
click at [451, 144] on link "Medical" at bounding box center [466, 147] width 50 height 33
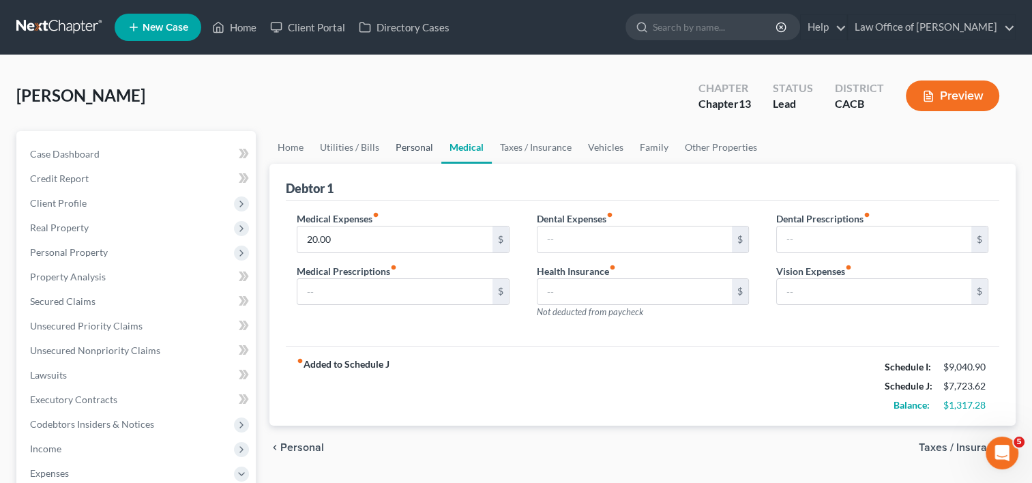
click at [415, 145] on link "Personal" at bounding box center [414, 147] width 54 height 33
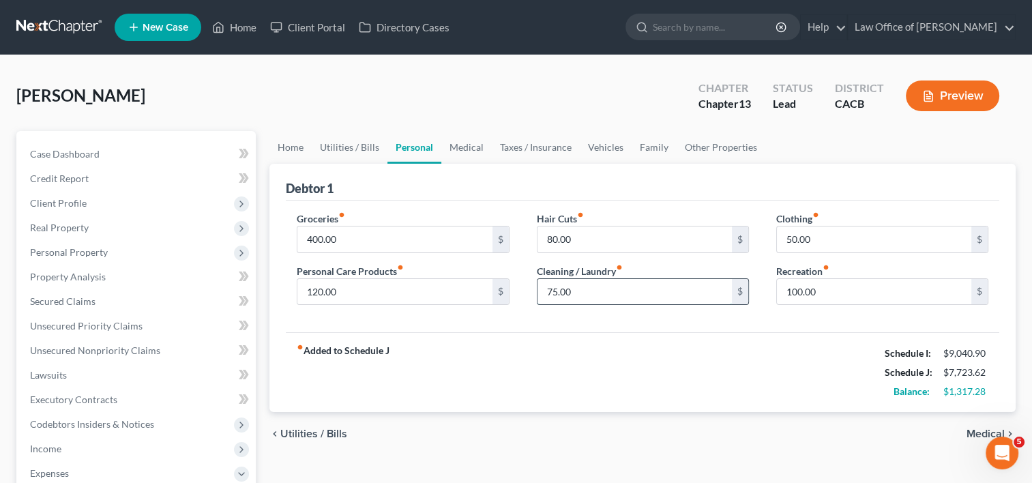
click at [592, 294] on input "75.00" at bounding box center [634, 292] width 194 height 26
click at [355, 142] on link "Utilities / Bills" at bounding box center [350, 147] width 76 height 33
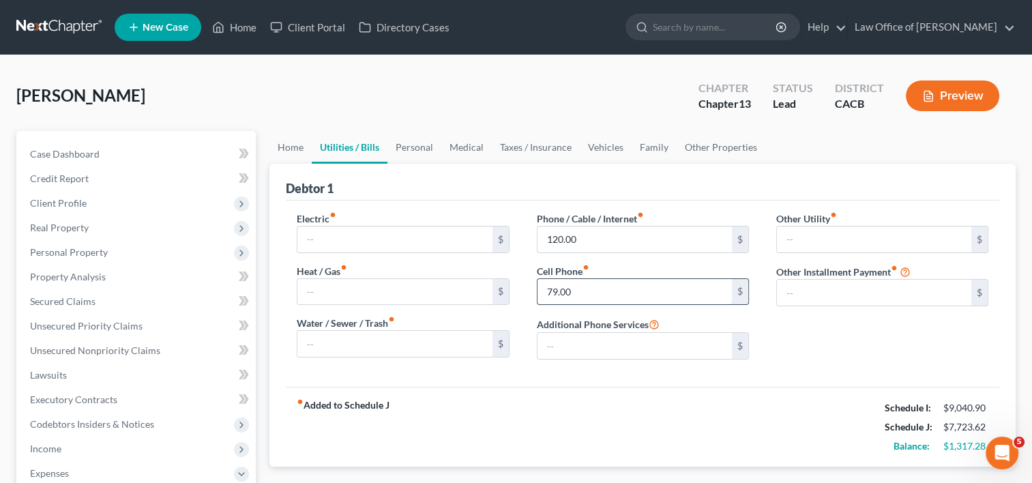
click at [605, 289] on input "79.00" at bounding box center [634, 292] width 194 height 26
click at [600, 241] on input "120.00" at bounding box center [634, 239] width 194 height 26
type input "150.00"
type input "85.00"
click at [409, 148] on link "Personal" at bounding box center [414, 147] width 54 height 33
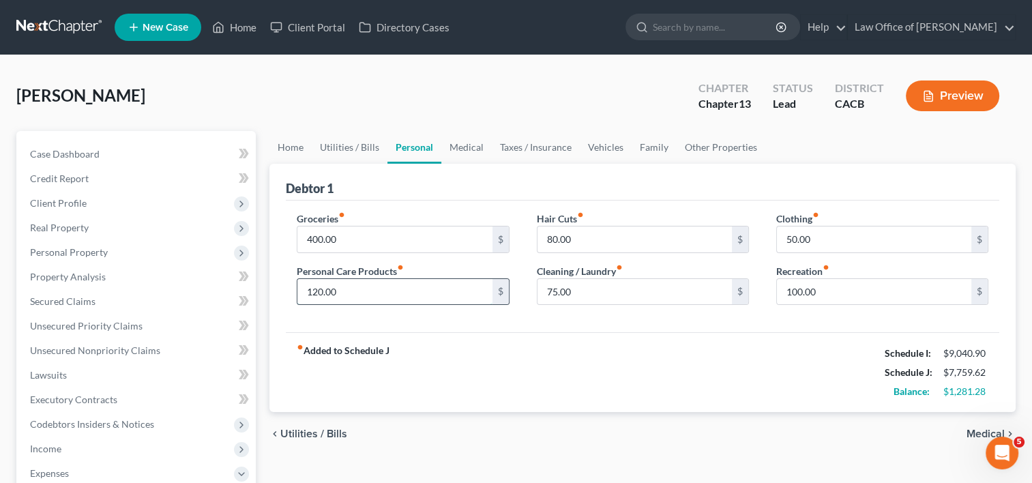
click at [355, 290] on input "120.00" at bounding box center [394, 292] width 194 height 26
type input "150.00"
click at [336, 229] on input "400.00" at bounding box center [394, 239] width 194 height 26
type input "440.00"
click at [374, 292] on input "150.00" at bounding box center [394, 292] width 194 height 26
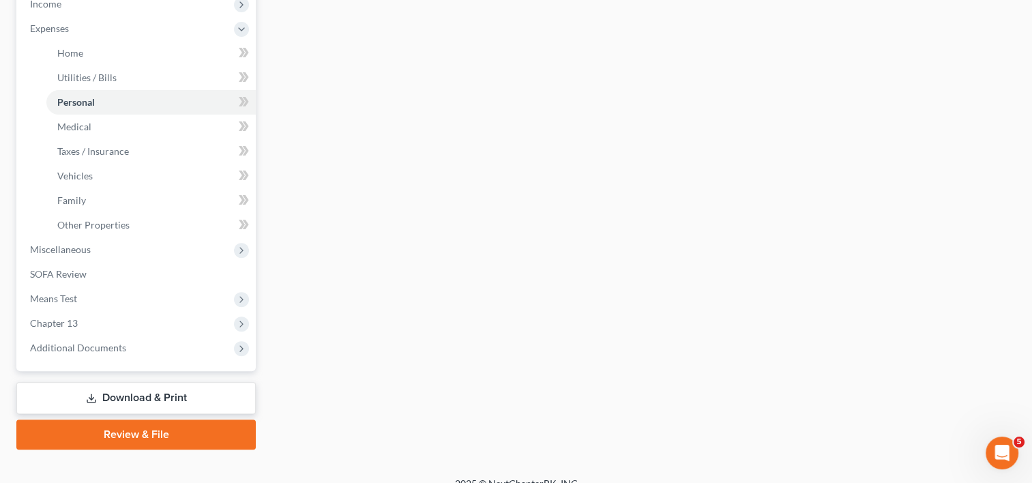
scroll to position [448, 0]
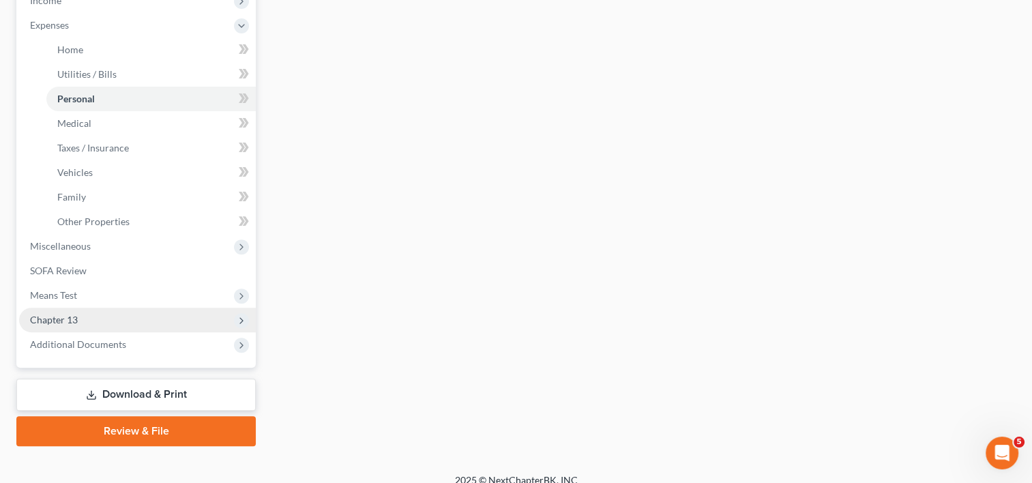
click at [46, 312] on span "Chapter 13" at bounding box center [137, 320] width 237 height 25
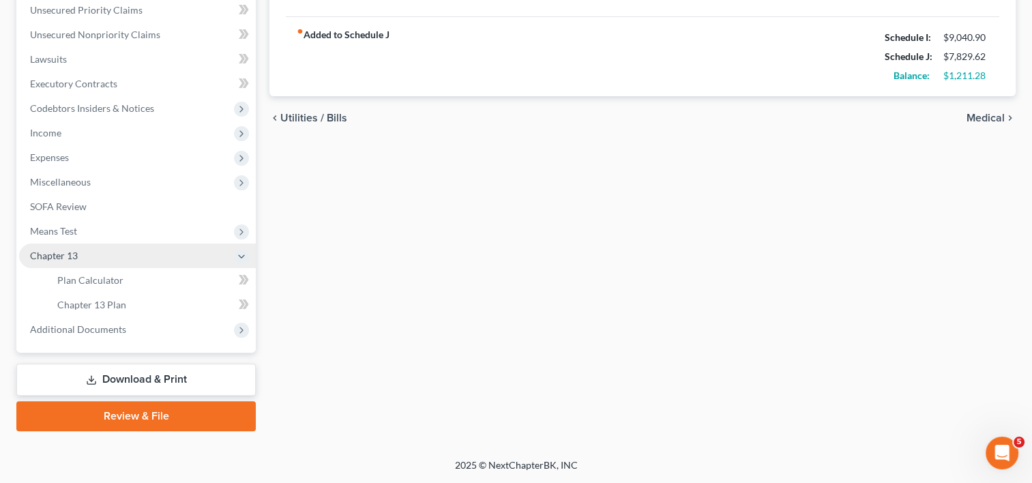
scroll to position [314, 0]
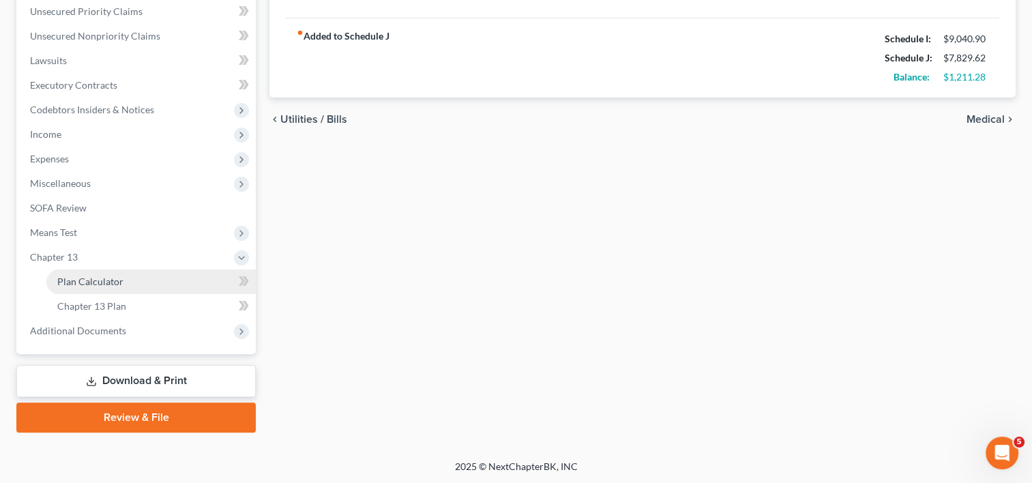
click at [128, 292] on link "Plan Calculator" at bounding box center [150, 281] width 209 height 25
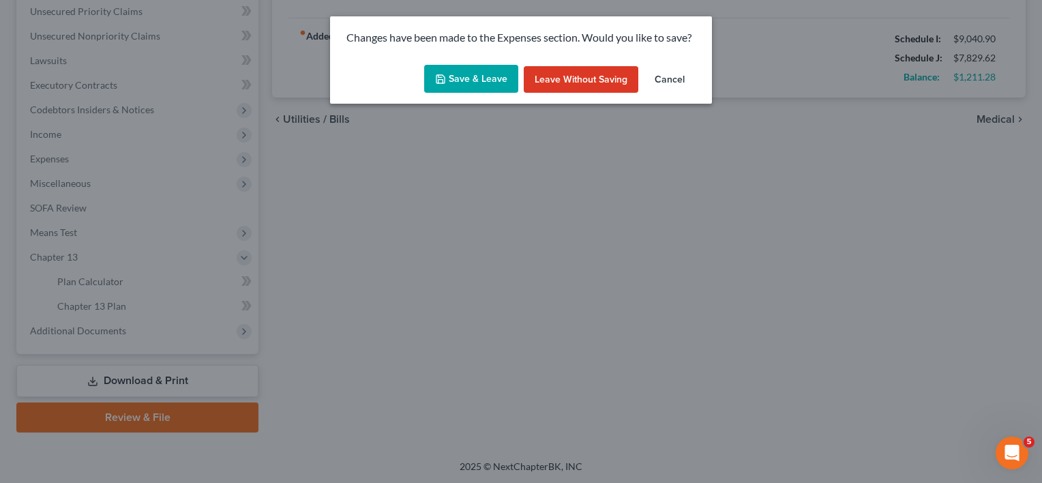
click at [489, 91] on button "Save & Leave" at bounding box center [471, 79] width 94 height 29
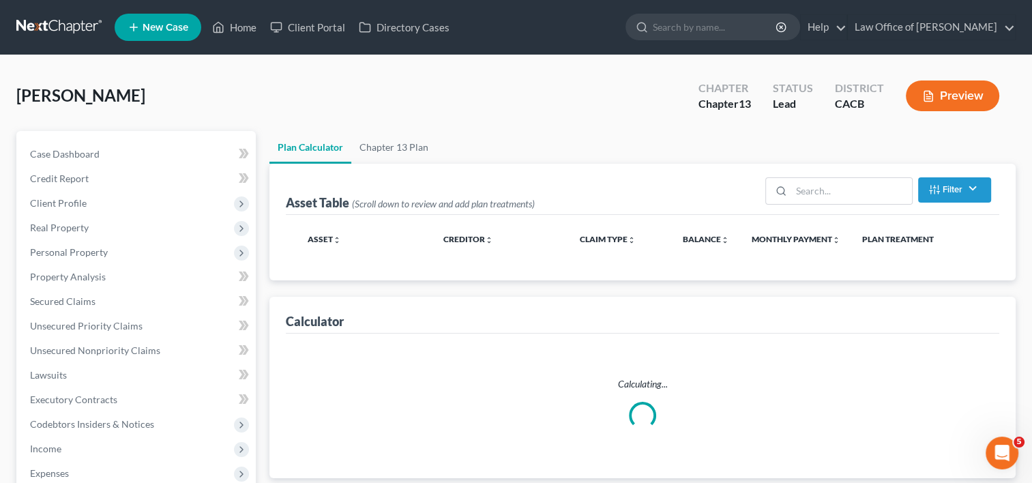
select select "59"
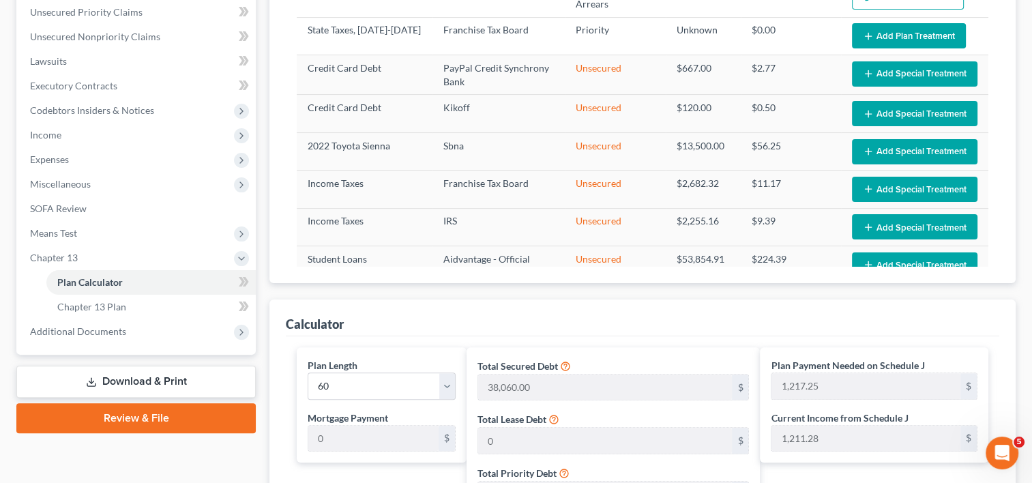
scroll to position [310, 0]
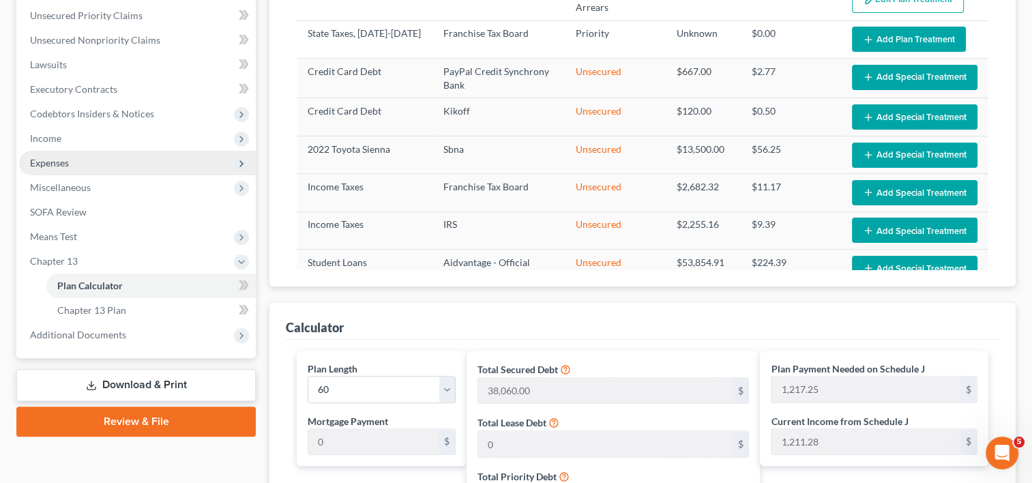
click at [64, 160] on span "Expenses" at bounding box center [49, 163] width 39 height 12
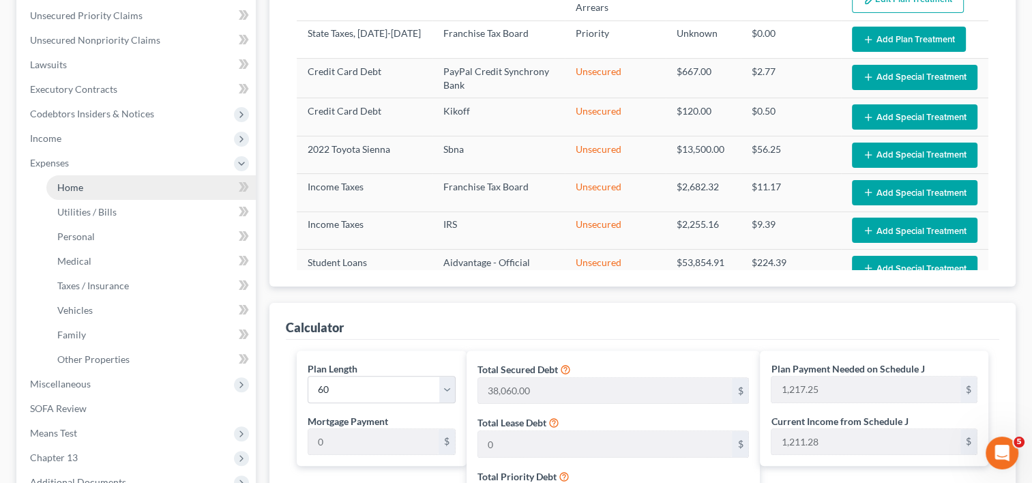
click at [74, 186] on span "Home" at bounding box center [70, 187] width 26 height 12
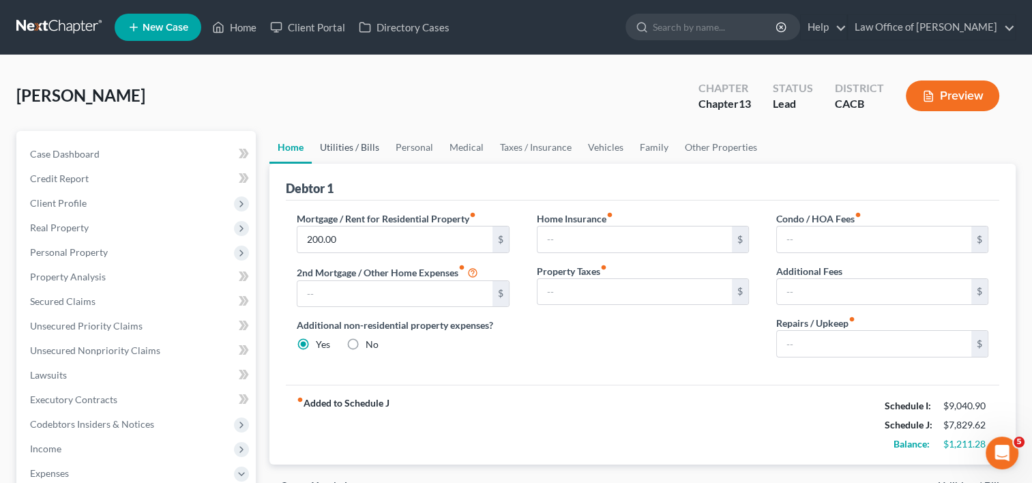
click at [364, 143] on link "Utilities / Bills" at bounding box center [350, 147] width 76 height 33
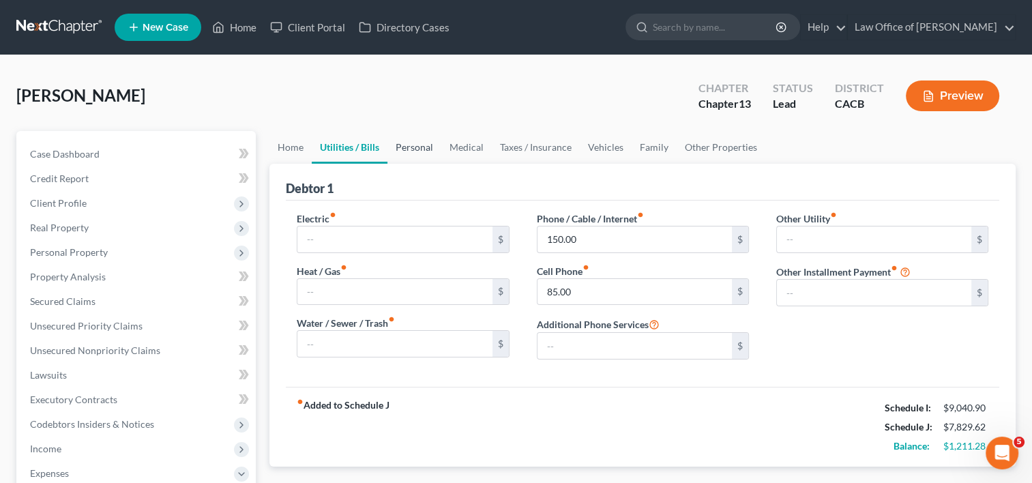
click at [420, 146] on link "Personal" at bounding box center [414, 147] width 54 height 33
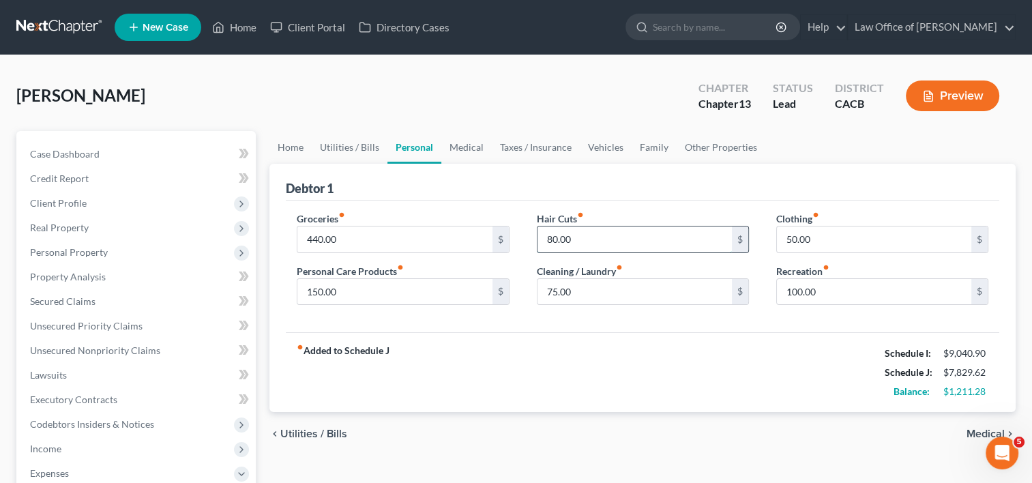
click at [578, 236] on input "80.00" at bounding box center [634, 239] width 194 height 26
click at [412, 236] on input "440.00" at bounding box center [394, 239] width 194 height 26
type input "435.00"
click at [627, 235] on input "80.00" at bounding box center [634, 239] width 194 height 26
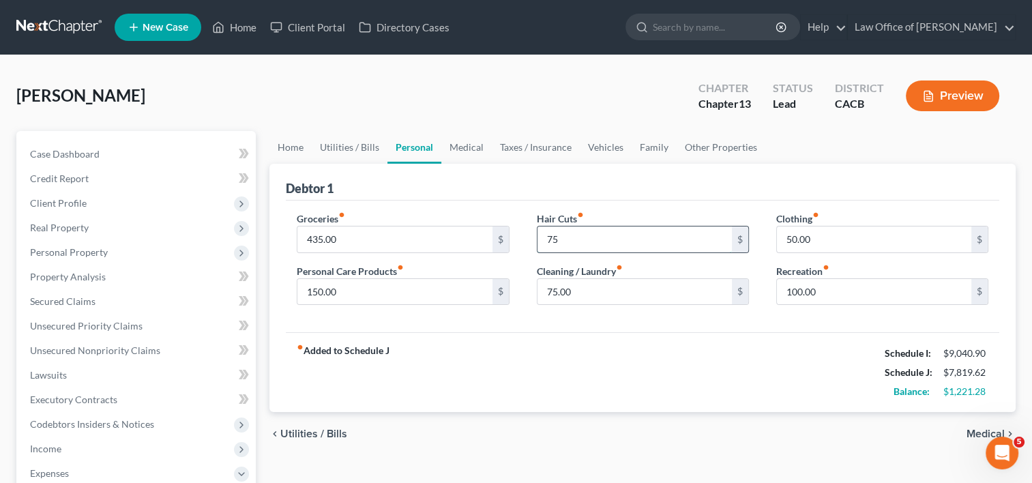
type input "7"
type input "85.00"
click at [376, 244] on input "435.00" at bounding box center [394, 239] width 194 height 26
type input "430.00"
click at [345, 143] on link "Utilities / Bills" at bounding box center [350, 147] width 76 height 33
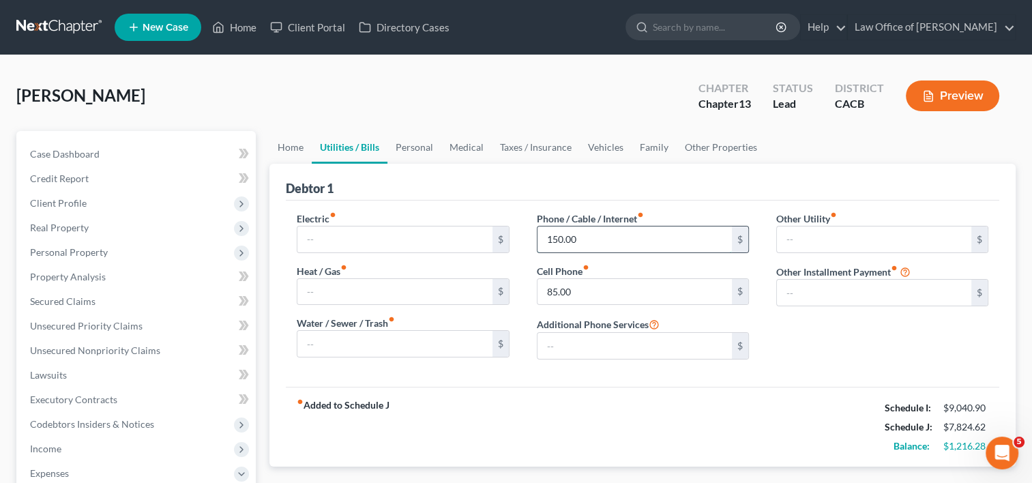
click at [604, 248] on input "150.00" at bounding box center [634, 239] width 194 height 26
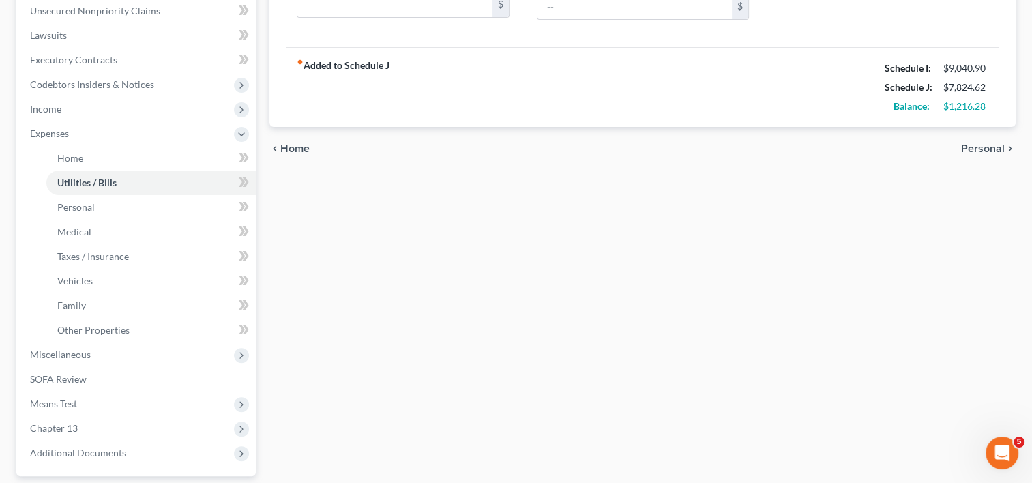
scroll to position [346, 0]
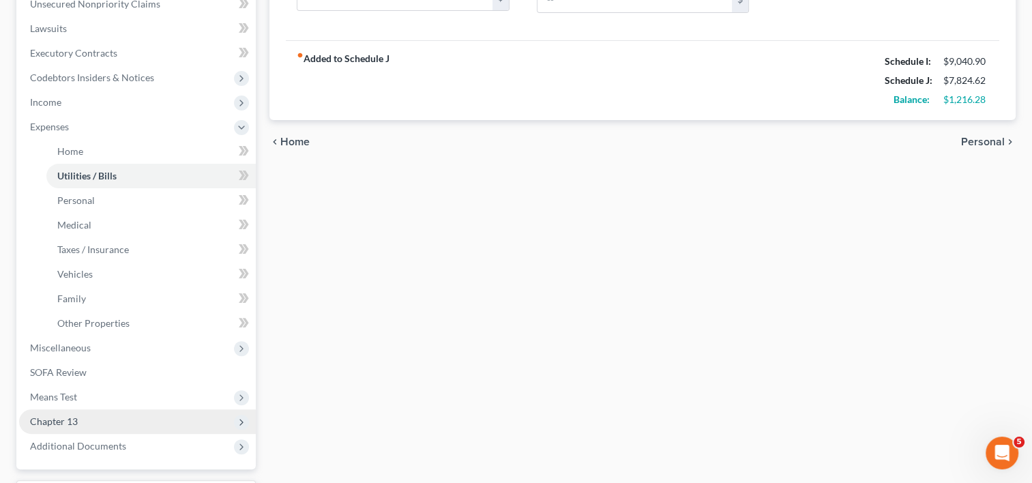
click at [83, 414] on span "Chapter 13" at bounding box center [137, 421] width 237 height 25
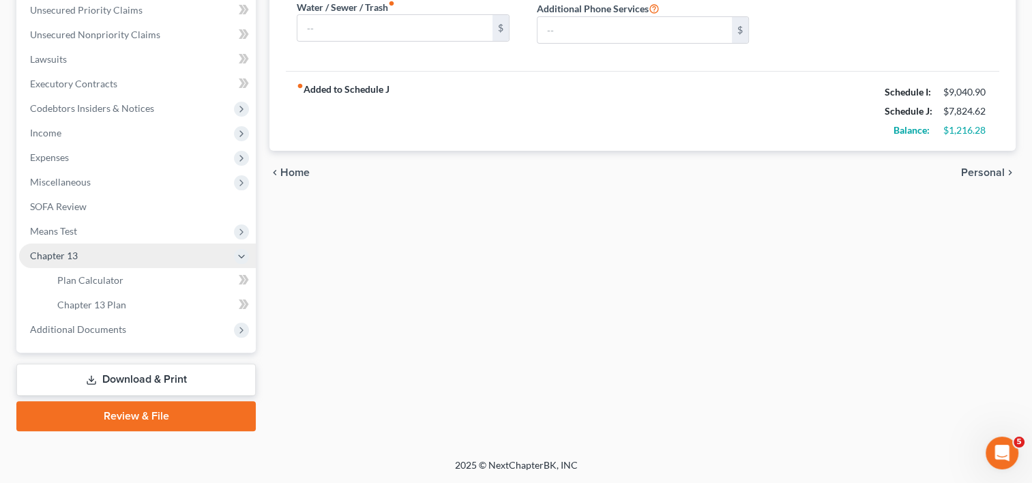
scroll to position [314, 0]
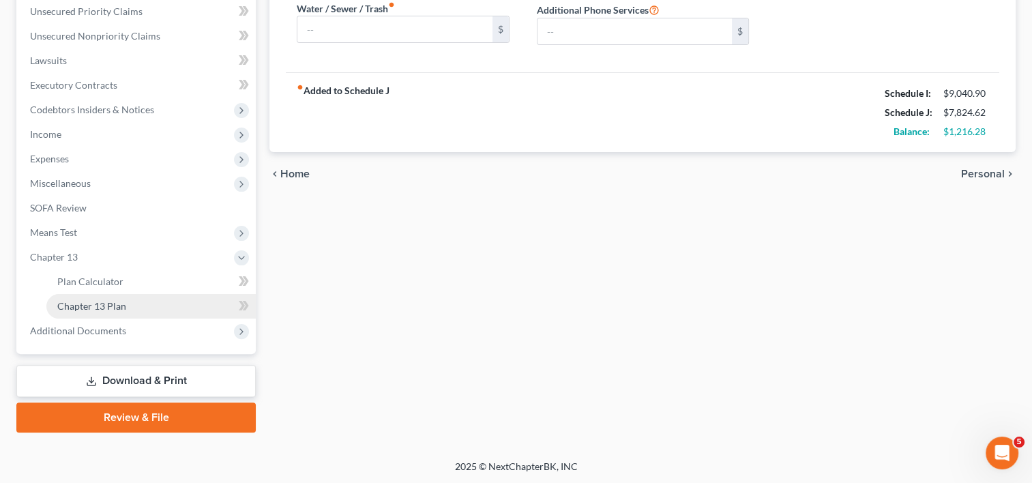
click at [77, 296] on link "Chapter 13 Plan" at bounding box center [150, 306] width 209 height 25
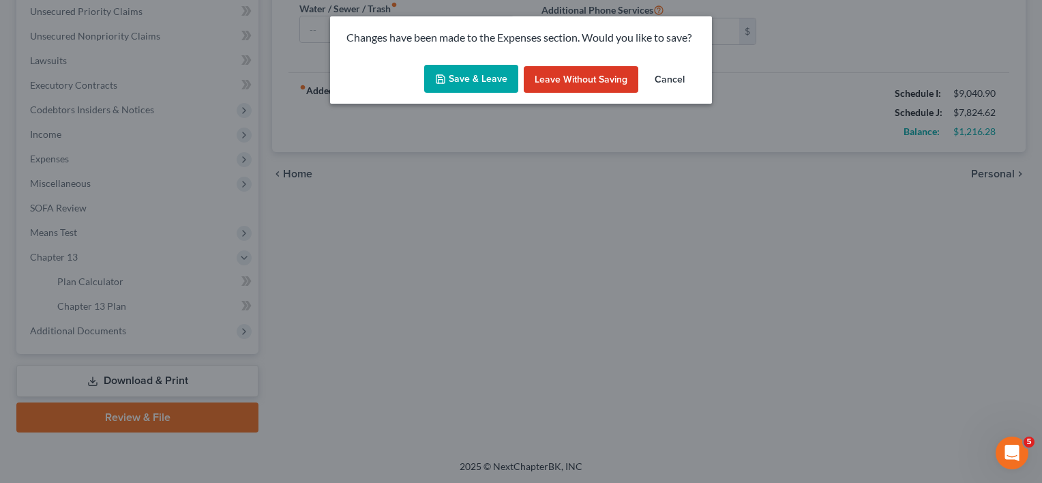
click at [89, 279] on div "Changes have been made to the Expenses section. Would you like to save? Save & …" at bounding box center [521, 241] width 1042 height 483
click at [456, 77] on button "Save & Leave" at bounding box center [471, 79] width 94 height 29
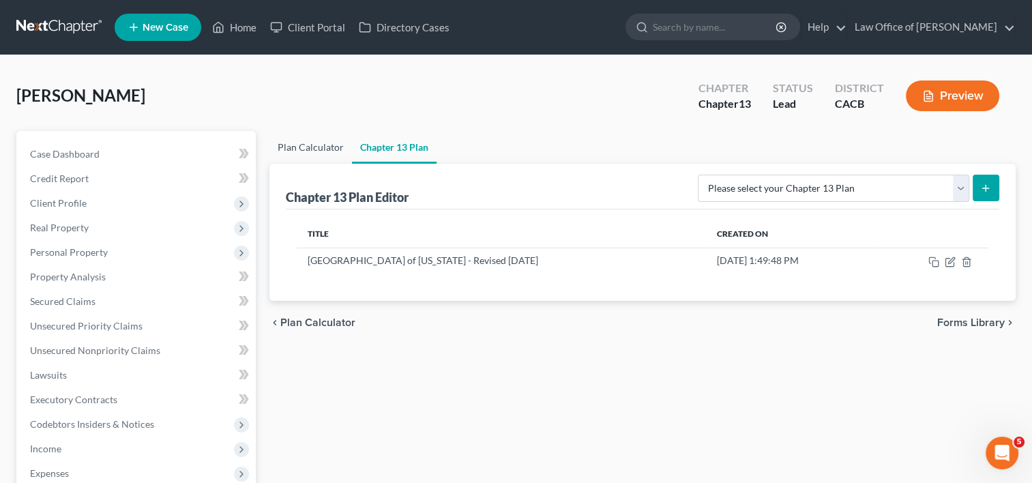
click at [319, 151] on link "Plan Calculator" at bounding box center [310, 147] width 83 height 33
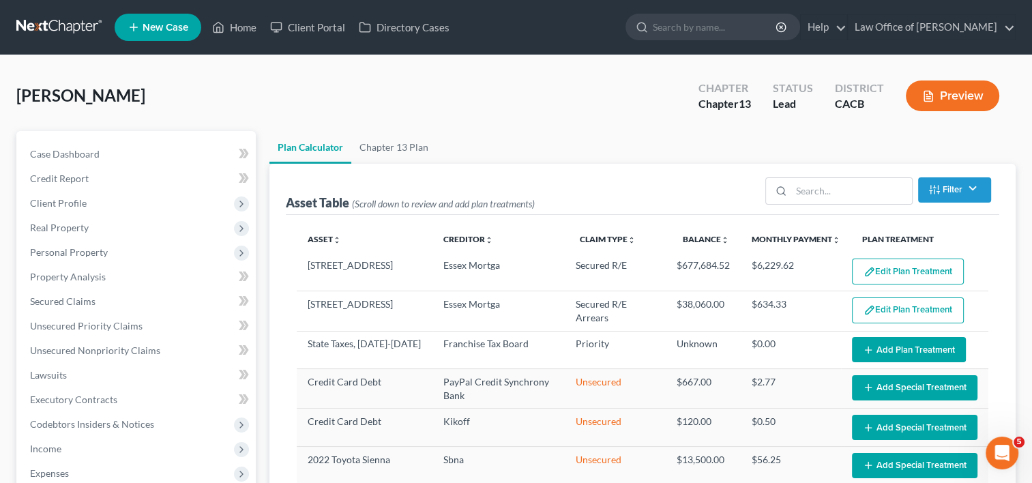
select select "59"
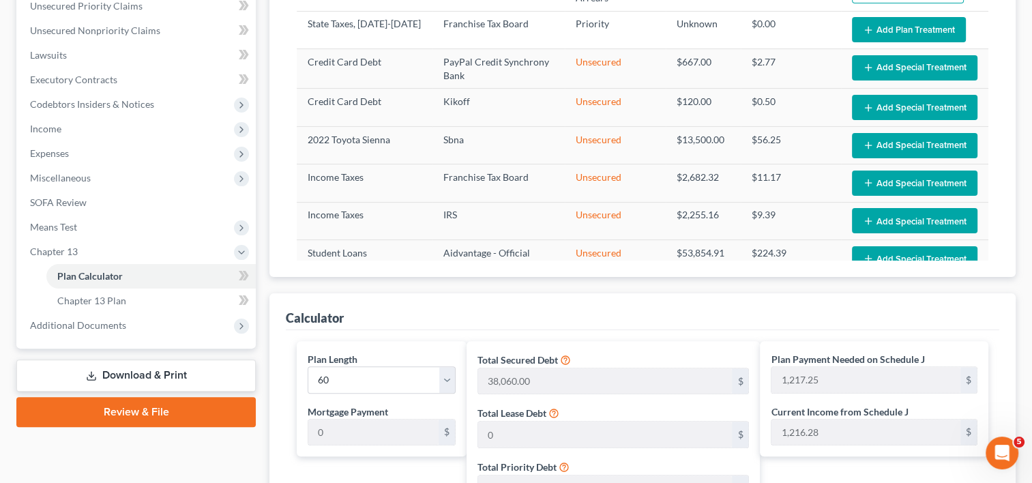
scroll to position [319, 0]
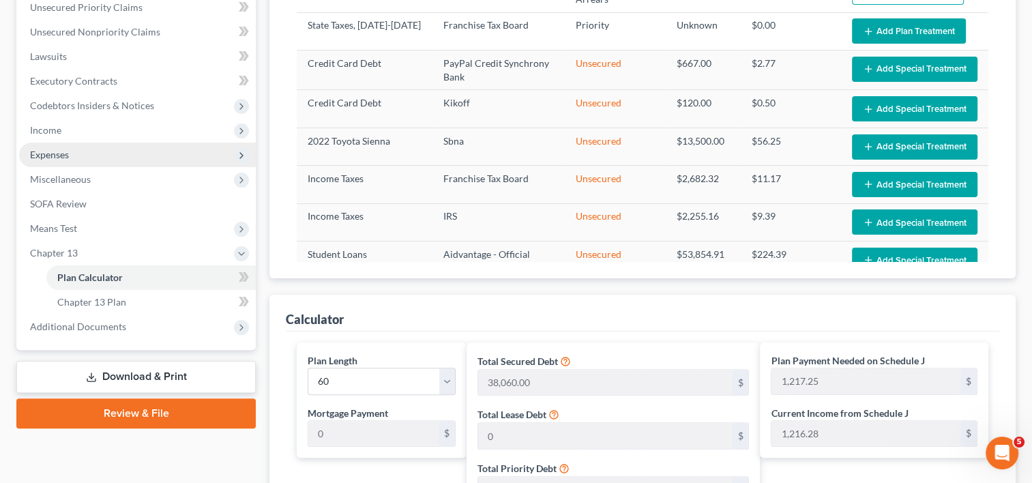
click at [64, 162] on span "Expenses" at bounding box center [137, 155] width 237 height 25
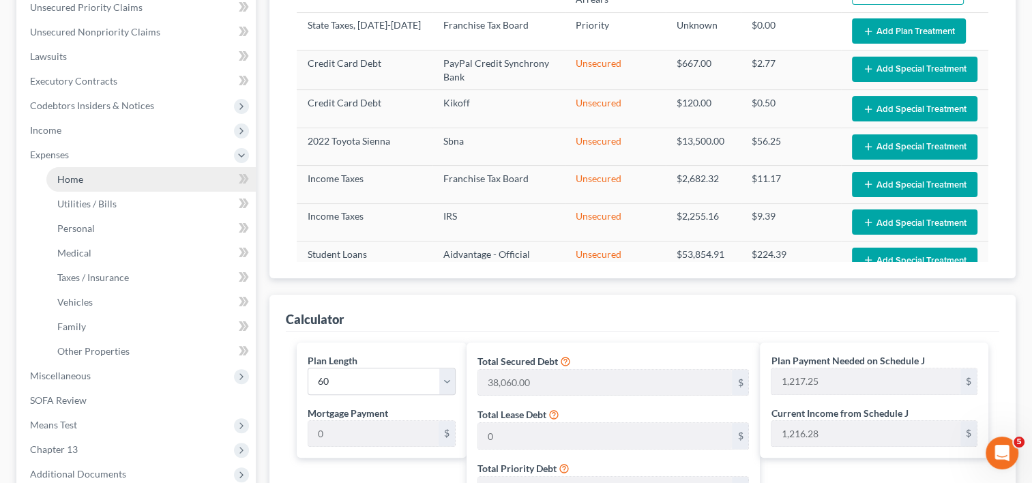
click at [71, 179] on span "Home" at bounding box center [70, 179] width 26 height 12
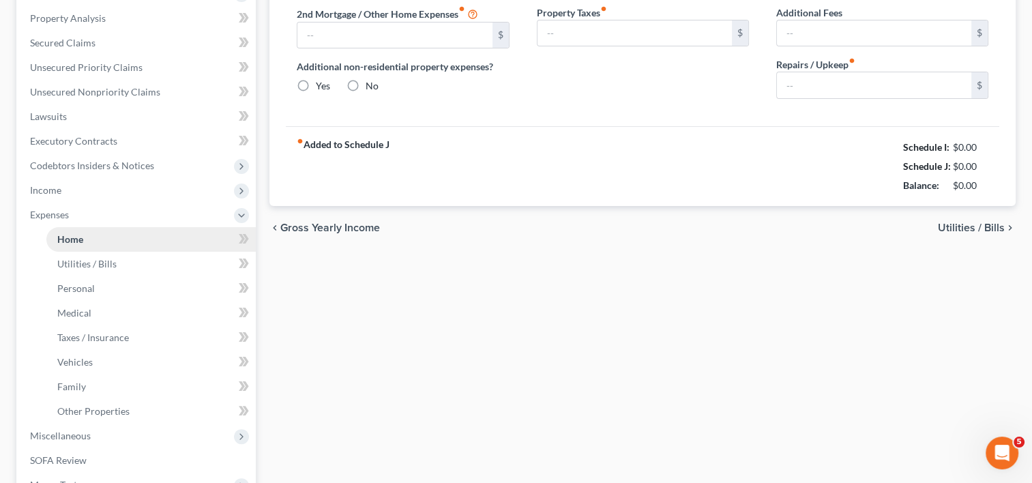
type input "200.00"
radio input "true"
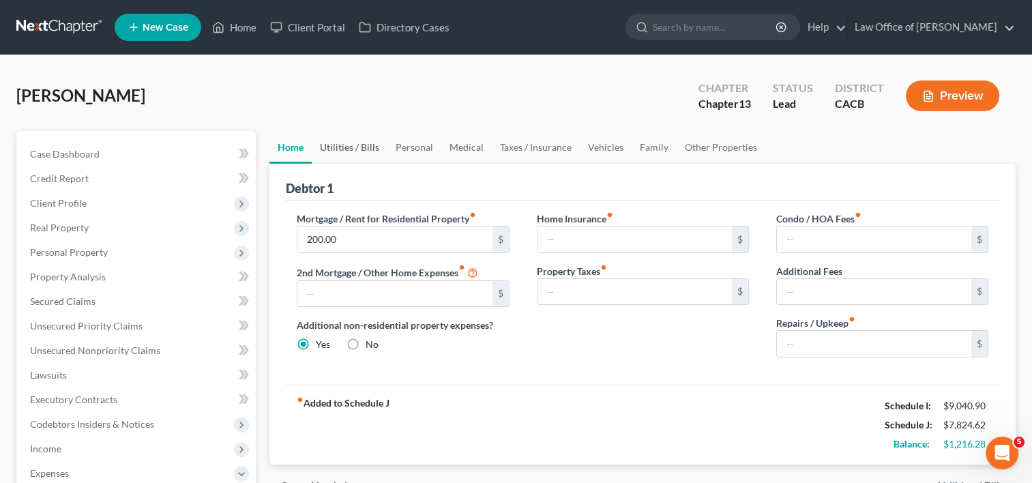
click at [359, 141] on link "Utilities / Bills" at bounding box center [350, 147] width 76 height 33
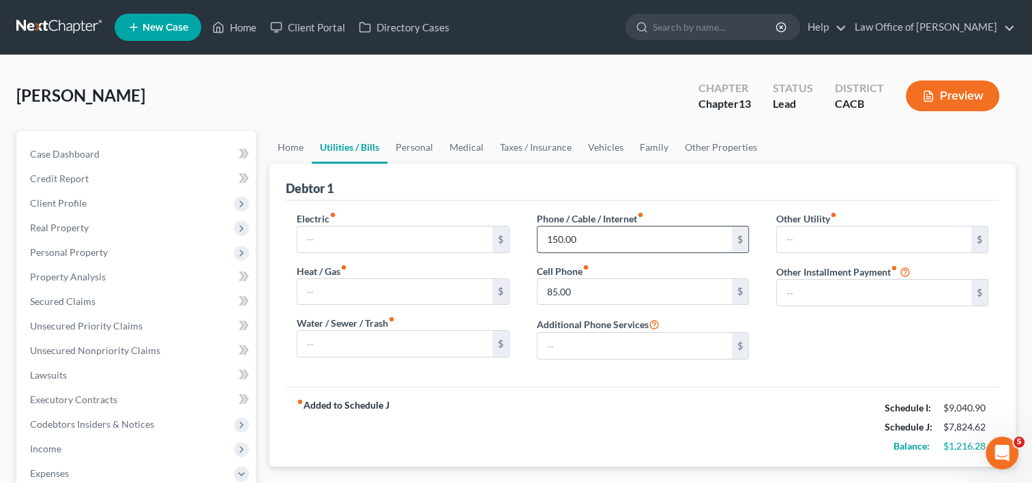
click at [582, 235] on input "150.00" at bounding box center [634, 239] width 194 height 26
type input "149.00"
click at [423, 140] on link "Personal" at bounding box center [414, 147] width 54 height 33
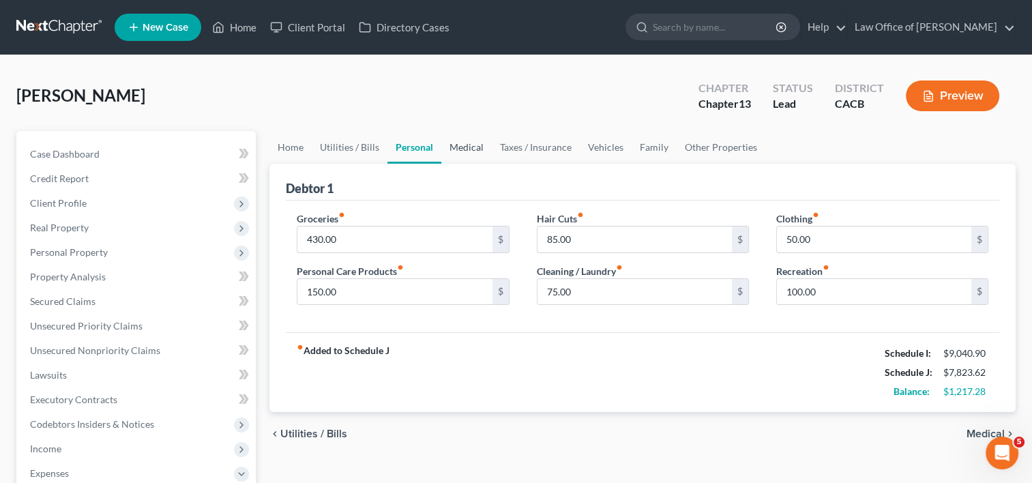
click at [477, 145] on link "Medical" at bounding box center [466, 147] width 50 height 33
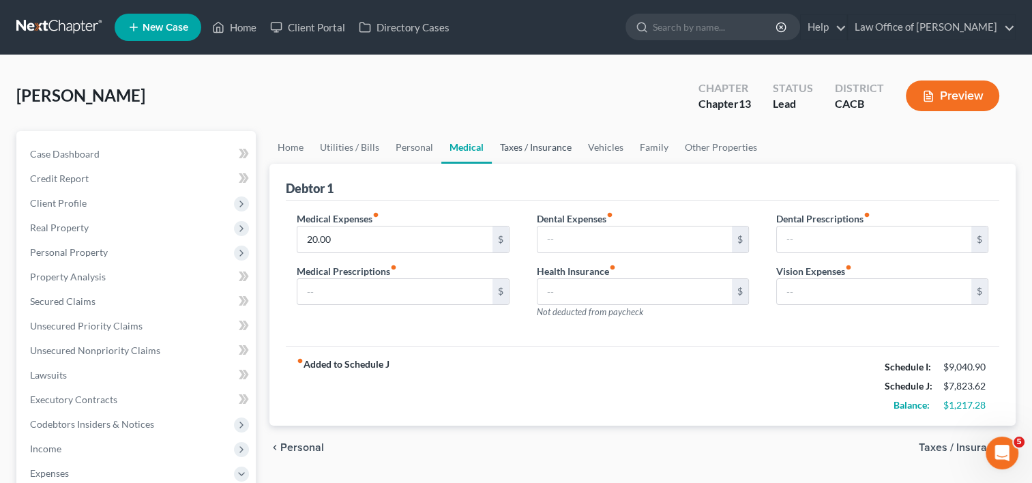
click at [533, 147] on link "Taxes / Insurance" at bounding box center [536, 147] width 88 height 33
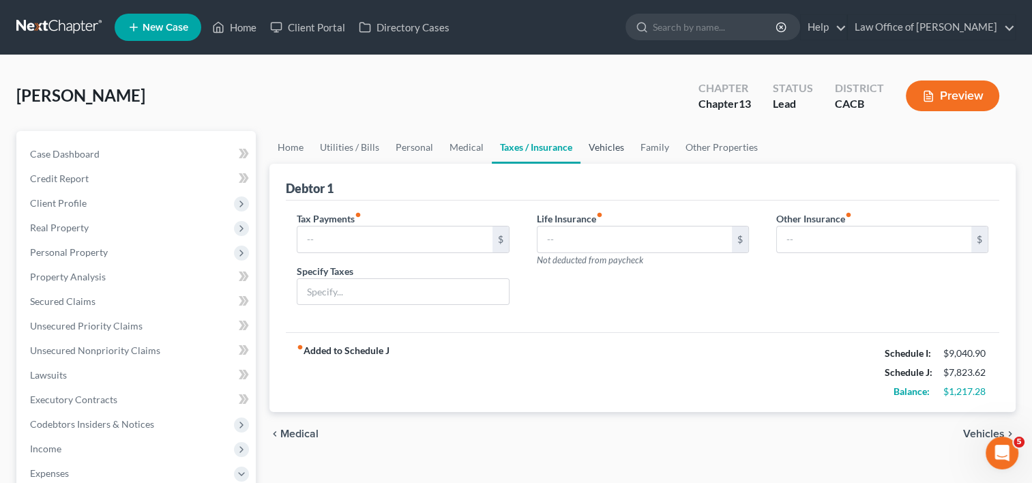
click at [606, 147] on link "Vehicles" at bounding box center [606, 147] width 52 height 33
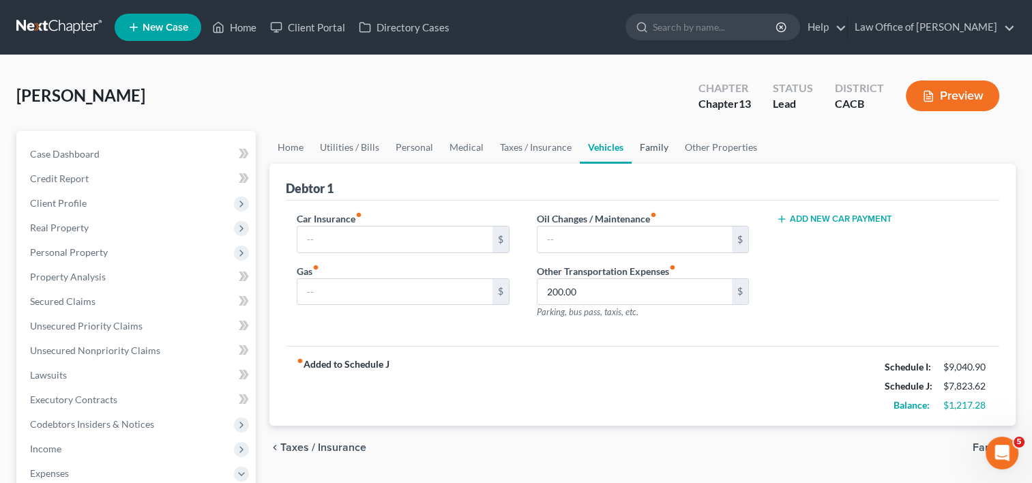
click at [663, 149] on link "Family" at bounding box center [654, 147] width 45 height 33
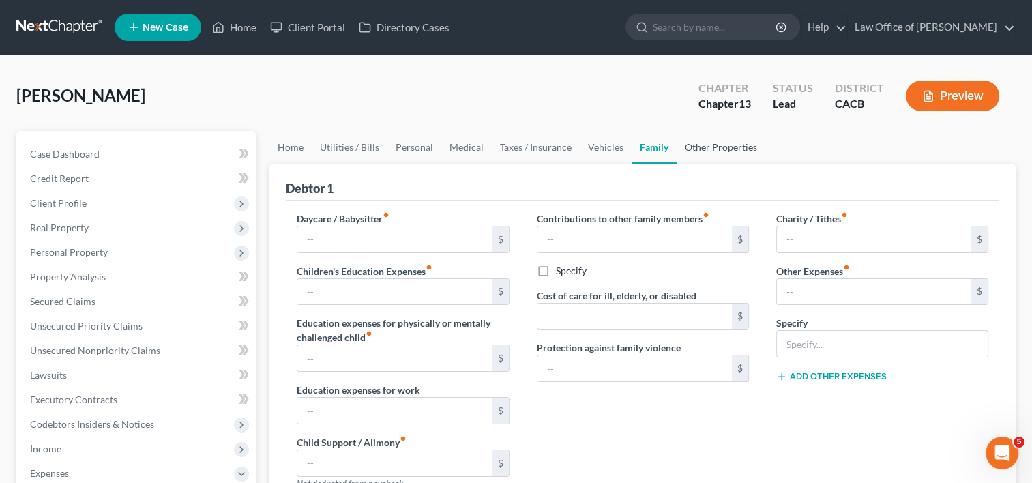
click at [695, 147] on link "Other Properties" at bounding box center [721, 147] width 89 height 33
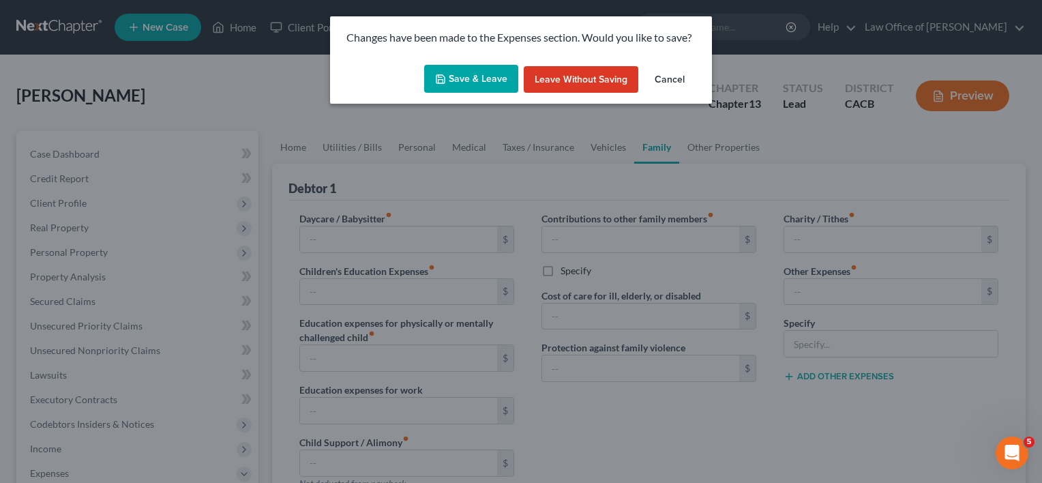
click at [478, 79] on button "Save & Leave" at bounding box center [471, 79] width 94 height 29
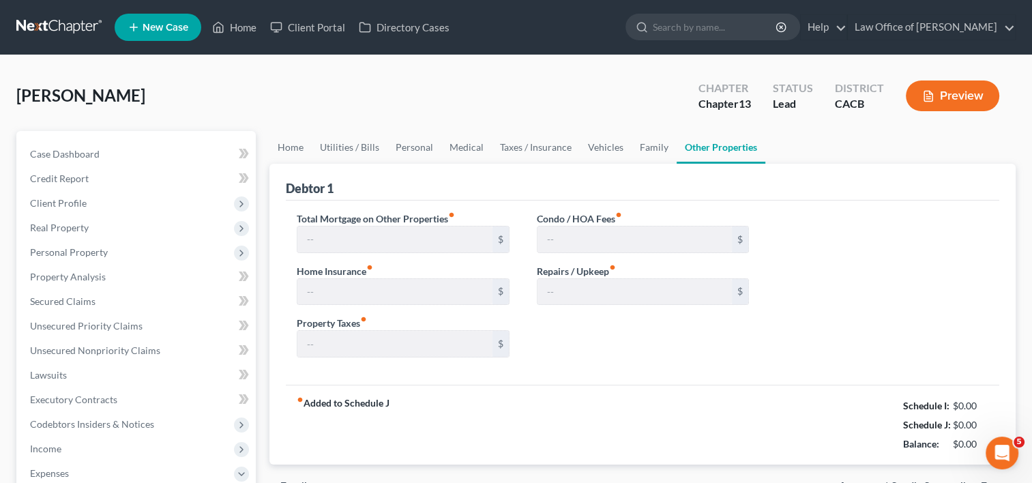
type input "6,229.62"
type input "0.00"
type input "50.00"
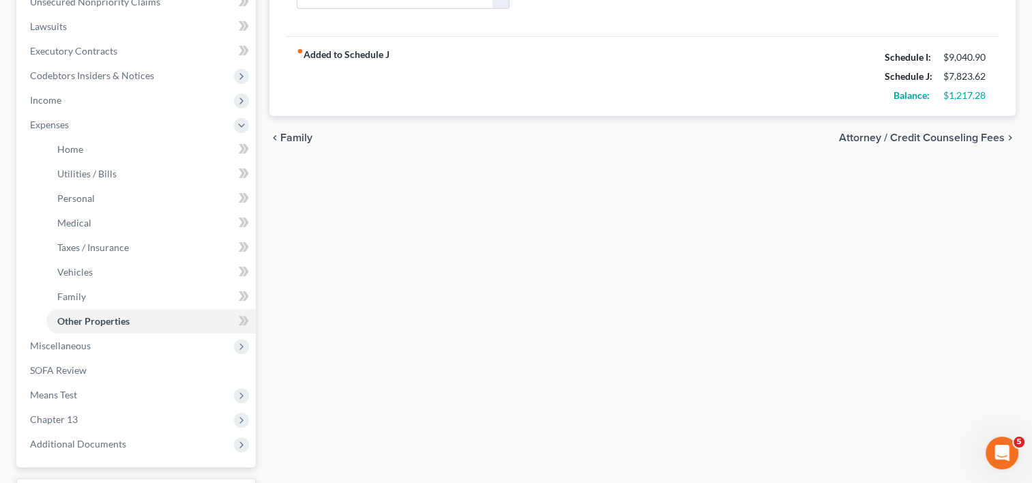
scroll to position [346, 0]
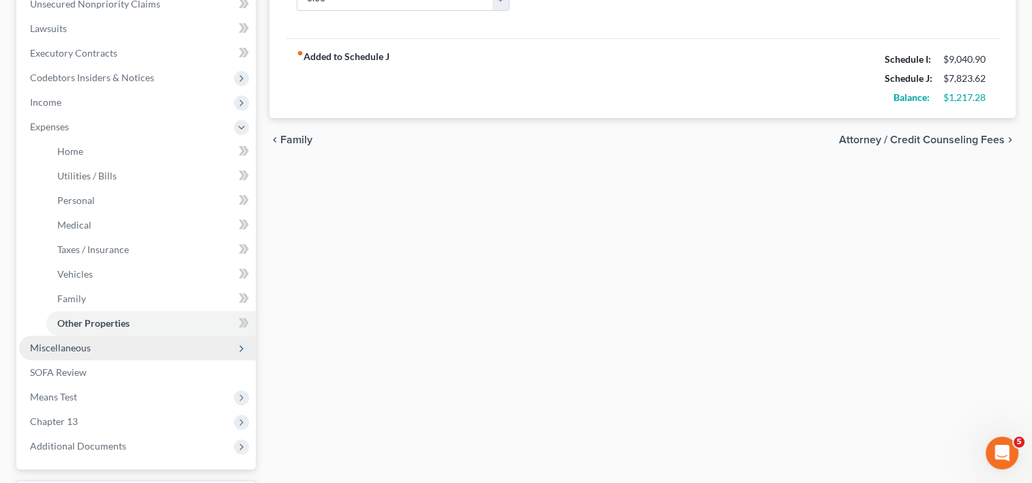
click at [89, 342] on span "Miscellaneous" at bounding box center [60, 348] width 61 height 12
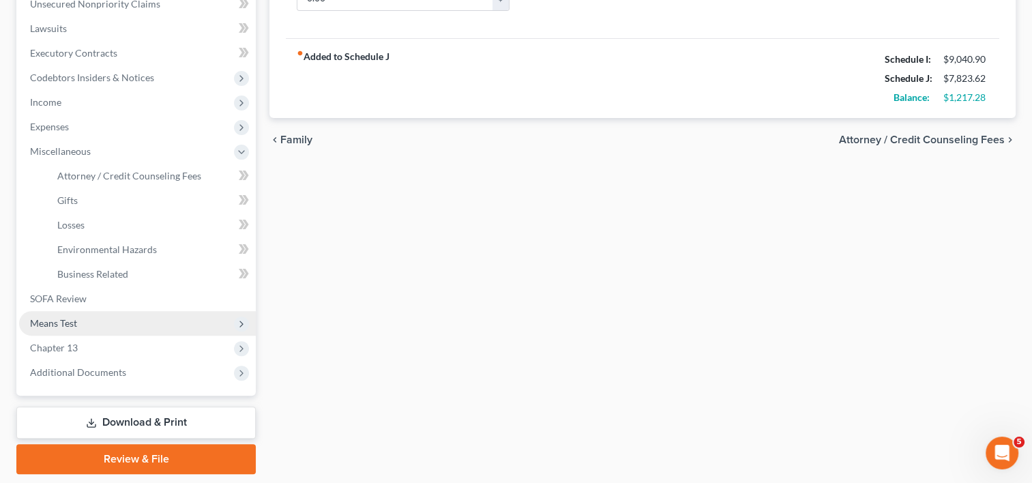
click at [58, 317] on span "Means Test" at bounding box center [53, 323] width 47 height 12
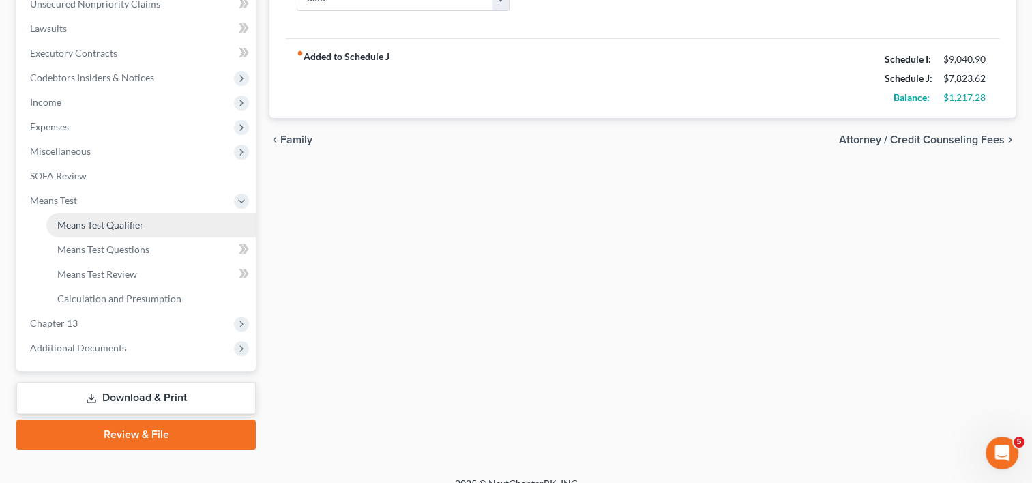
click at [145, 222] on link "Means Test Qualifier" at bounding box center [150, 225] width 209 height 25
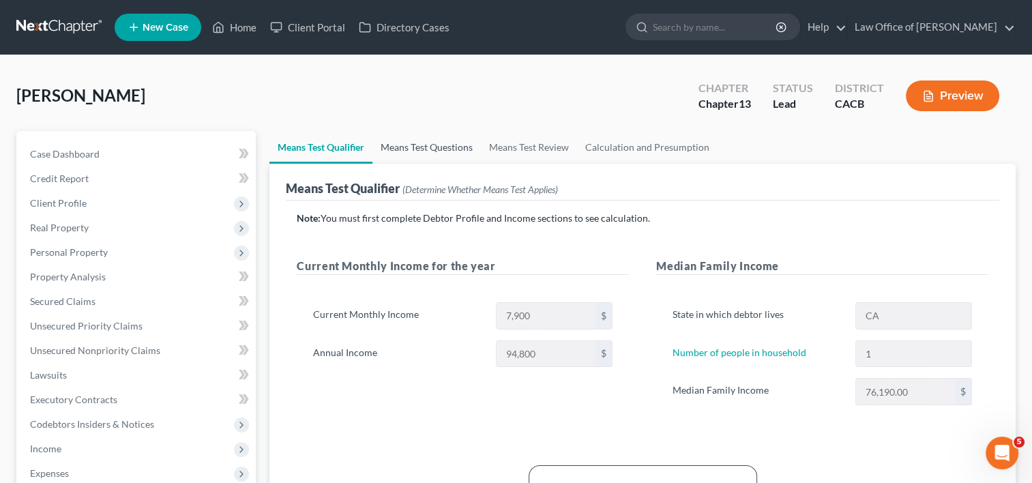
click at [437, 142] on link "Means Test Questions" at bounding box center [426, 147] width 108 height 33
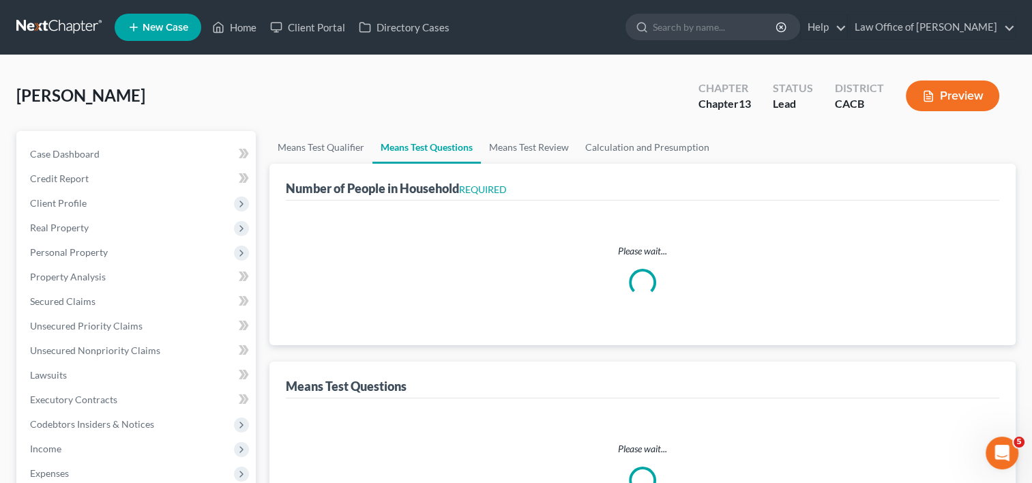
select select "0"
select select "60"
select select "0"
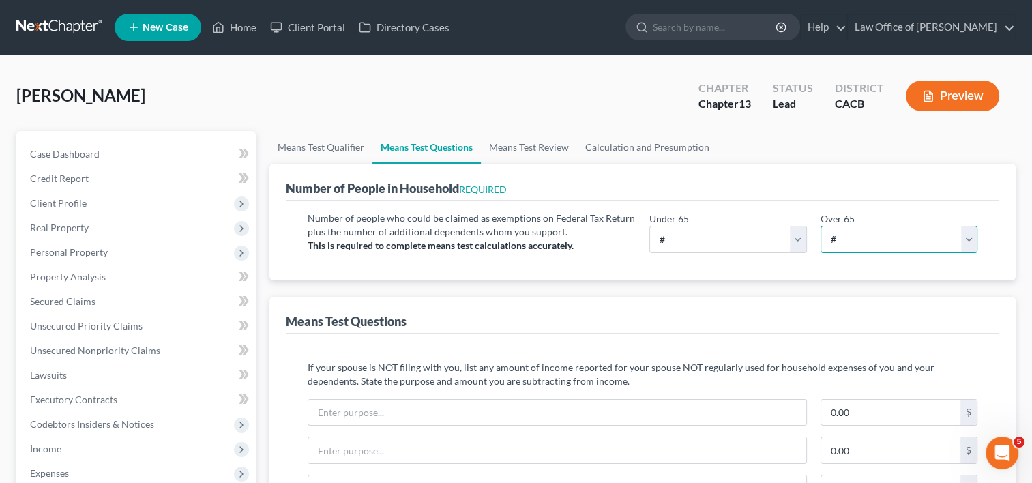
click at [892, 235] on select "# 0 1 2 3 4 5 6 7 8 9 10" at bounding box center [898, 239] width 157 height 27
select select "1"
click at [820, 226] on select "# 0 1 2 3 4 5 6 7 8 9 10" at bounding box center [898, 239] width 157 height 27
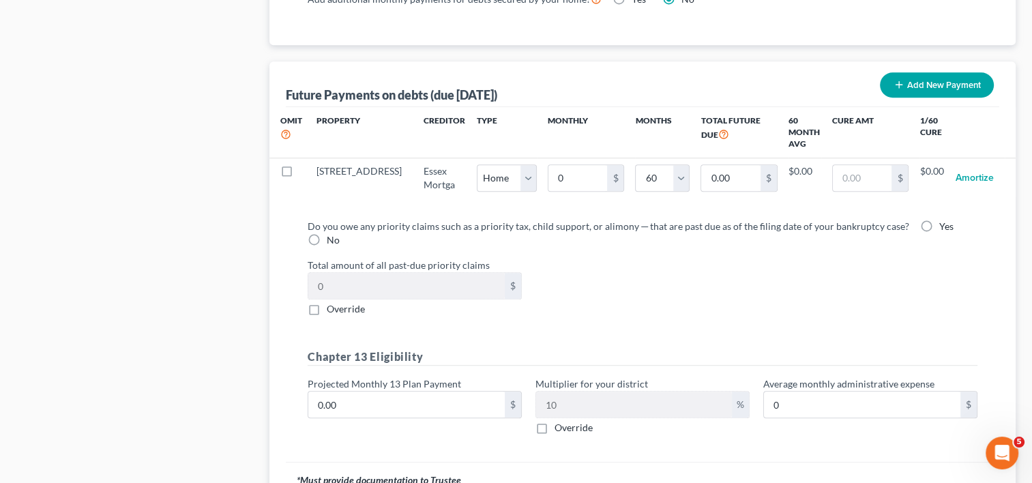
scroll to position [1470, 0]
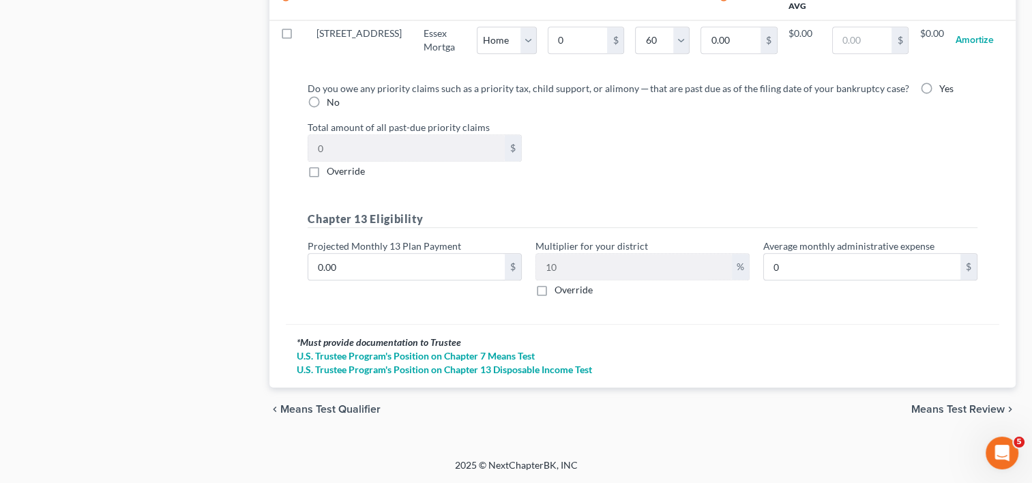
drag, startPoint x: 542, startPoint y: 293, endPoint x: 551, endPoint y: 286, distance: 11.4
click at [554, 293] on label "Override" at bounding box center [573, 290] width 38 height 14
click at [560, 292] on input "Override" at bounding box center [564, 287] width 9 height 9
checkbox input "true"
click at [574, 265] on input "text" at bounding box center [634, 267] width 196 height 26
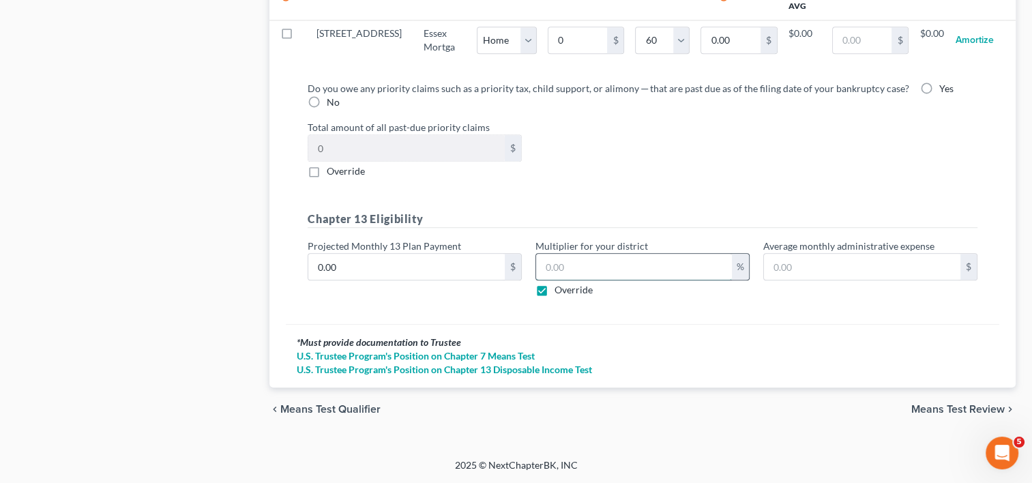
type input "0"
type input "11.0"
click at [633, 313] on div "Do you owe any priority claims such as a priority tax, child support, or alimon…" at bounding box center [642, 197] width 713 height 254
click at [355, 275] on input "0.00" at bounding box center [406, 267] width 196 height 26
type input "1"
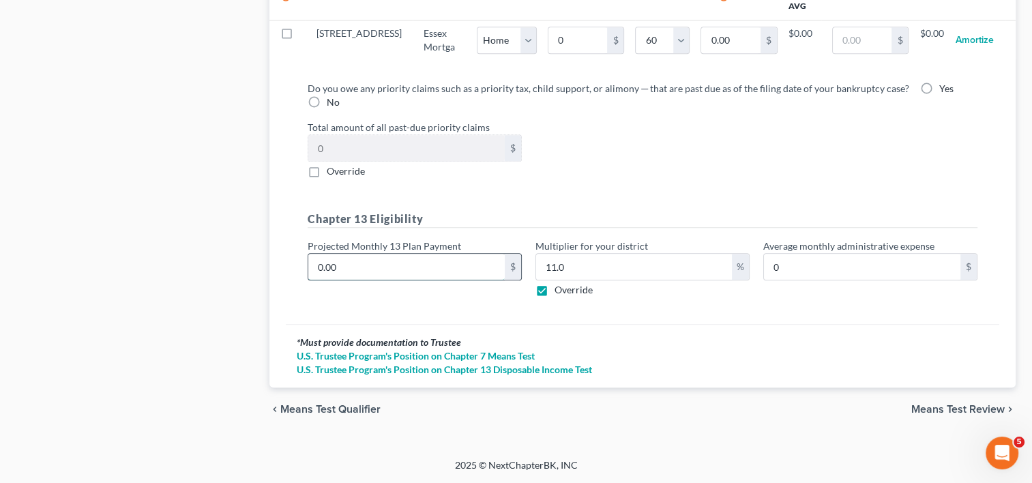
type input "0.11"
type input "12"
type input "1.32"
type input "121"
type input "13.31"
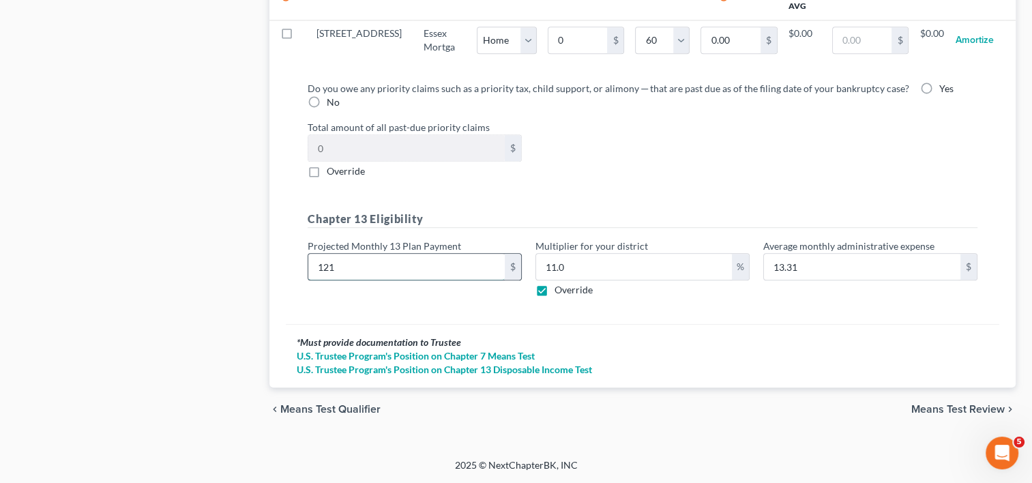
type input "1217"
type input "133.87"
type input "1,217"
click at [573, 472] on div "2025 © NextChapterBK, INC" at bounding box center [517, 470] width 778 height 25
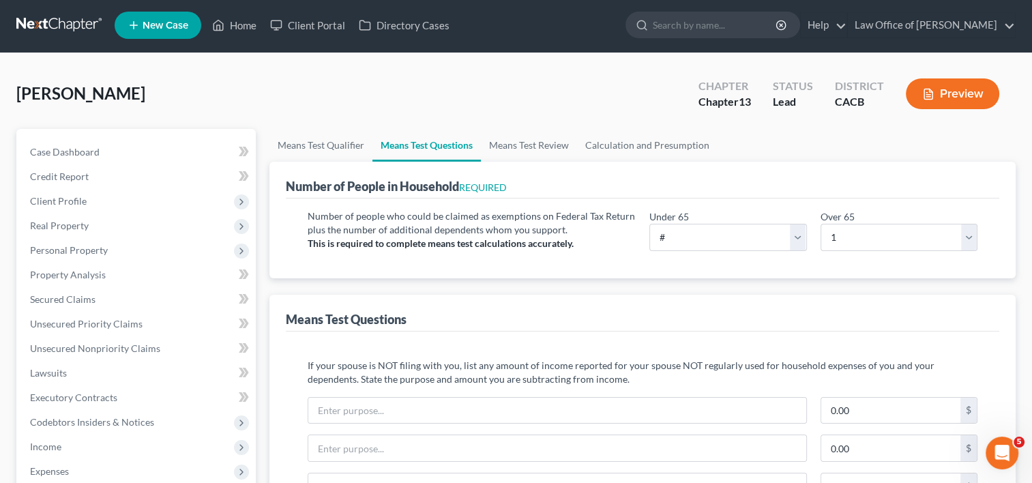
scroll to position [0, 0]
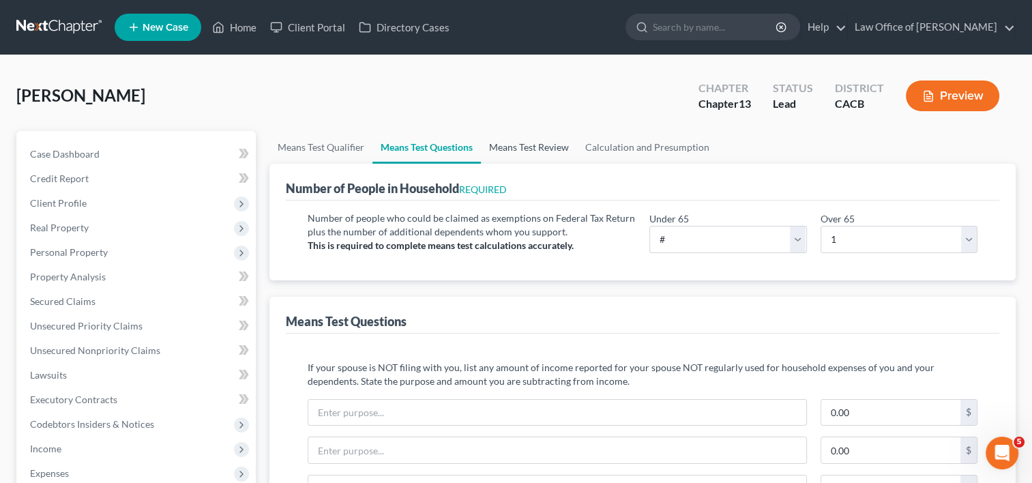
click at [527, 141] on link "Means Test Review" at bounding box center [529, 147] width 96 height 33
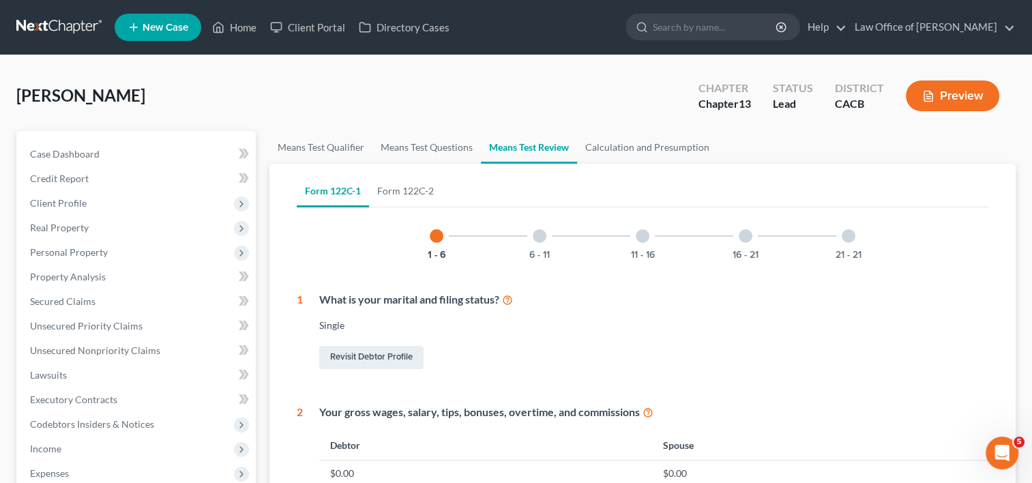
click at [539, 239] on div at bounding box center [540, 236] width 14 height 14
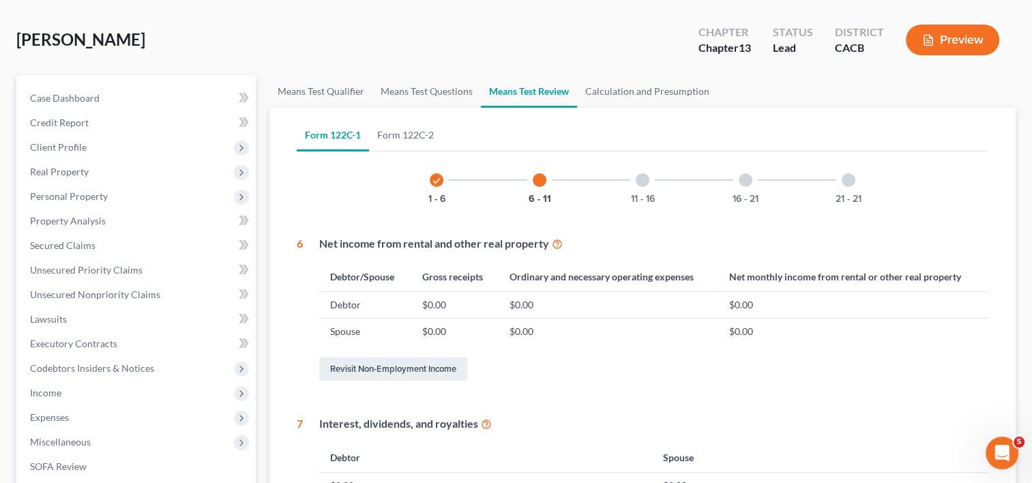
scroll to position [53, 0]
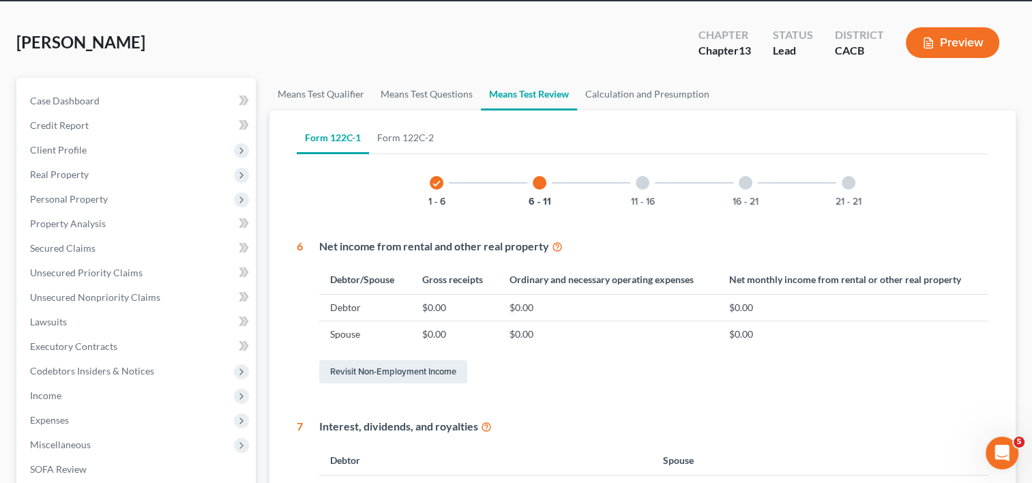
click at [637, 181] on div at bounding box center [643, 183] width 14 height 14
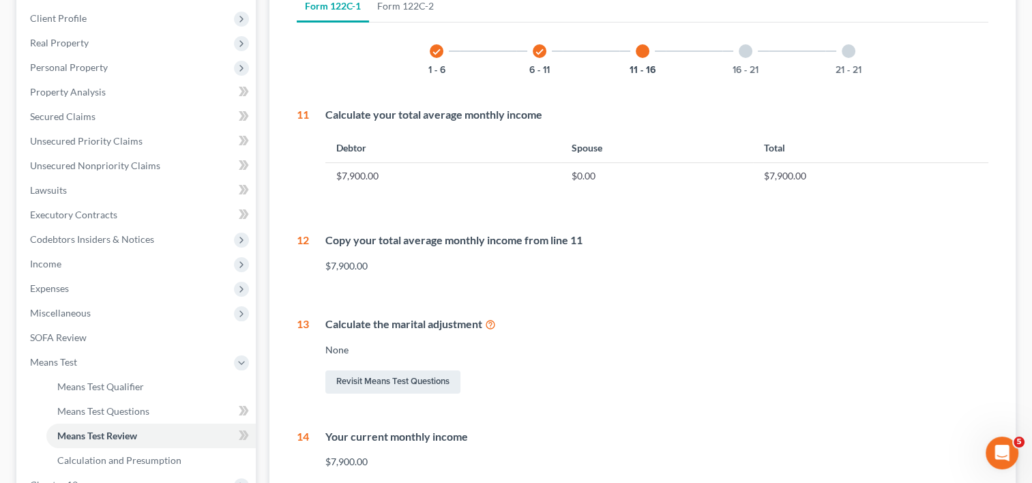
scroll to position [176, 0]
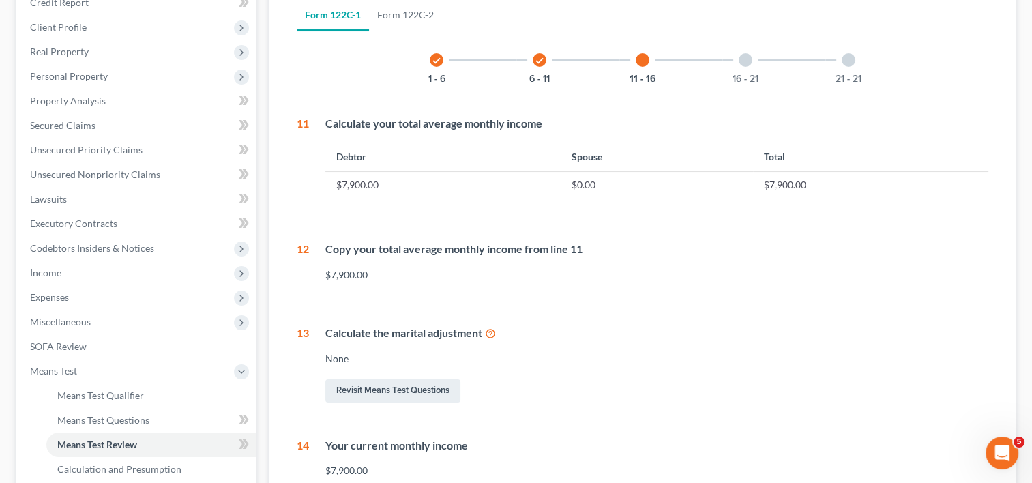
click at [745, 60] on div at bounding box center [746, 60] width 14 height 14
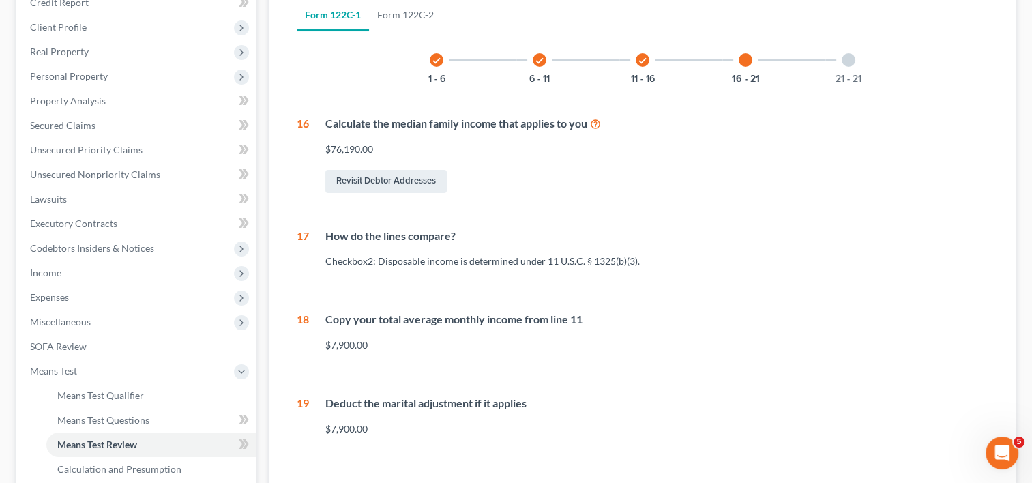
click at [836, 60] on div "21 - 21" at bounding box center [848, 60] width 46 height 46
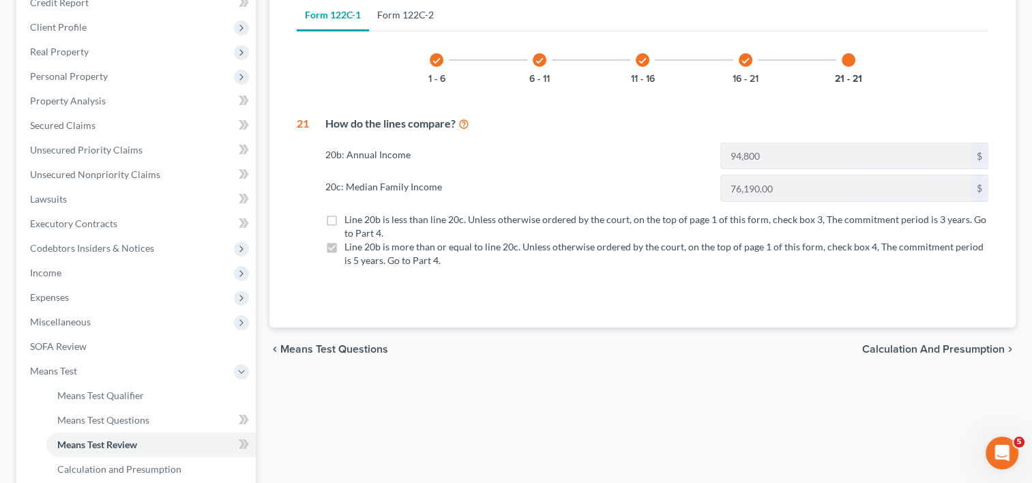
click at [417, 14] on link "Form 122C-2" at bounding box center [405, 15] width 73 height 33
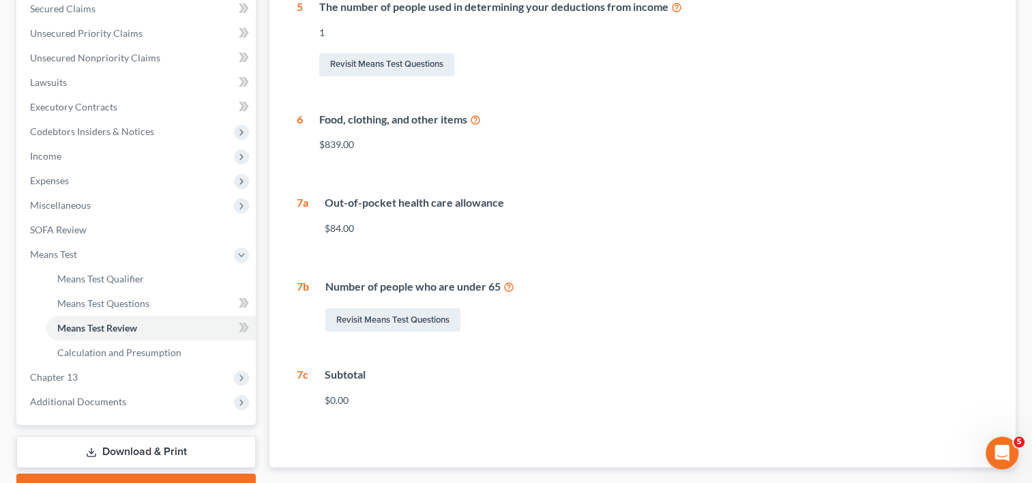
scroll to position [205, 0]
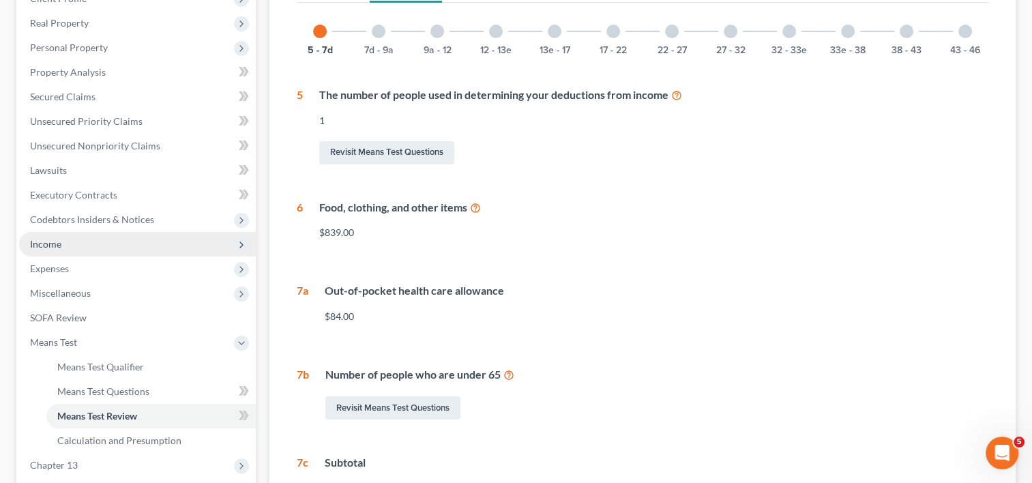
click at [52, 247] on span "Income" at bounding box center [45, 244] width 31 height 12
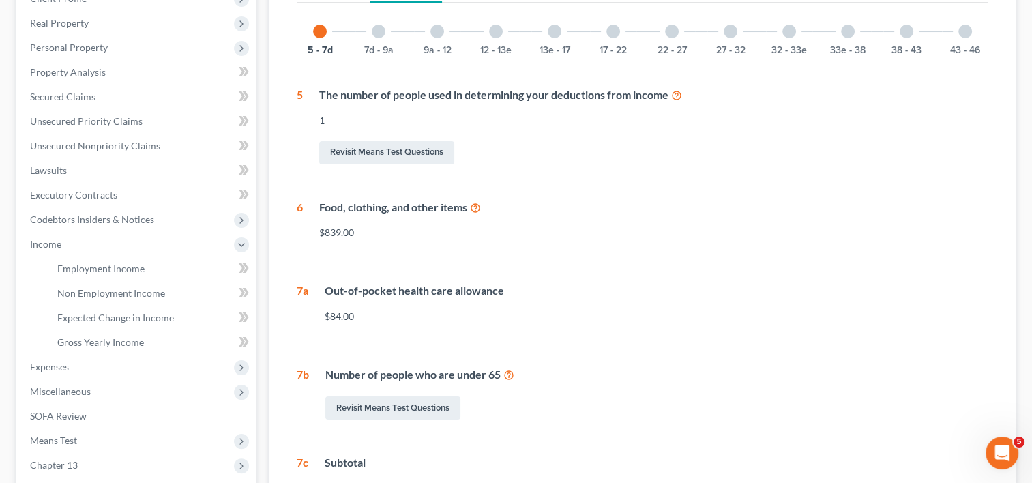
click at [385, 31] on div at bounding box center [379, 32] width 14 height 14
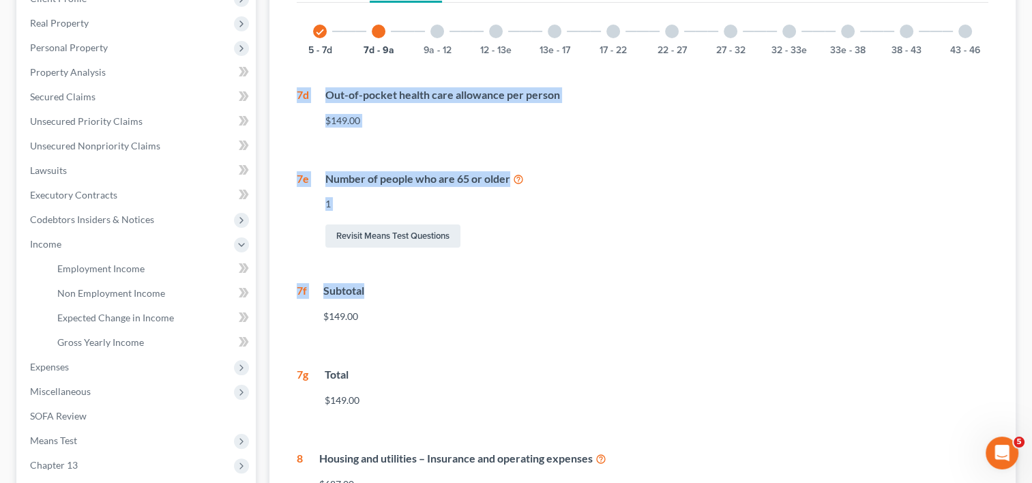
drag, startPoint x: 434, startPoint y: 33, endPoint x: 538, endPoint y: 265, distance: 254.3
click at [538, 265] on div "check 5 - 7d 7d - 9a 9a - 12 12 - 13e 13e - 17 17 - 22 22 - 27 27 - 32 32 - 33e…" at bounding box center [643, 255] width 692 height 494
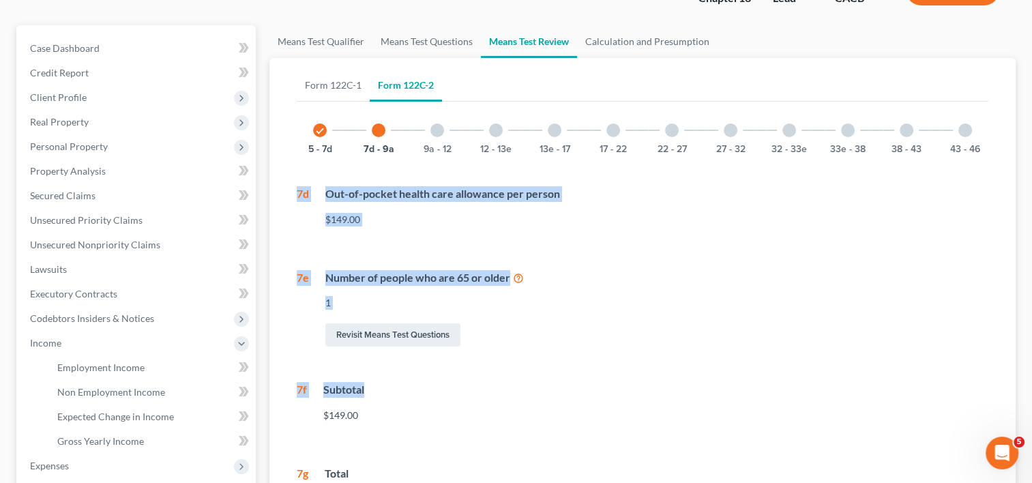
scroll to position [51, 0]
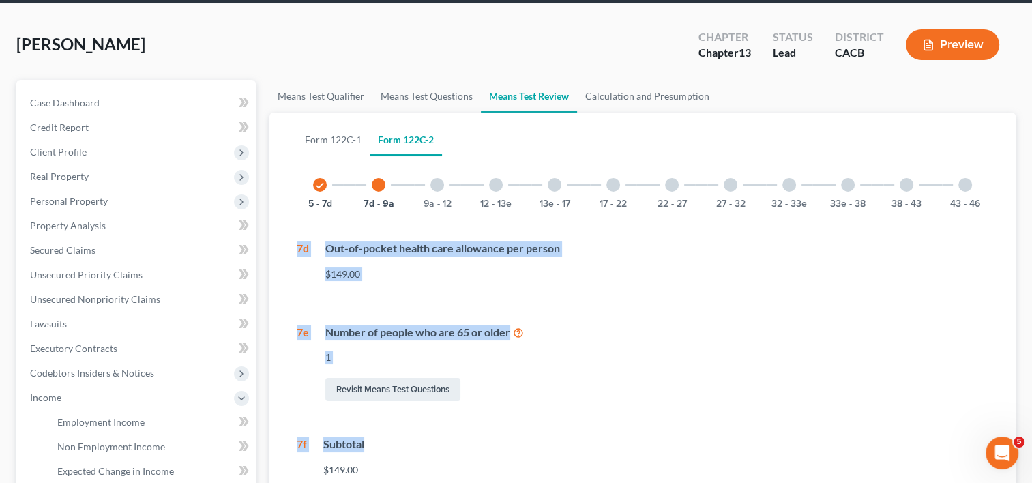
click at [433, 185] on div at bounding box center [437, 185] width 14 height 14
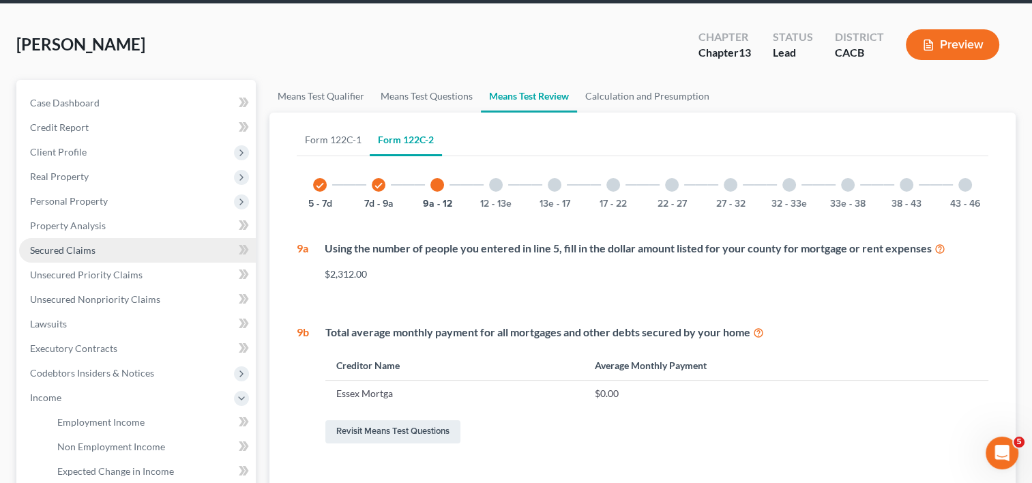
click at [51, 247] on span "Secured Claims" at bounding box center [62, 250] width 65 height 12
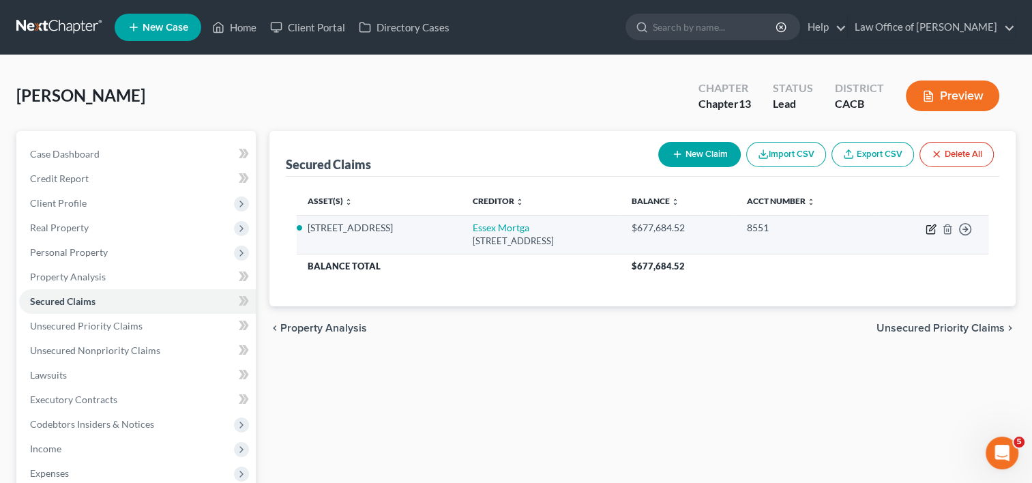
click at [930, 230] on icon "button" at bounding box center [932, 227] width 6 height 6
select select "9"
select select "4"
select select "3"
select select "0"
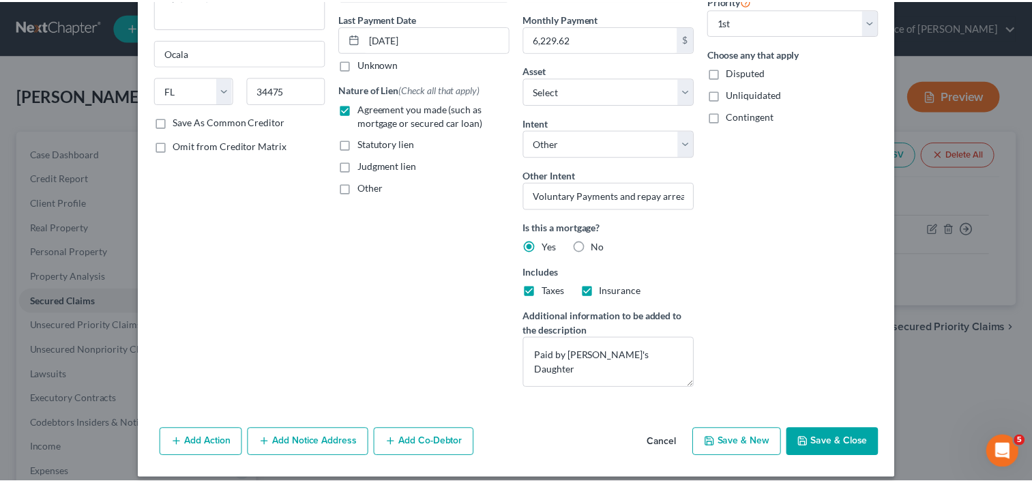
scroll to position [186, 0]
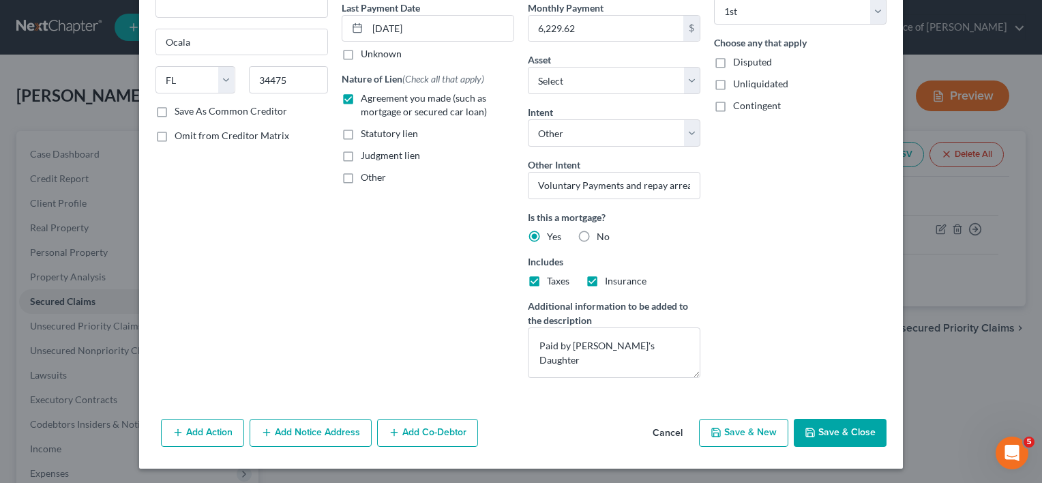
click at [831, 423] on button "Save & Close" at bounding box center [840, 433] width 93 height 29
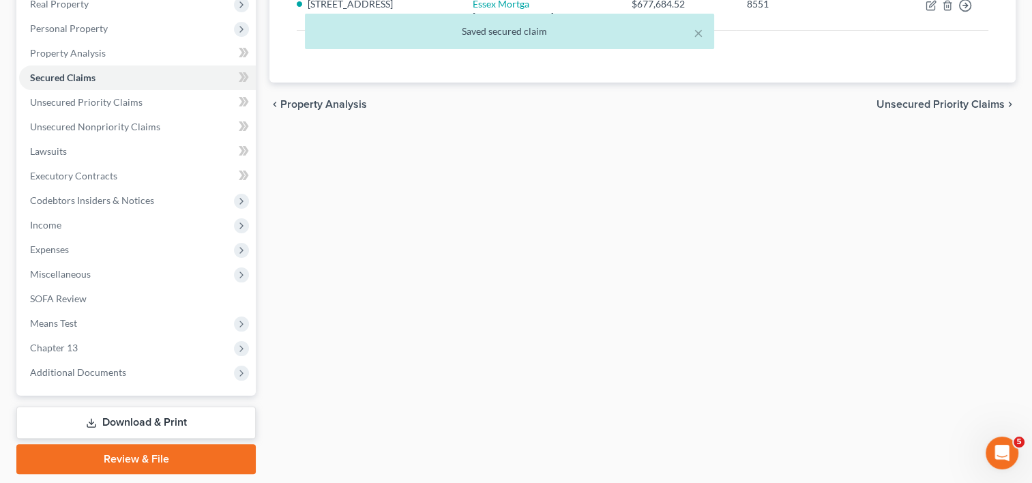
scroll to position [265, 0]
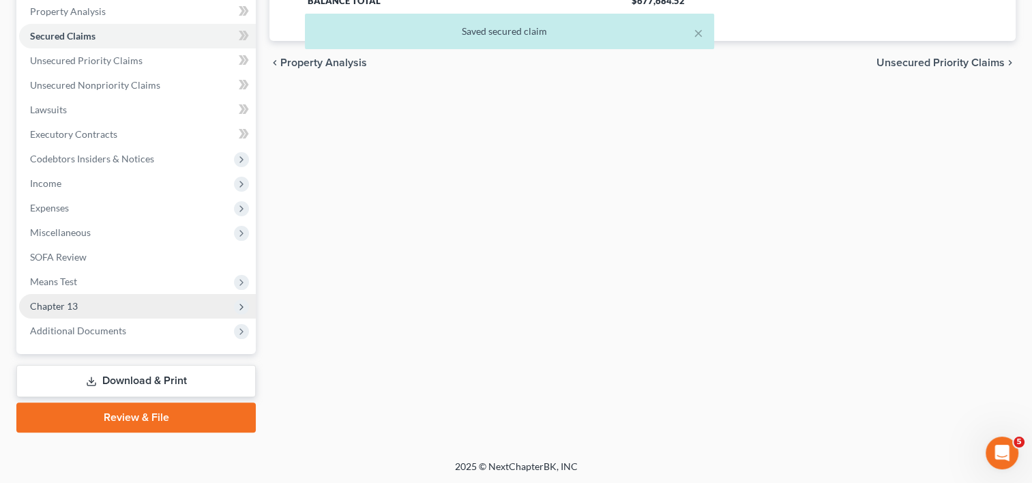
click at [74, 306] on span "Chapter 13" at bounding box center [54, 306] width 48 height 12
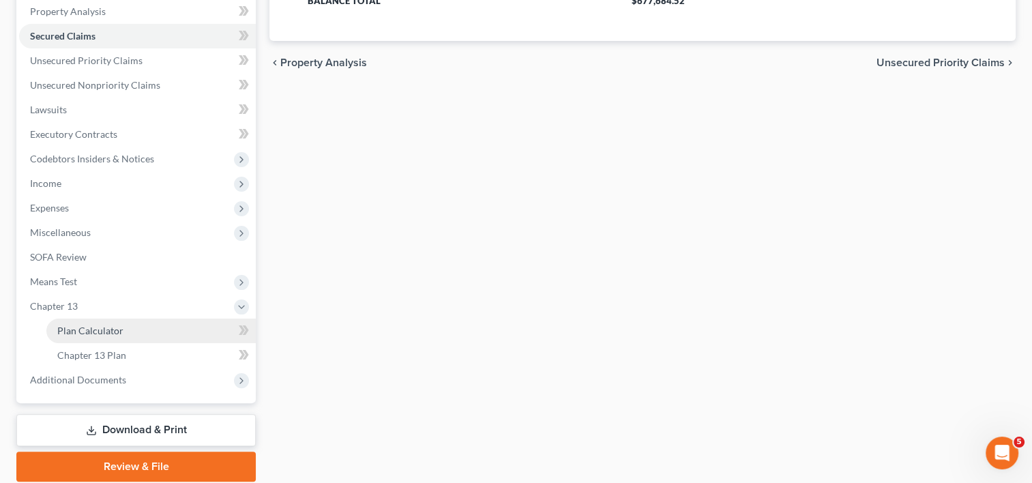
click at [102, 335] on span "Plan Calculator" at bounding box center [90, 331] width 66 height 12
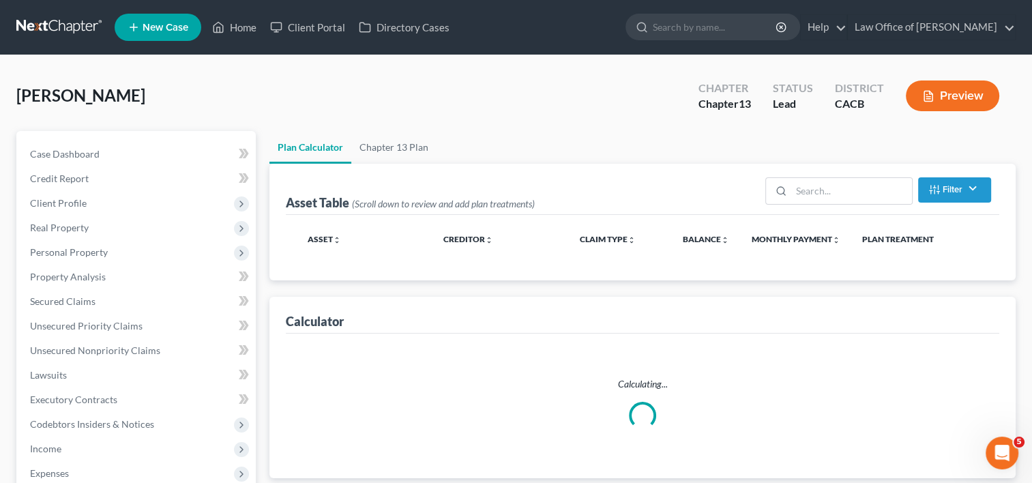
select select "59"
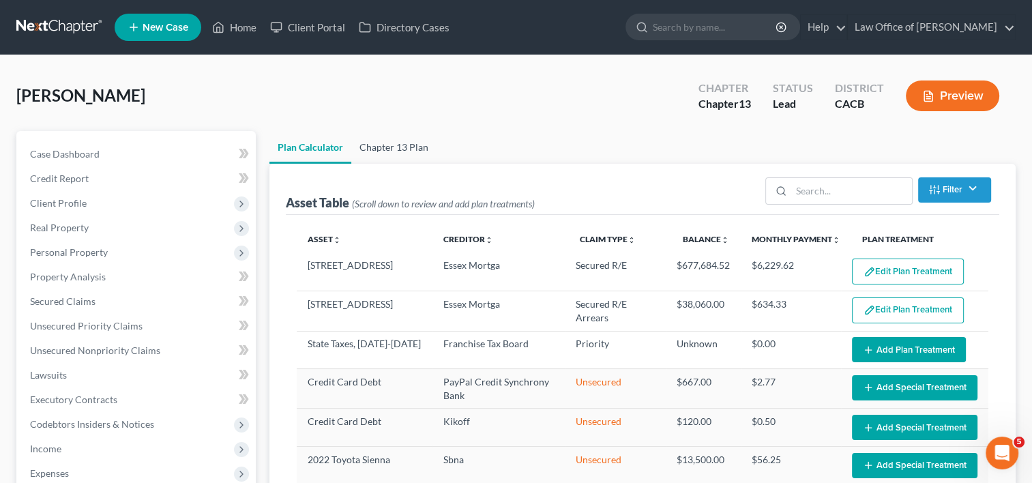
click at [406, 145] on link "Chapter 13 Plan" at bounding box center [393, 147] width 85 height 33
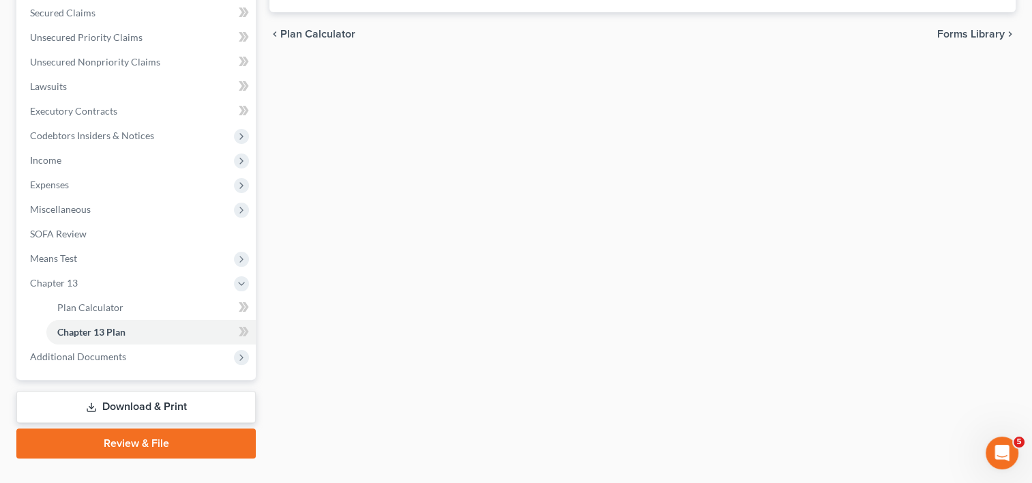
scroll to position [314, 0]
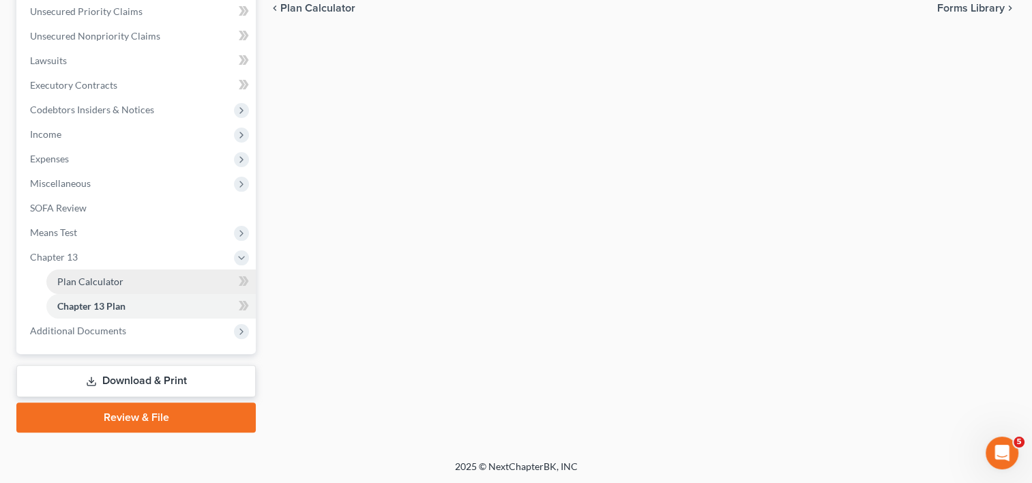
click at [78, 285] on span "Plan Calculator" at bounding box center [90, 282] width 66 height 12
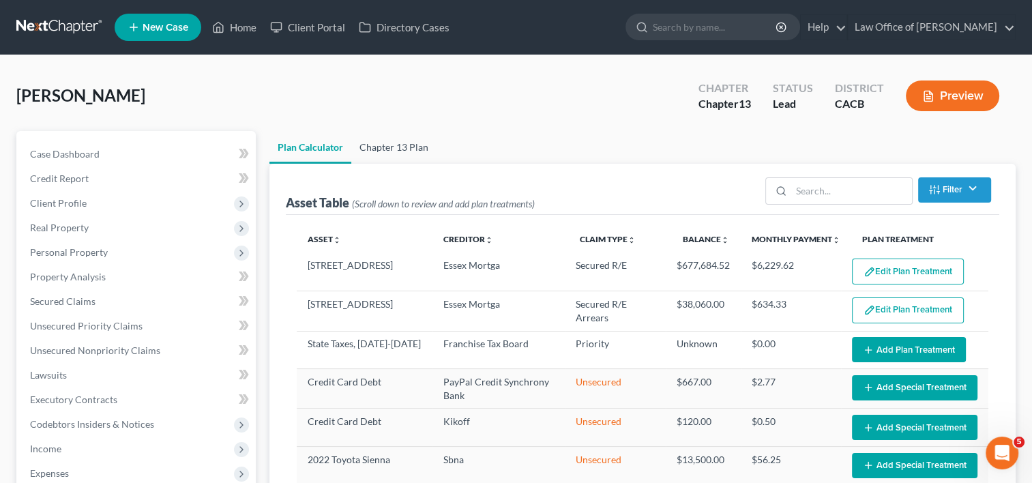
select select "59"
click at [405, 136] on link "Chapter 13 Plan" at bounding box center [393, 147] width 85 height 33
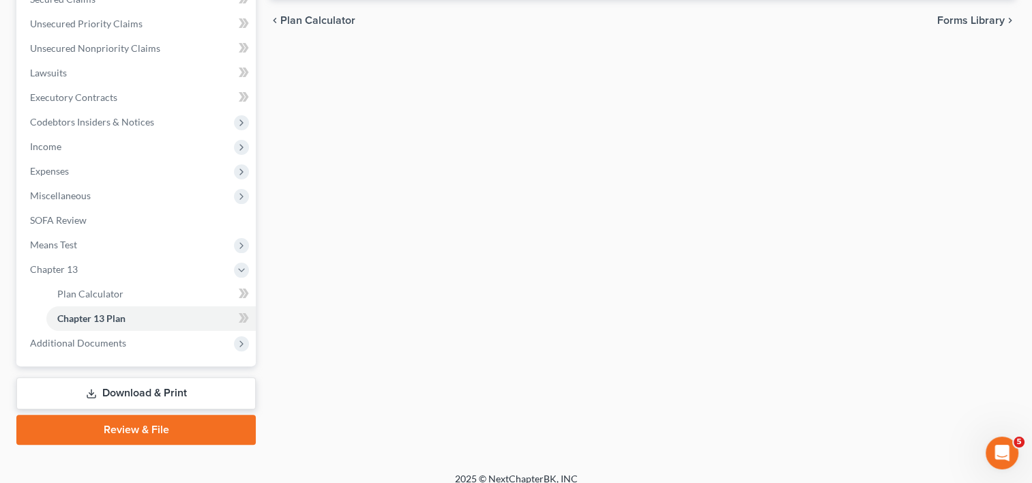
scroll to position [303, 0]
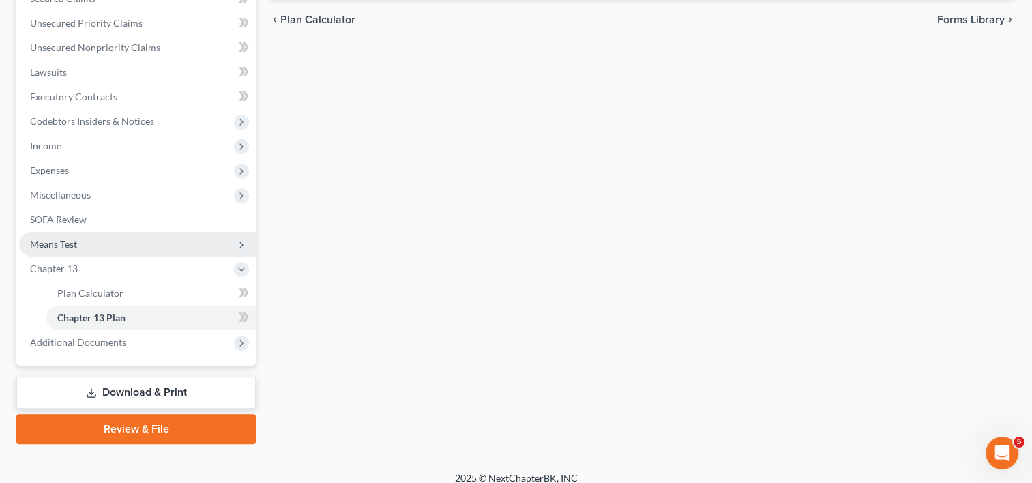
click at [76, 245] on span "Means Test" at bounding box center [53, 244] width 47 height 12
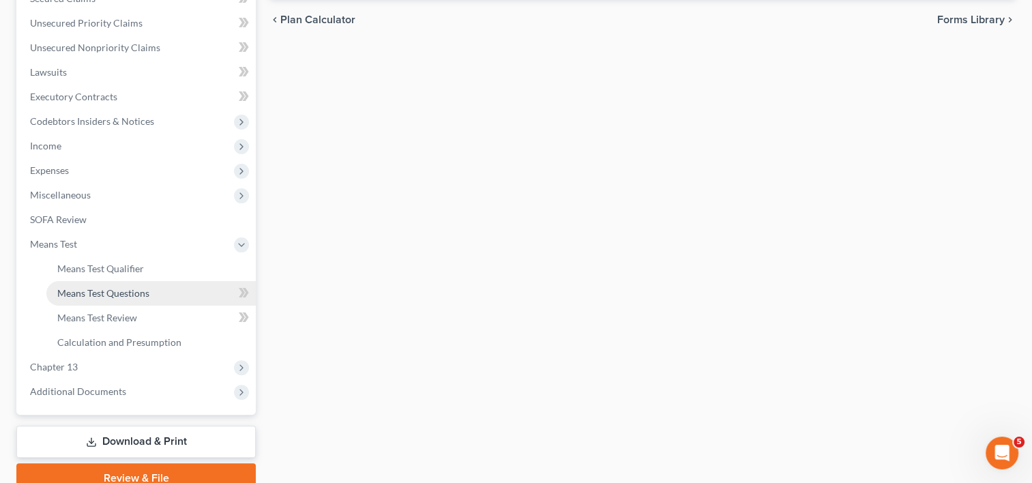
click at [104, 297] on span "Means Test Questions" at bounding box center [103, 293] width 92 height 12
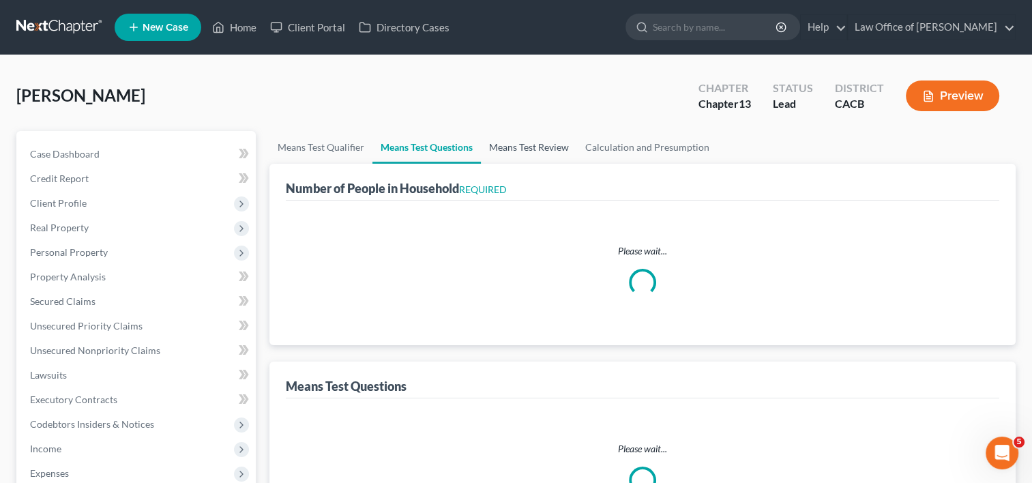
select select "0"
select select "60"
select select "0"
select select "1"
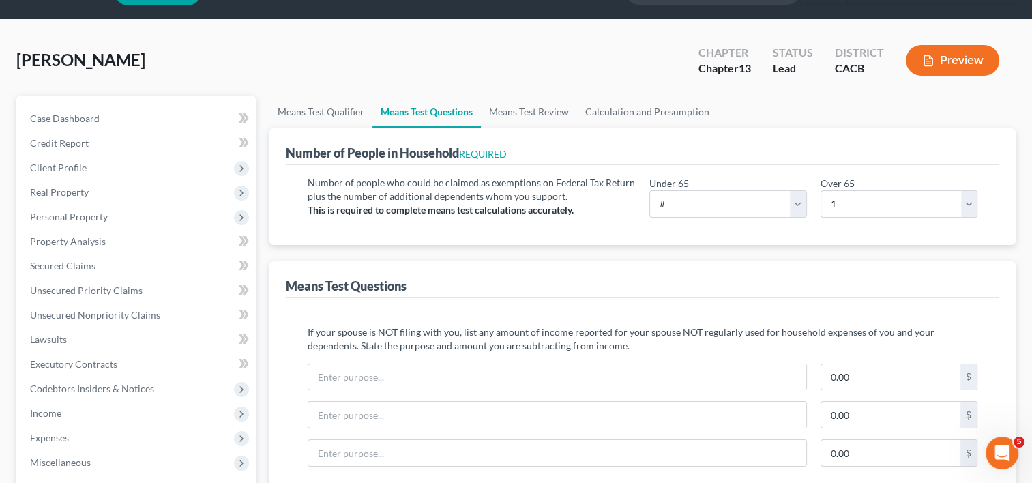
scroll to position [38, 0]
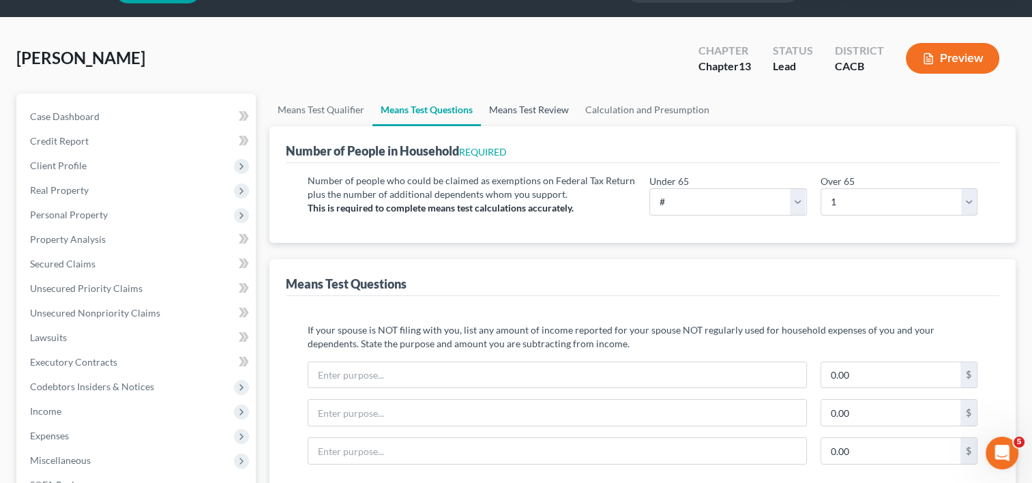
click at [515, 114] on link "Means Test Review" at bounding box center [529, 109] width 96 height 33
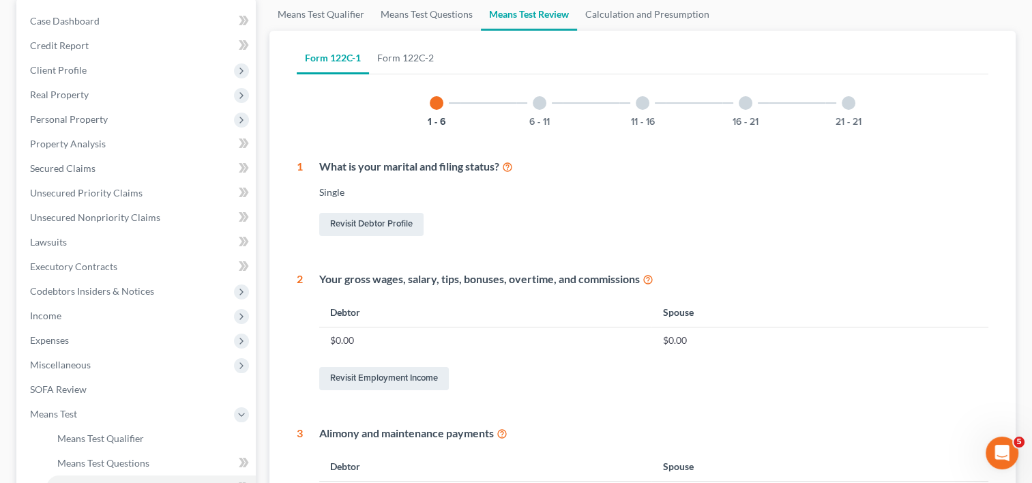
scroll to position [175, 0]
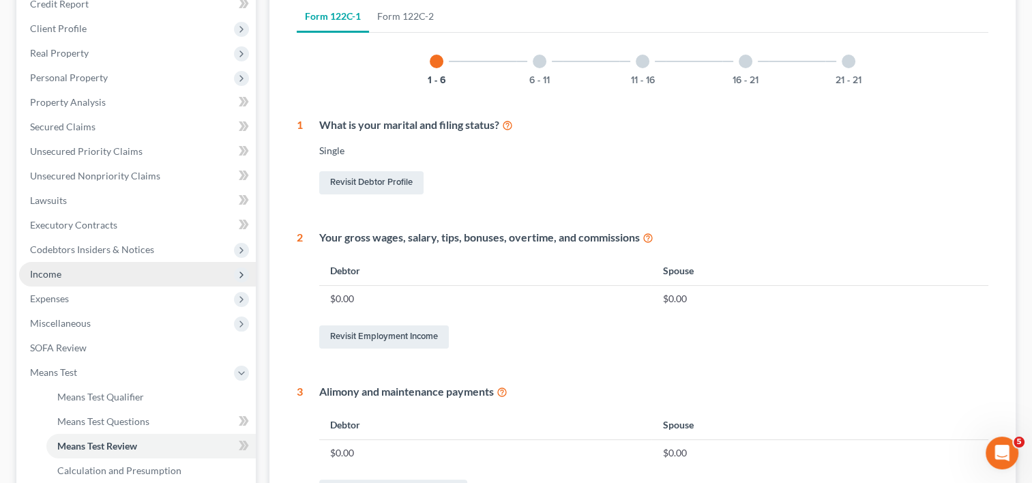
click at [41, 268] on span "Income" at bounding box center [45, 274] width 31 height 12
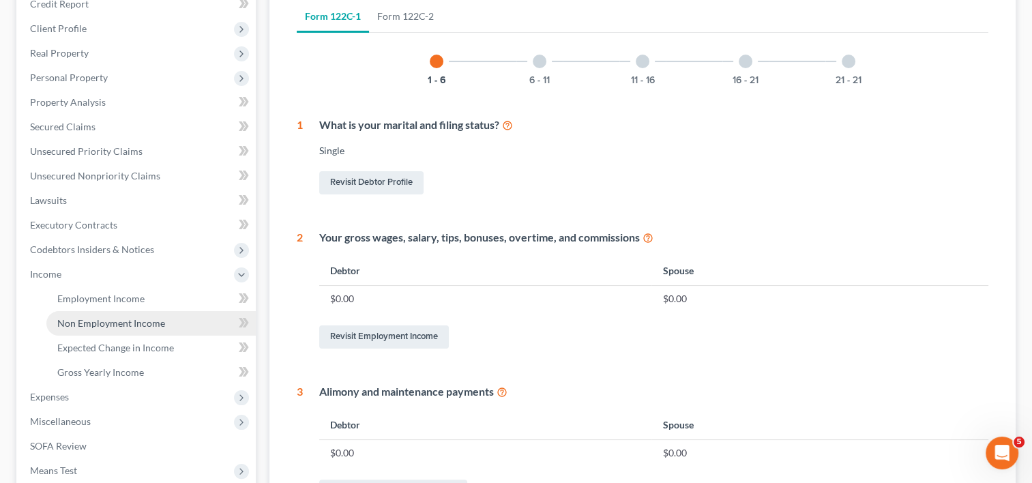
click at [90, 323] on span "Non Employment Income" at bounding box center [111, 323] width 108 height 12
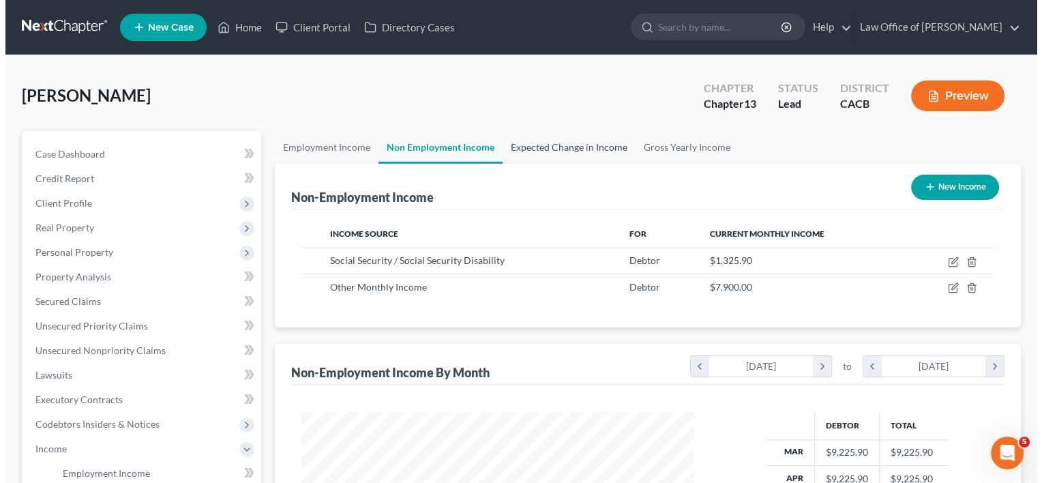
scroll to position [243, 419]
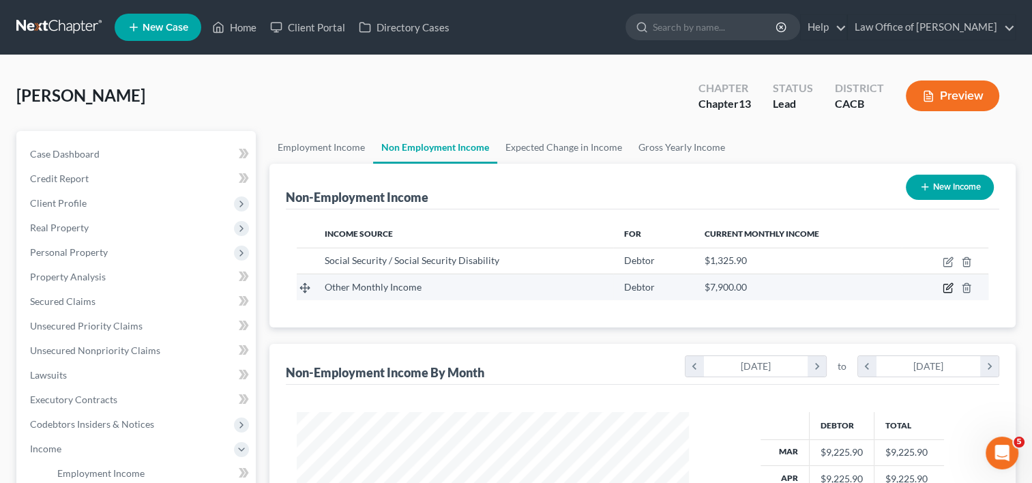
click at [947, 287] on icon "button" at bounding box center [949, 287] width 6 height 6
select select "13"
select select "0"
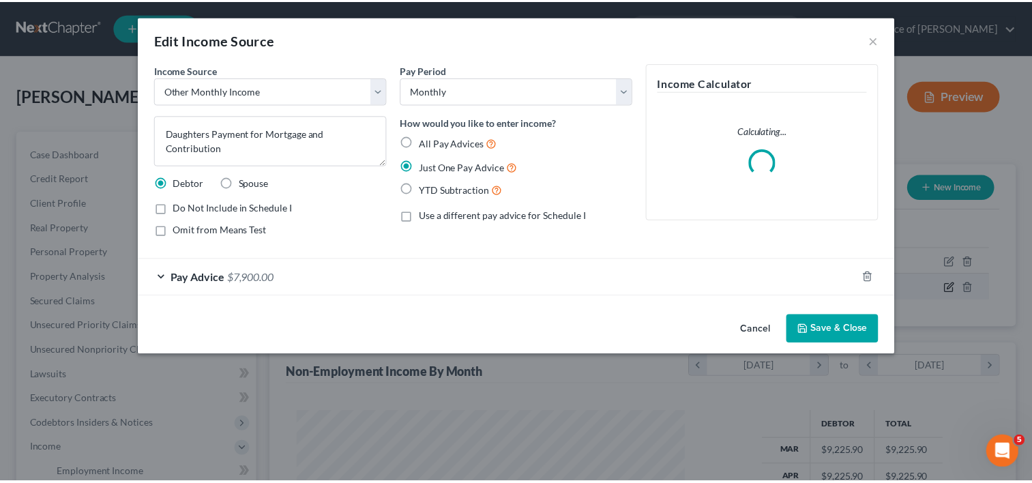
scroll to position [243, 423]
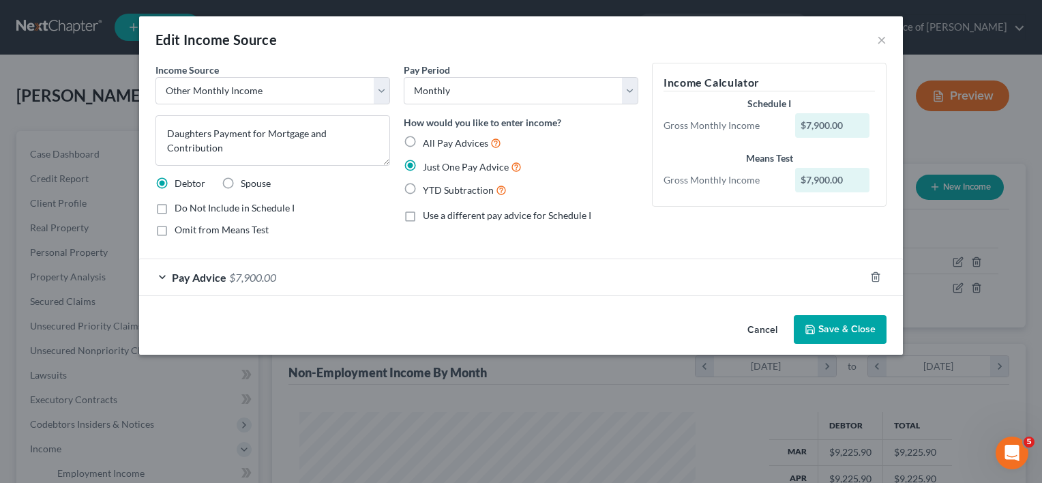
click at [175, 228] on label "Omit from Means Test" at bounding box center [222, 230] width 94 height 14
click at [180, 228] on input "Omit from Means Test" at bounding box center [184, 227] width 9 height 9
checkbox input "true"
click at [854, 333] on button "Save & Close" at bounding box center [840, 329] width 93 height 29
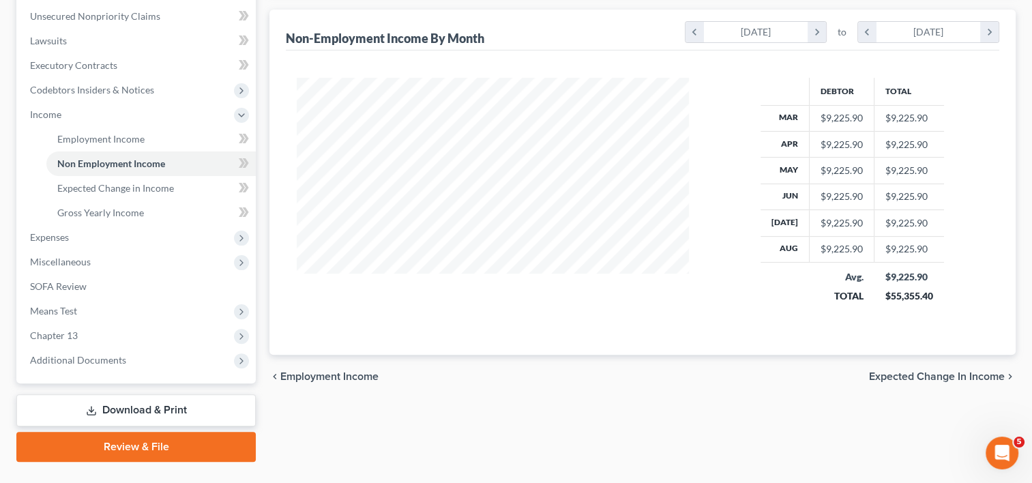
scroll to position [364, 0]
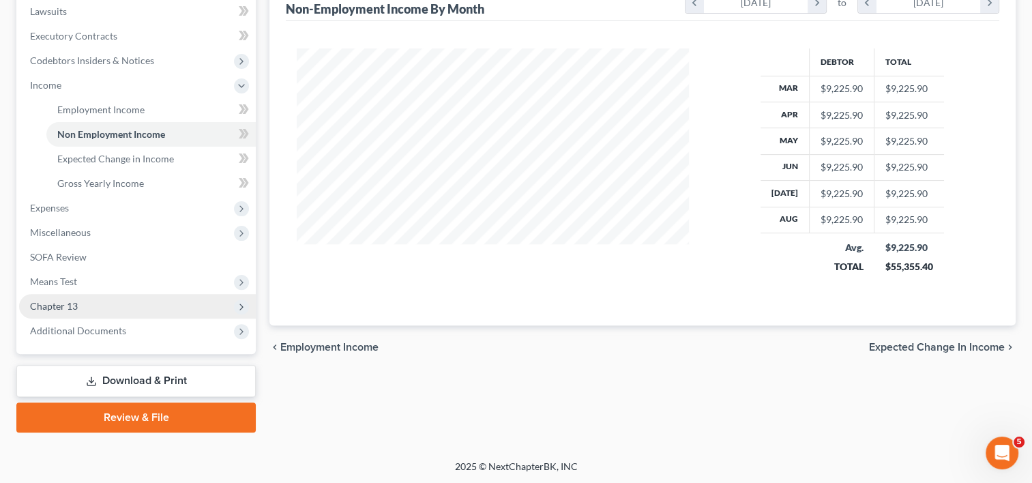
click at [65, 306] on span "Chapter 13" at bounding box center [54, 306] width 48 height 12
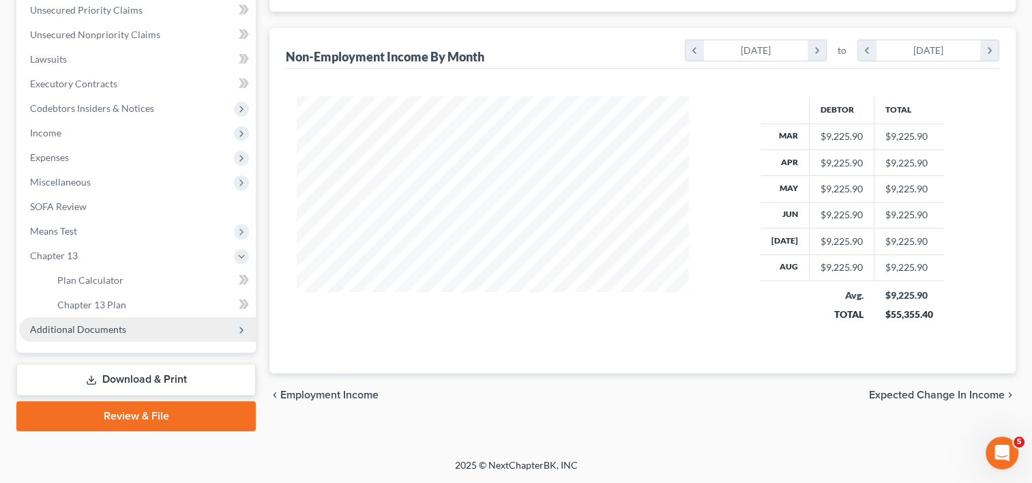
scroll to position [314, 0]
click at [88, 329] on span "Additional Documents" at bounding box center [78, 331] width 96 height 12
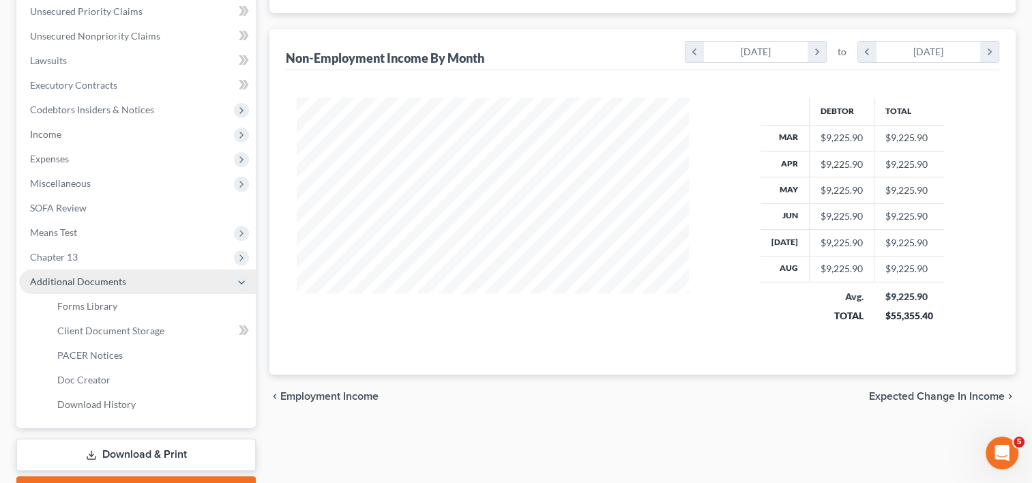
scroll to position [364, 0]
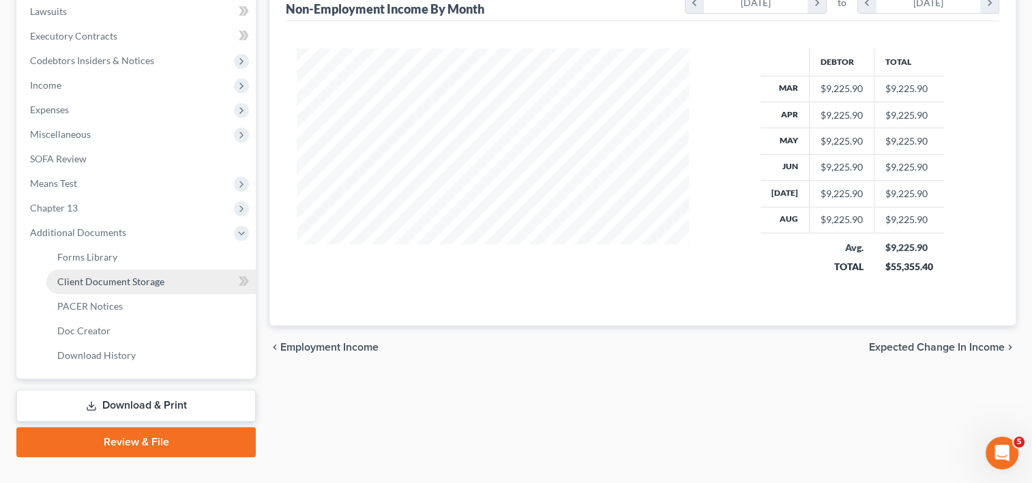
click at [117, 278] on span "Client Document Storage" at bounding box center [110, 282] width 107 height 12
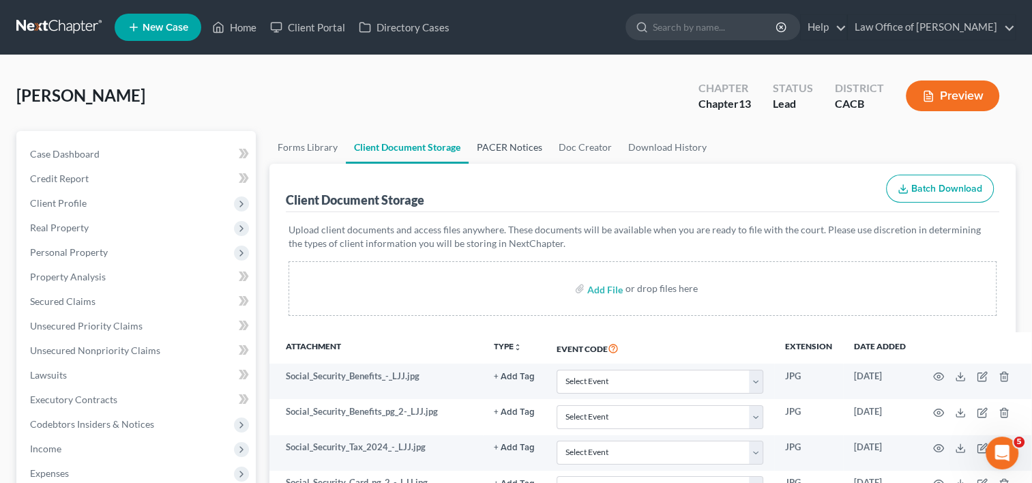
click at [507, 145] on link "PACER Notices" at bounding box center [510, 147] width 82 height 33
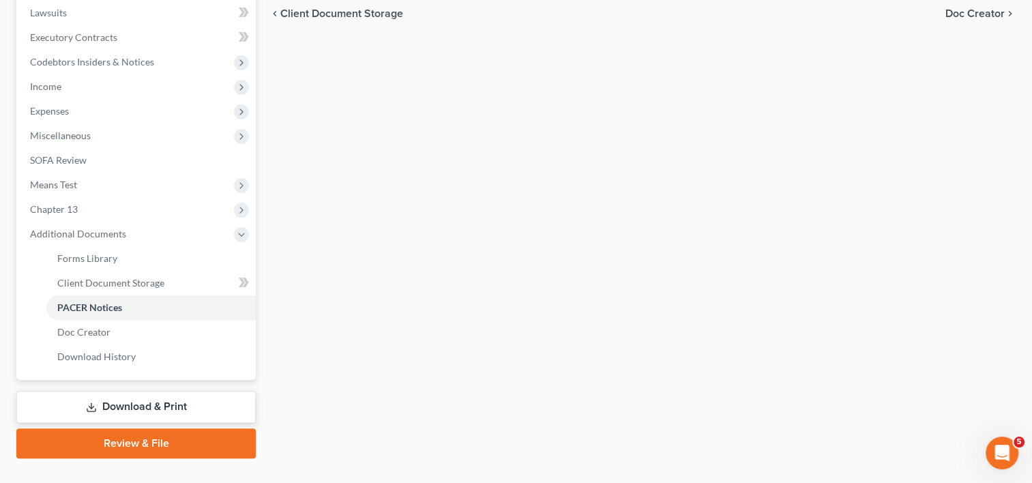
scroll to position [388, 0]
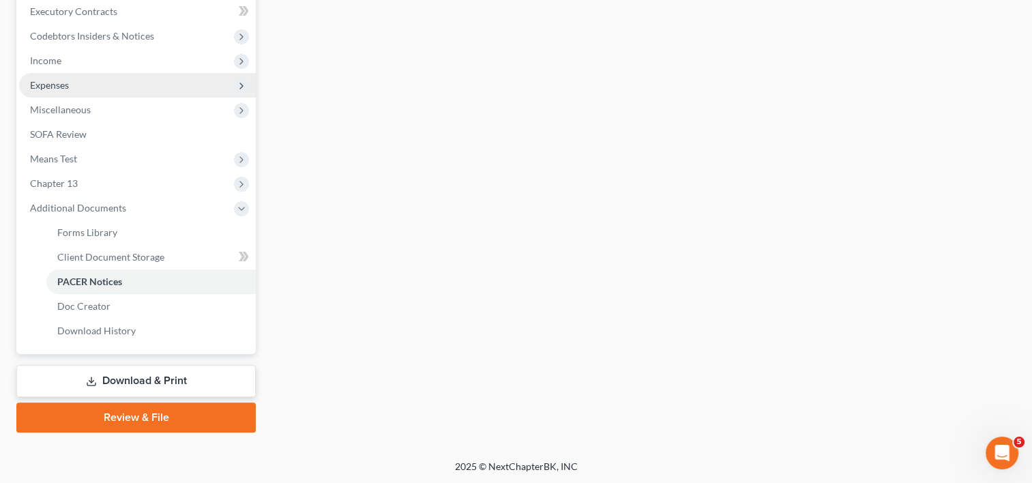
click at [51, 88] on span "Expenses" at bounding box center [49, 85] width 39 height 12
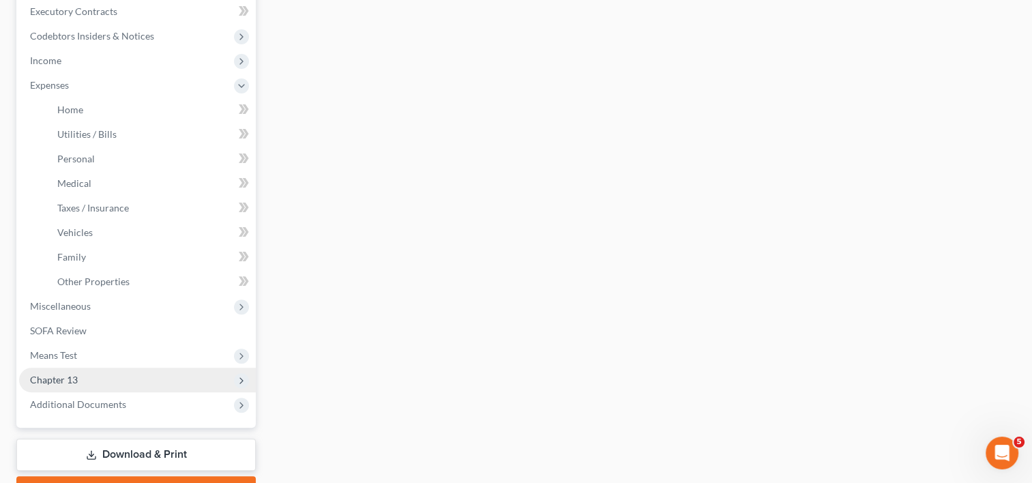
click at [82, 383] on span "Chapter 13" at bounding box center [137, 380] width 237 height 25
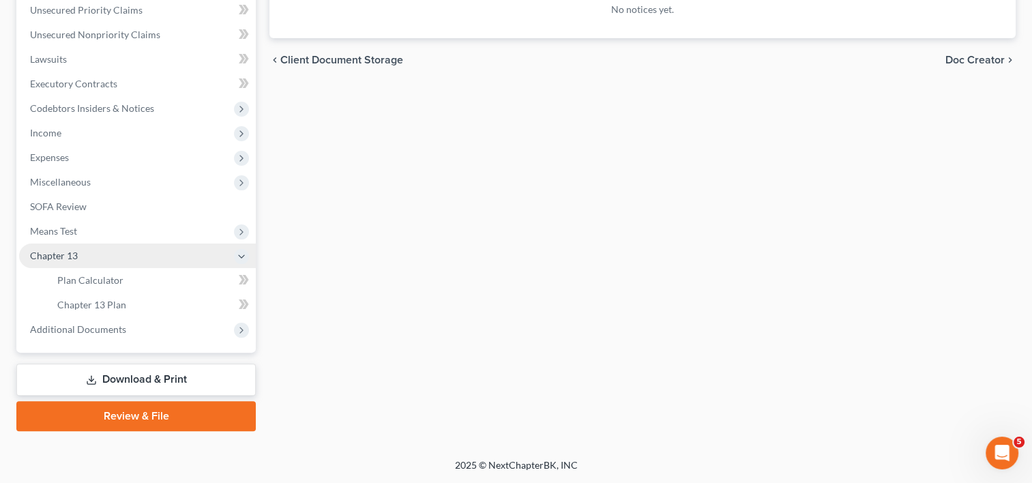
scroll to position [314, 0]
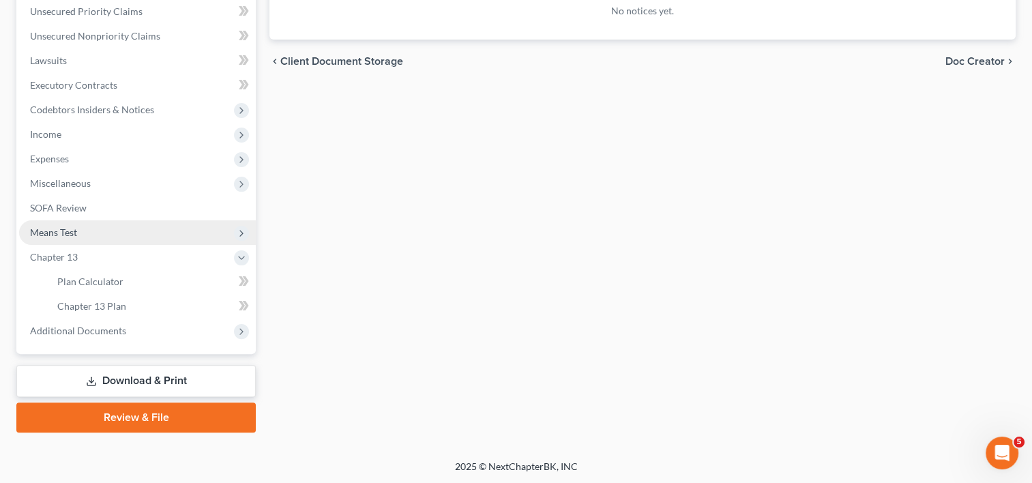
click at [60, 224] on span "Means Test" at bounding box center [137, 232] width 237 height 25
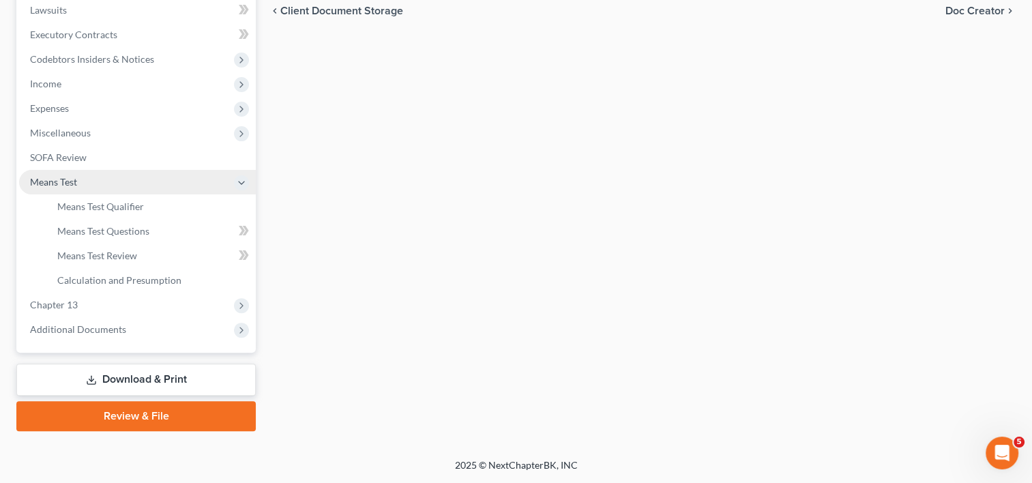
scroll to position [364, 0]
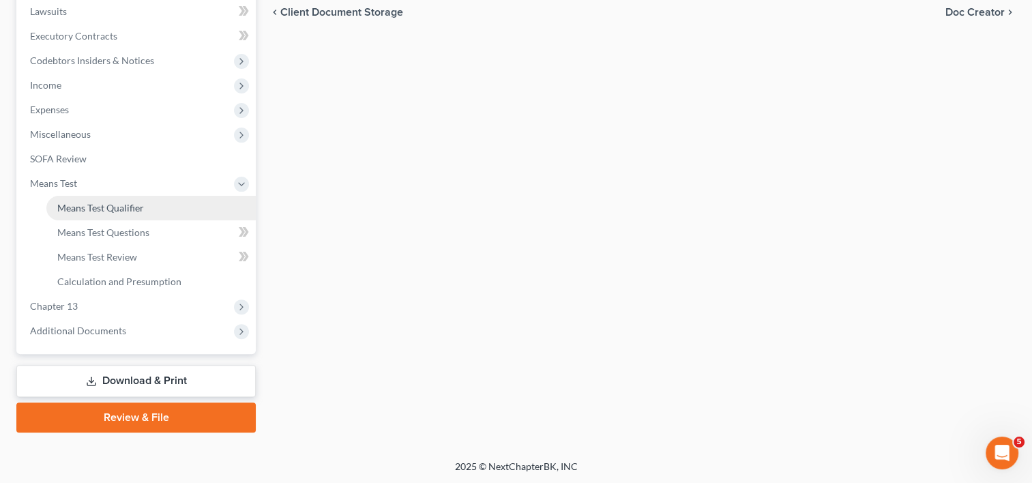
click at [113, 212] on span "Means Test Qualifier" at bounding box center [100, 208] width 87 height 12
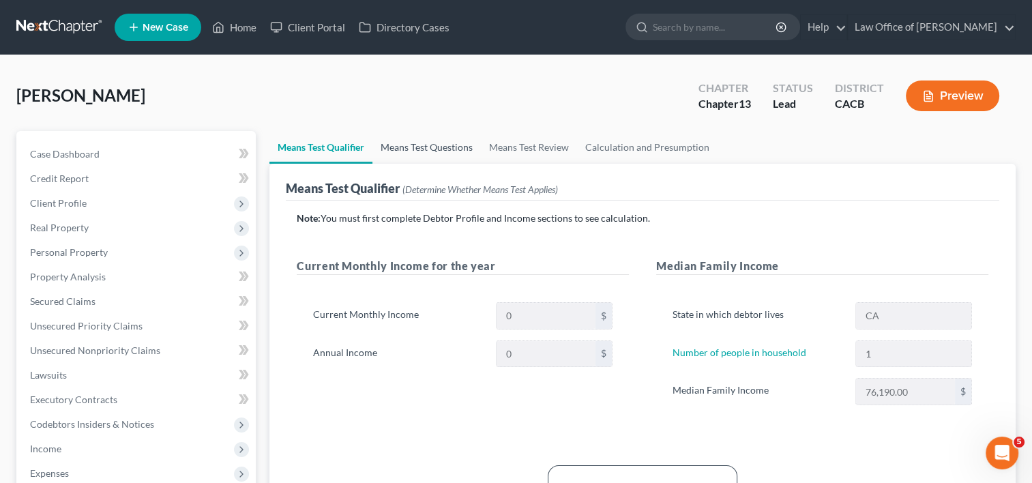
click at [426, 158] on link "Means Test Questions" at bounding box center [426, 147] width 108 height 33
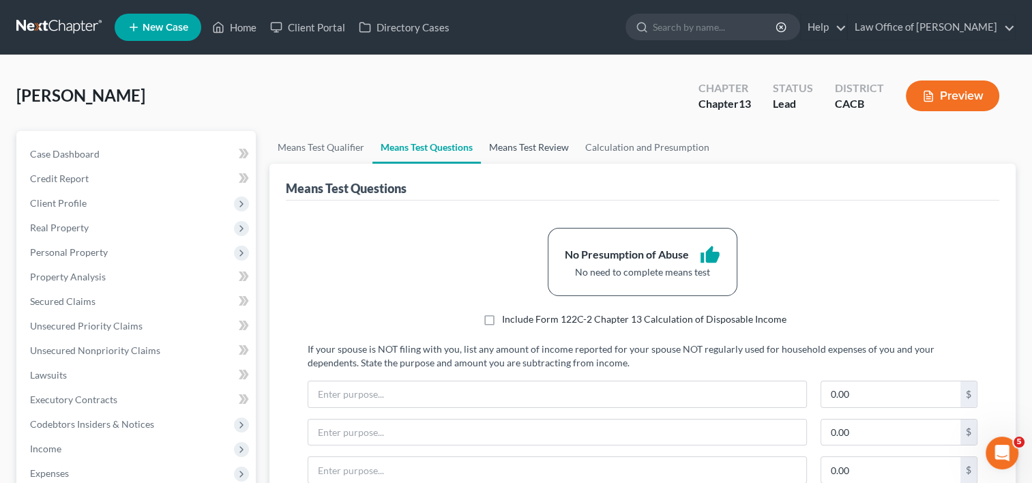
click at [525, 137] on link "Means Test Review" at bounding box center [529, 147] width 96 height 33
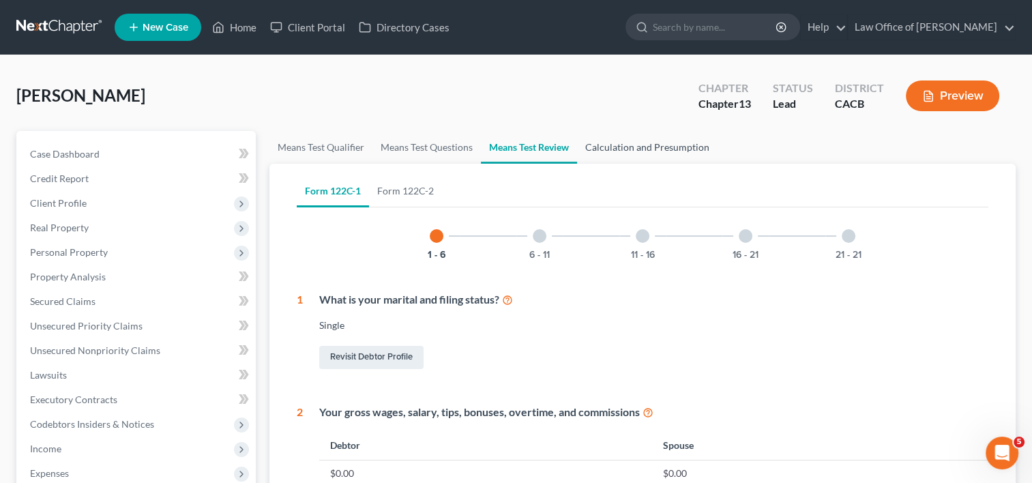
click at [629, 150] on link "Calculation and Presumption" at bounding box center [647, 147] width 141 height 33
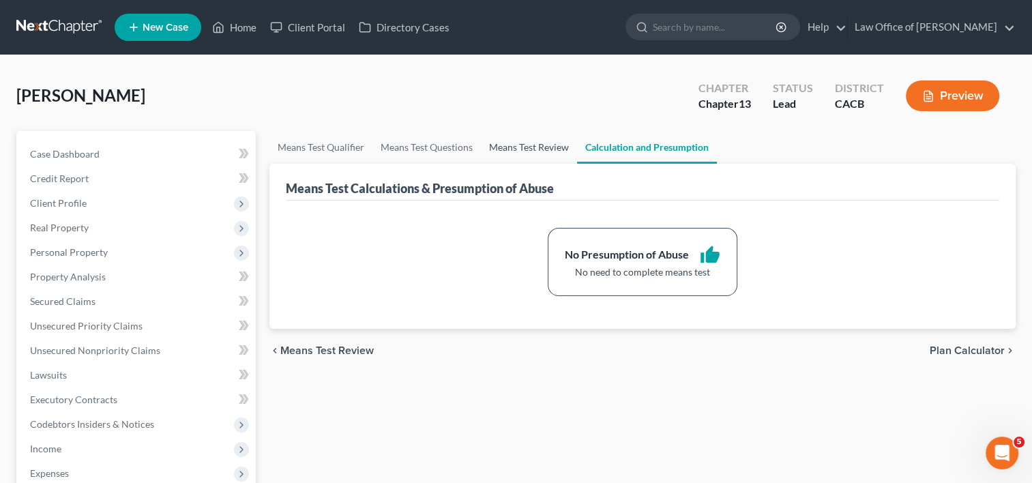
click at [511, 146] on link "Means Test Review" at bounding box center [529, 147] width 96 height 33
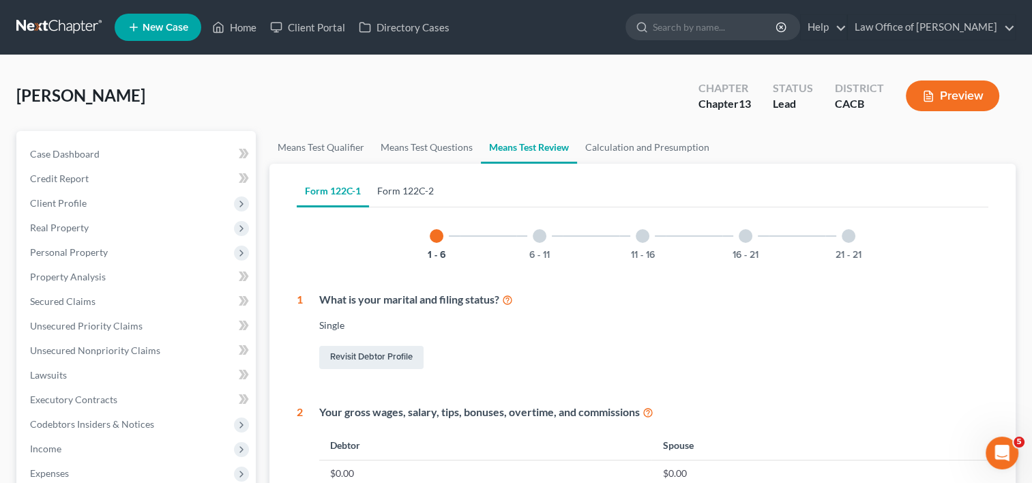
click at [426, 194] on link "Form 122C-2" at bounding box center [405, 191] width 73 height 33
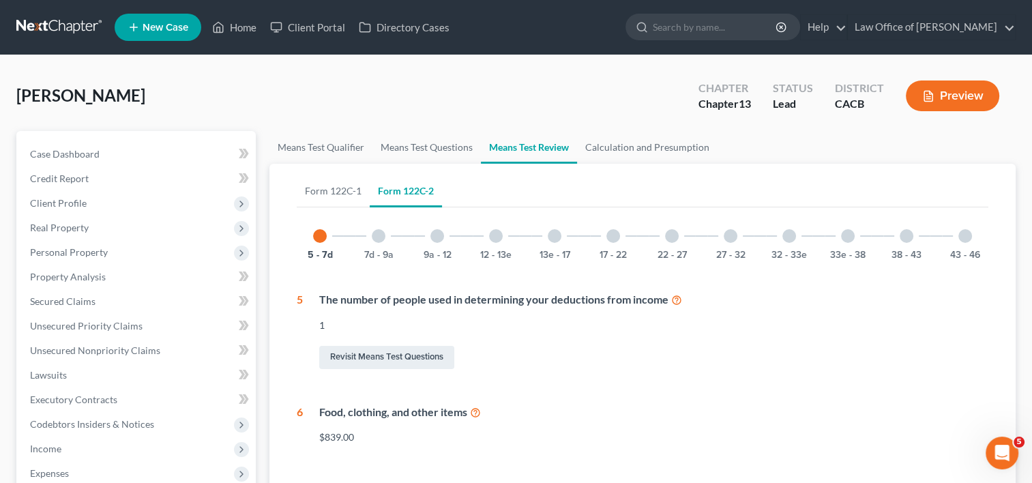
click at [962, 240] on div at bounding box center [965, 236] width 14 height 14
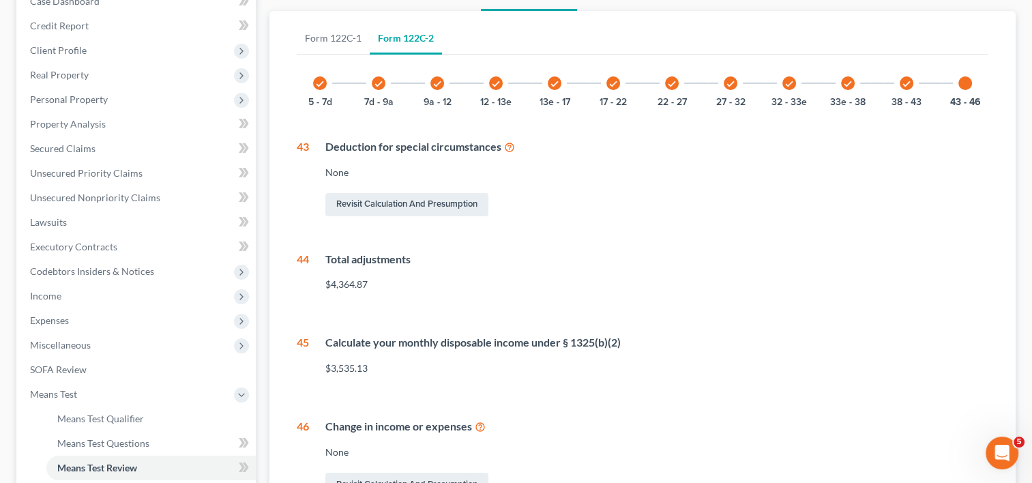
scroll to position [151, 0]
click at [327, 38] on link "Form 122C-1" at bounding box center [333, 39] width 73 height 33
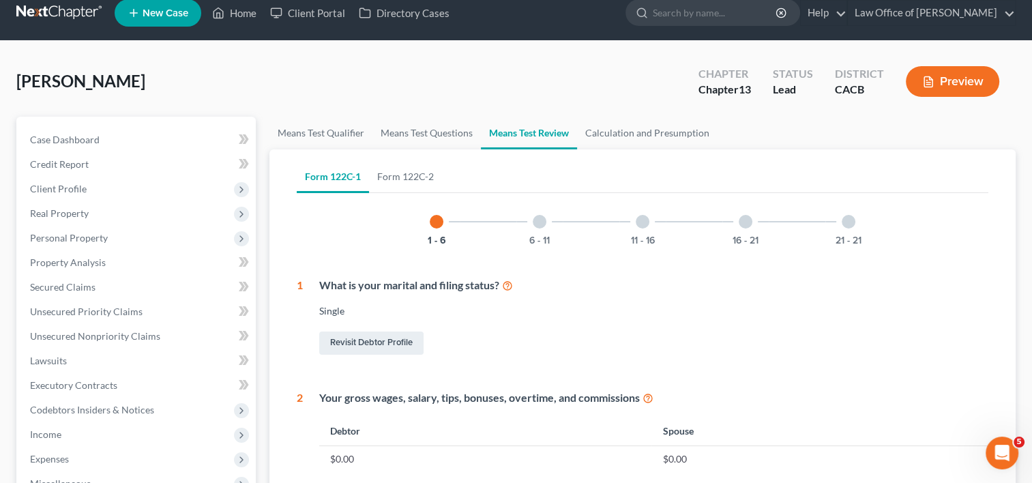
scroll to position [0, 0]
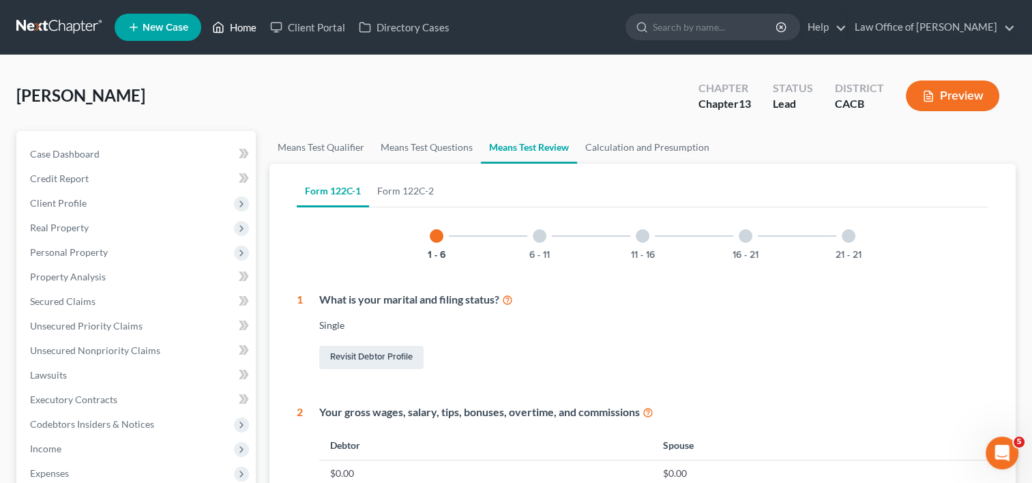
click at [234, 27] on link "Home" at bounding box center [234, 27] width 58 height 25
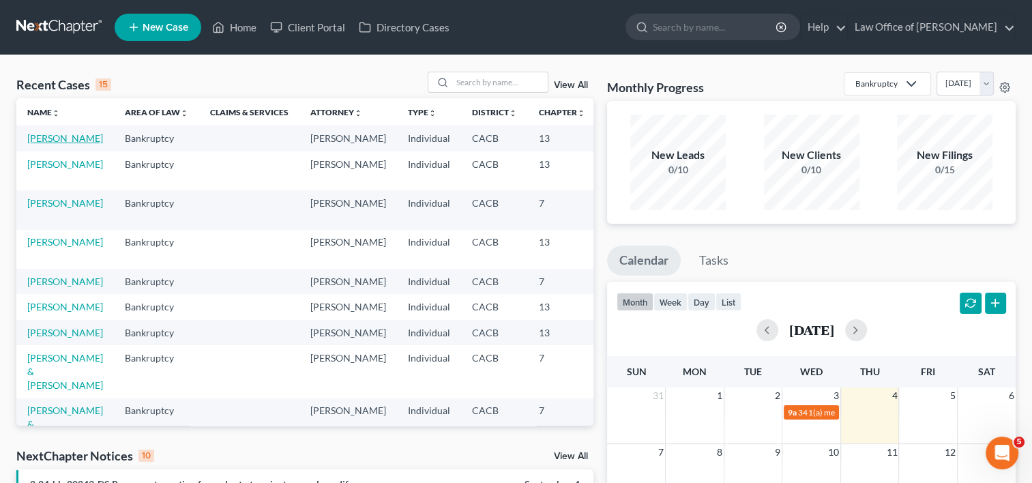
click at [49, 144] on link "[PERSON_NAME]" at bounding box center [65, 138] width 76 height 12
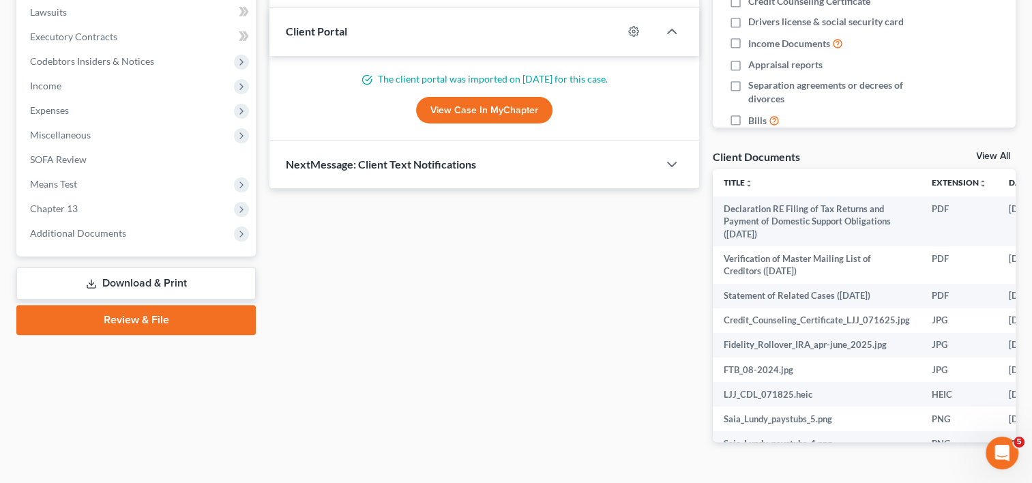
scroll to position [376, 0]
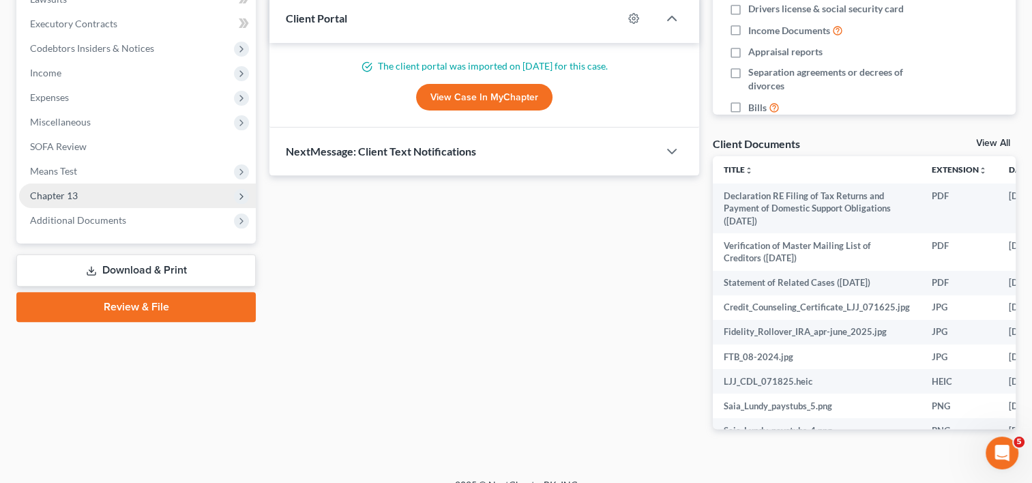
click at [65, 195] on span "Chapter 13" at bounding box center [54, 196] width 48 height 12
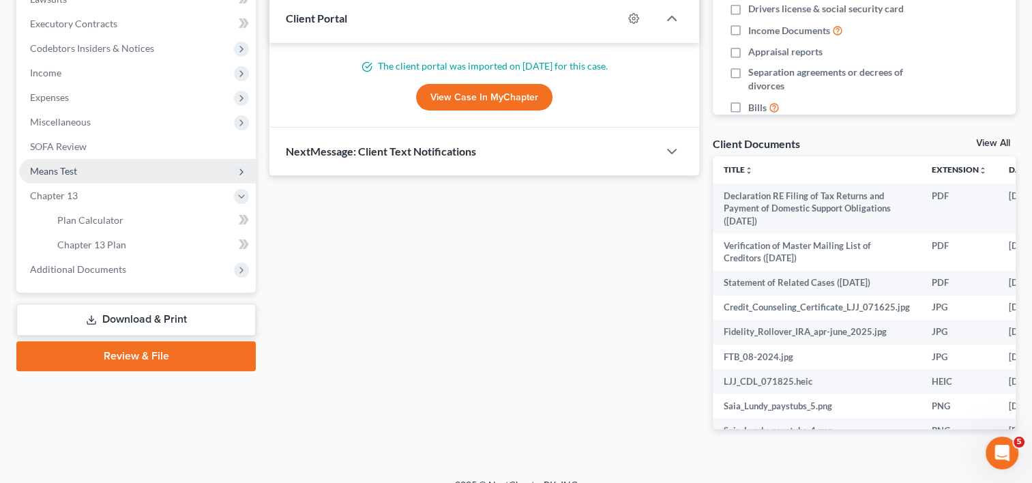
click at [61, 170] on span "Means Test" at bounding box center [53, 171] width 47 height 12
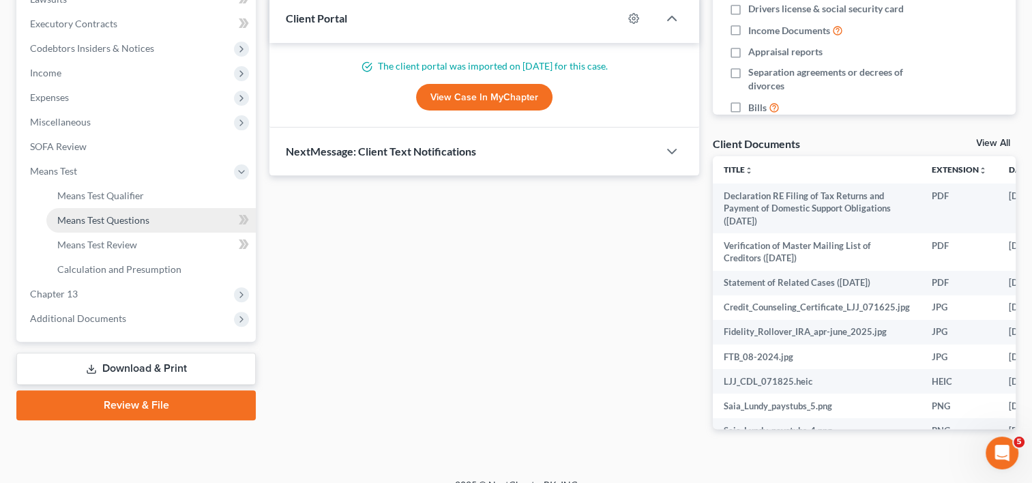
click at [111, 220] on span "Means Test Questions" at bounding box center [103, 220] width 92 height 12
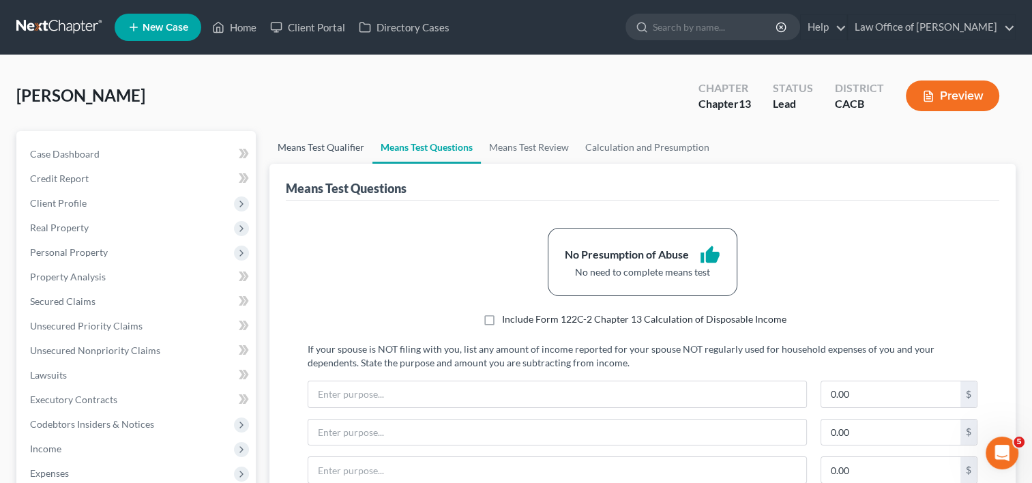
click at [319, 152] on link "Means Test Qualifier" at bounding box center [320, 147] width 103 height 33
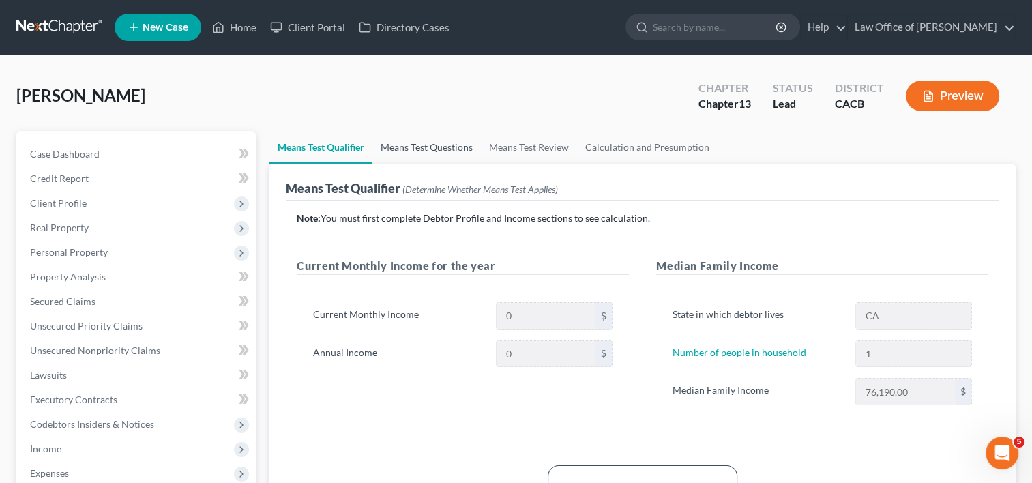
click at [410, 141] on link "Means Test Questions" at bounding box center [426, 147] width 108 height 33
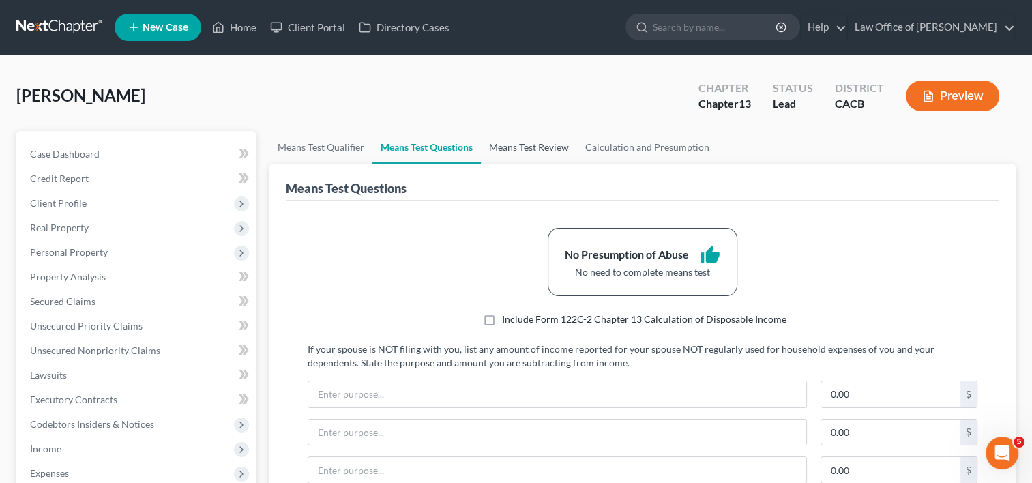
click at [539, 151] on link "Means Test Review" at bounding box center [529, 147] width 96 height 33
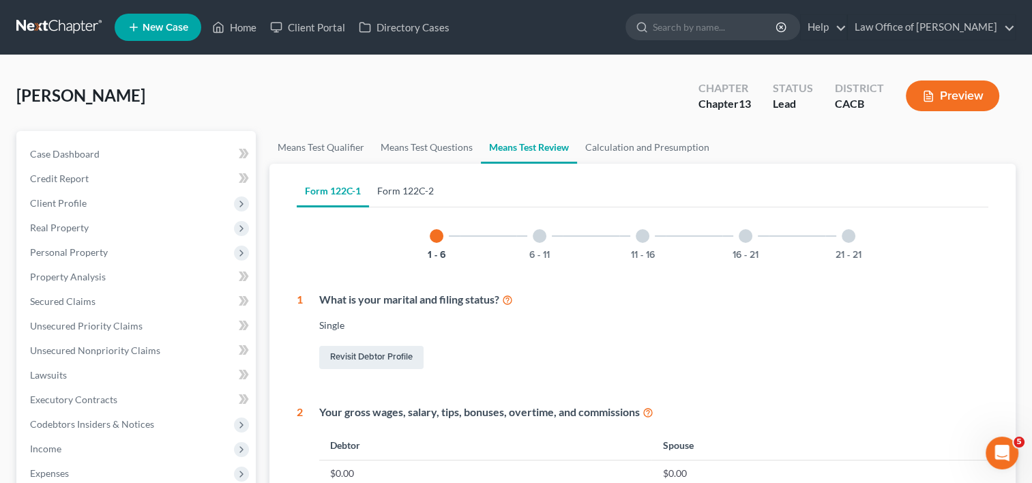
click at [409, 194] on link "Form 122C-2" at bounding box center [405, 191] width 73 height 33
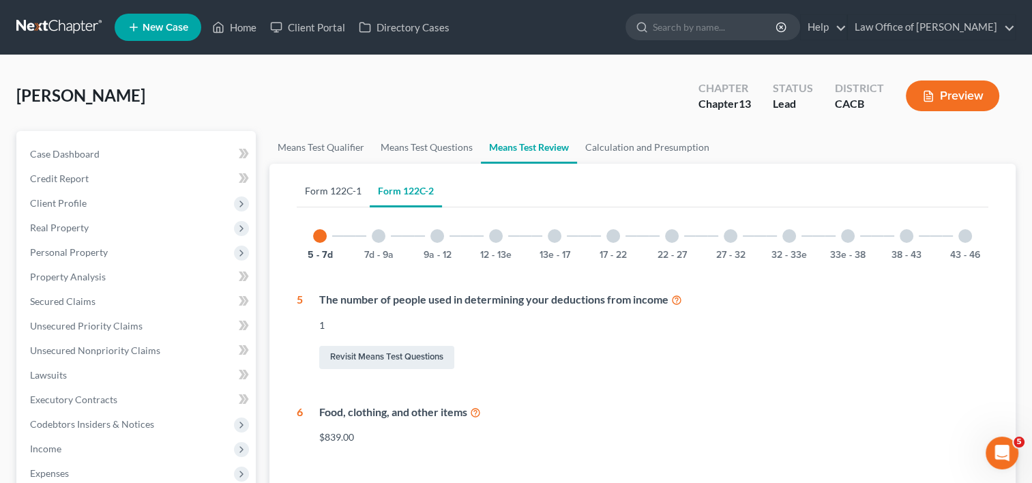
click at [341, 192] on link "Form 122C-1" at bounding box center [333, 191] width 73 height 33
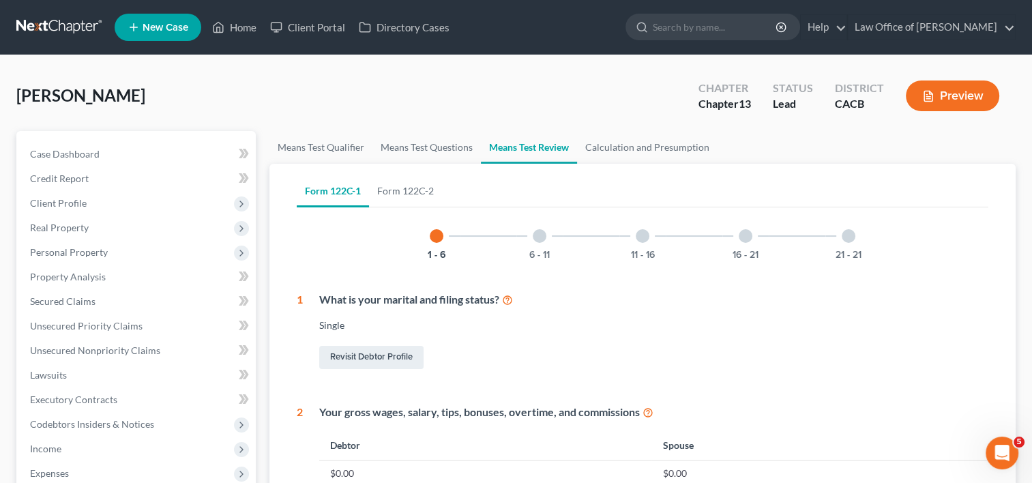
click at [535, 238] on div at bounding box center [540, 236] width 14 height 14
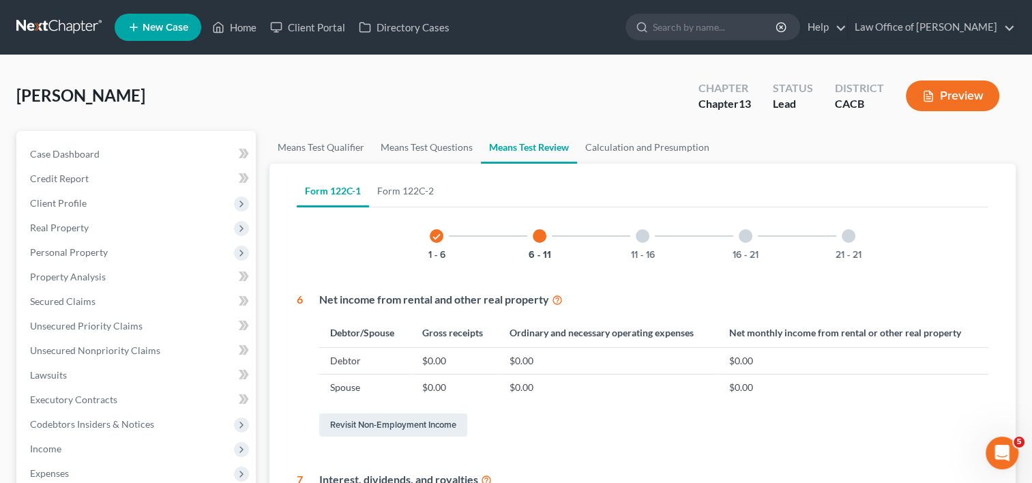
click at [646, 237] on div at bounding box center [643, 236] width 14 height 14
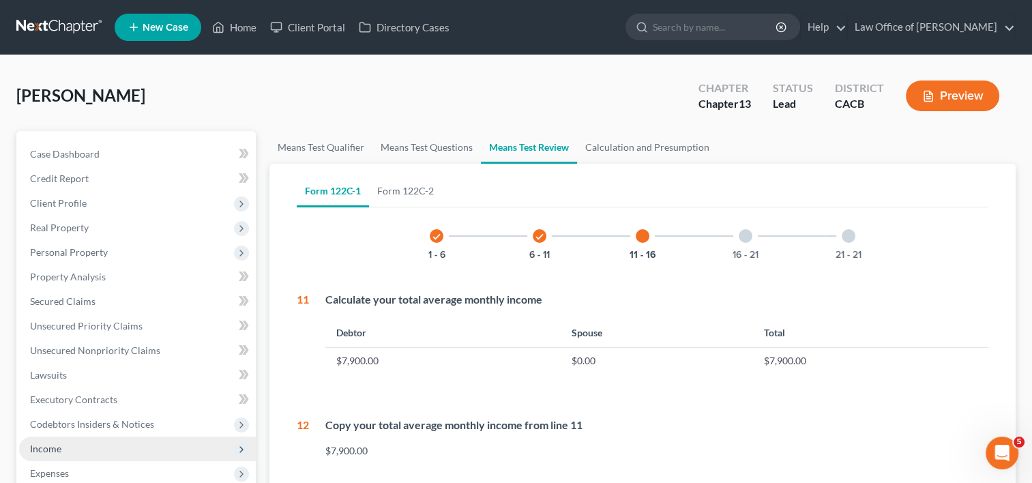
click at [50, 445] on span "Income" at bounding box center [45, 449] width 31 height 12
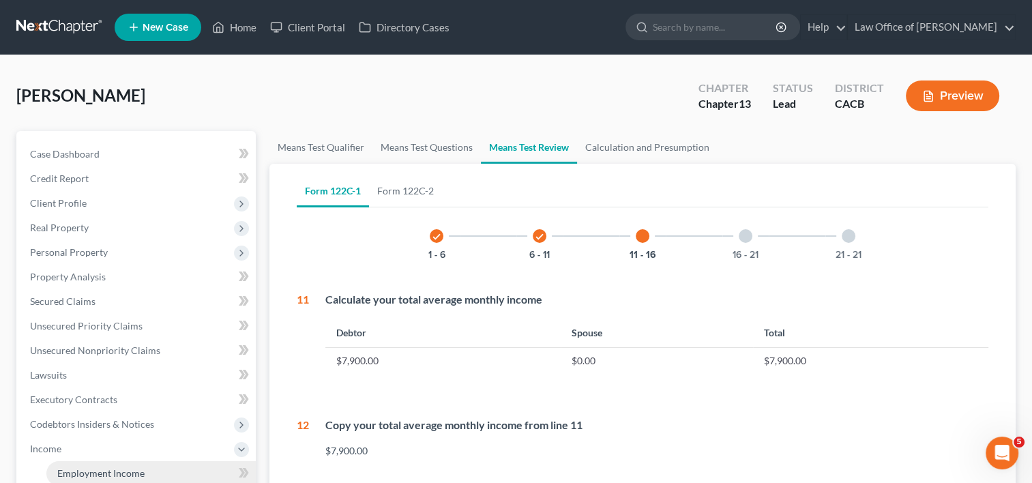
click at [96, 466] on link "Employment Income" at bounding box center [150, 473] width 209 height 25
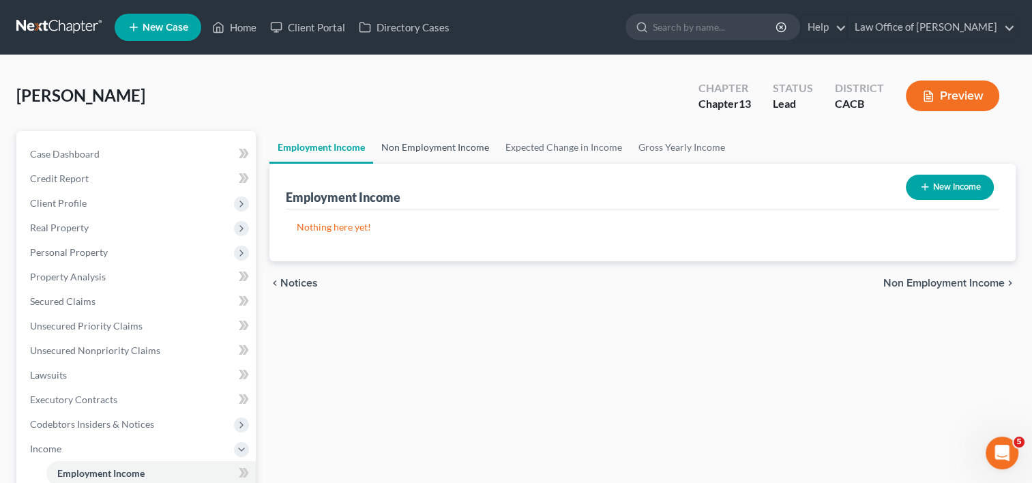
click at [448, 145] on link "Non Employment Income" at bounding box center [435, 147] width 124 height 33
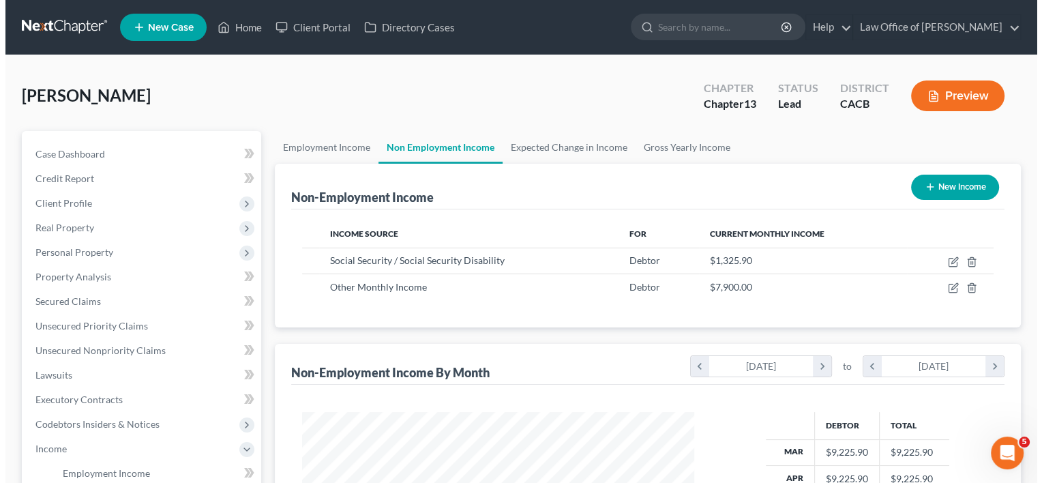
scroll to position [243, 419]
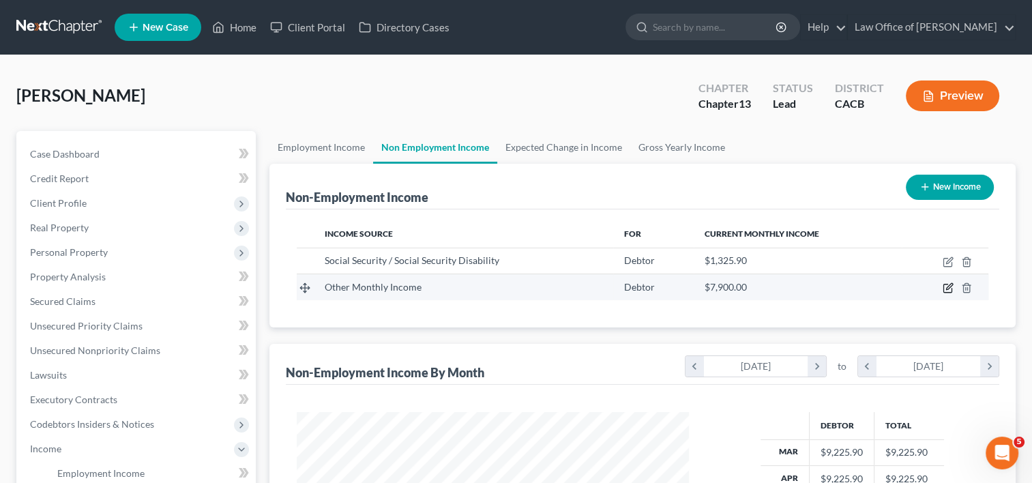
click at [947, 284] on icon "button" at bounding box center [948, 287] width 11 height 11
select select "13"
select select "0"
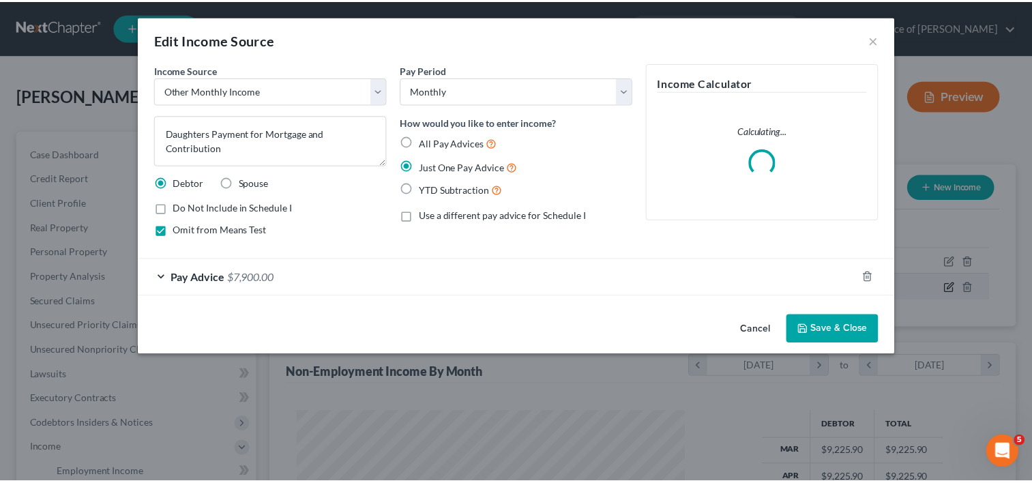
scroll to position [243, 423]
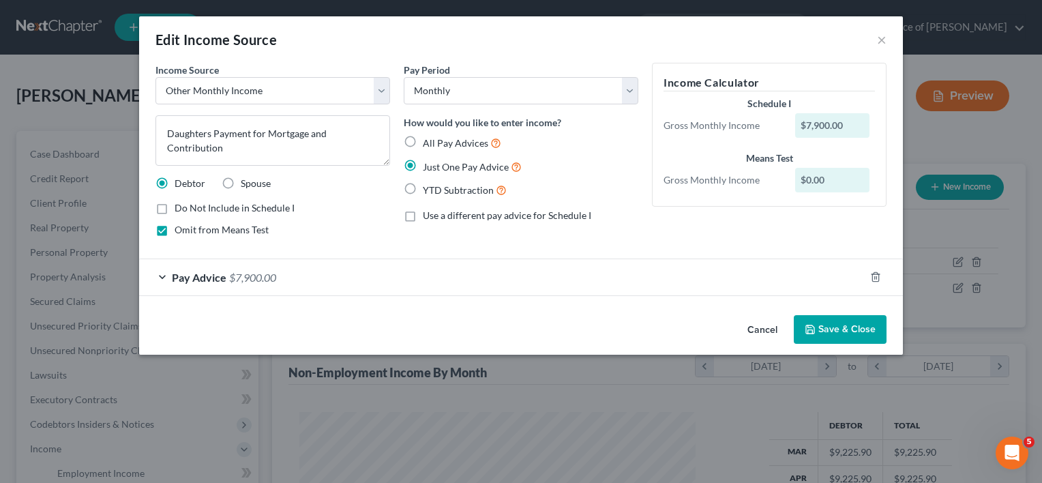
click at [842, 324] on button "Save & Close" at bounding box center [840, 329] width 93 height 29
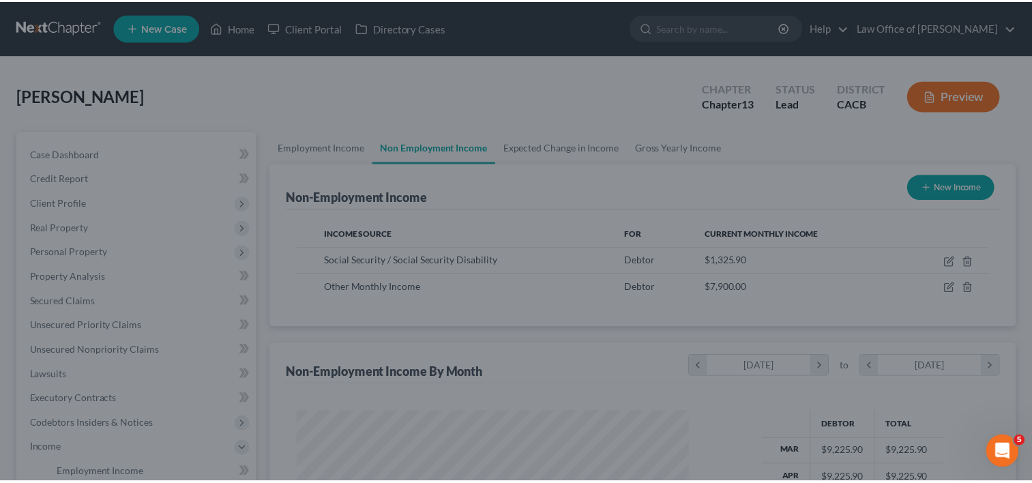
scroll to position [681796, 681620]
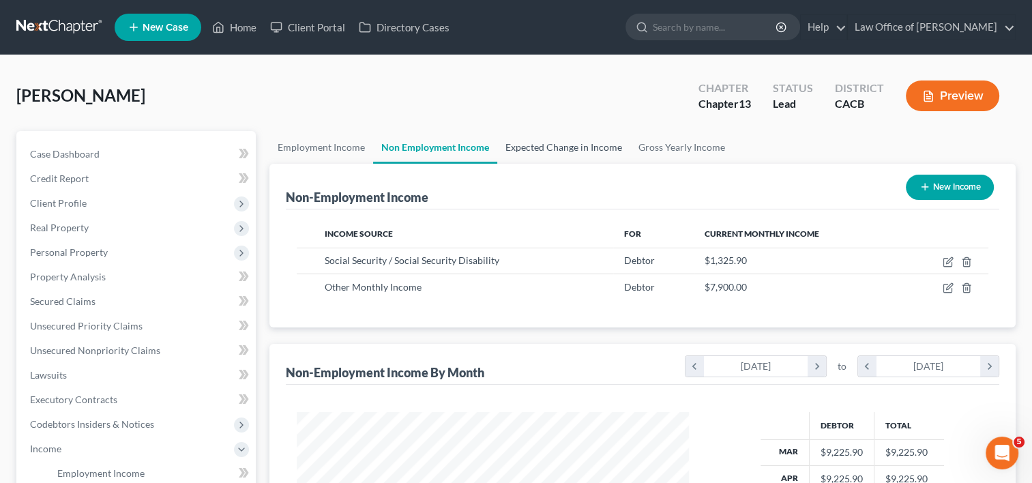
click at [593, 145] on link "Expected Change in Income" at bounding box center [563, 147] width 133 height 33
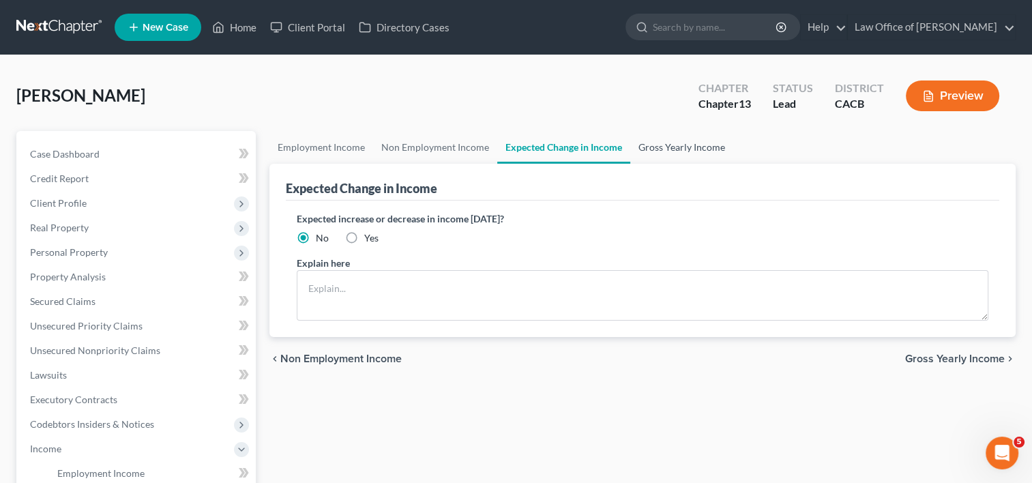
click at [694, 145] on link "Gross Yearly Income" at bounding box center [681, 147] width 103 height 33
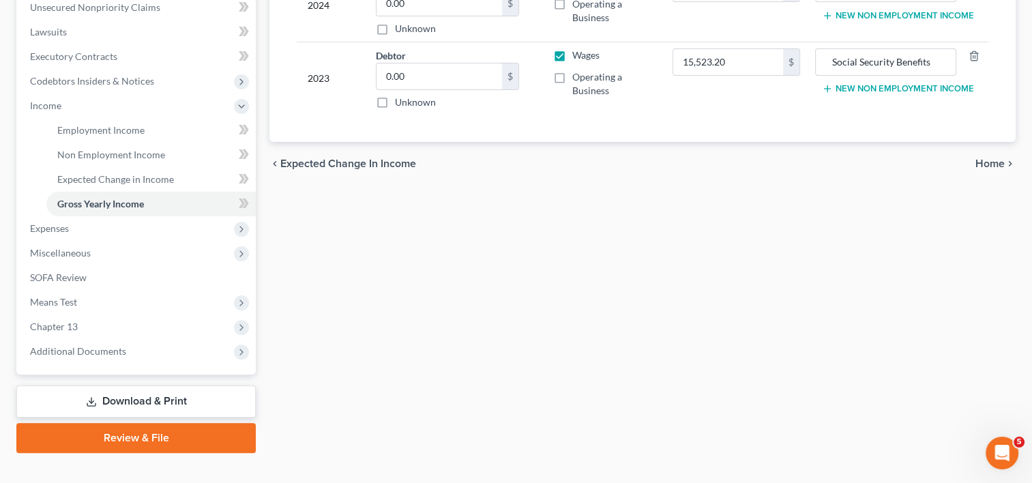
scroll to position [364, 0]
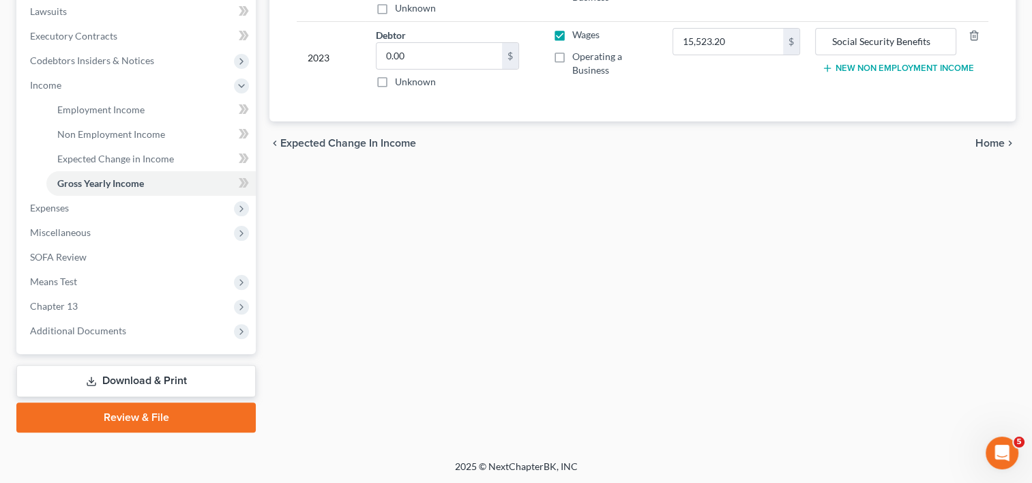
click at [157, 376] on link "Download & Print" at bounding box center [135, 381] width 239 height 32
